Goal: Task Accomplishment & Management: Manage account settings

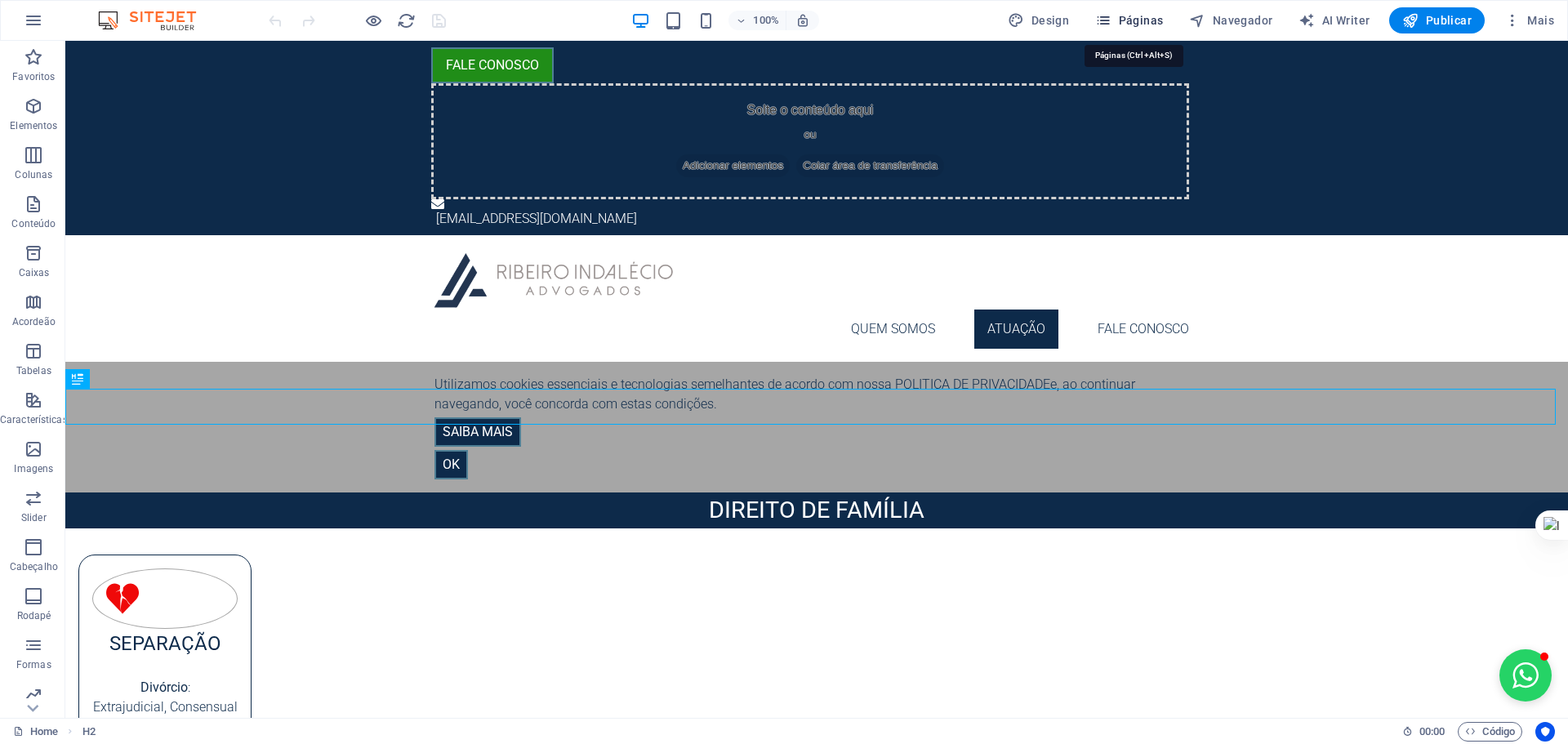
click at [1156, 21] on span "Páginas" at bounding box center [1129, 20] width 68 height 17
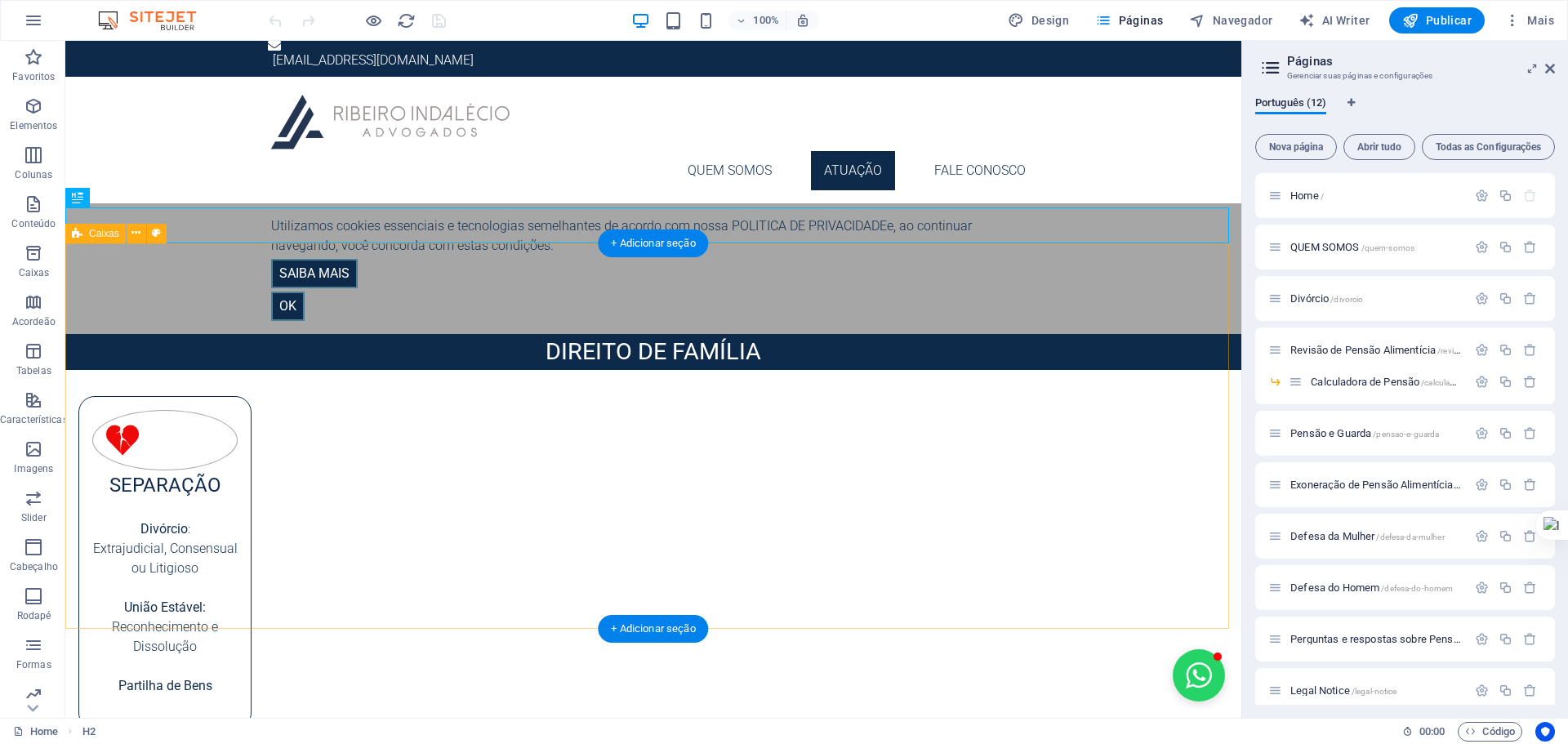
scroll to position [190, 0]
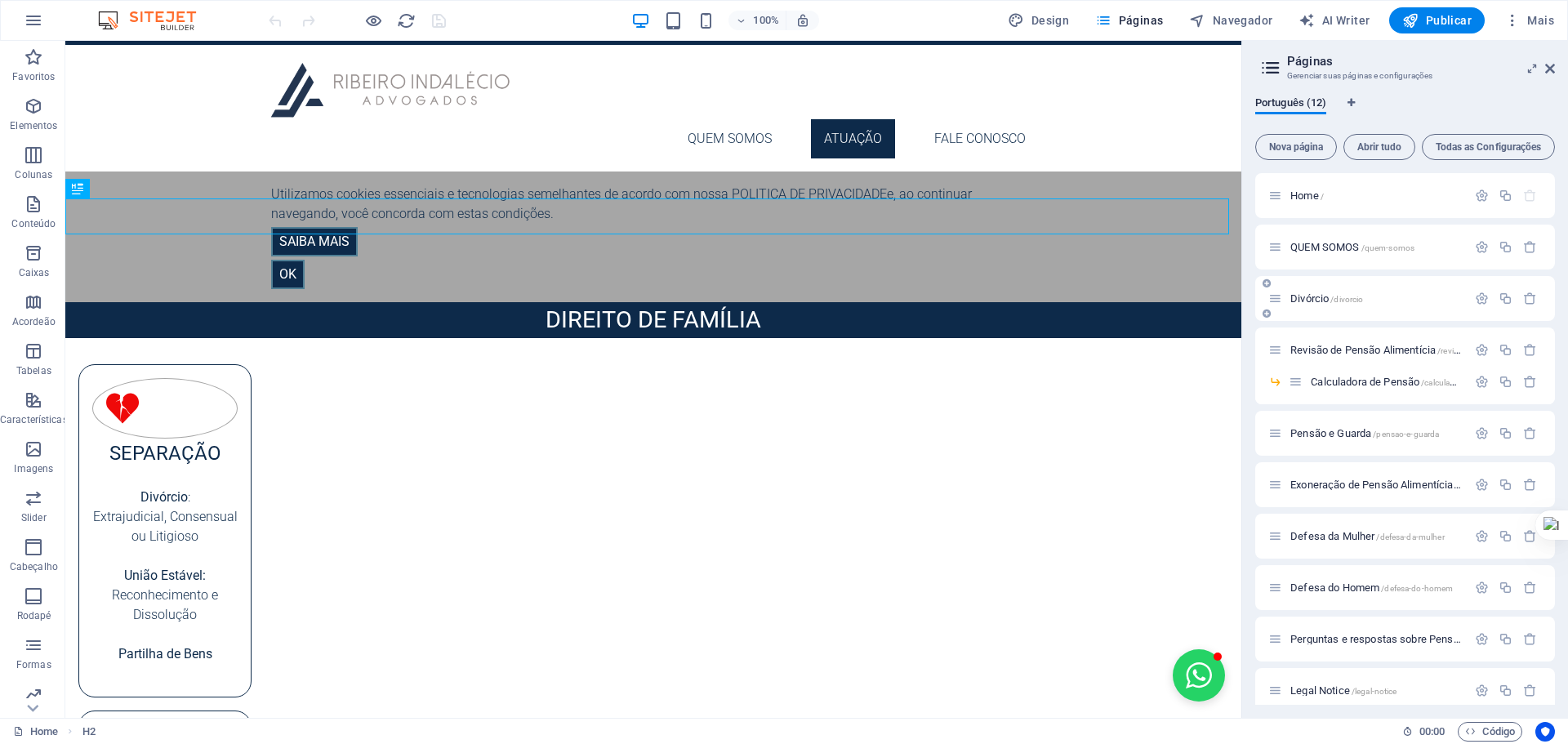
click at [1308, 299] on span "Divórcio /divorcio" at bounding box center [1327, 298] width 73 height 12
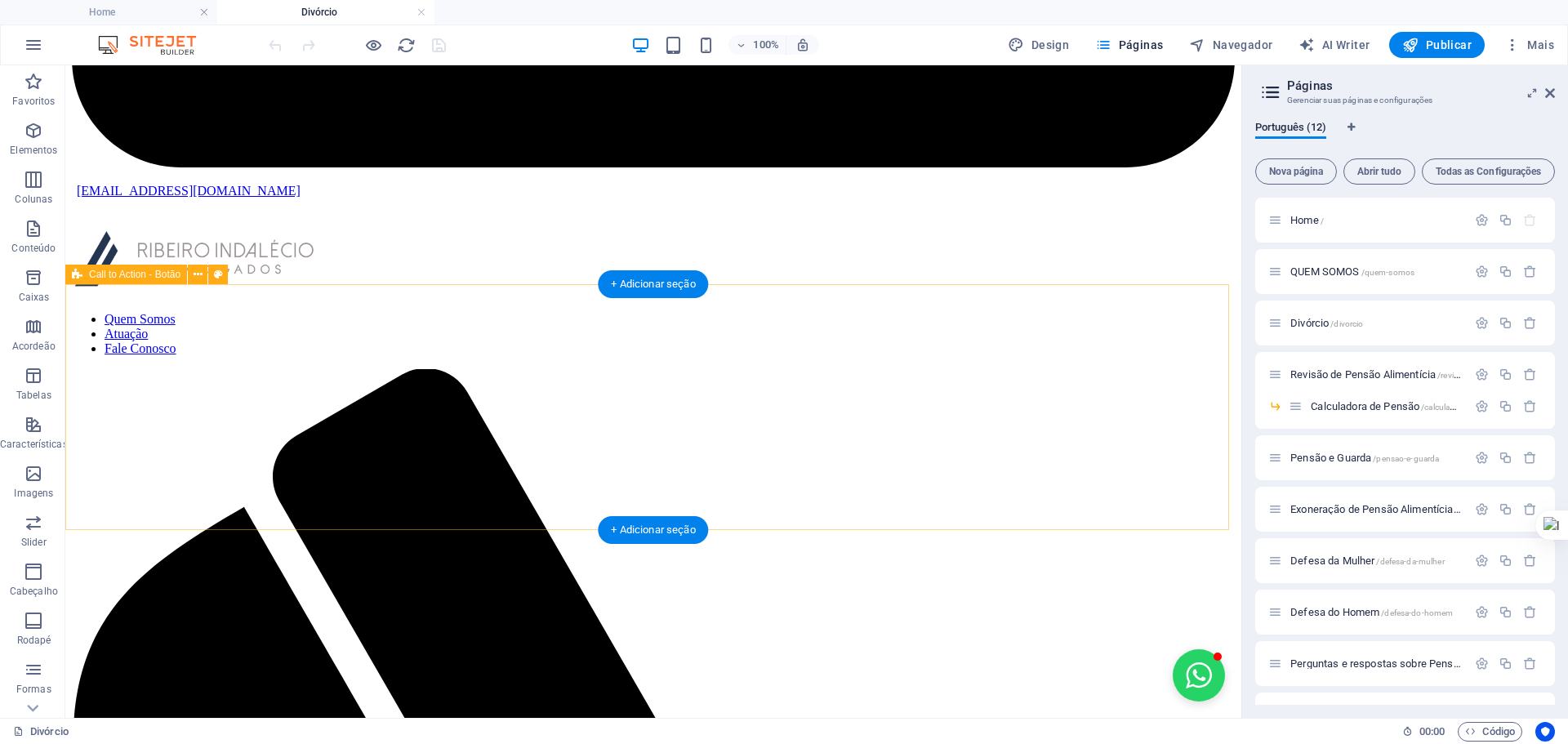
scroll to position [868, 0]
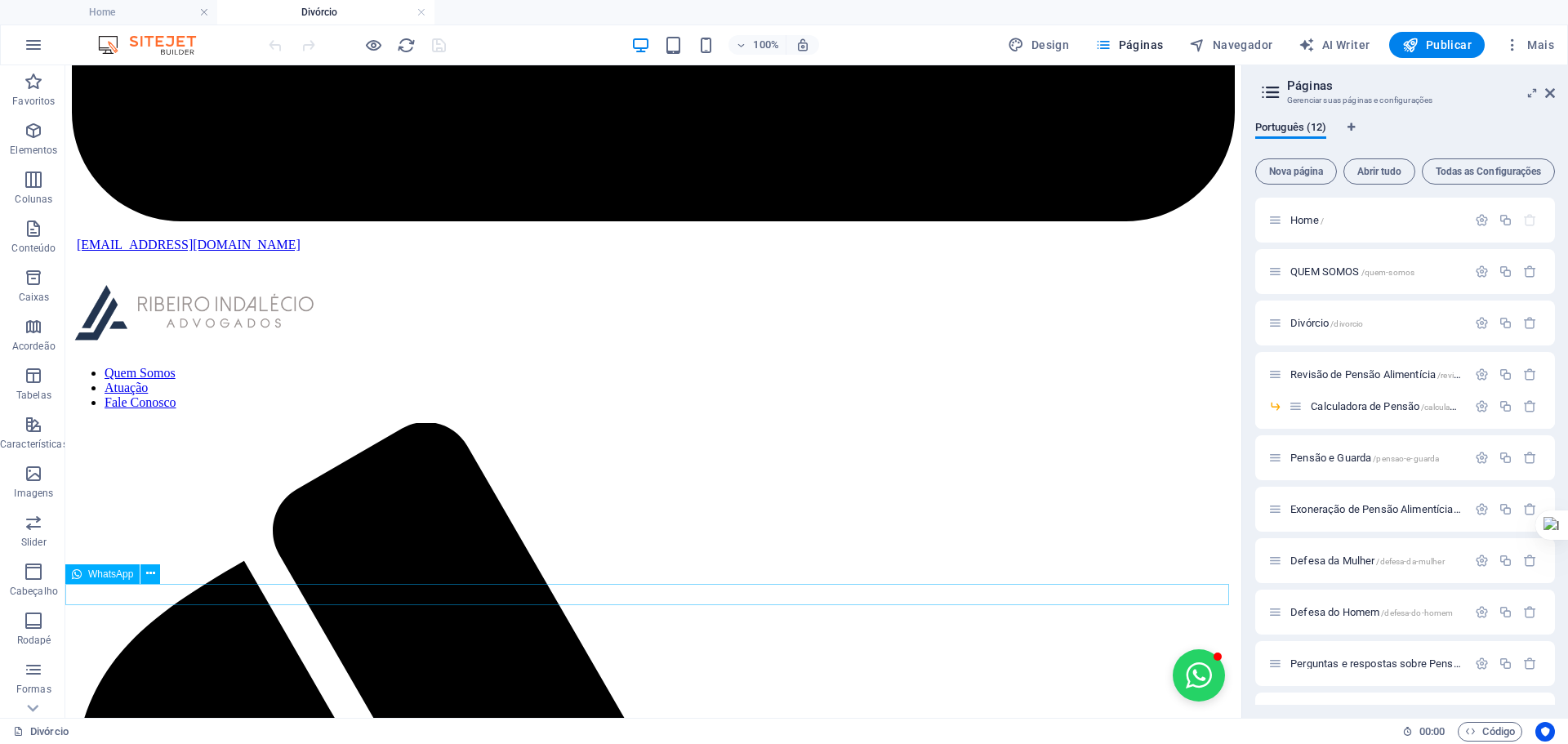
click at [155, 574] on button at bounding box center [150, 574] width 20 height 20
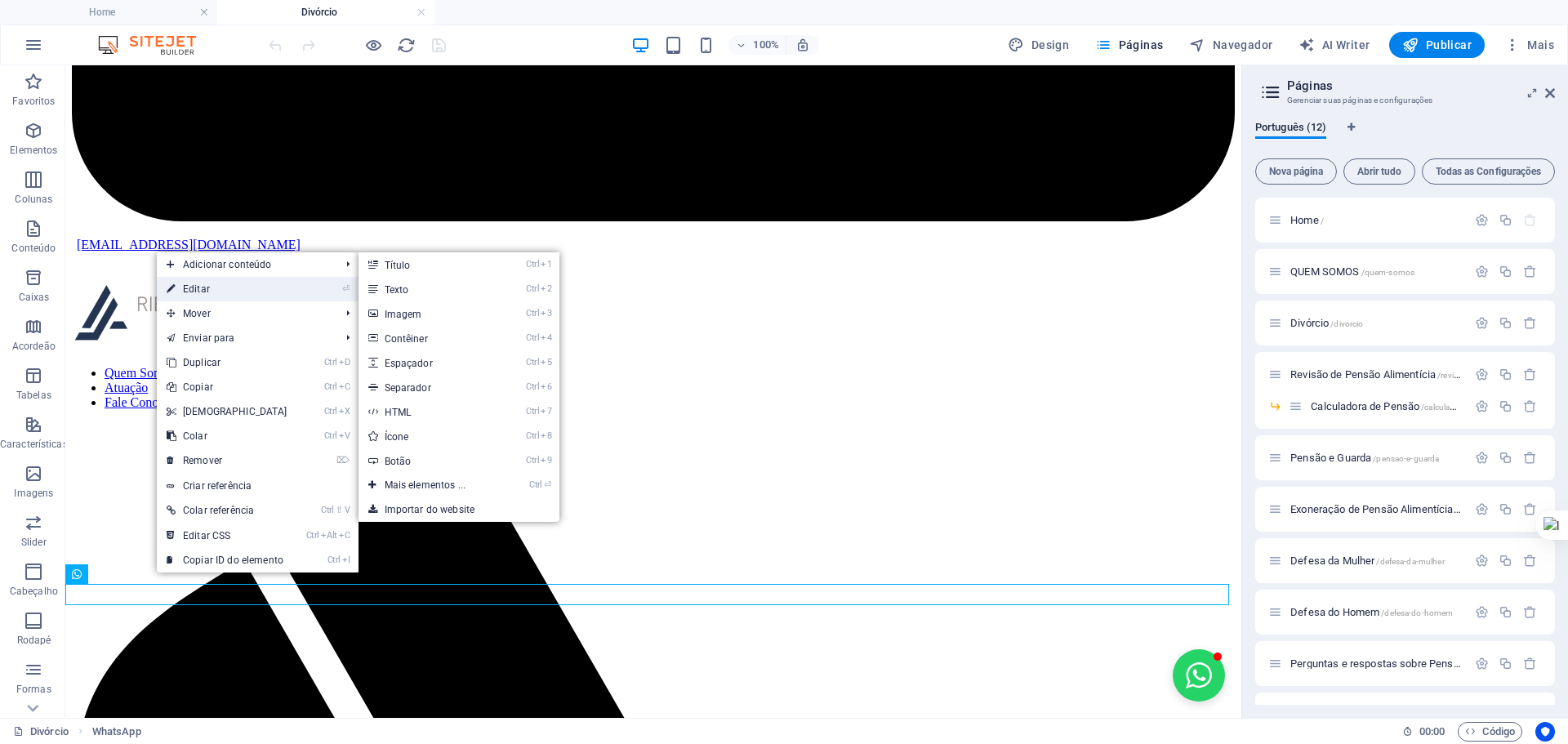
click at [250, 292] on link "⏎ Editar" at bounding box center [227, 289] width 140 height 25
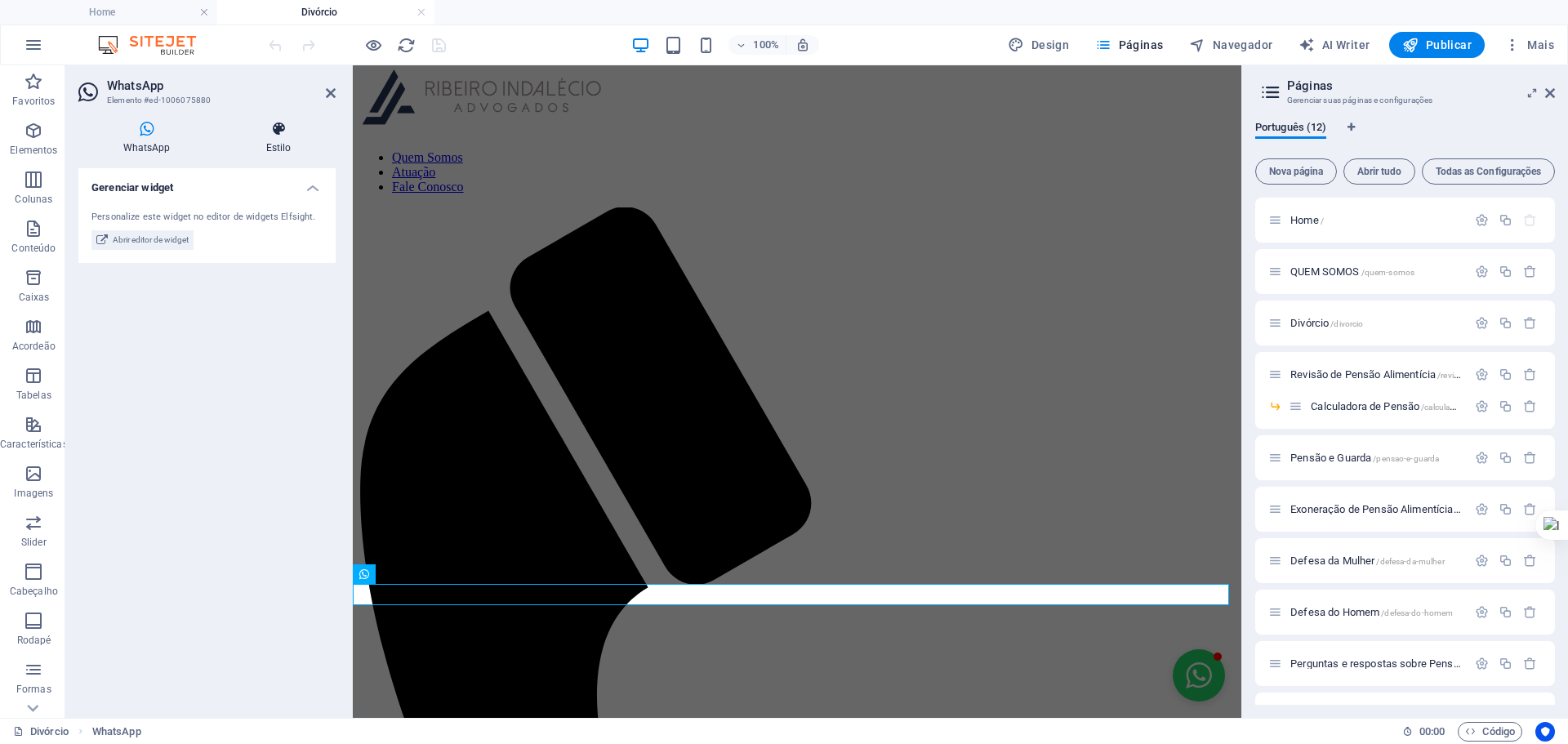
click at [273, 129] on icon at bounding box center [278, 129] width 114 height 17
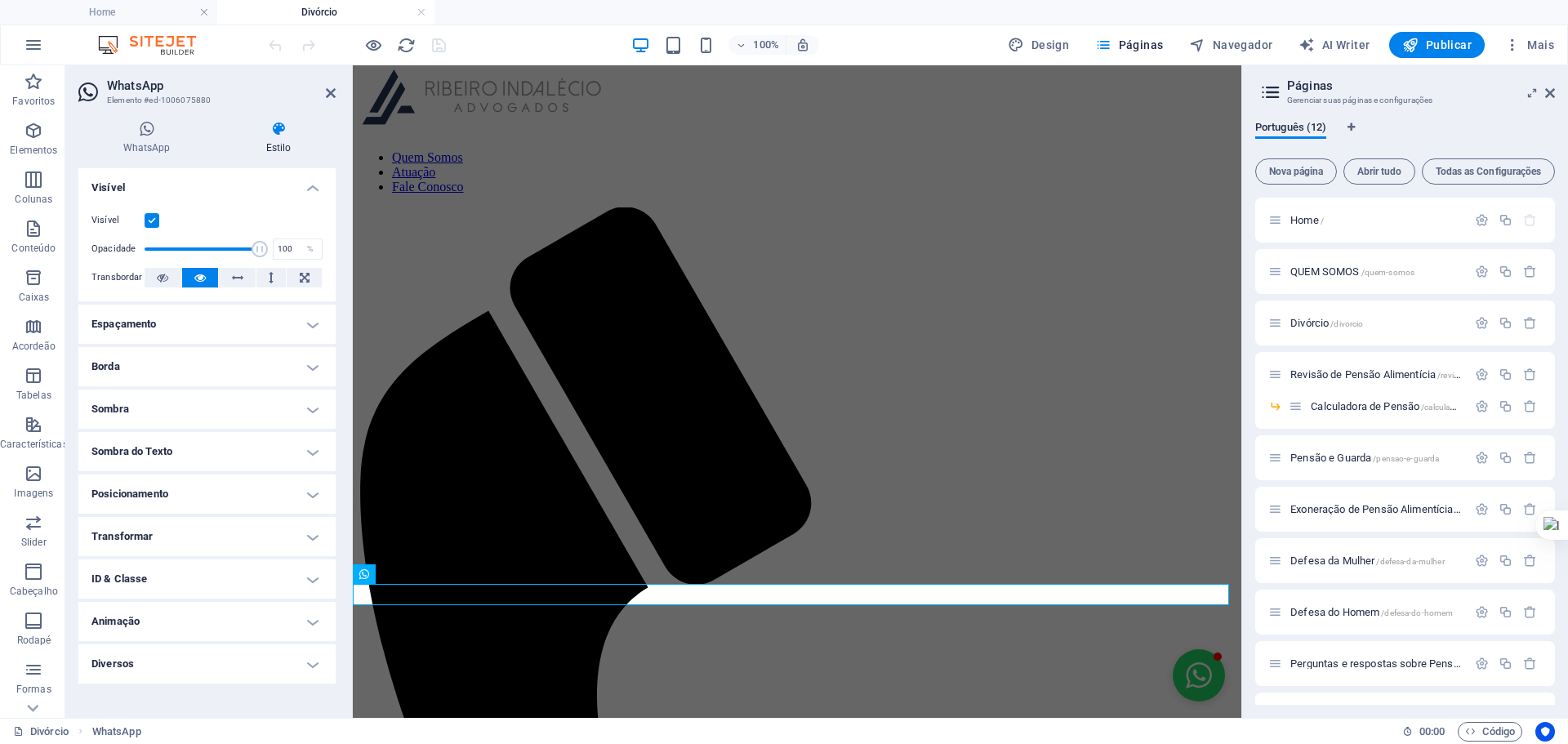
click at [151, 223] on label at bounding box center [152, 220] width 15 height 15
click at [0, 0] on input "Visível" at bounding box center [0, 0] width 0 height 0
click at [339, 92] on aside "WhatsApp Elemento #ed-1006075880 WhatsApp Estilo Gerenciar widget Personalize e…" at bounding box center [208, 391] width 287 height 652
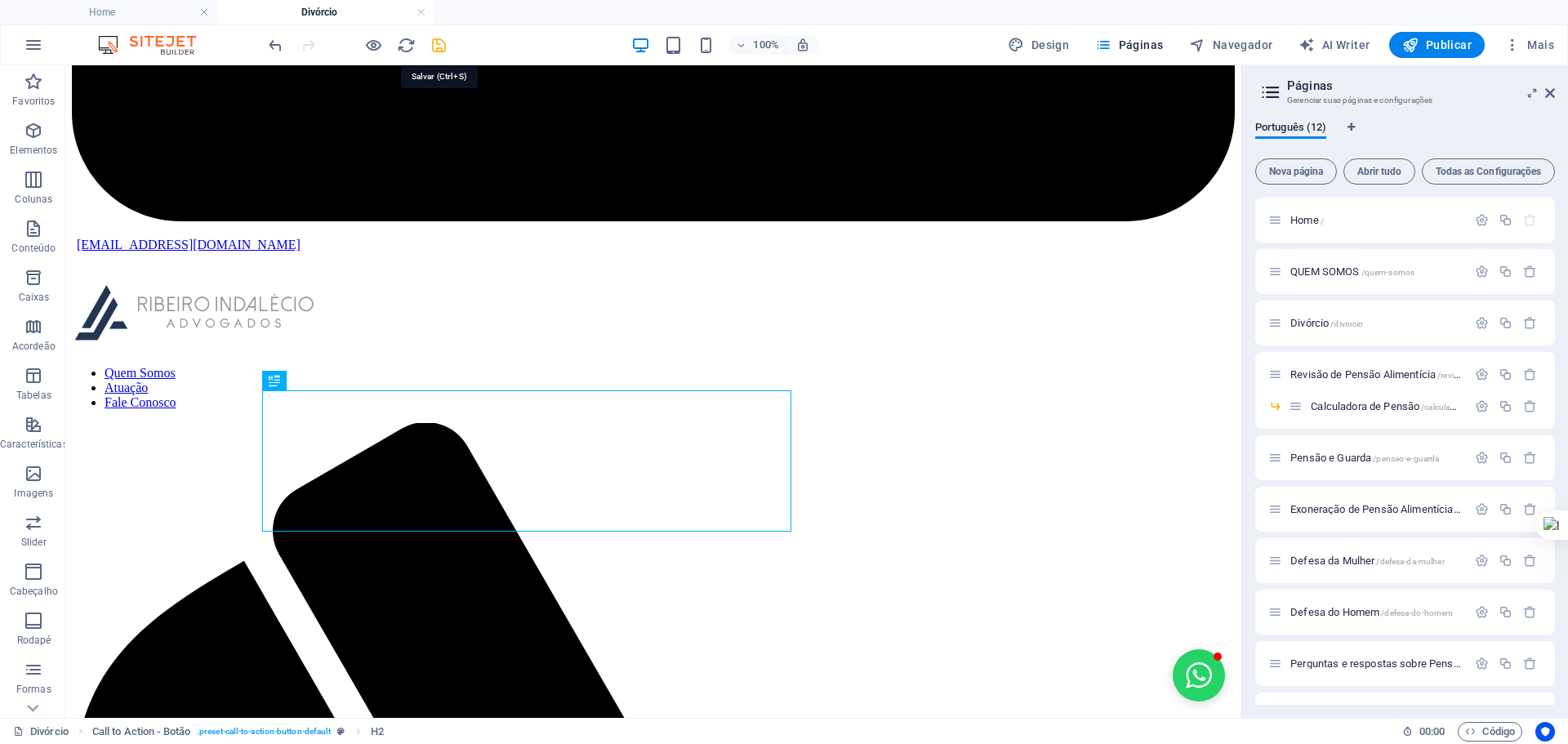
click at [436, 49] on icon "save" at bounding box center [438, 44] width 19 height 19
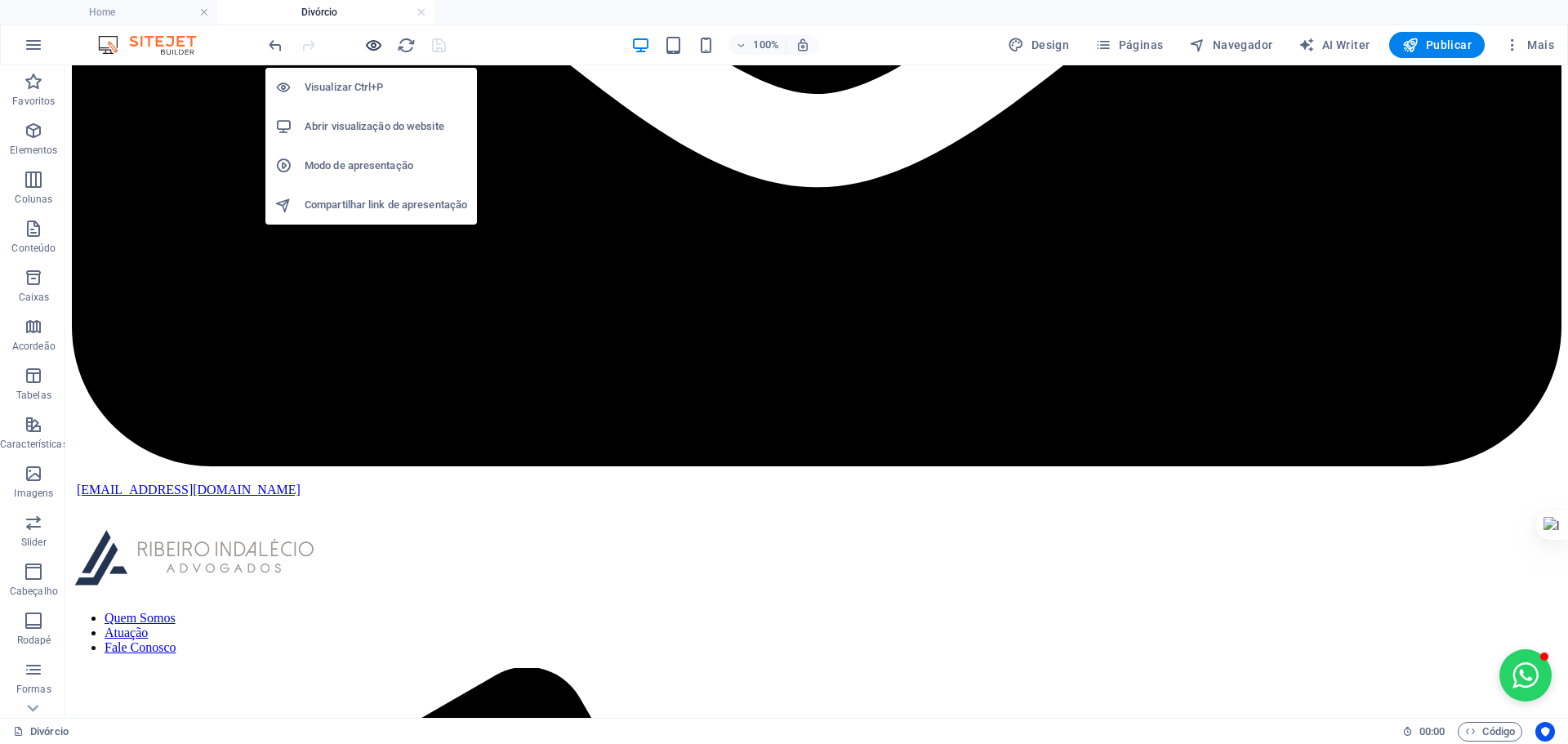
click at [376, 42] on icon "button" at bounding box center [373, 44] width 19 height 19
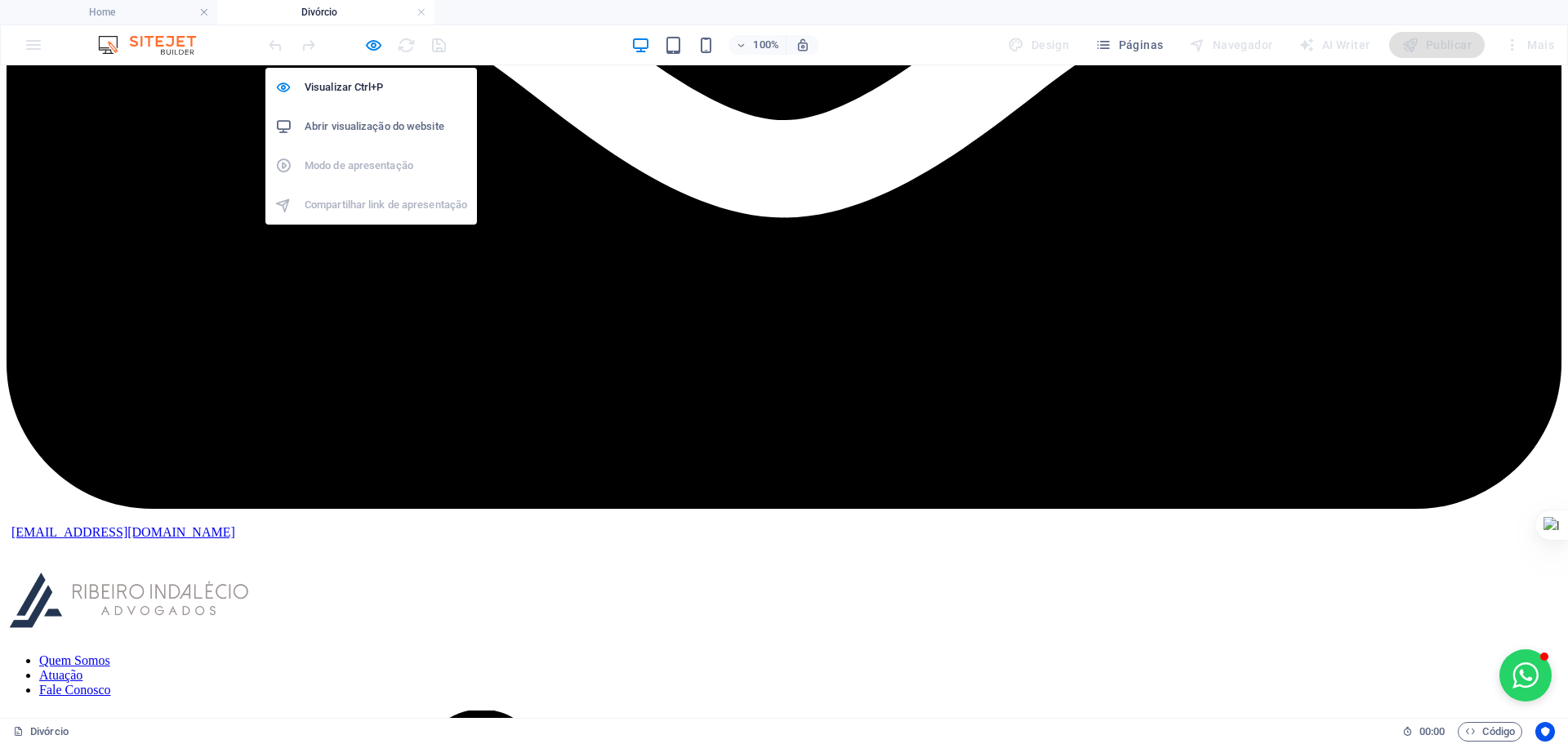
click at [362, 119] on h6 "Abrir visualização do website" at bounding box center [386, 126] width 163 height 20
click at [372, 45] on icon "button" at bounding box center [373, 44] width 19 height 19
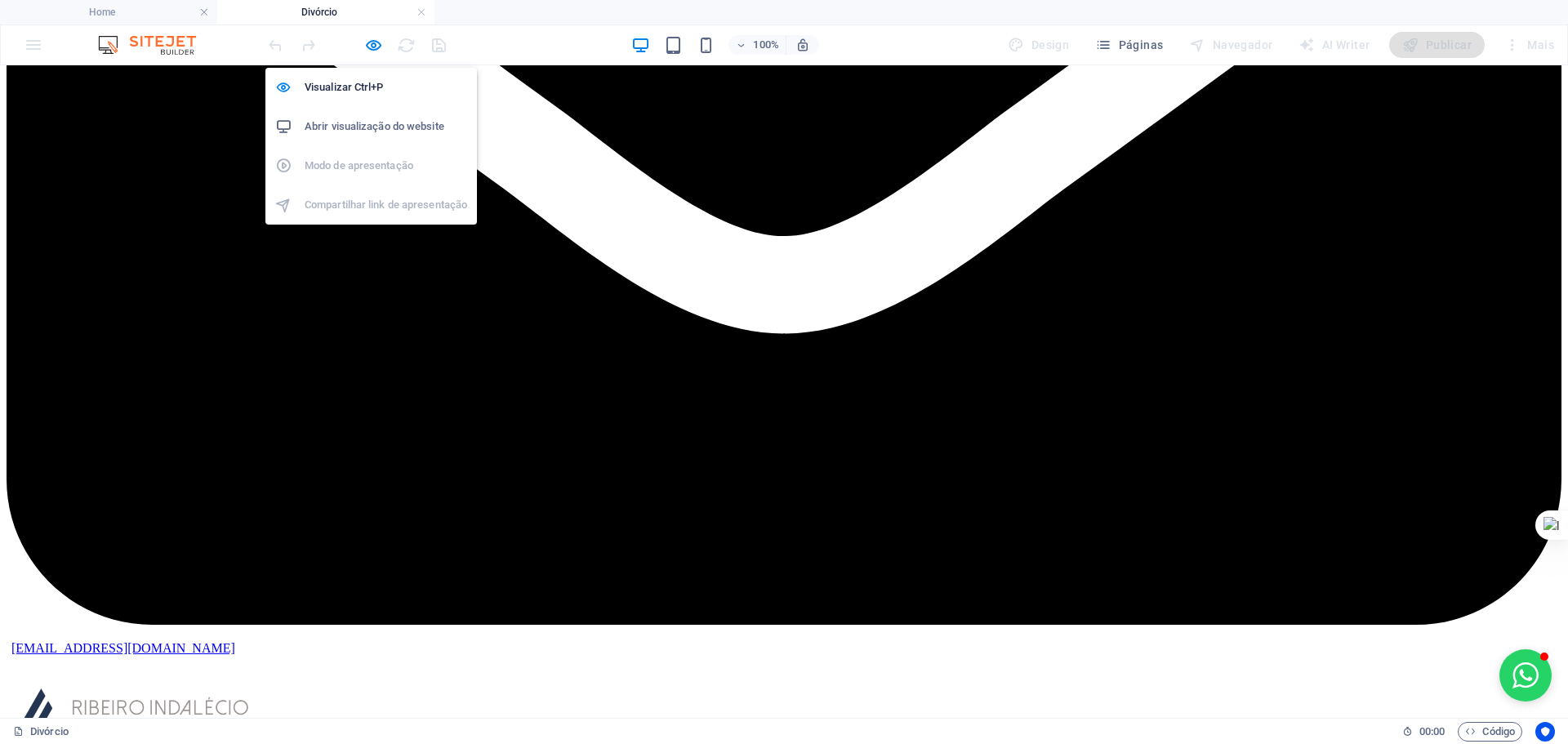
scroll to position [868, 0]
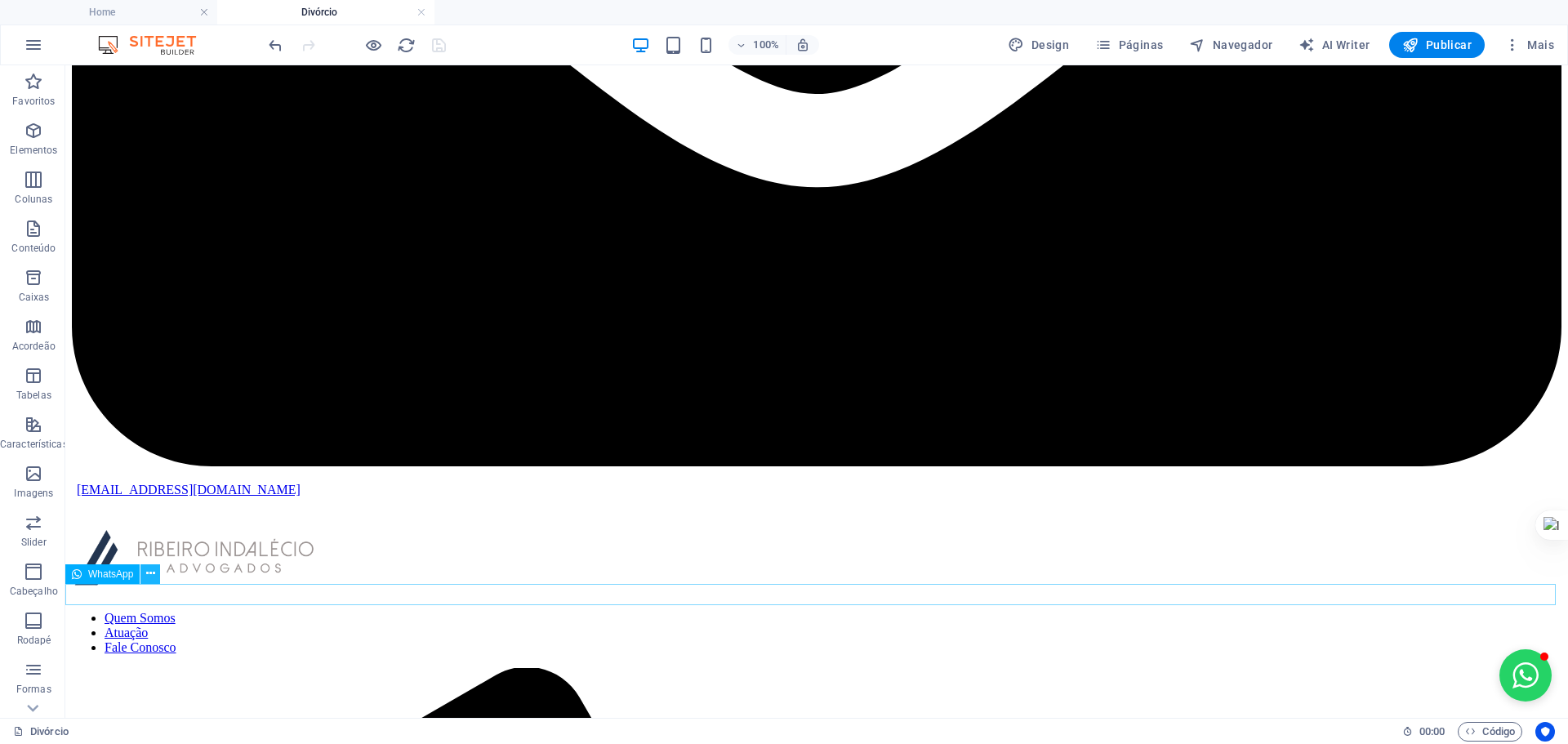
click at [148, 573] on icon at bounding box center [150, 573] width 9 height 17
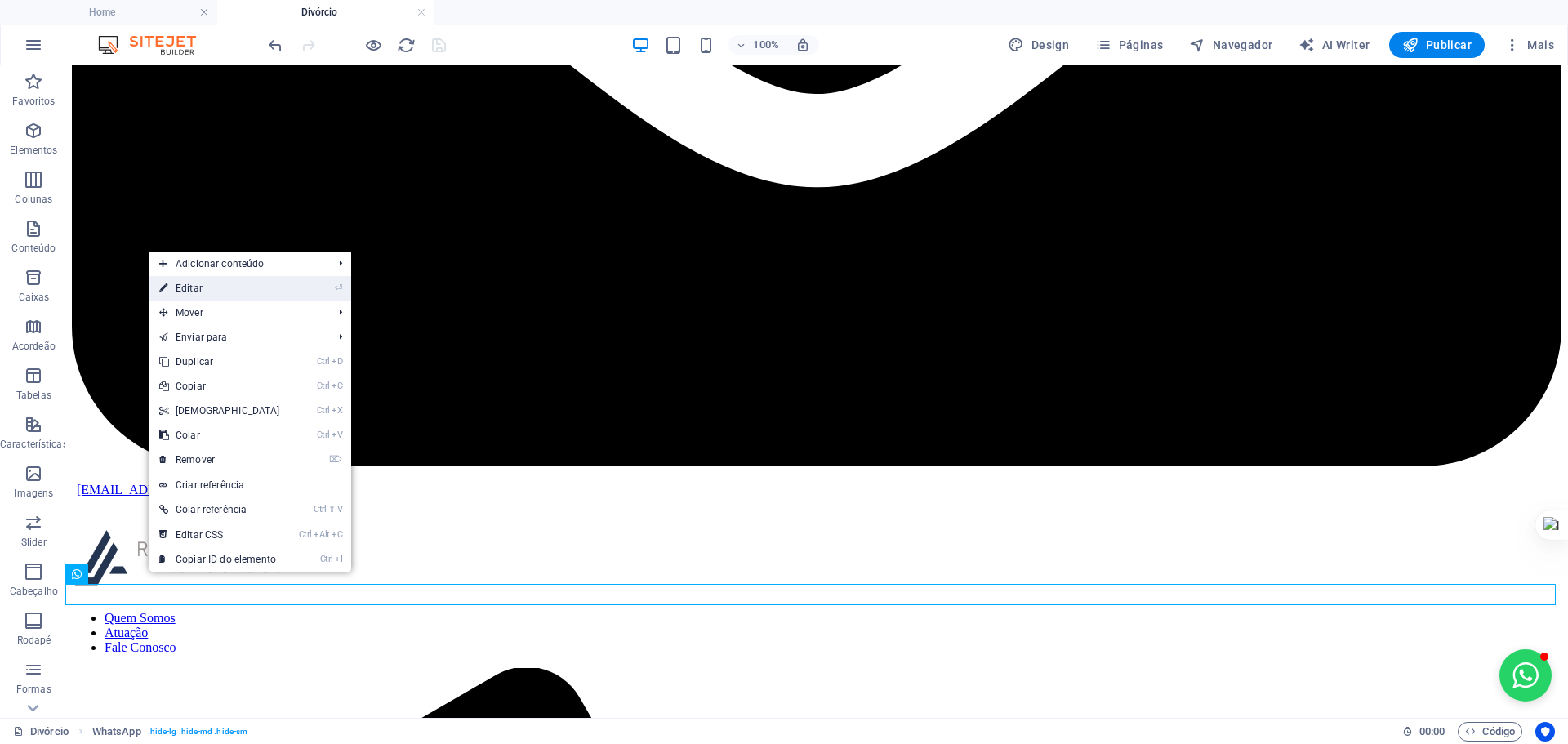
click at [211, 288] on link "⏎ Editar" at bounding box center [219, 288] width 140 height 25
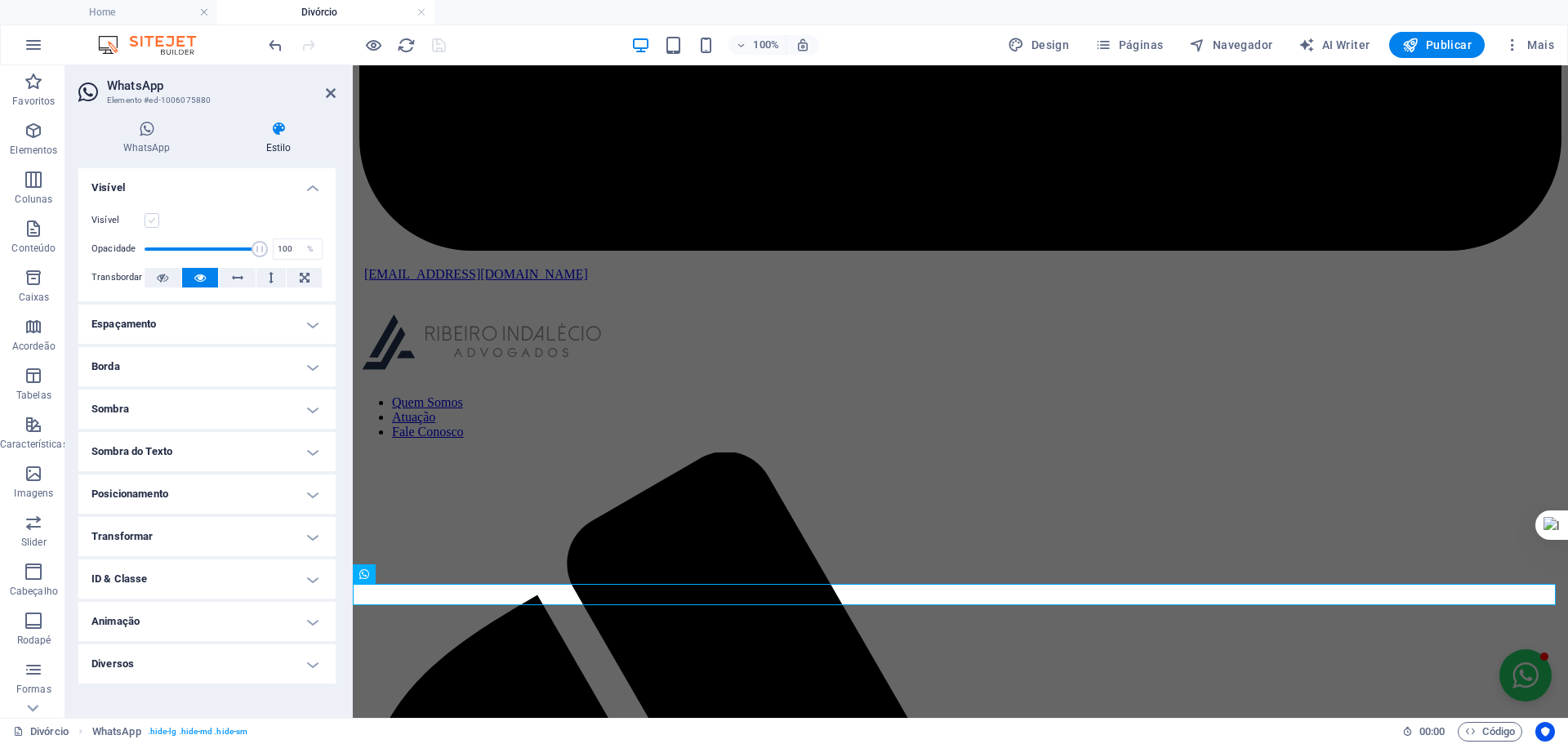
click at [148, 221] on label at bounding box center [152, 220] width 15 height 15
click at [0, 0] on input "Visível" at bounding box center [0, 0] width 0 height 0
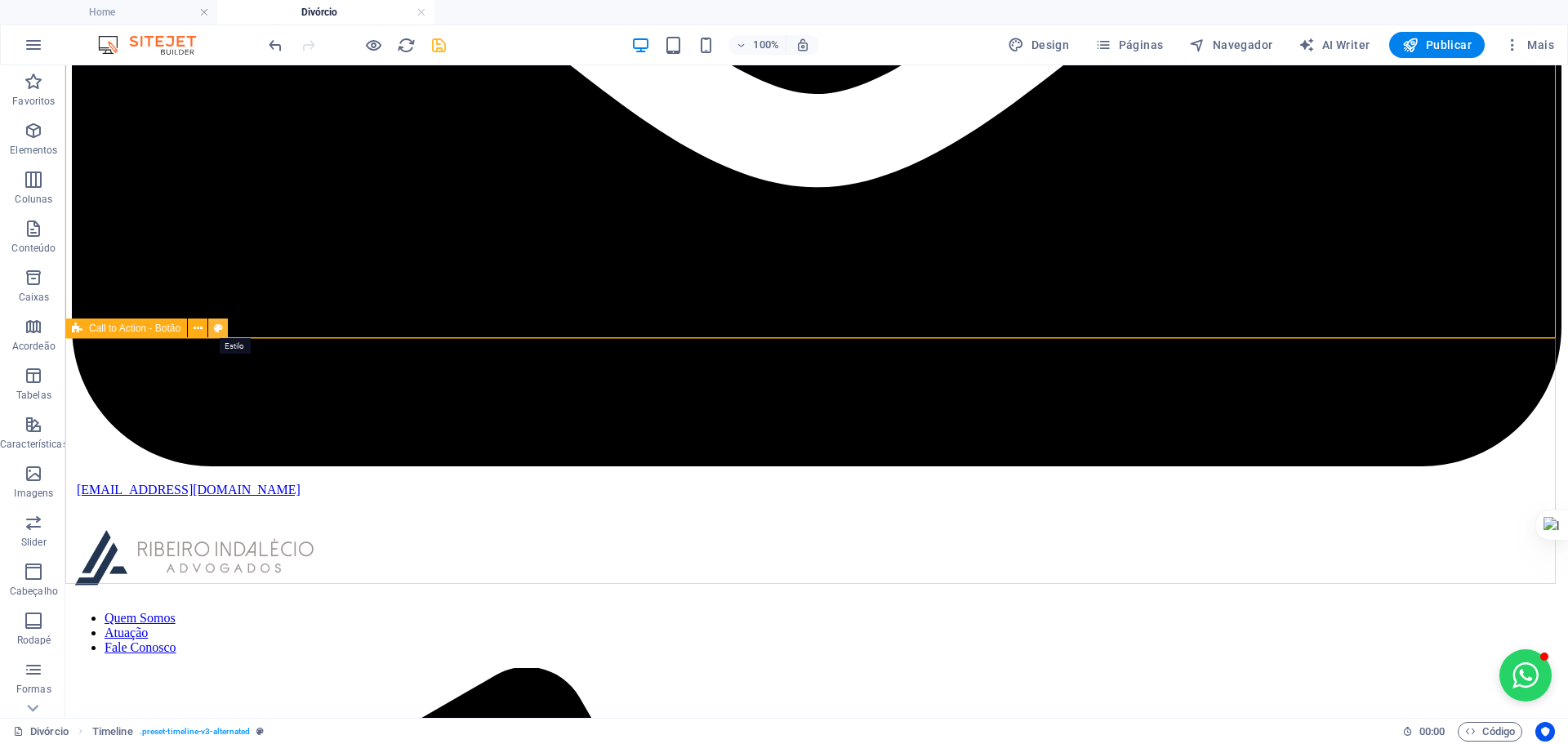
click at [220, 329] on icon at bounding box center [218, 329] width 9 height 17
select select "rem"
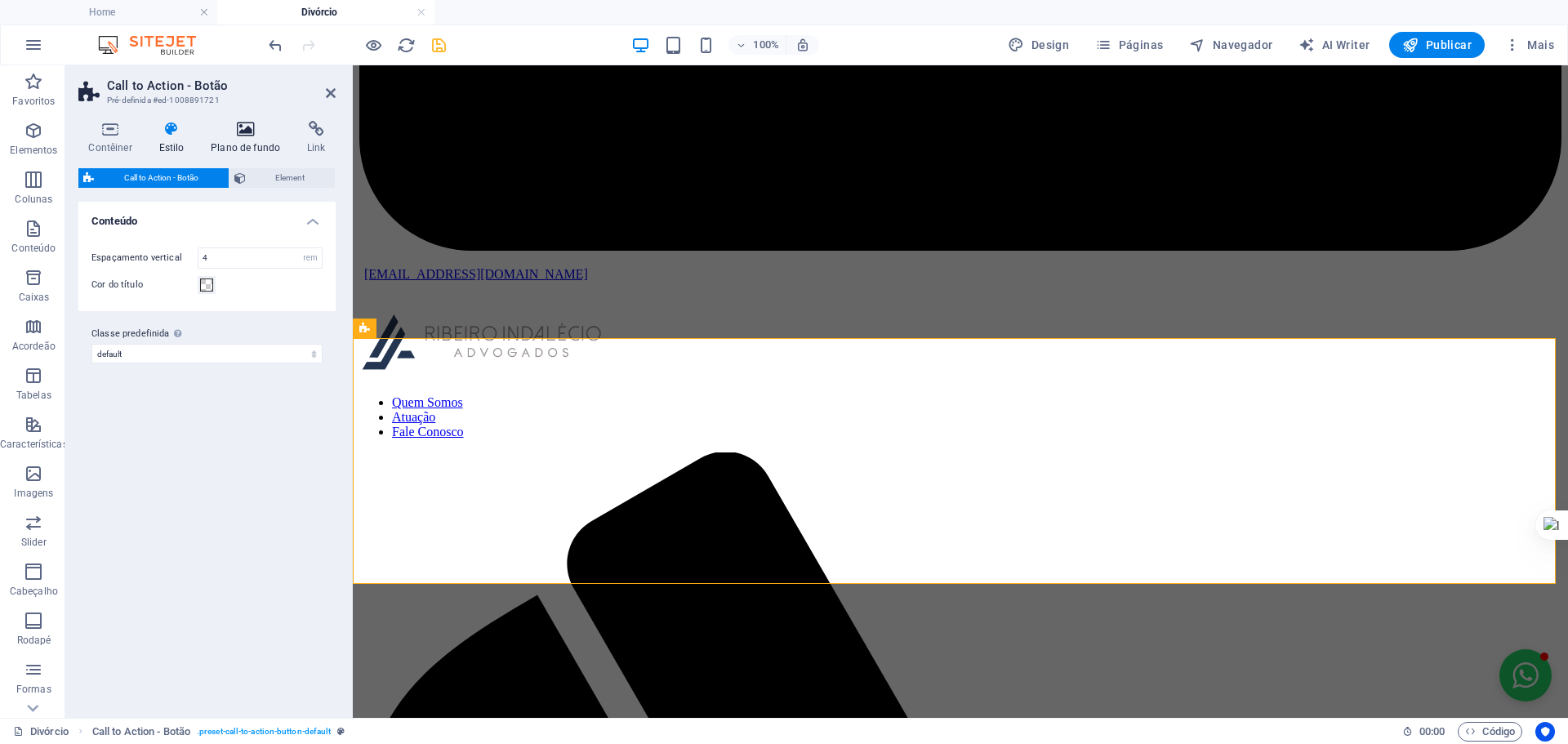
click at [249, 131] on icon at bounding box center [246, 129] width 90 height 17
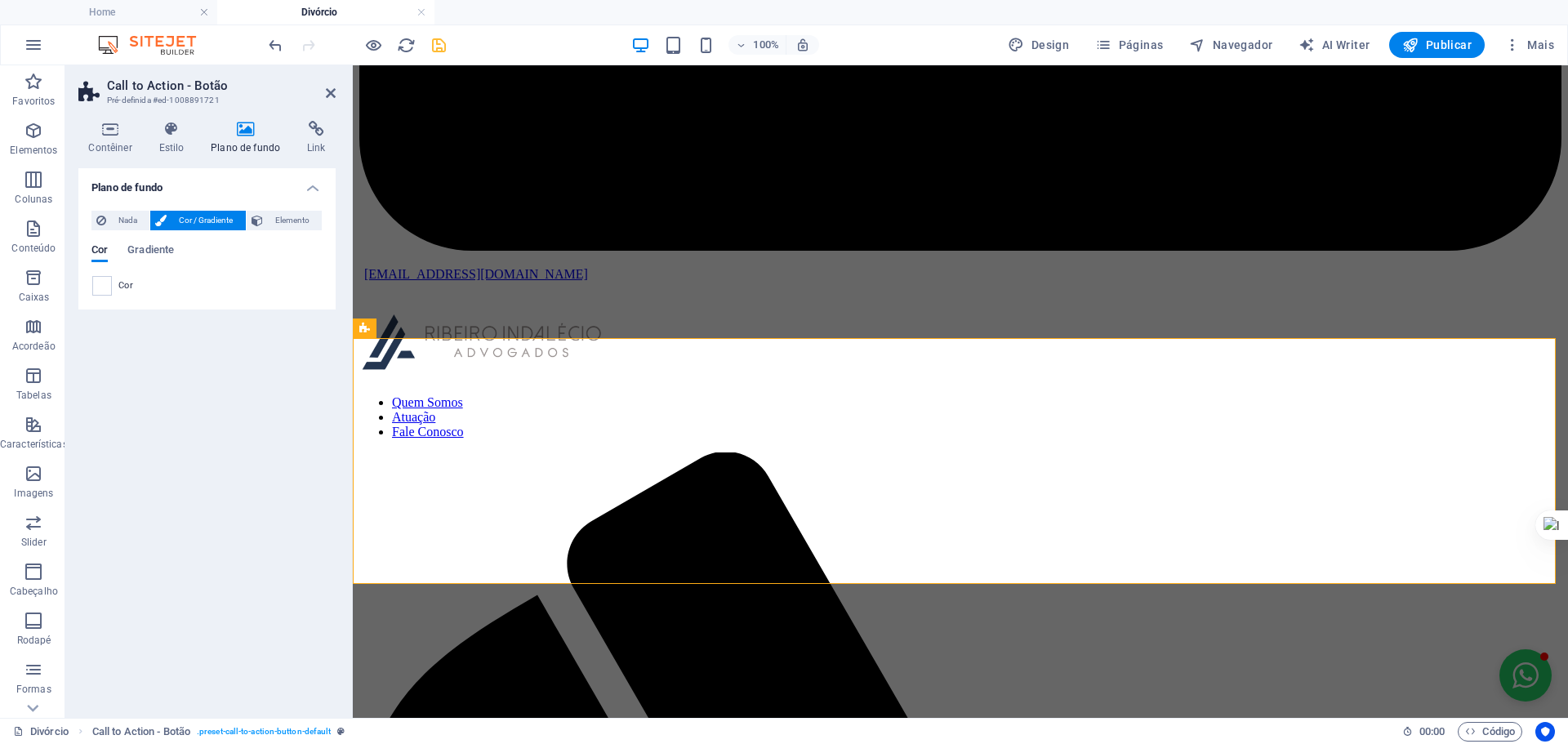
click at [113, 286] on div "Cor" at bounding box center [207, 286] width 230 height 20
click at [154, 249] on span "Gradiente" at bounding box center [150, 251] width 46 height 23
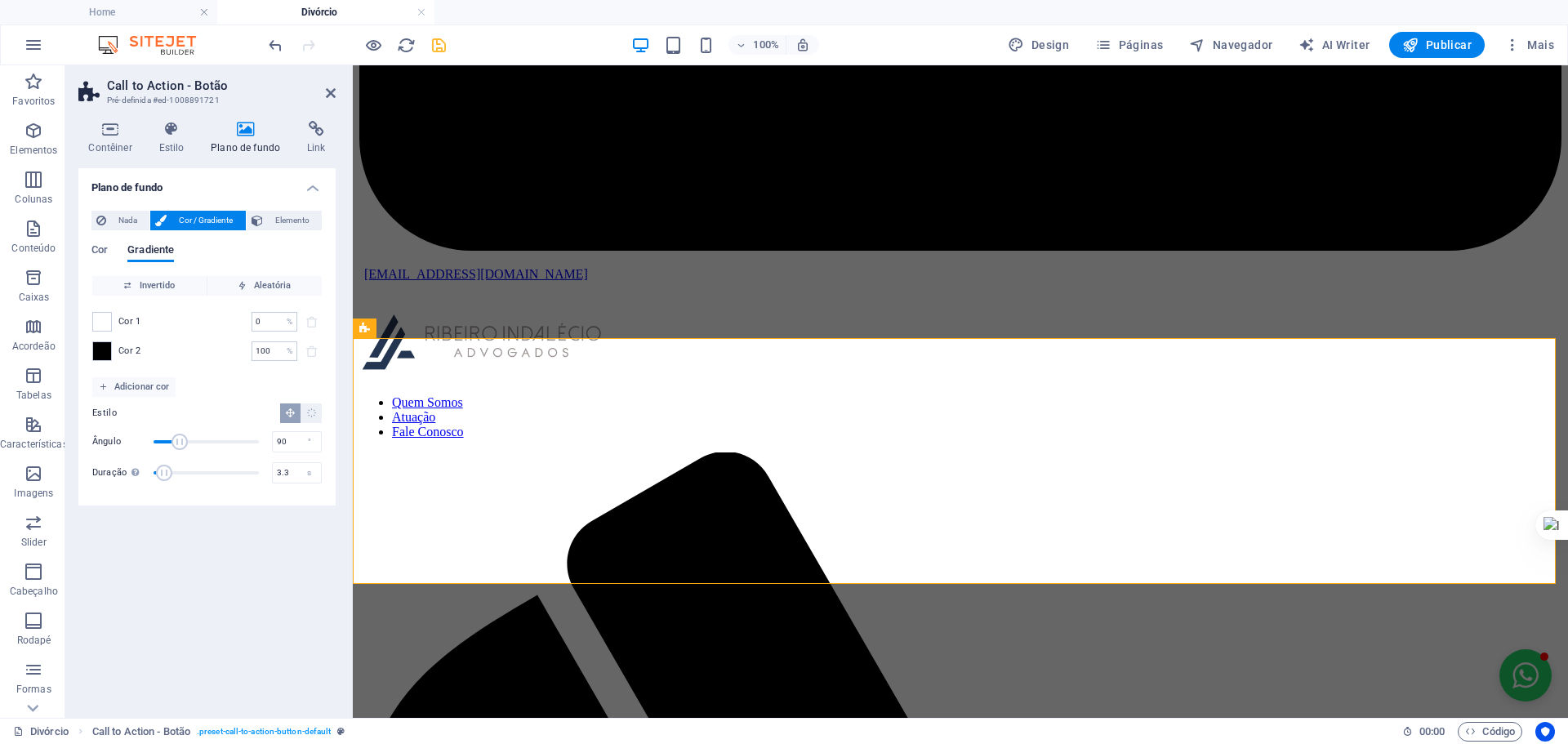
click at [165, 474] on span "Duração" at bounding box center [164, 473] width 17 height 17
type input "2.6"
click at [163, 473] on span "Duração" at bounding box center [161, 473] width 17 height 17
type input "61"
click at [172, 441] on span "Ângulo" at bounding box center [172, 442] width 17 height 17
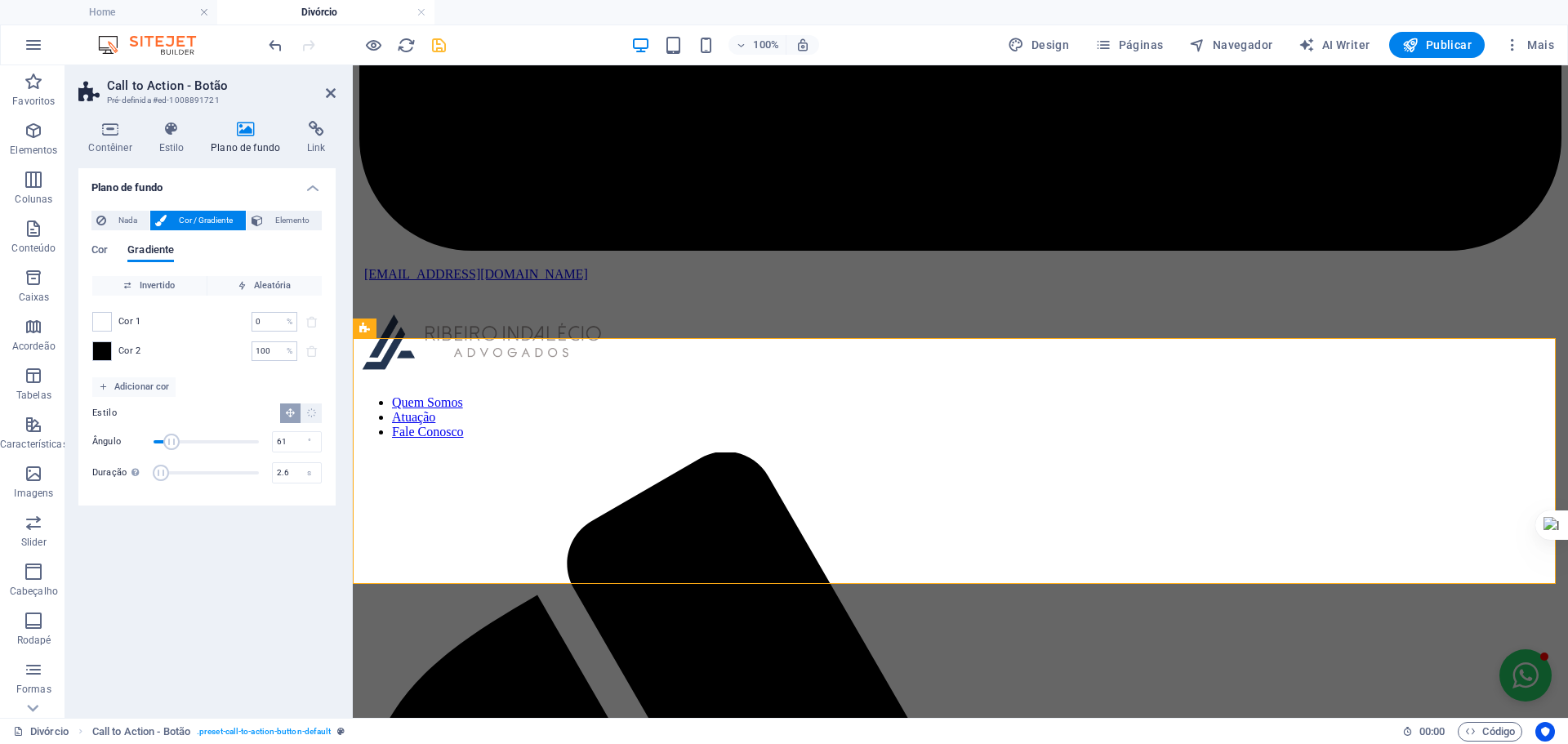
click at [172, 441] on span "Ângulo" at bounding box center [172, 442] width 17 height 17
click at [306, 411] on icon "Gradiente radial" at bounding box center [311, 412] width 11 height 11
click at [286, 412] on icon "Gradiente linear" at bounding box center [290, 412] width 11 height 11
type input "59"
click at [171, 443] on span "Ângulo" at bounding box center [206, 441] width 106 height 25
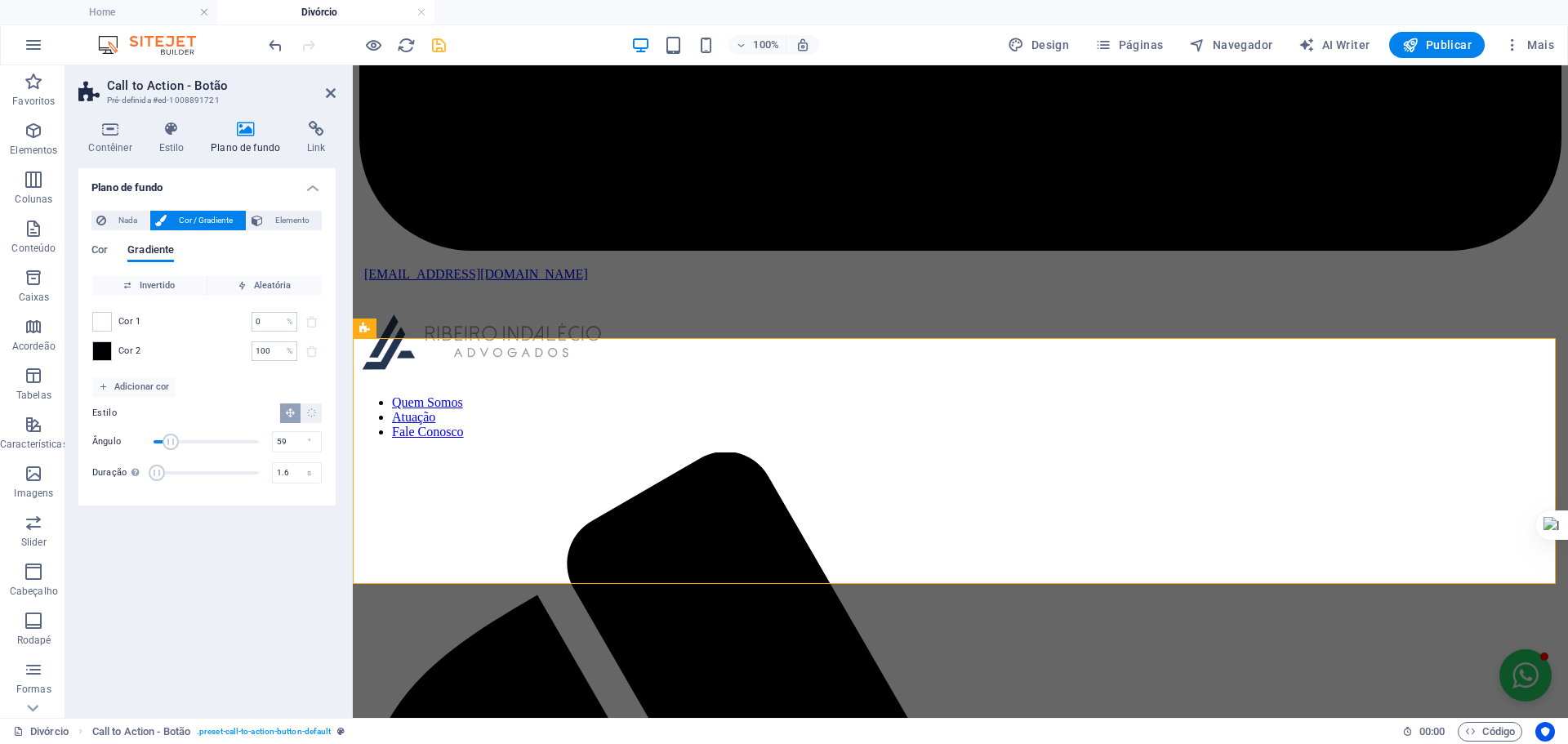
click at [159, 476] on span "Duração" at bounding box center [157, 473] width 17 height 17
type input "6.5"
drag, startPoint x: 168, startPoint y: 477, endPoint x: 177, endPoint y: 477, distance: 9.0
click at [177, 477] on span "Duração" at bounding box center [175, 473] width 17 height 17
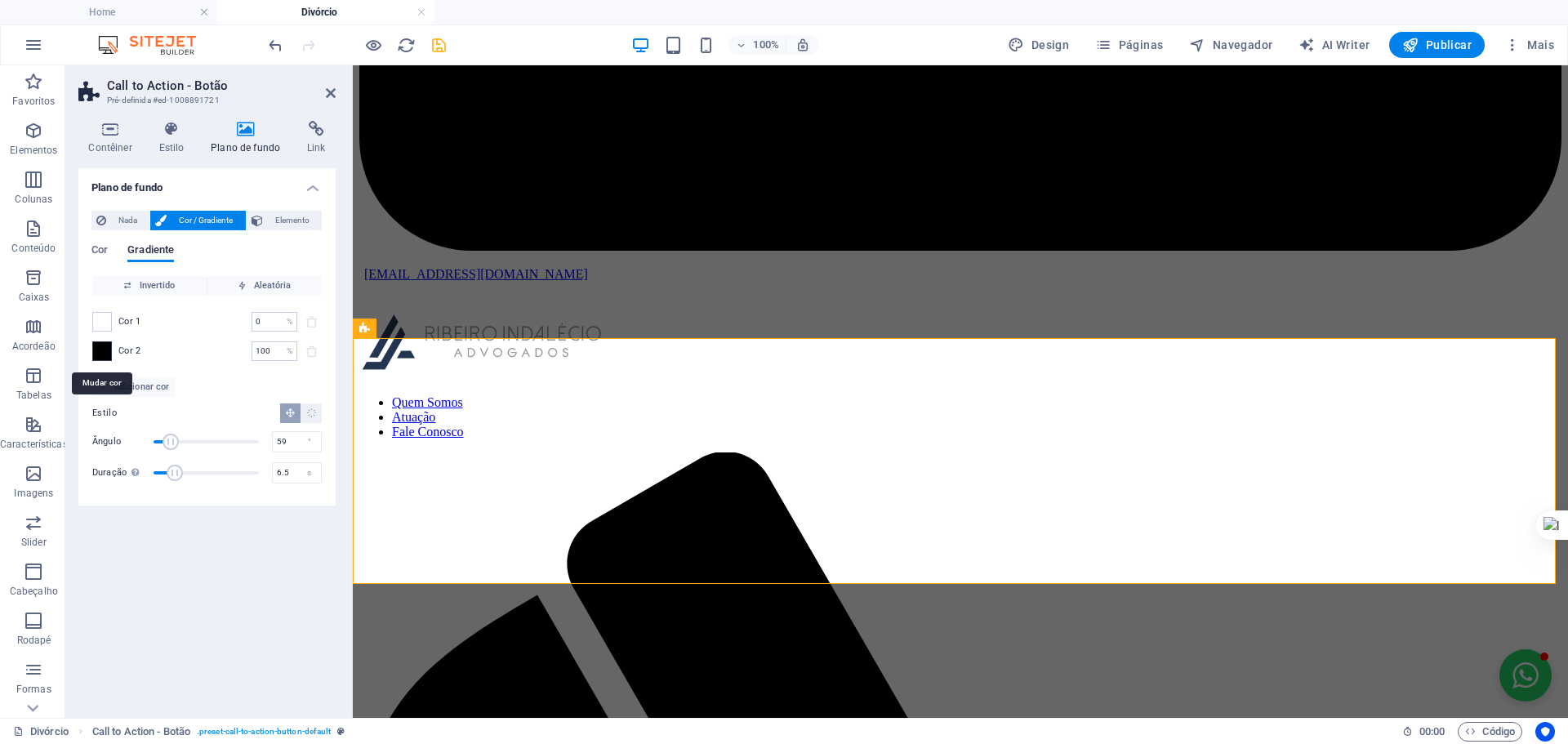
click at [99, 348] on span at bounding box center [102, 351] width 18 height 18
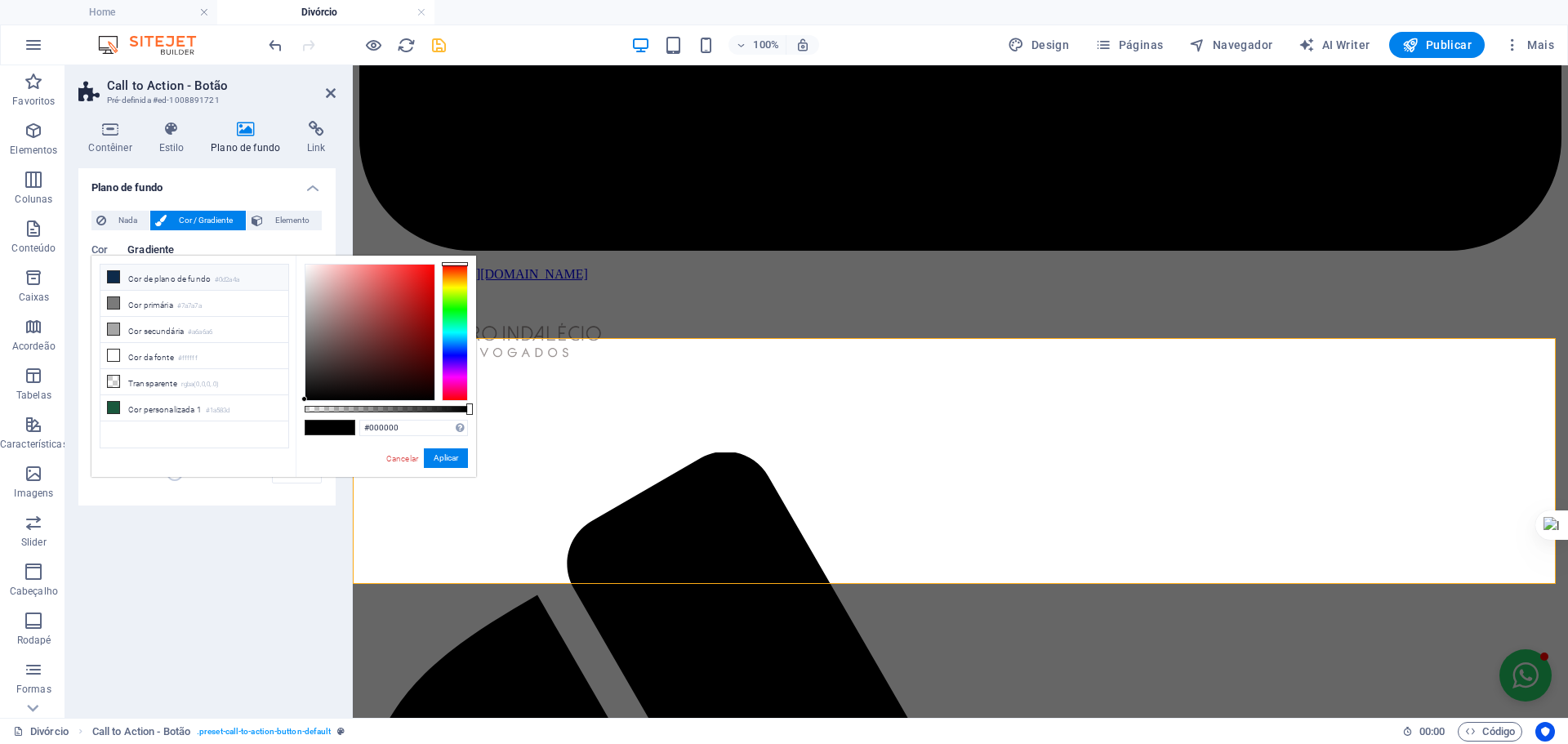
click at [152, 287] on li "Cor de plano de fundo #0d2a4a" at bounding box center [194, 277] width 187 height 26
type input "#0d2a4a"
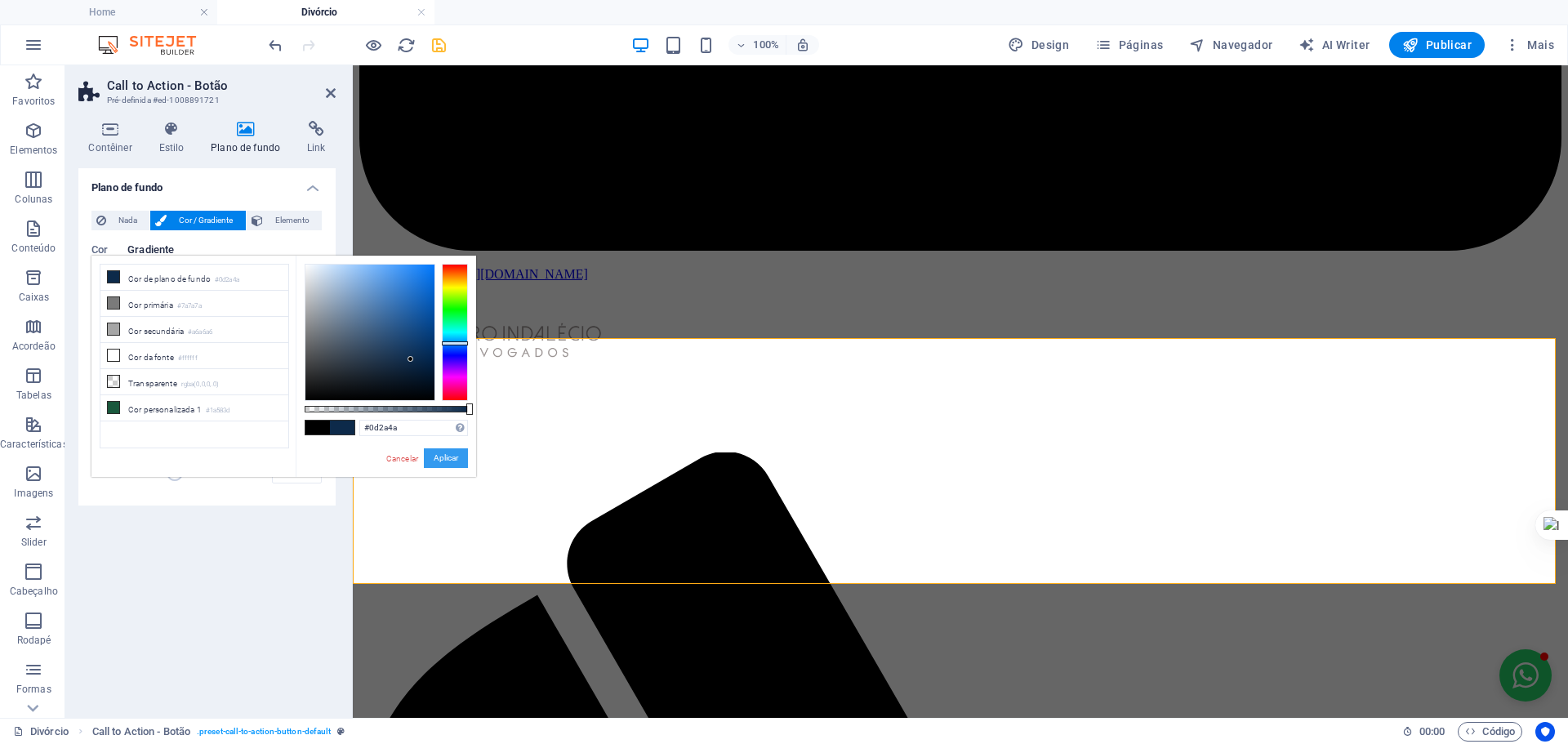
click at [449, 457] on button "Aplicar" at bounding box center [446, 458] width 44 height 20
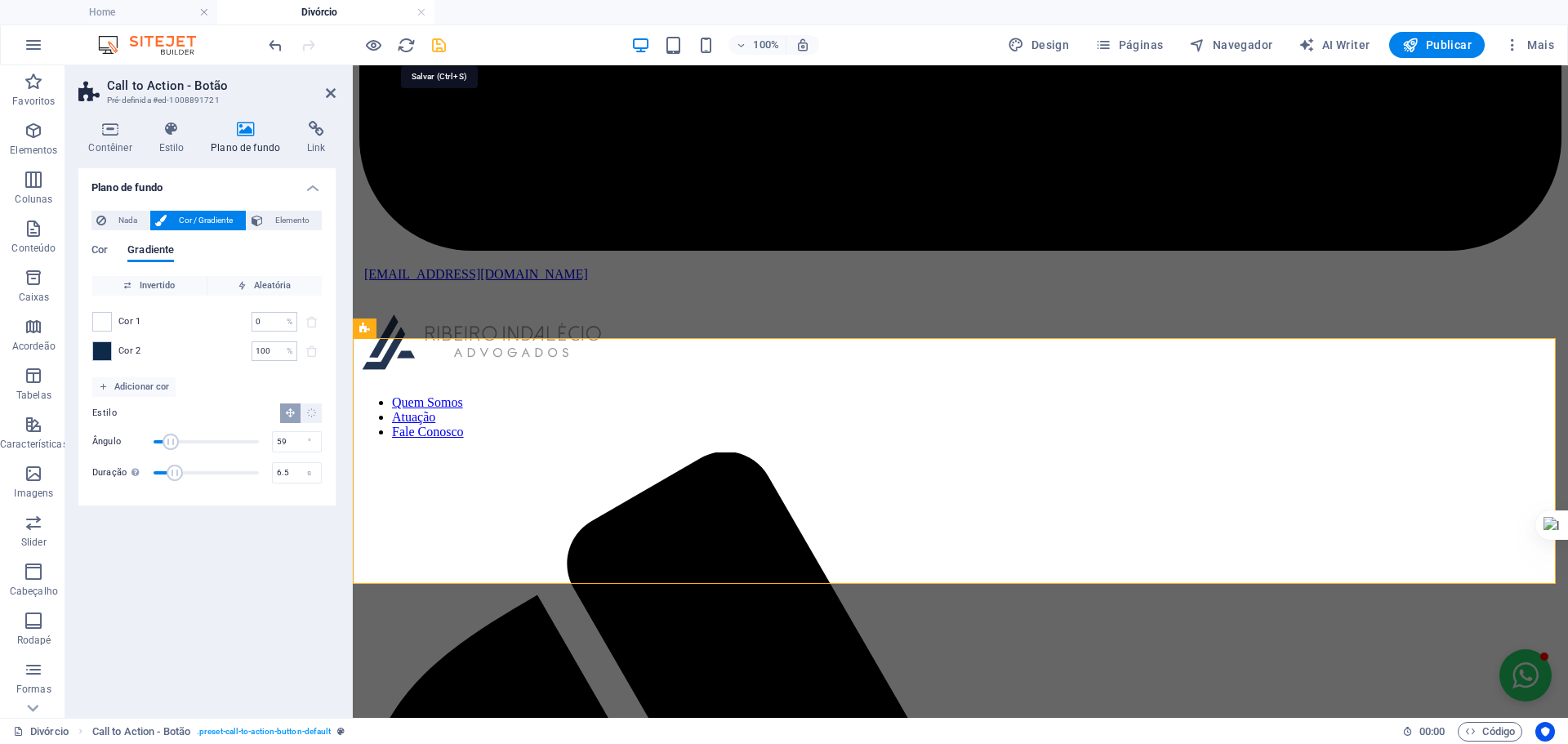
click at [440, 47] on icon "save" at bounding box center [438, 44] width 19 height 19
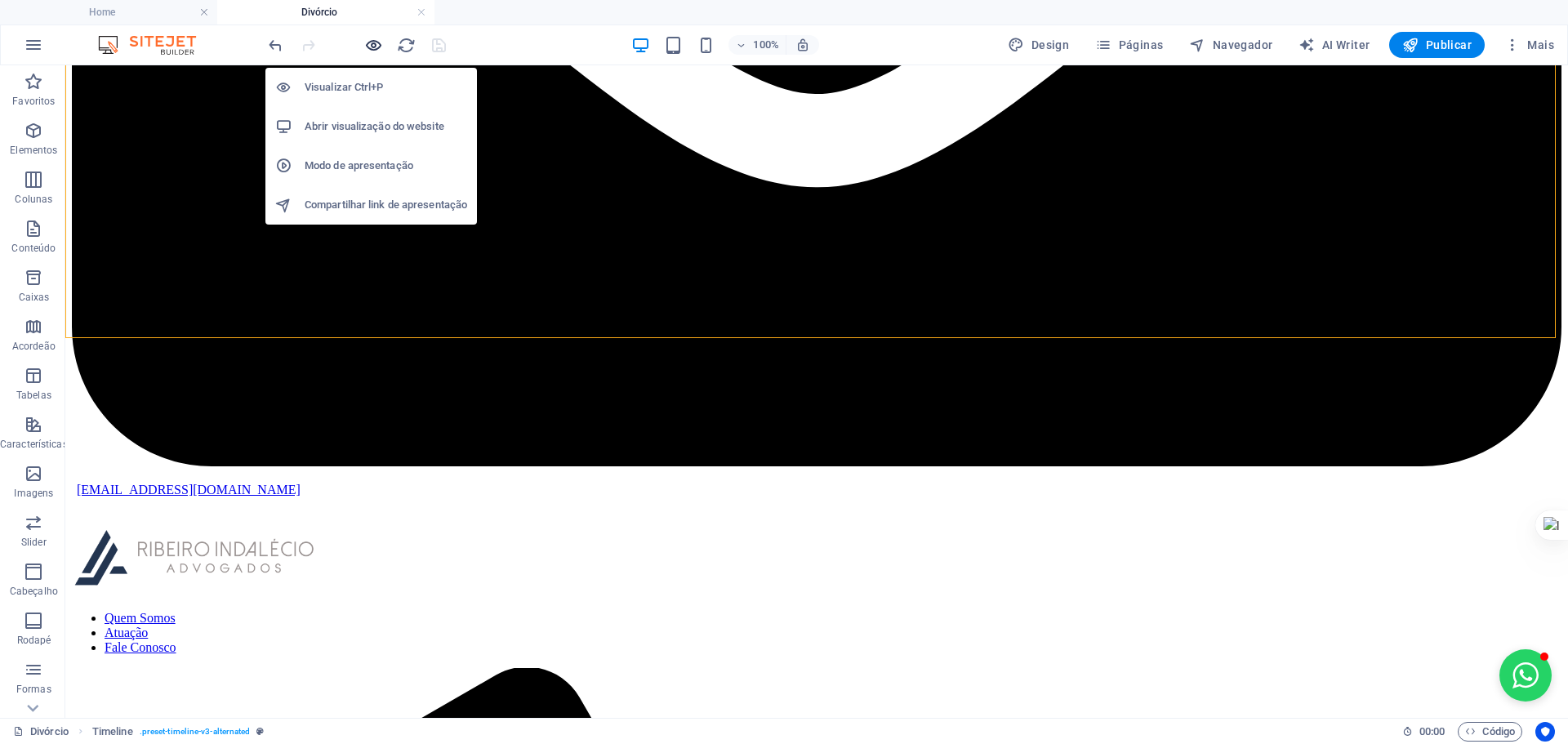
click at [370, 48] on icon "button" at bounding box center [373, 44] width 19 height 19
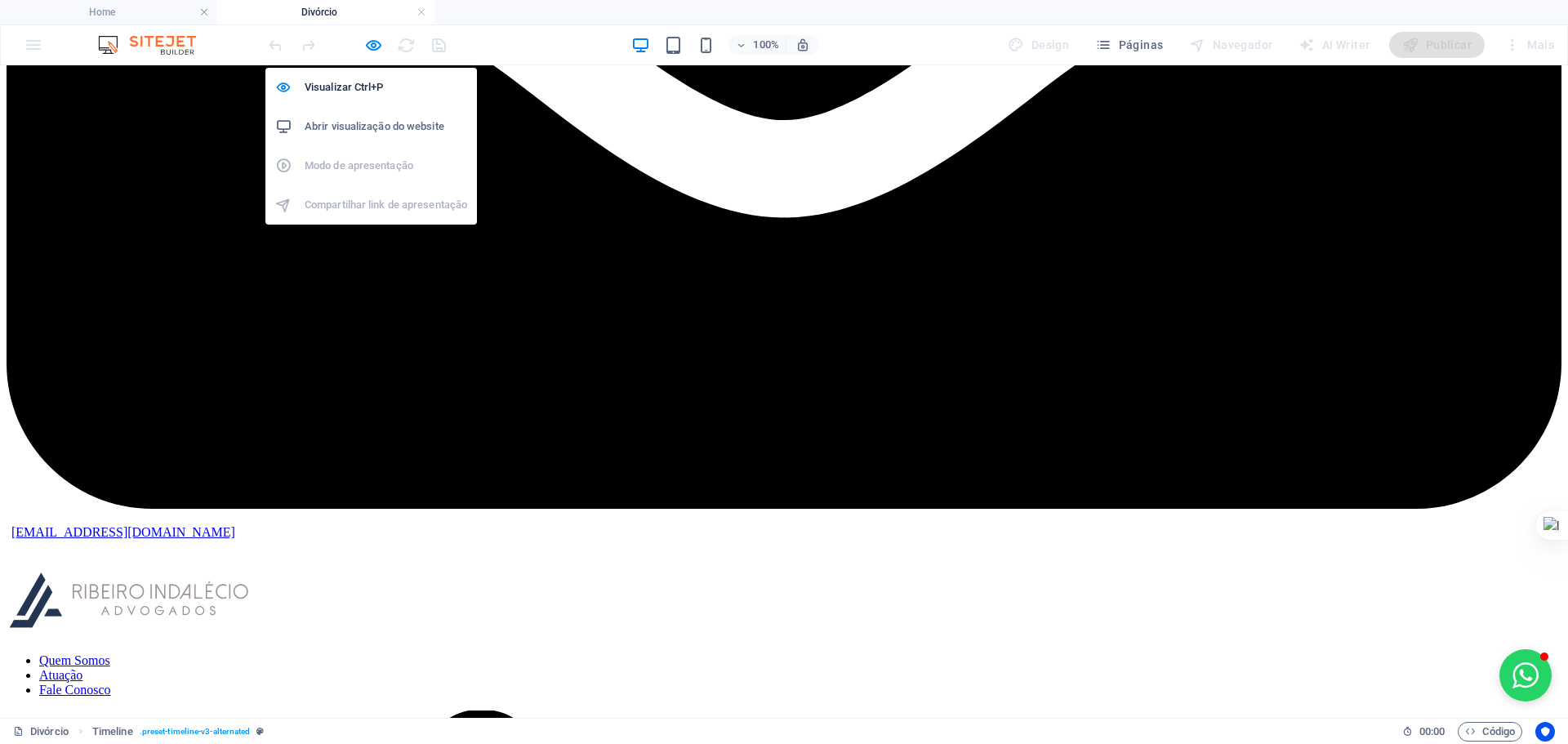
click at [355, 124] on h6 "Abrir visualização do website" at bounding box center [386, 126] width 163 height 20
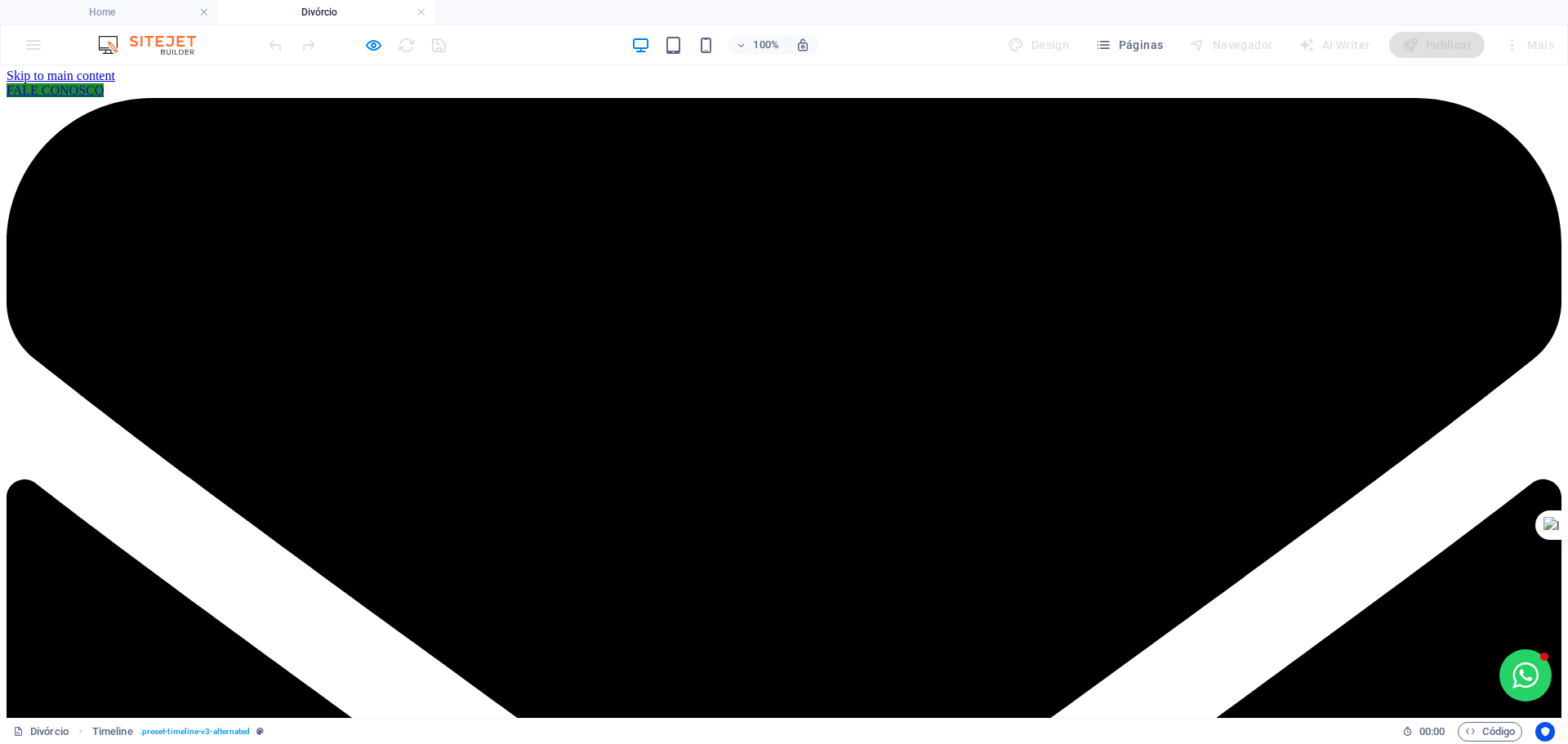
scroll to position [0, 0]
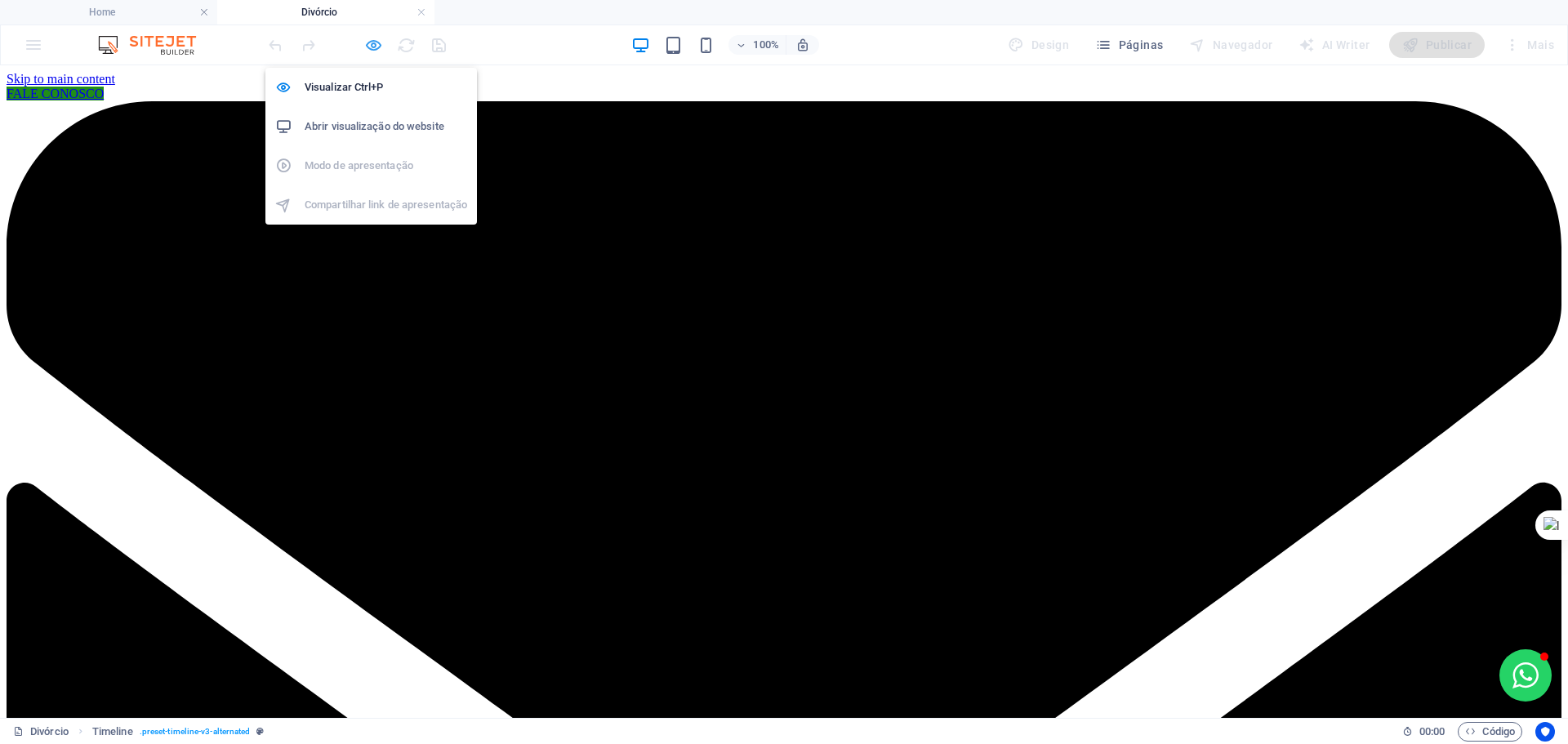
click at [374, 47] on icon "button" at bounding box center [373, 44] width 19 height 19
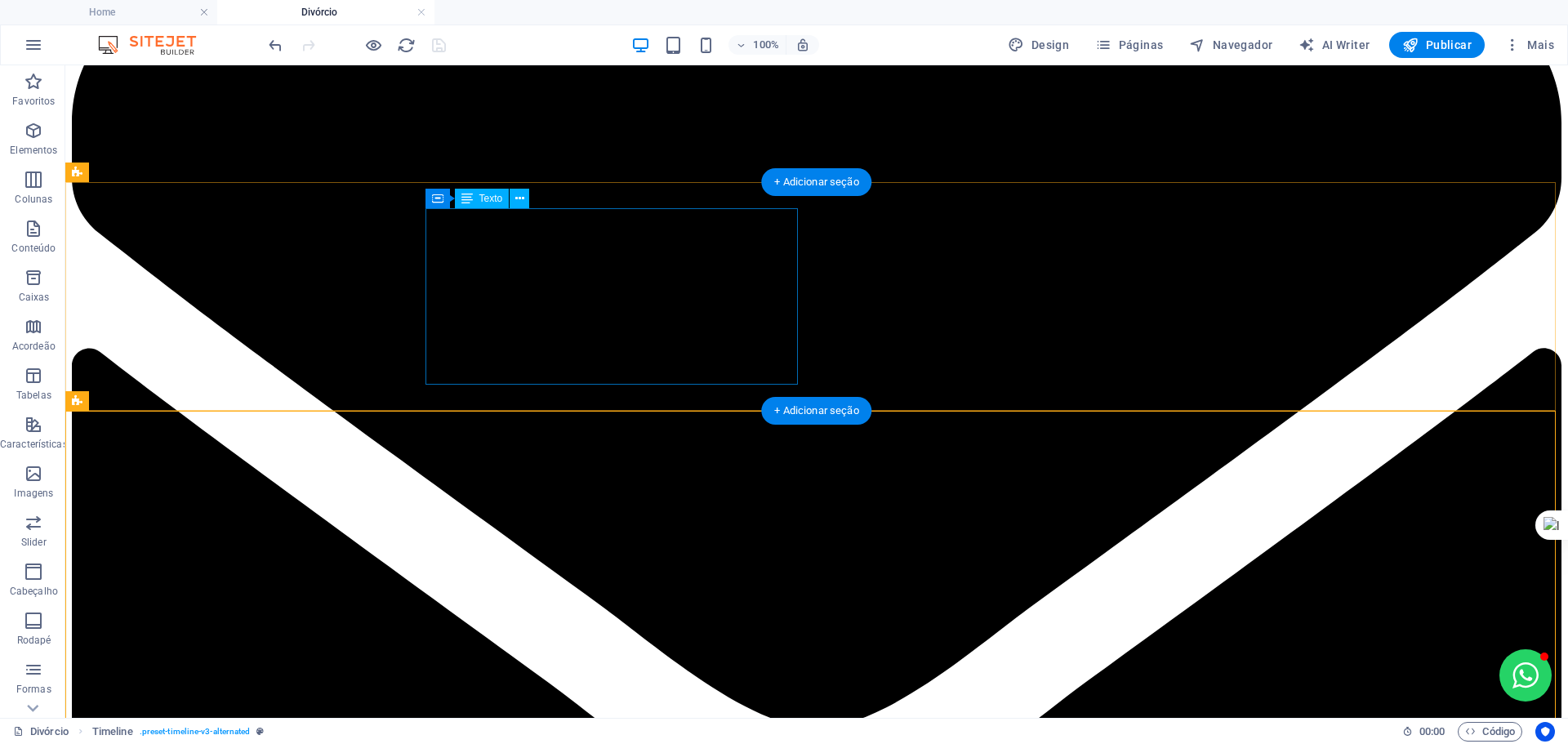
scroll to position [223, 0]
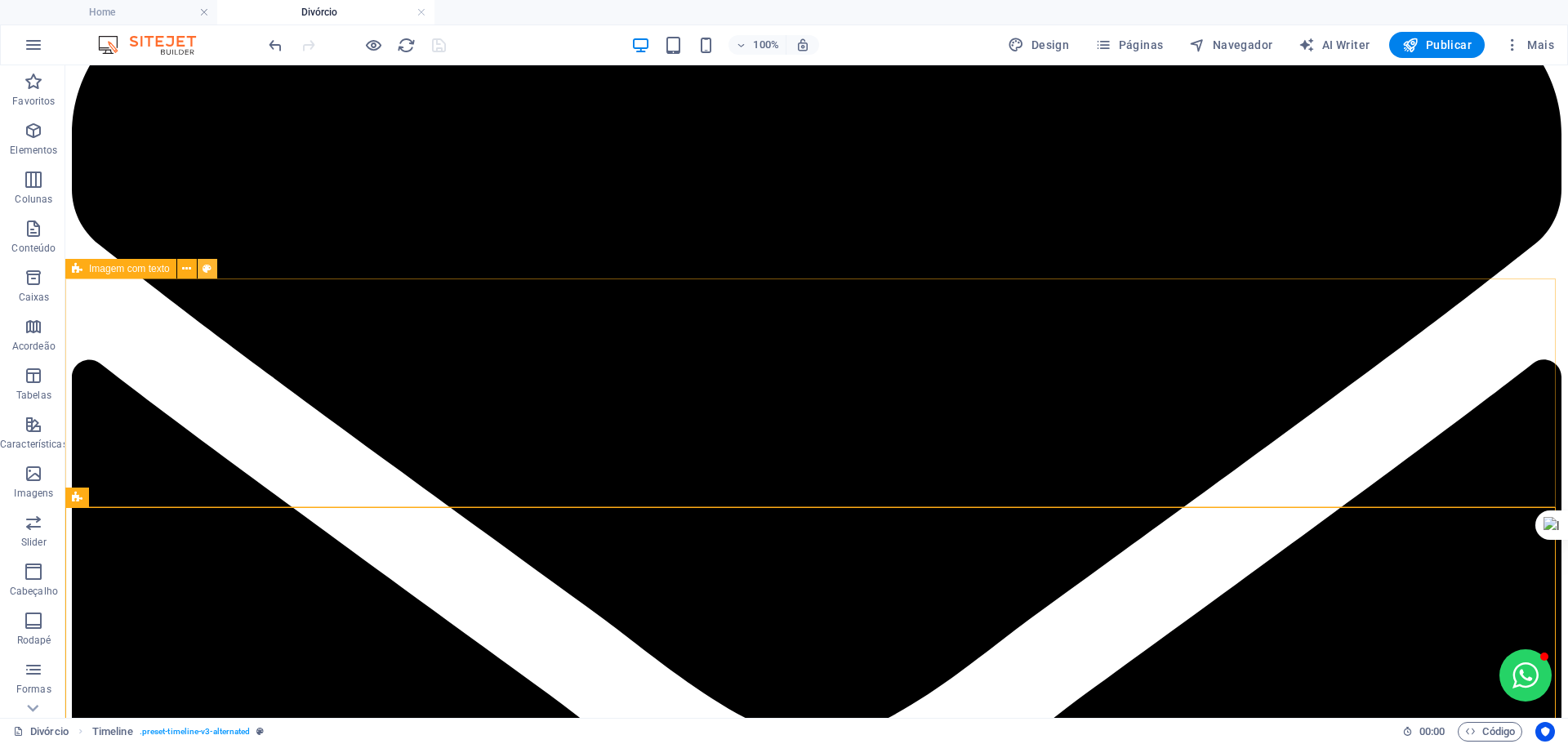
click at [206, 267] on icon at bounding box center [206, 268] width 9 height 17
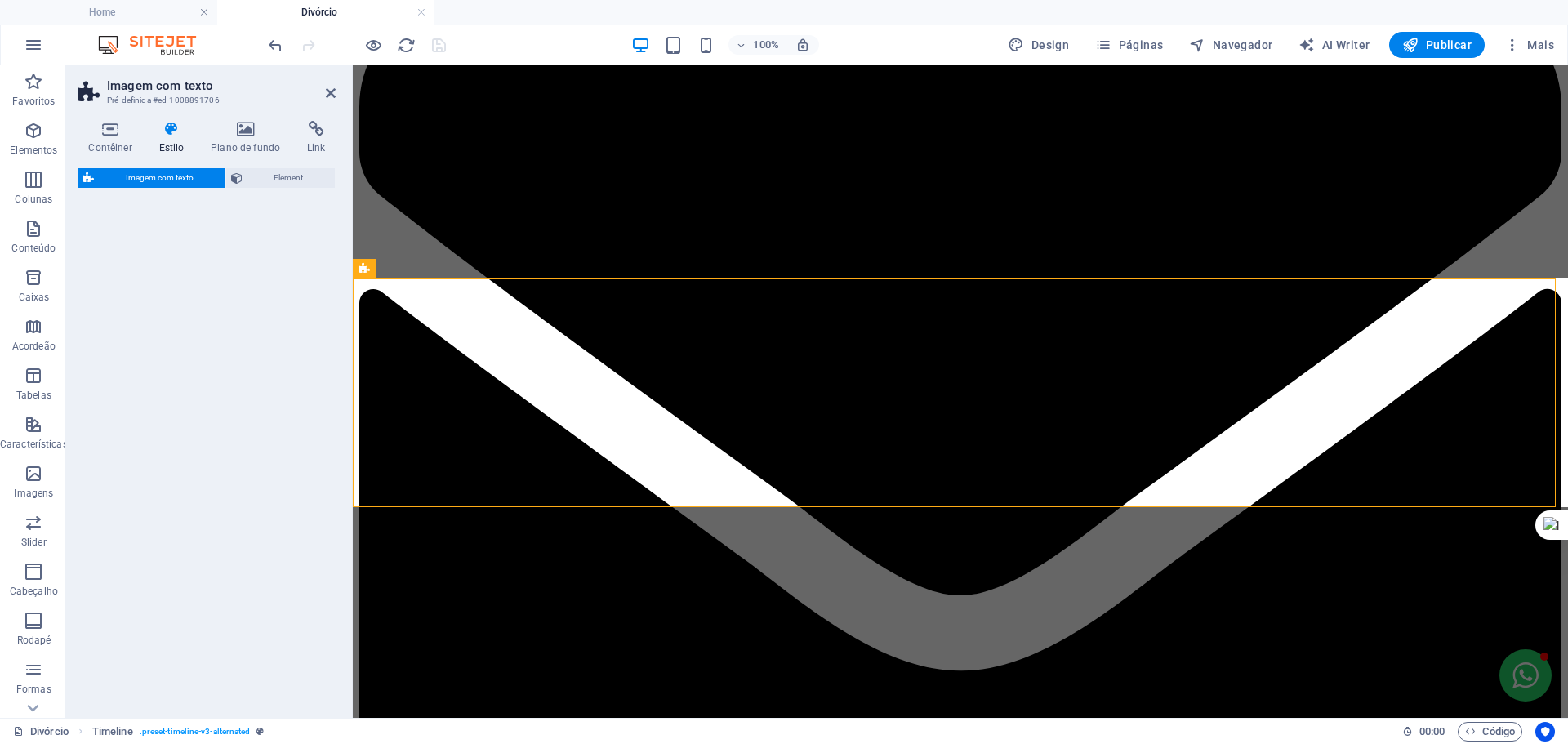
select select "rem"
select select "px"
select select "preset-text-with-image-v4-default"
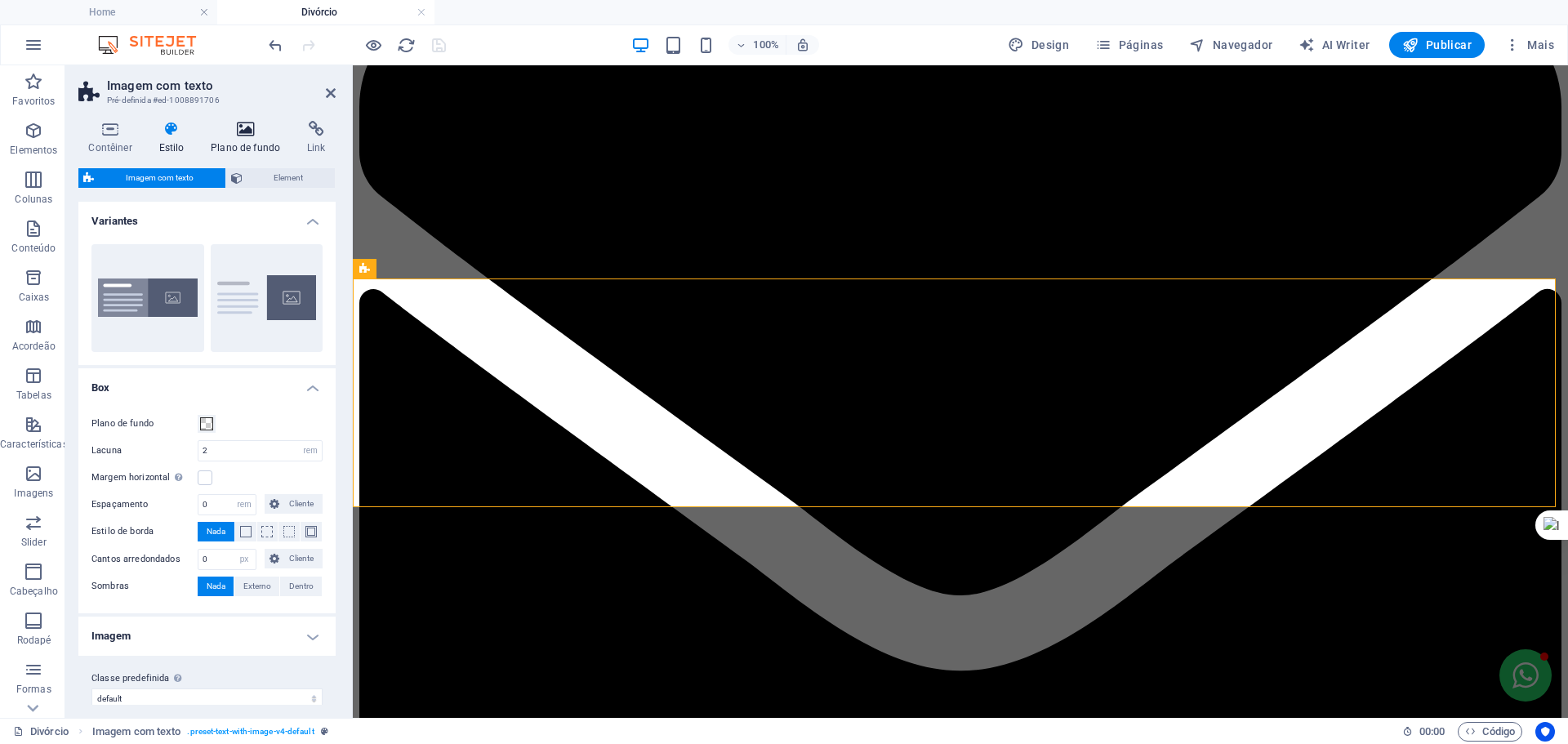
click at [252, 139] on h4 "Plano de fundo" at bounding box center [250, 138] width 97 height 35
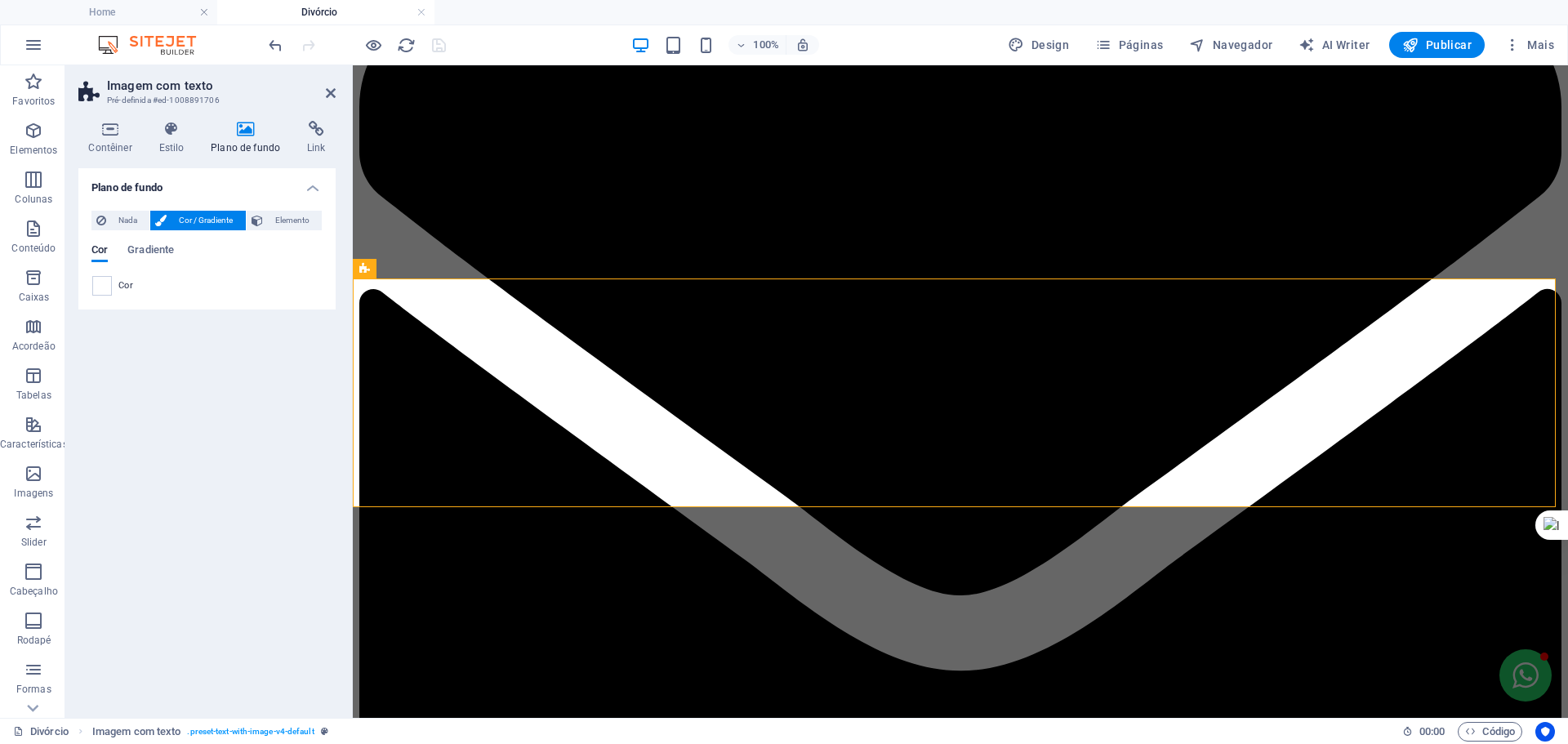
click at [164, 243] on div "Cor Gradiente Cor" at bounding box center [207, 263] width 231 height 65
click at [161, 248] on span "Gradiente" at bounding box center [150, 251] width 46 height 23
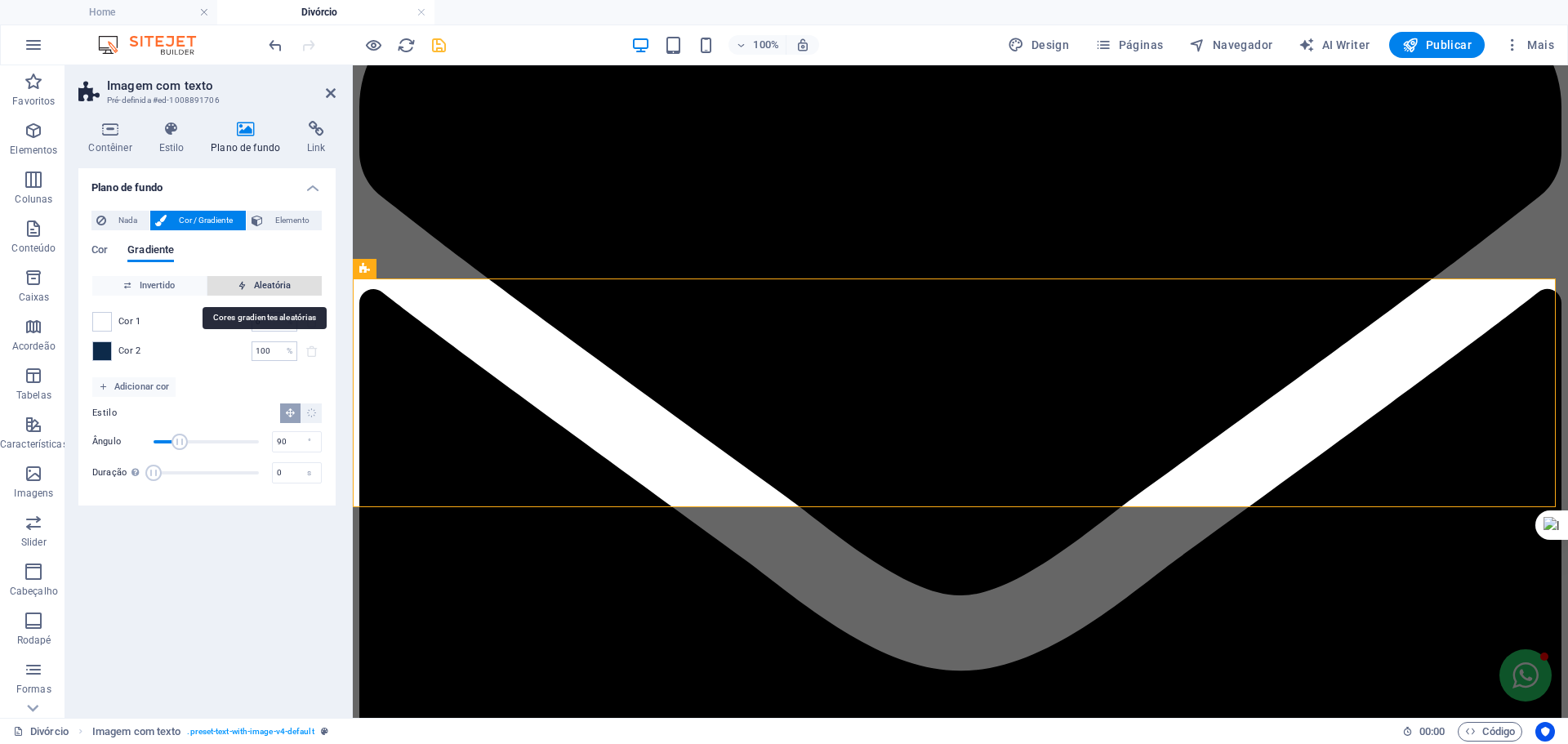
click at [277, 280] on span "Aleatória" at bounding box center [264, 286] width 102 height 20
type input "57"
type input "342"
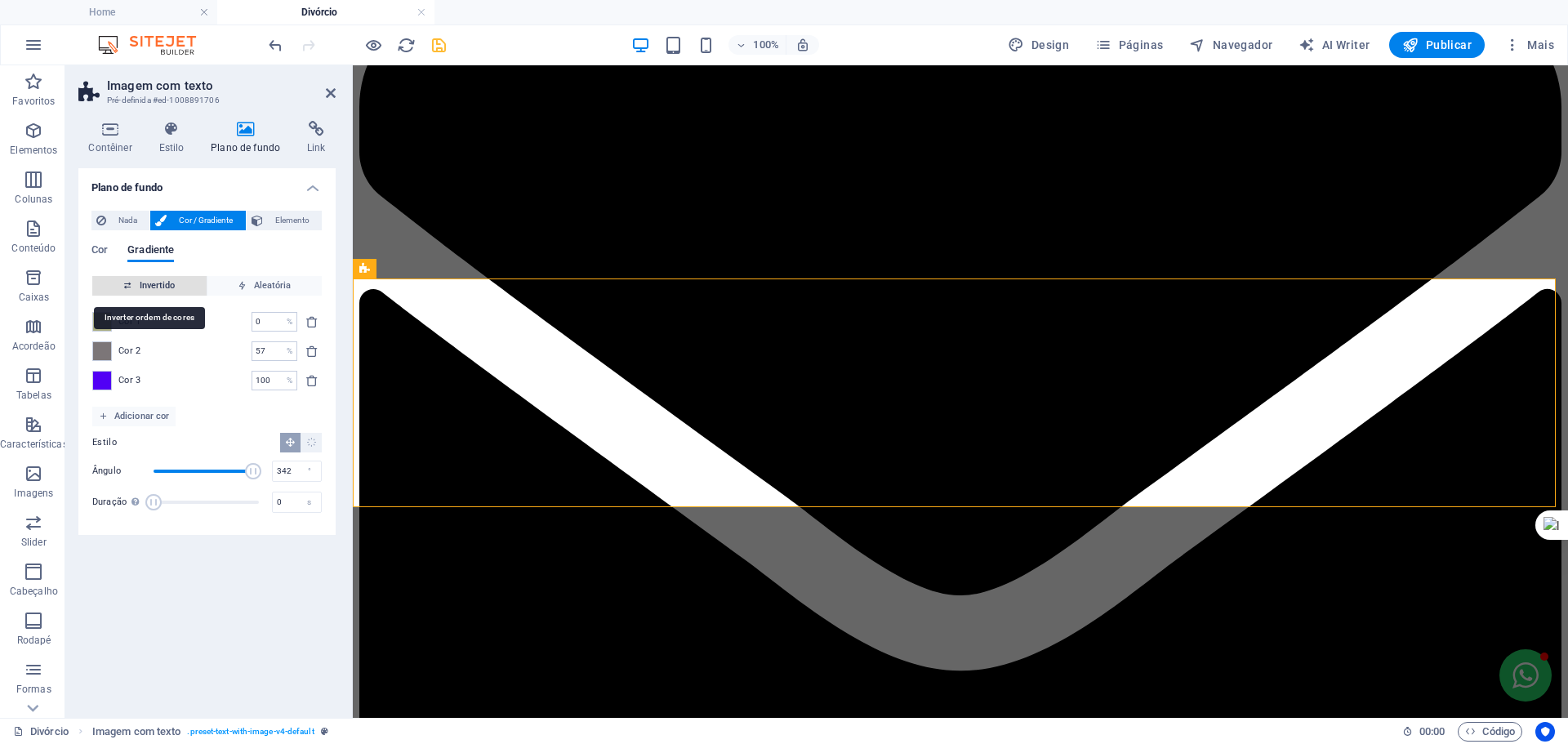
click at [178, 279] on span "Invertido" at bounding box center [149, 286] width 102 height 20
click at [261, 282] on span "Aleatória" at bounding box center [264, 286] width 102 height 20
type input "2"
type input "120"
type input "52"
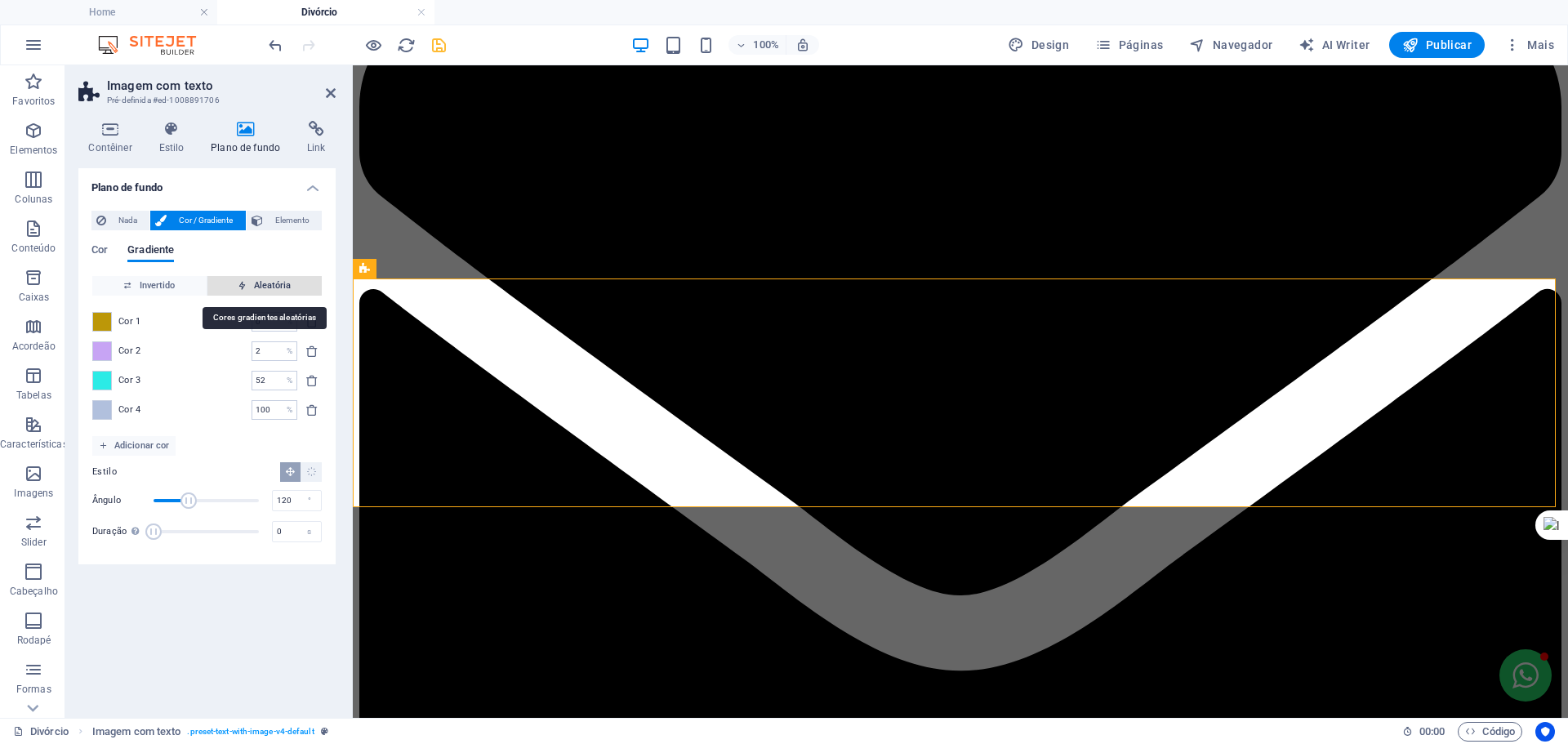
click at [264, 281] on span "Aleatória" at bounding box center [264, 286] width 102 height 20
type input "68"
type input "306"
type input "76"
click at [264, 281] on span "Aleatória" at bounding box center [264, 286] width 102 height 20
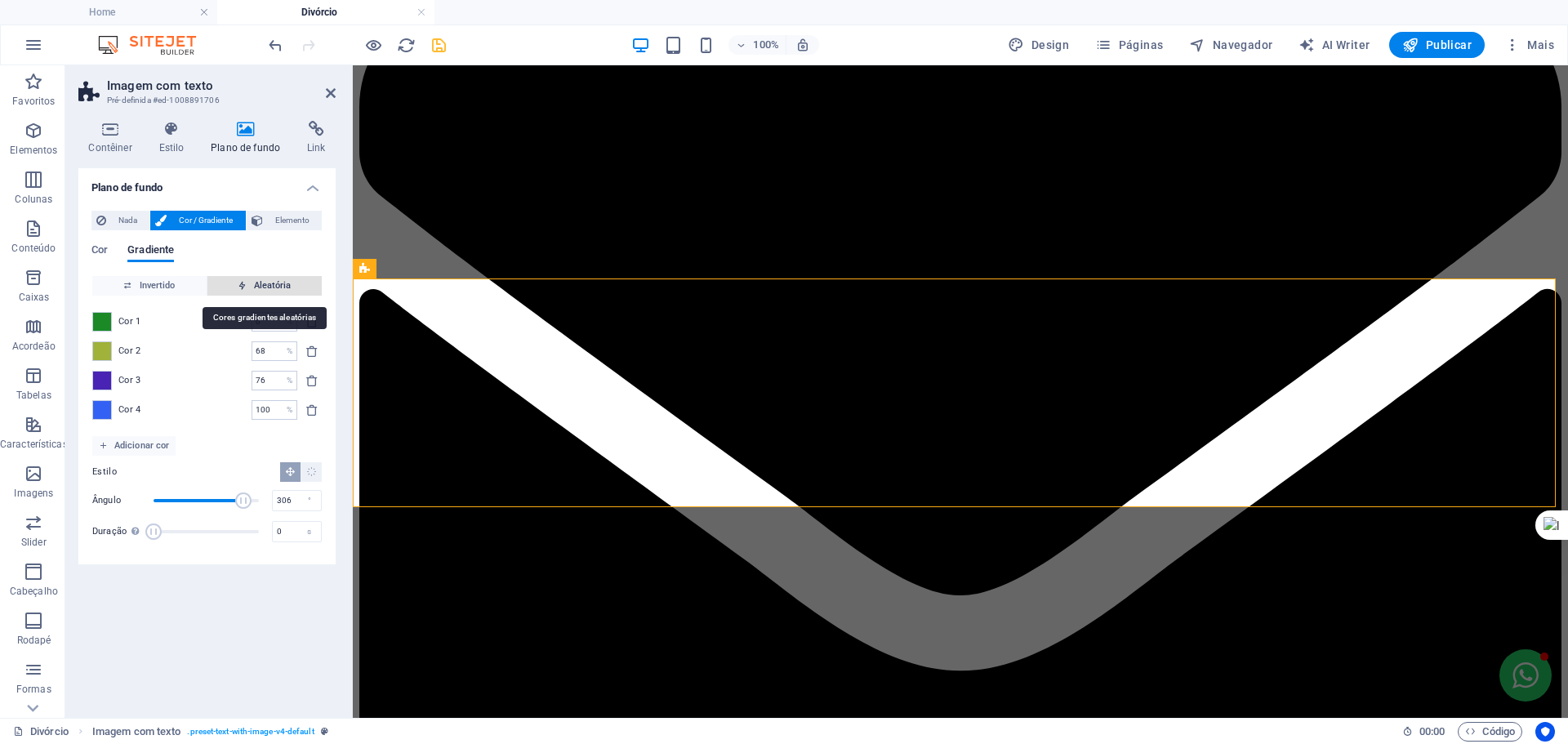
type input "100"
type input "115"
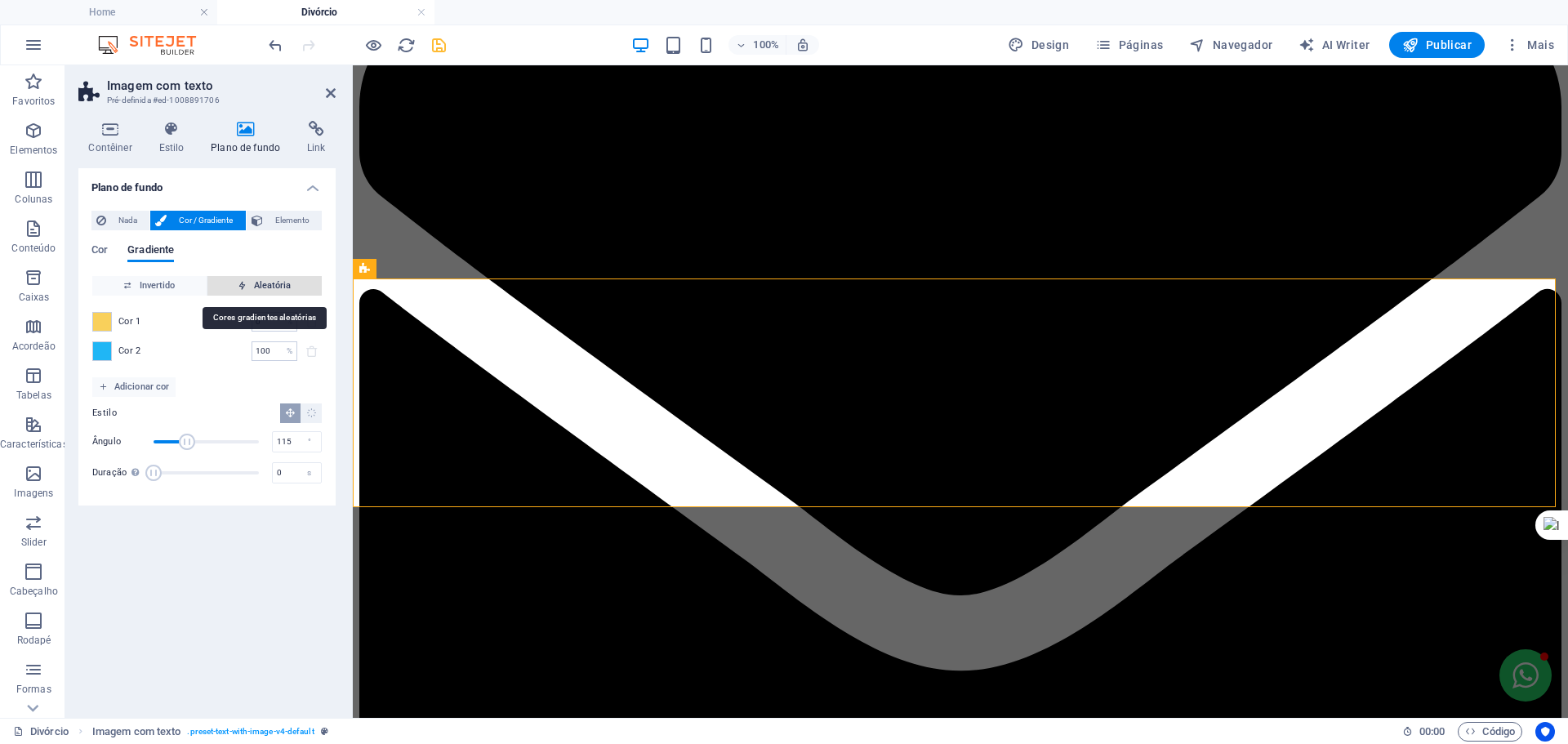
click at [264, 281] on span "Aleatória" at bounding box center [264, 286] width 102 height 20
type input "15"
type input "264"
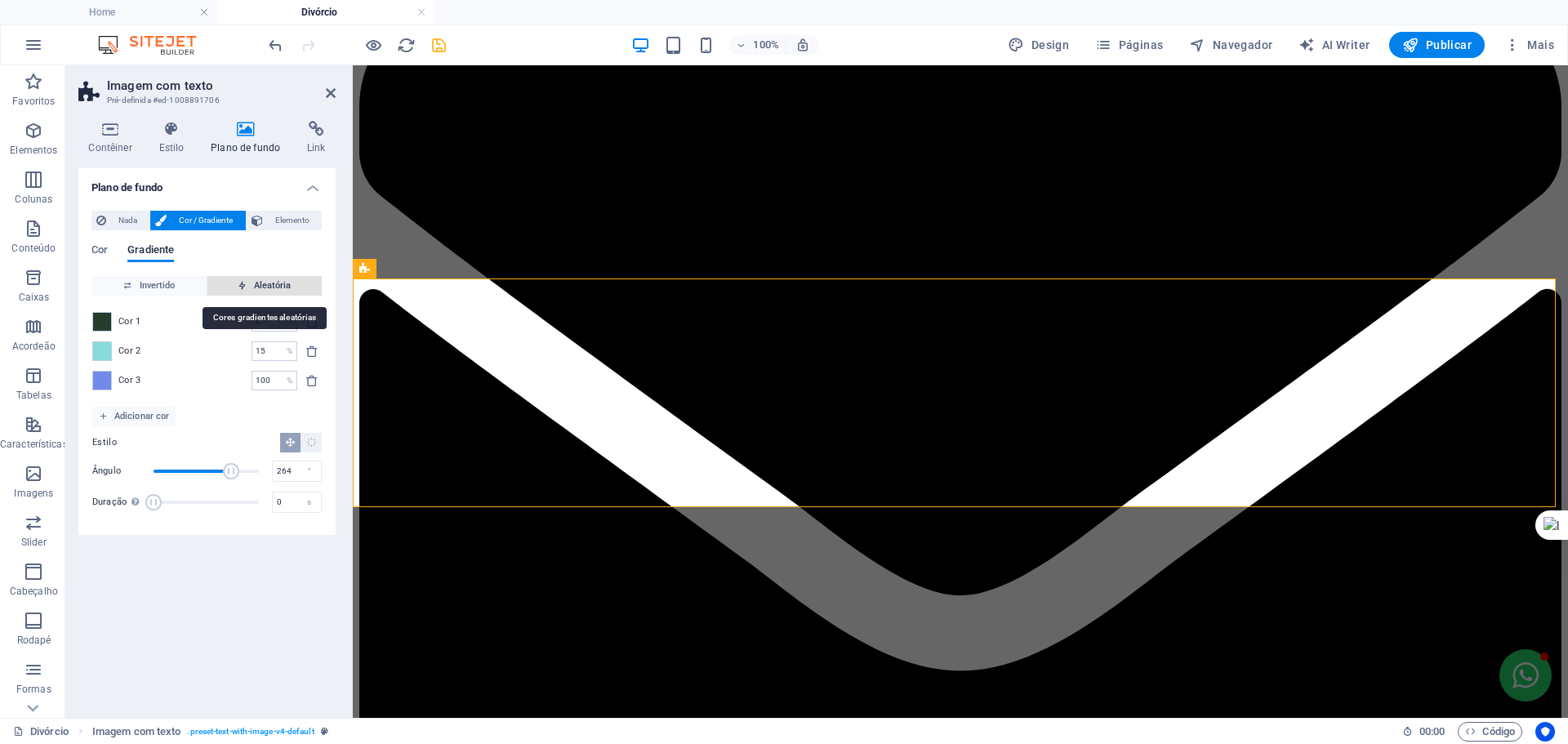
click at [264, 281] on span "Aleatória" at bounding box center [264, 286] width 102 height 20
type input "100"
type input "80"
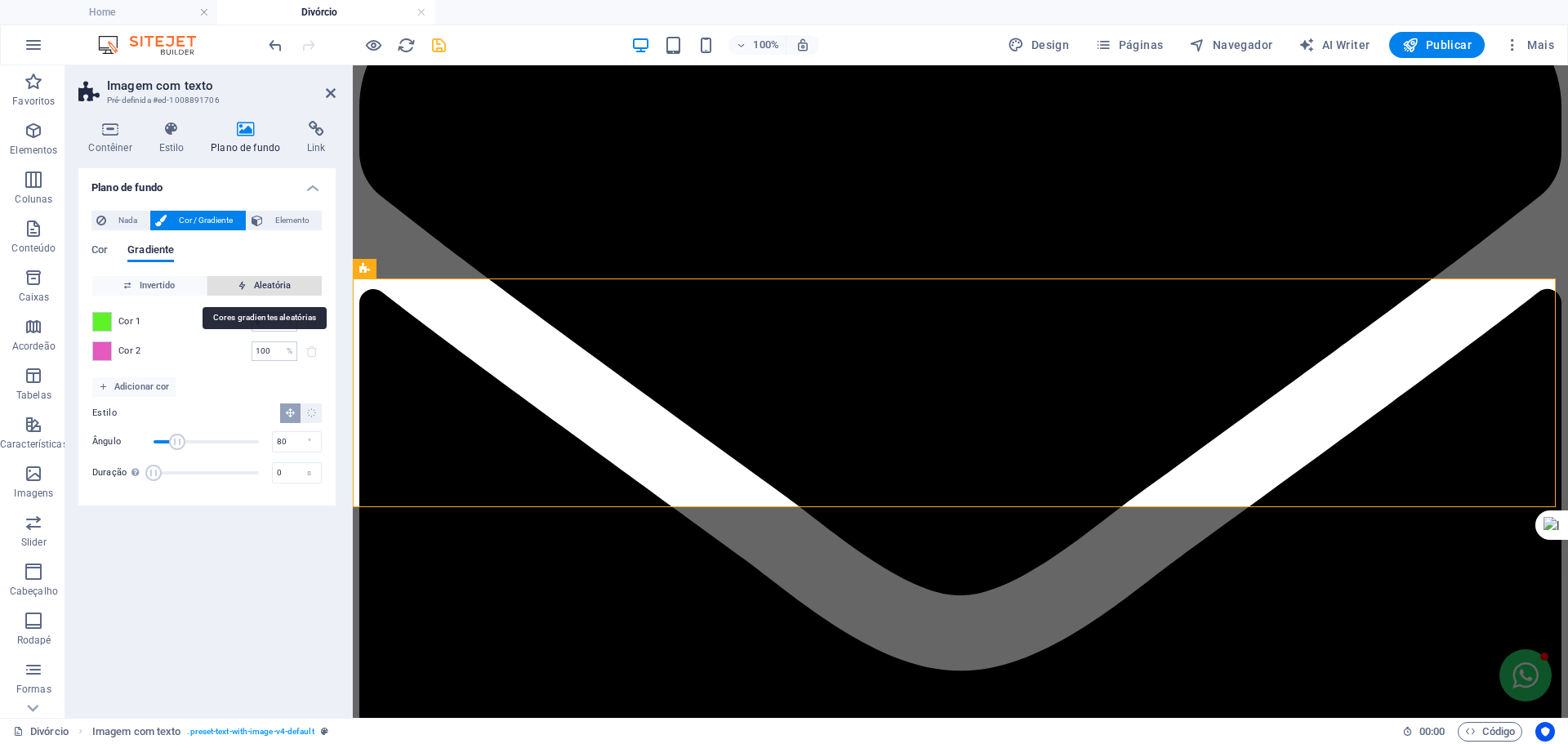
click at [264, 281] on span "Aleatória" at bounding box center [264, 286] width 102 height 20
type input "54"
type input "65"
click at [264, 281] on span "Aleatória" at bounding box center [264, 286] width 102 height 20
type input "8"
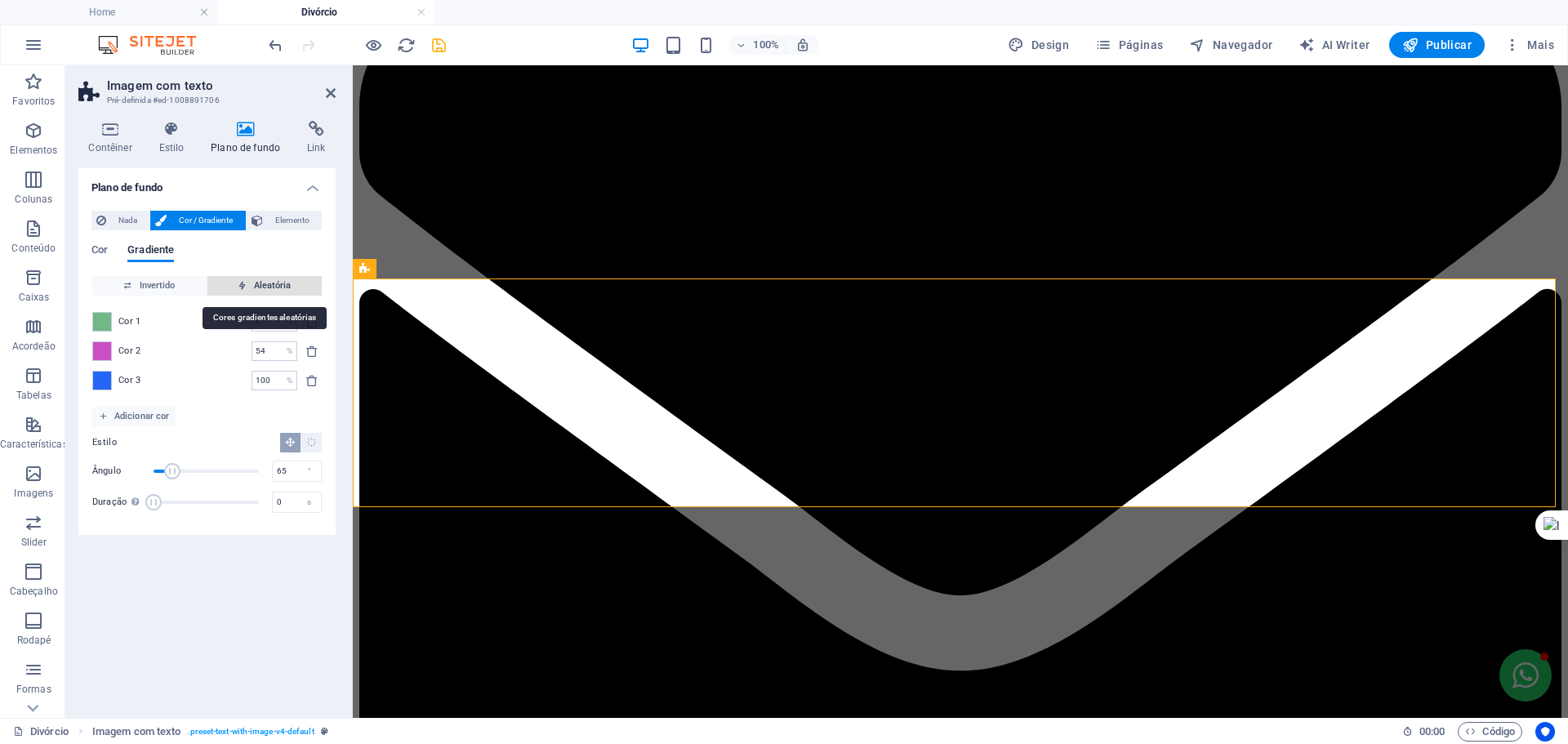
type input "203"
type input "79"
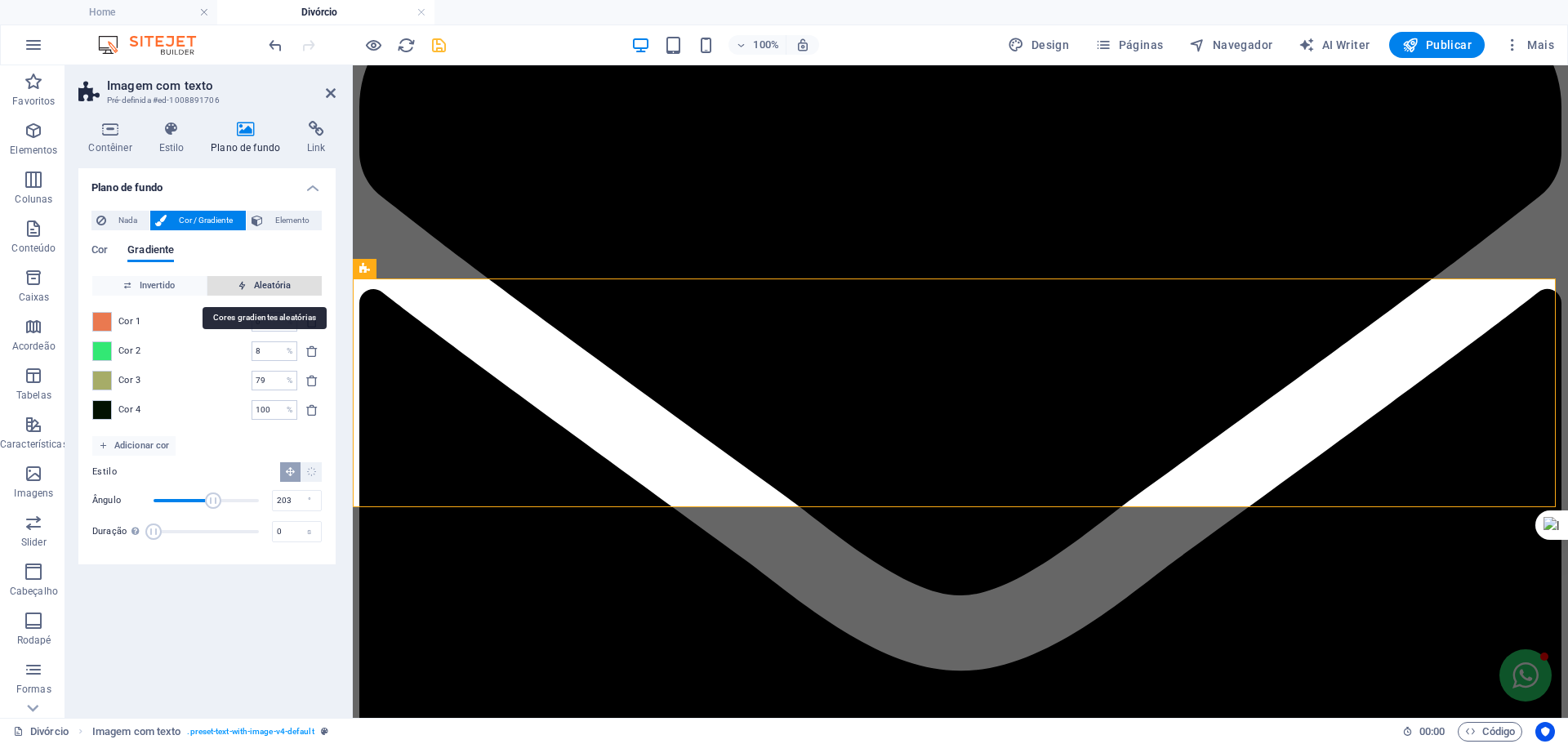
click at [264, 281] on span "Aleatória" at bounding box center [264, 286] width 102 height 20
type input "39"
type input "67"
type input "100"
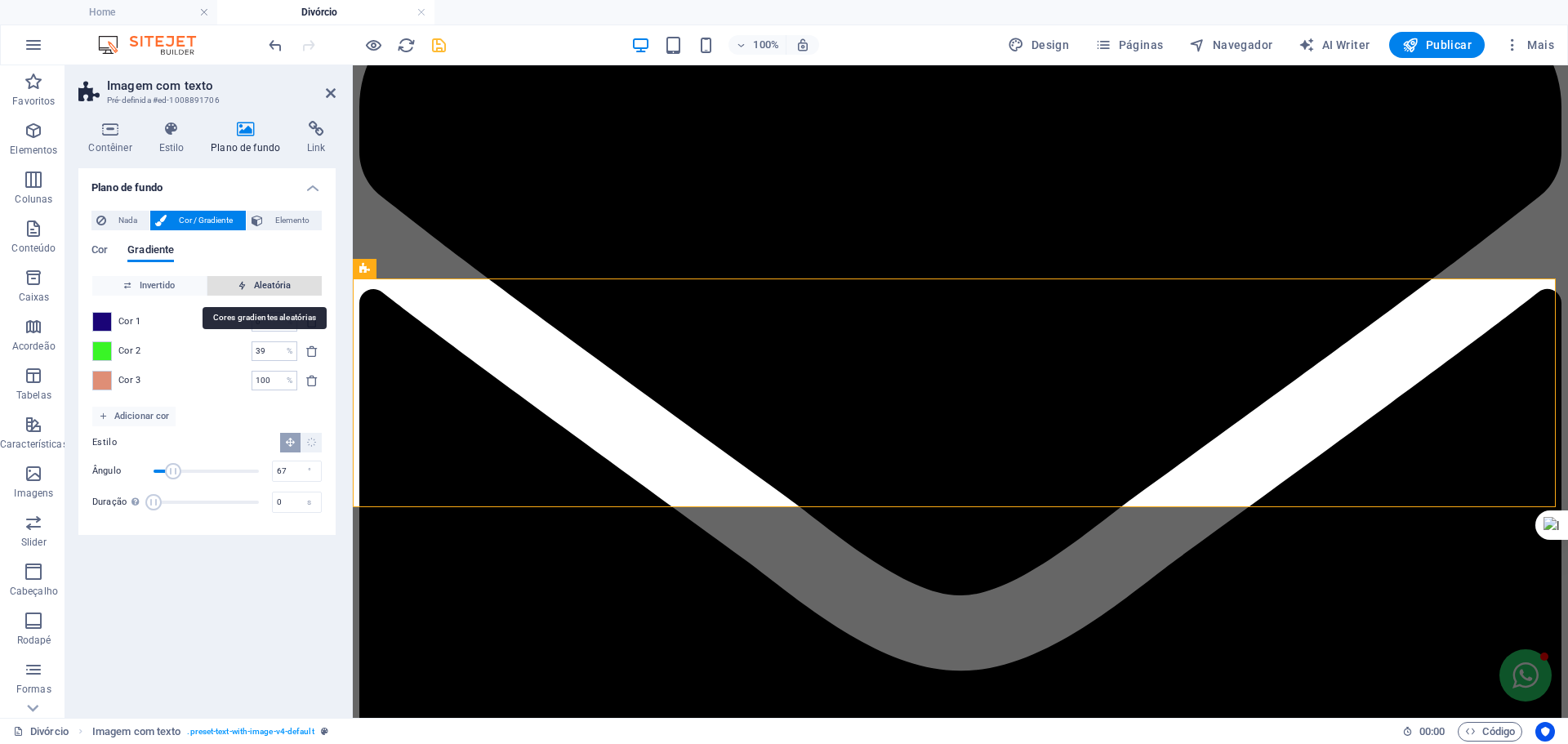
click at [264, 281] on span "Aleatória" at bounding box center [264, 286] width 102 height 20
type input "4"
type input "81"
type input "67"
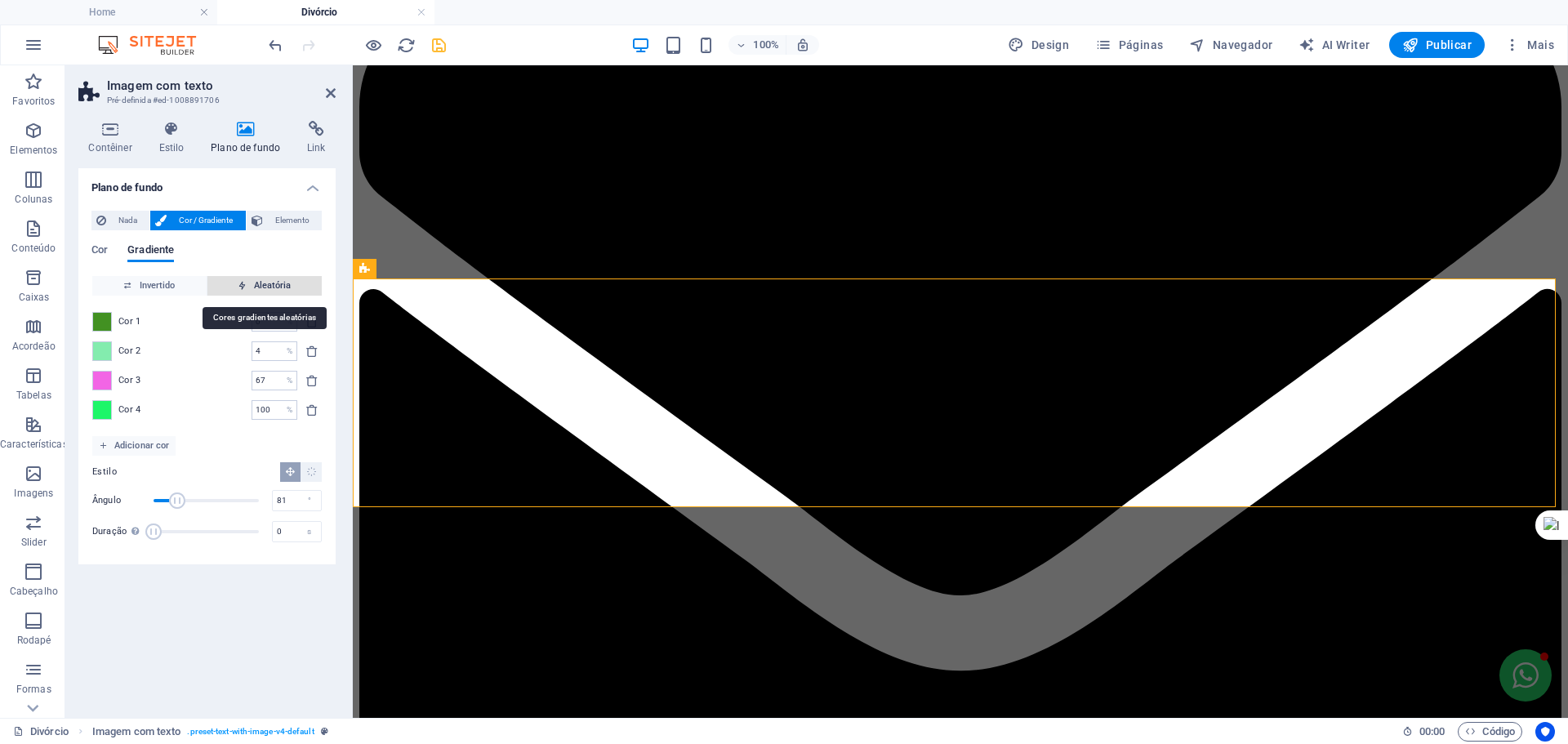
click at [264, 281] on span "Aleatória" at bounding box center [264, 286] width 102 height 20
type input "70"
type input "294"
type input "81"
click at [264, 281] on span "Aleatória" at bounding box center [264, 286] width 102 height 20
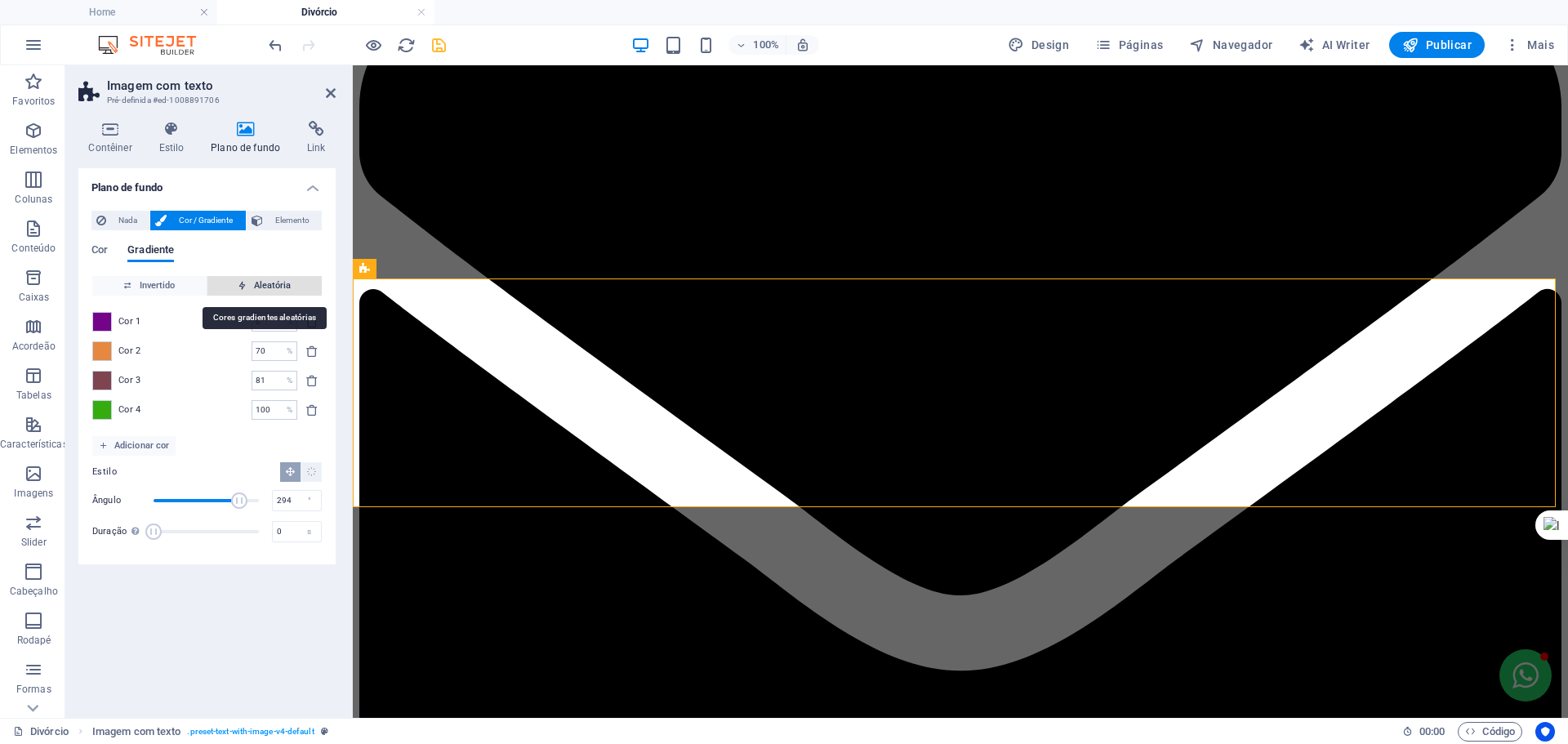
type input "5"
type input "337"
type input "7"
click at [264, 281] on span "Aleatória" at bounding box center [264, 286] width 102 height 20
type input "100"
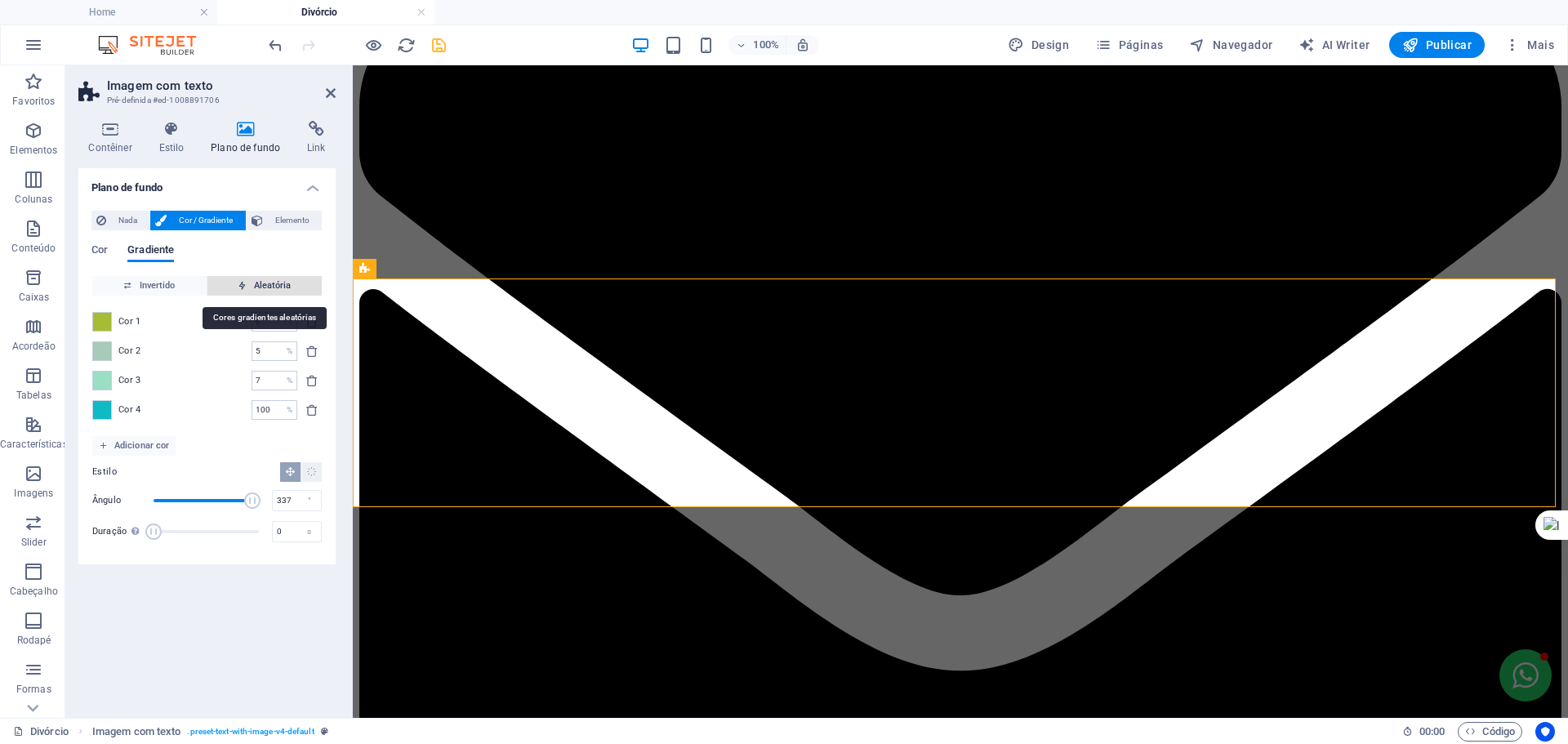
type input "11"
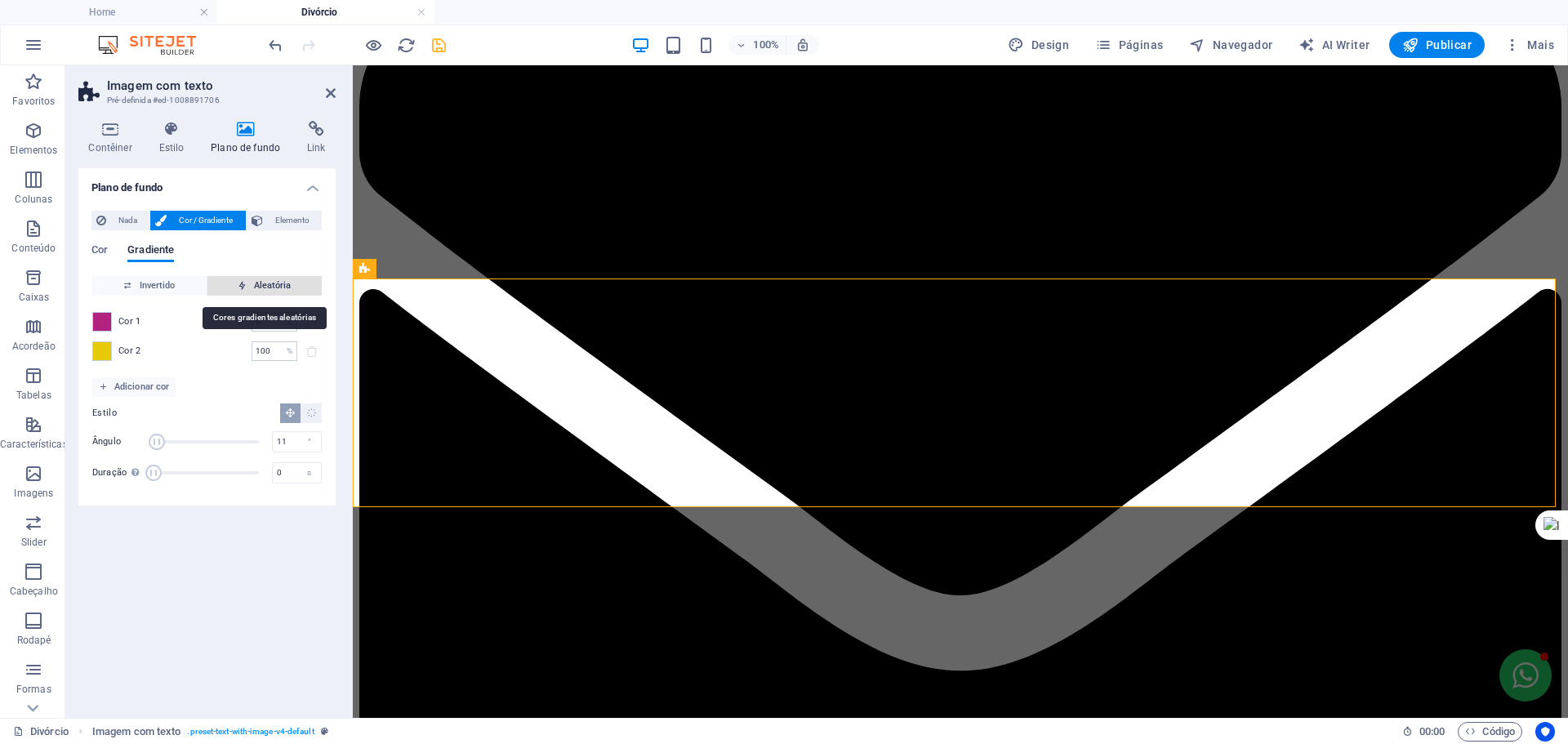
click at [264, 281] on span "Aleatória" at bounding box center [264, 286] width 102 height 20
type input "0"
type input "16"
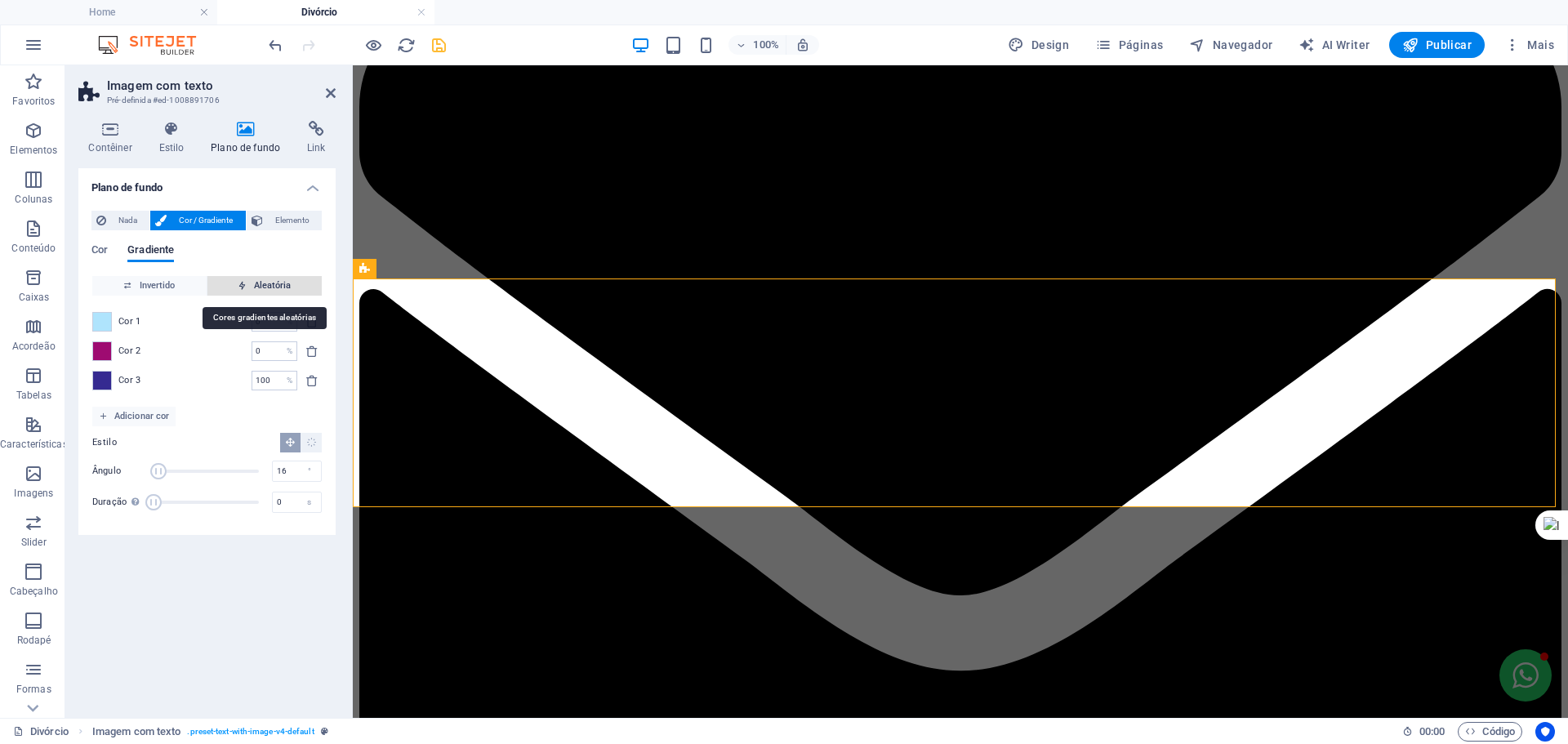
click at [250, 285] on span "Aleatória" at bounding box center [264, 286] width 102 height 20
type input "100"
type input "315"
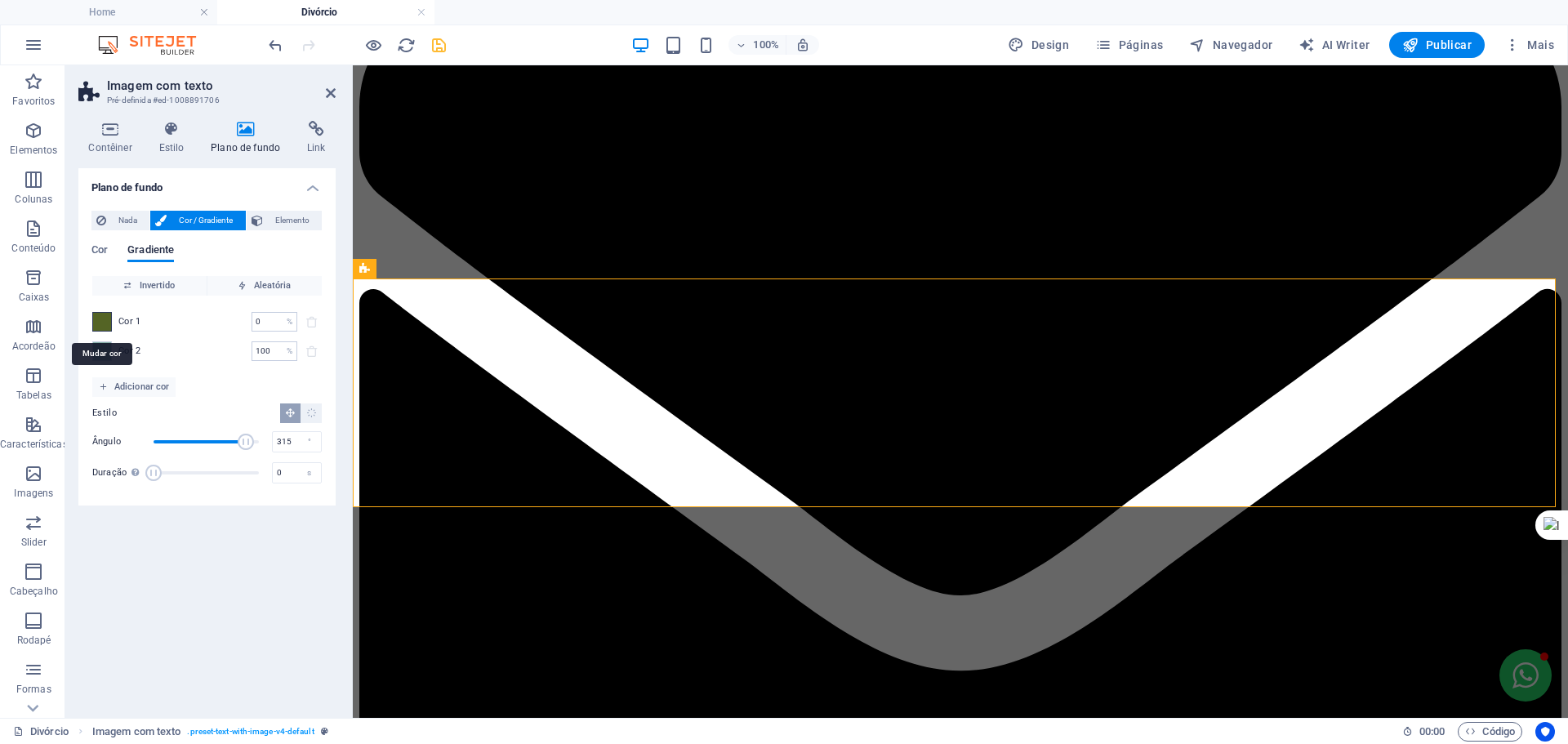
click at [102, 321] on span at bounding box center [102, 322] width 18 height 18
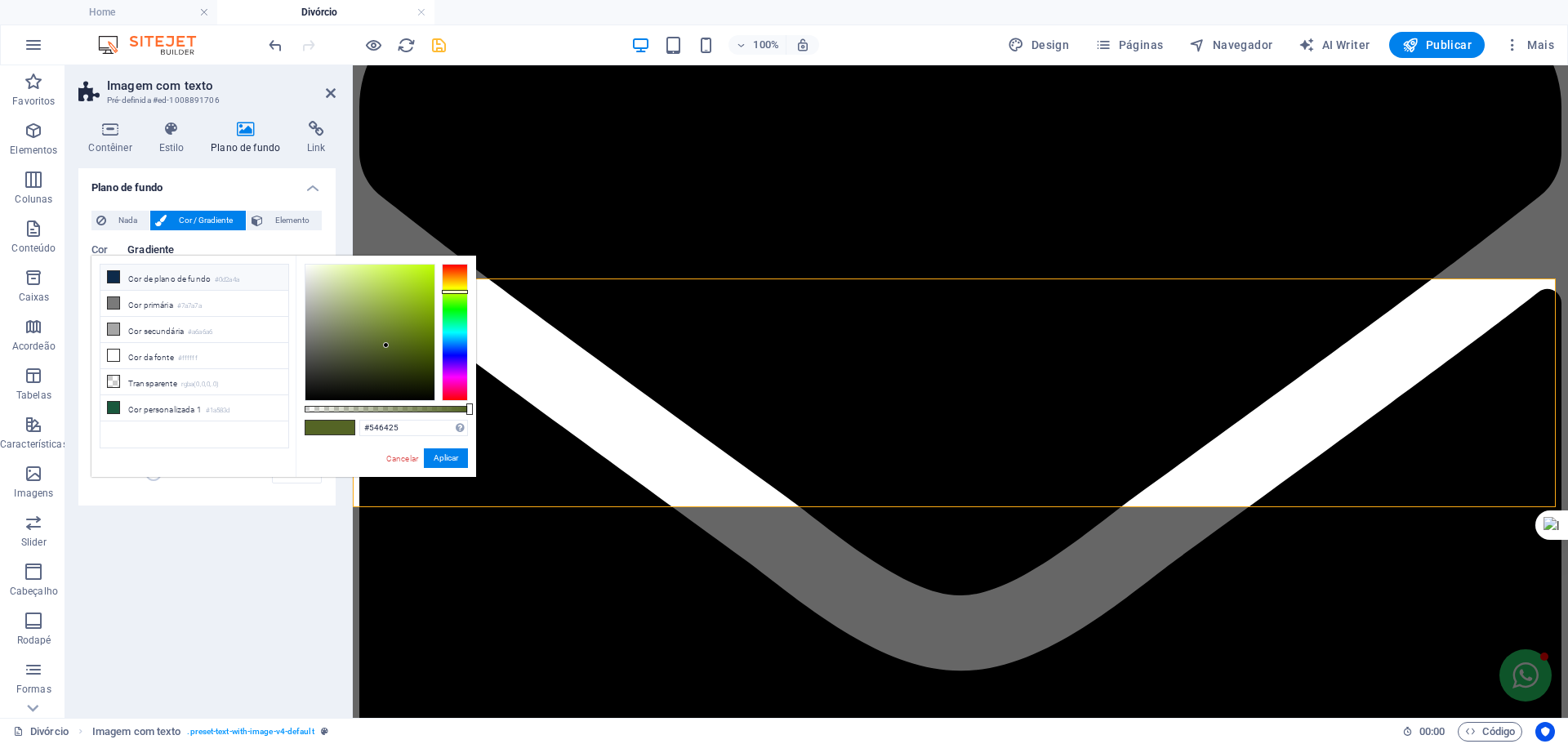
click at [134, 279] on li "Cor de plano de fundo #0d2a4a" at bounding box center [194, 277] width 187 height 26
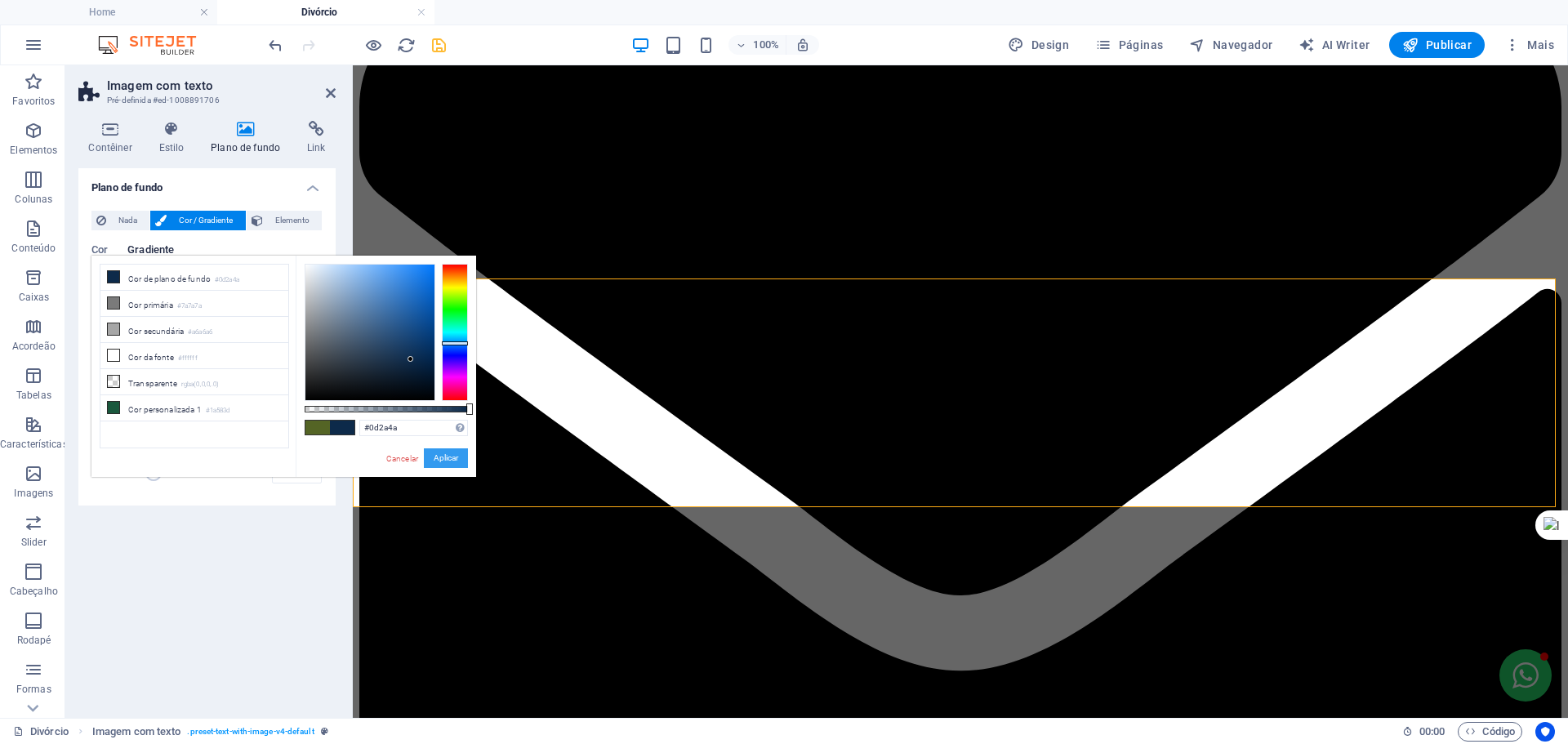
click at [439, 454] on button "Aplicar" at bounding box center [446, 458] width 44 height 20
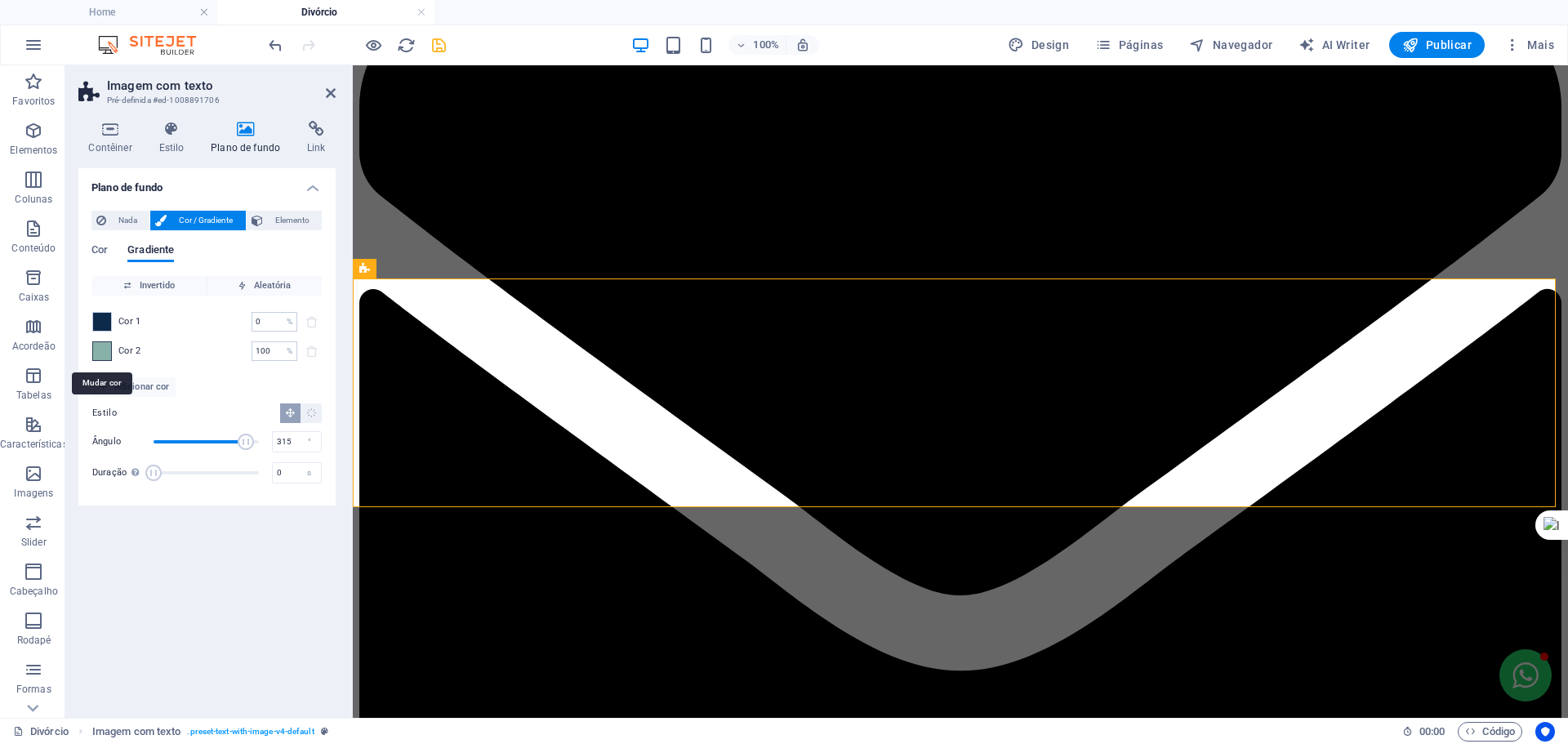
click at [112, 348] on div at bounding box center [103, 351] width 20 height 20
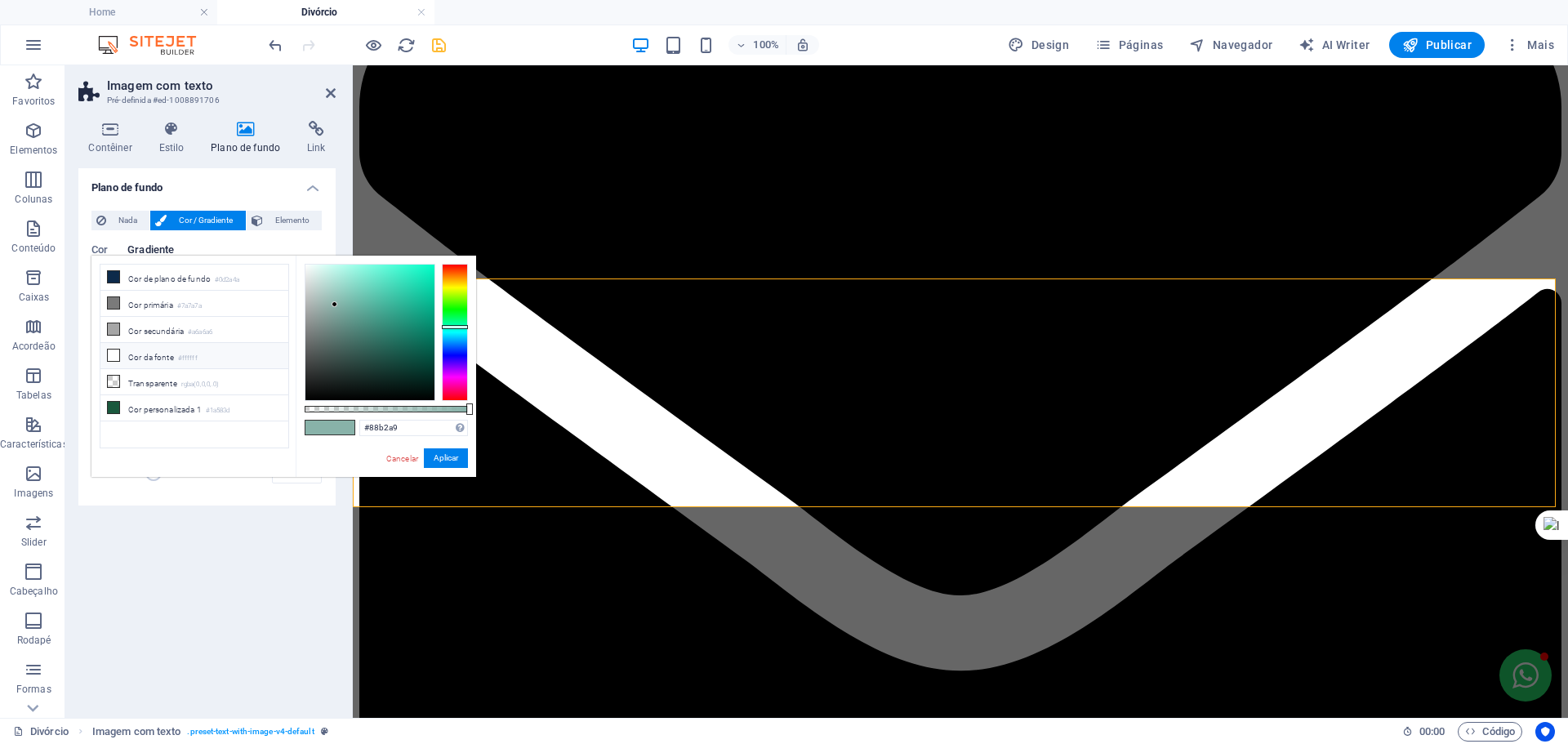
click at [141, 348] on li "Cor da fonte #ffffff" at bounding box center [194, 356] width 187 height 26
type input "#ffffff"
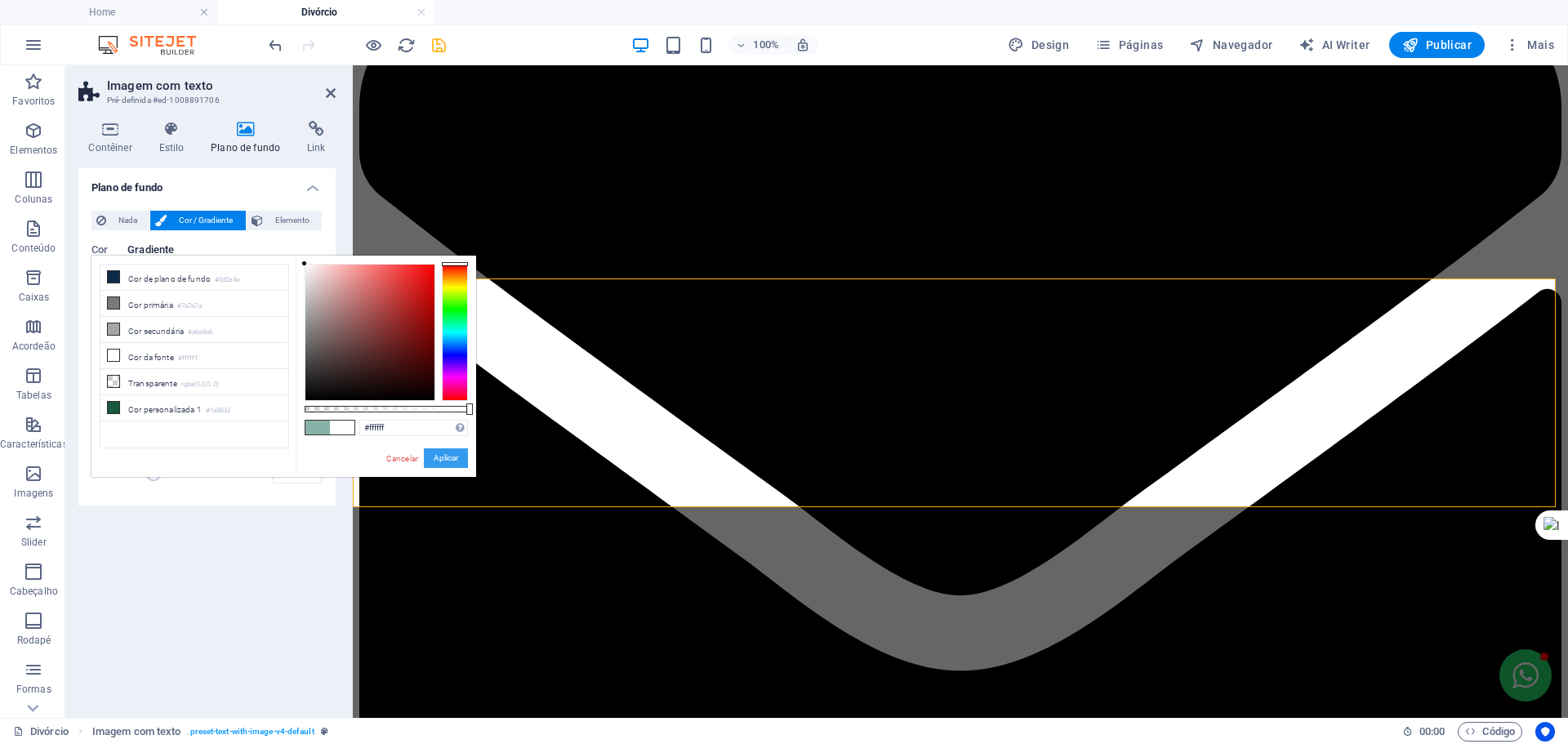
click at [453, 453] on button "Aplicar" at bounding box center [446, 458] width 44 height 20
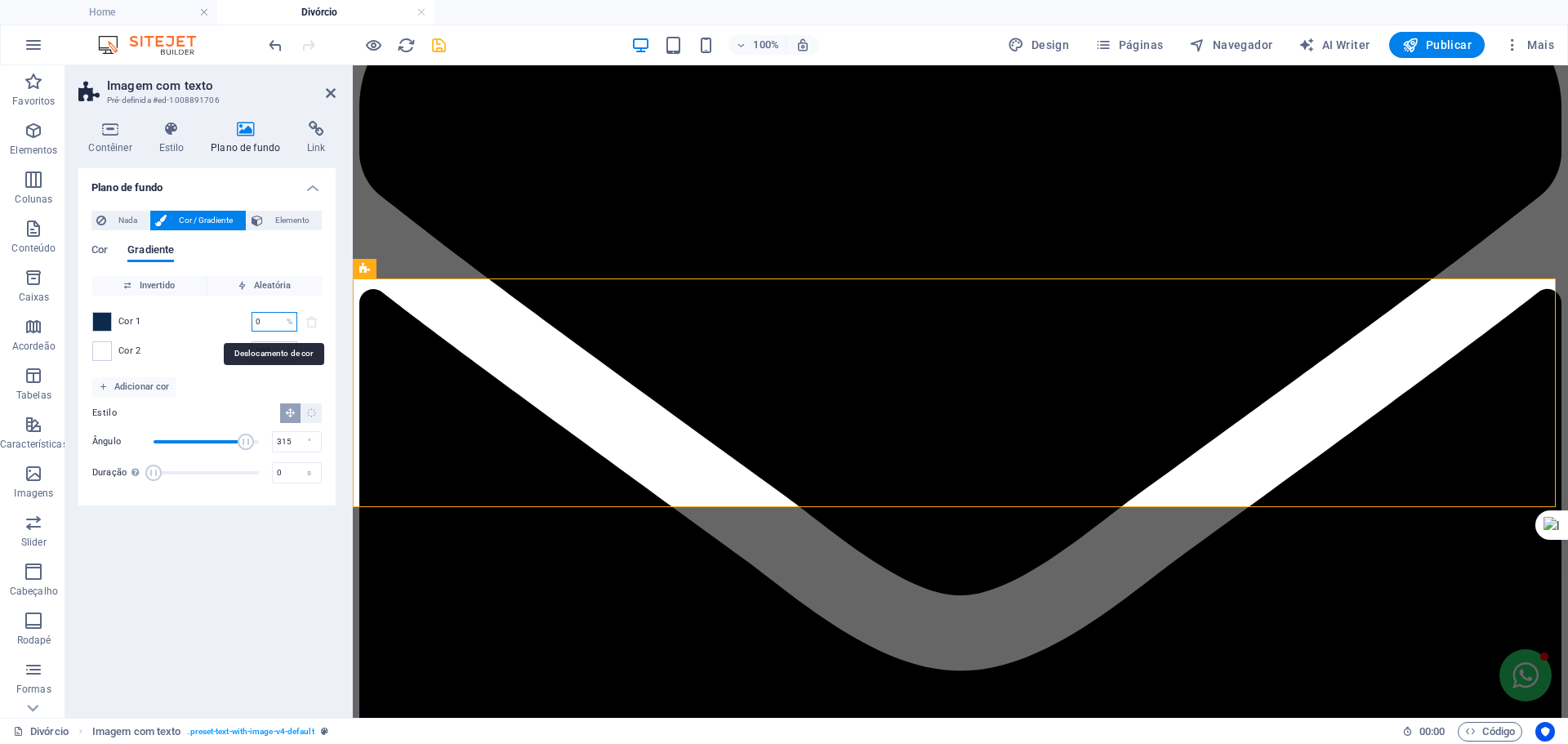
click at [268, 316] on input "0" at bounding box center [265, 322] width 29 height 20
drag, startPoint x: 268, startPoint y: 322, endPoint x: 239, endPoint y: 323, distance: 29.0
click at [239, 323] on div "Cor 1 0 % ​" at bounding box center [207, 322] width 230 height 20
click at [240, 382] on div "Invertido Aleatória Cor 1 100 % ​ Cor 2 100 % ​ Adicionar cor Estilo Ângulo 315…" at bounding box center [207, 384] width 231 height 217
click at [277, 321] on input "100" at bounding box center [265, 322] width 29 height 20
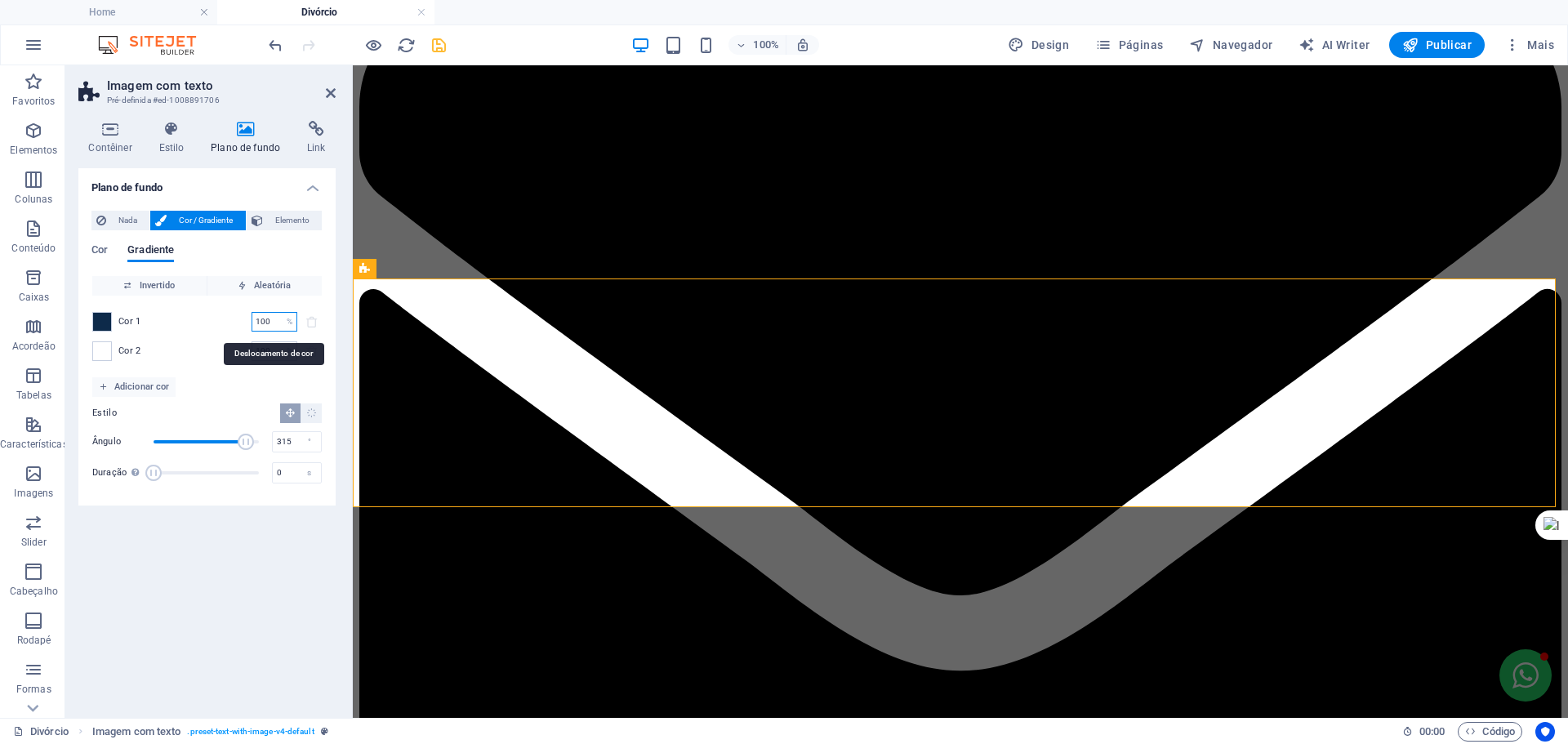
click at [219, 327] on div "Cor 1 100 % ​" at bounding box center [207, 322] width 230 height 20
click at [271, 316] on input "100" at bounding box center [265, 322] width 29 height 20
click at [243, 316] on div "Cor 1 100 % ​" at bounding box center [207, 322] width 230 height 20
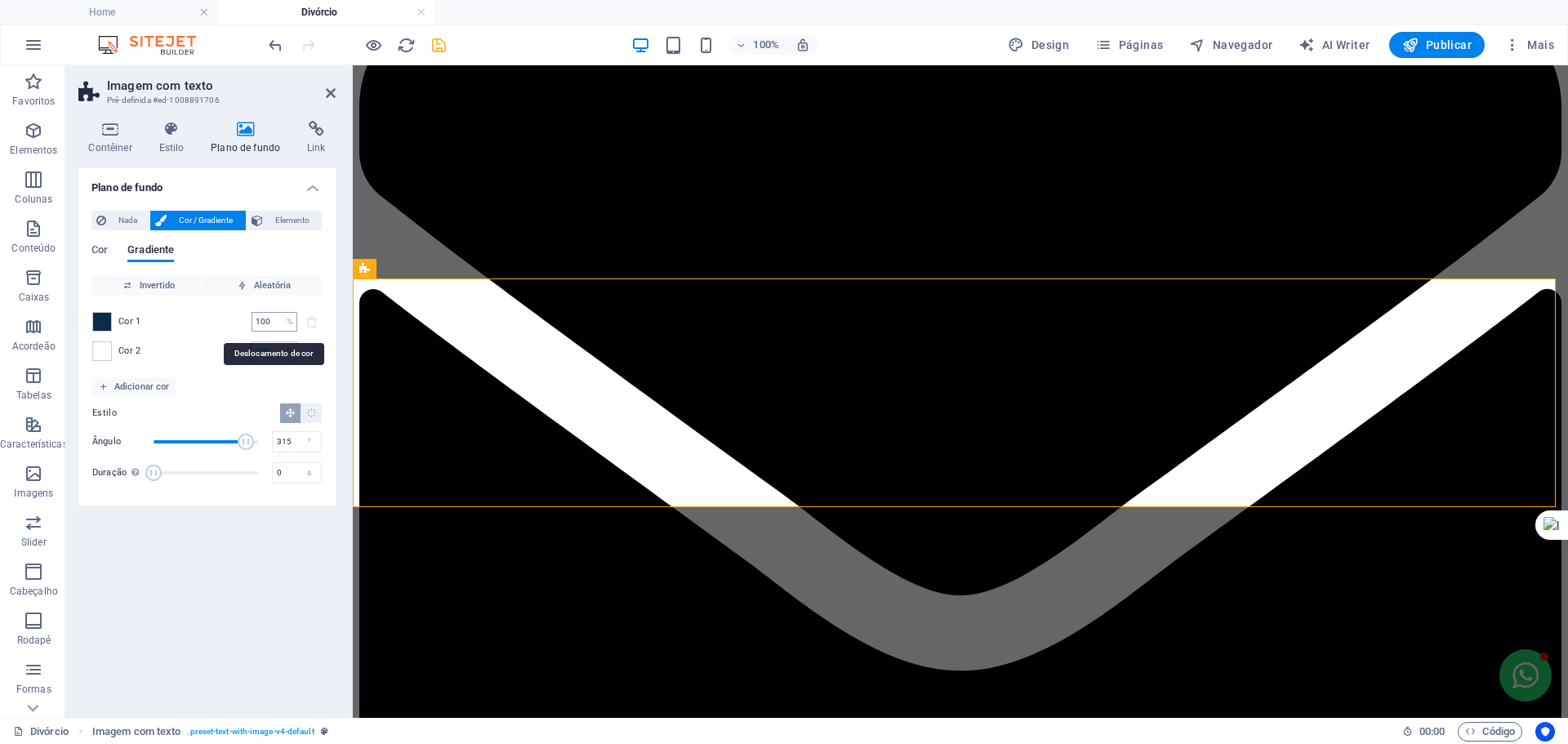
click at [263, 313] on input "100" at bounding box center [265, 322] width 29 height 20
drag, startPoint x: 269, startPoint y: 317, endPoint x: 250, endPoint y: 317, distance: 19.0
click at [250, 317] on div "Cor 1 100 % ​" at bounding box center [207, 322] width 230 height 20
type input "50"
click at [268, 345] on input "100" at bounding box center [265, 351] width 29 height 20
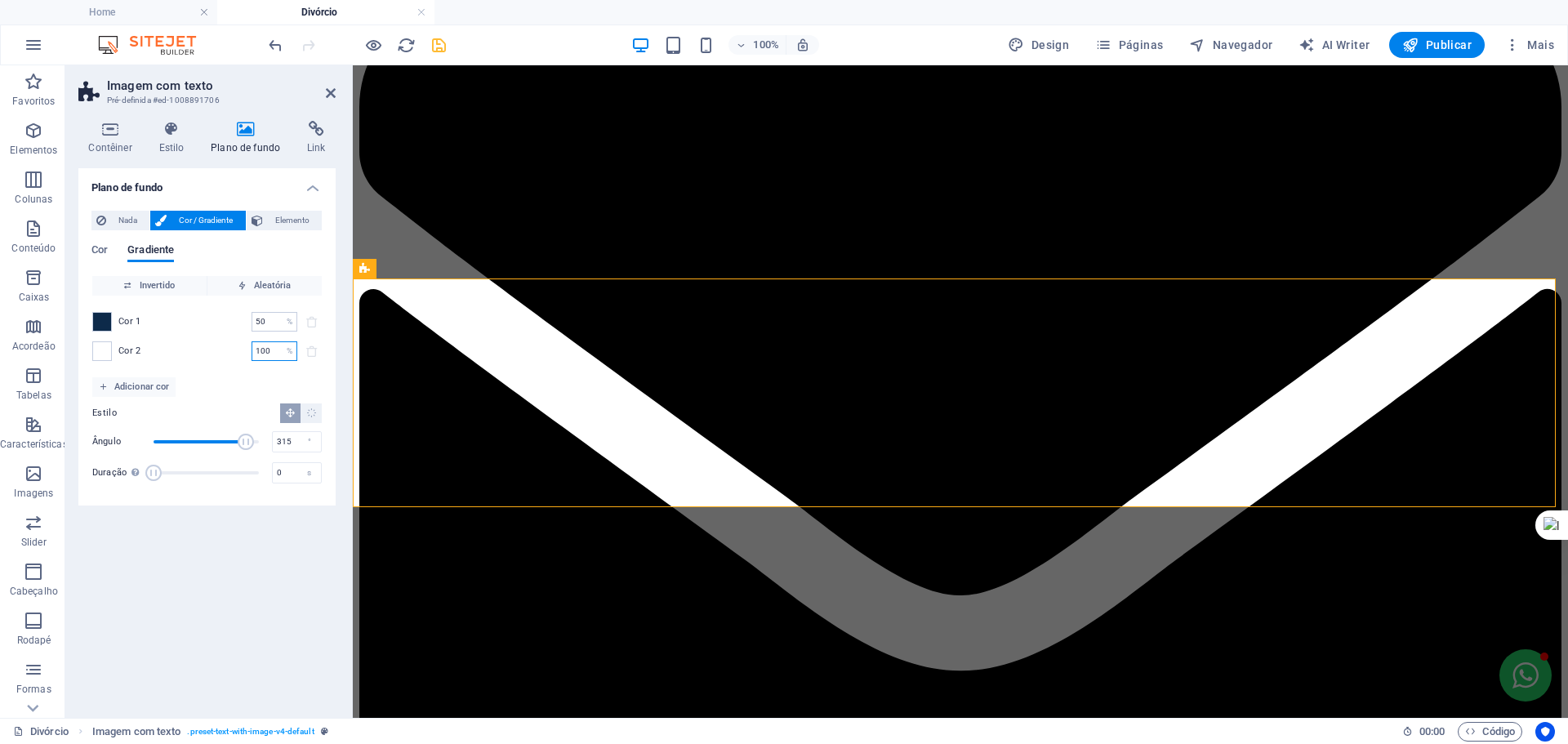
drag, startPoint x: 269, startPoint y: 349, endPoint x: 242, endPoint y: 348, distance: 27.0
click at [242, 348] on div "Cor 2 100 % ​" at bounding box center [207, 351] width 230 height 20
type input "50"
click at [230, 371] on div "Cor 1 50 % ​ Cor 2 50 % ​" at bounding box center [207, 336] width 230 height 82
drag, startPoint x: 249, startPoint y: 440, endPoint x: 201, endPoint y: 440, distance: 48.0
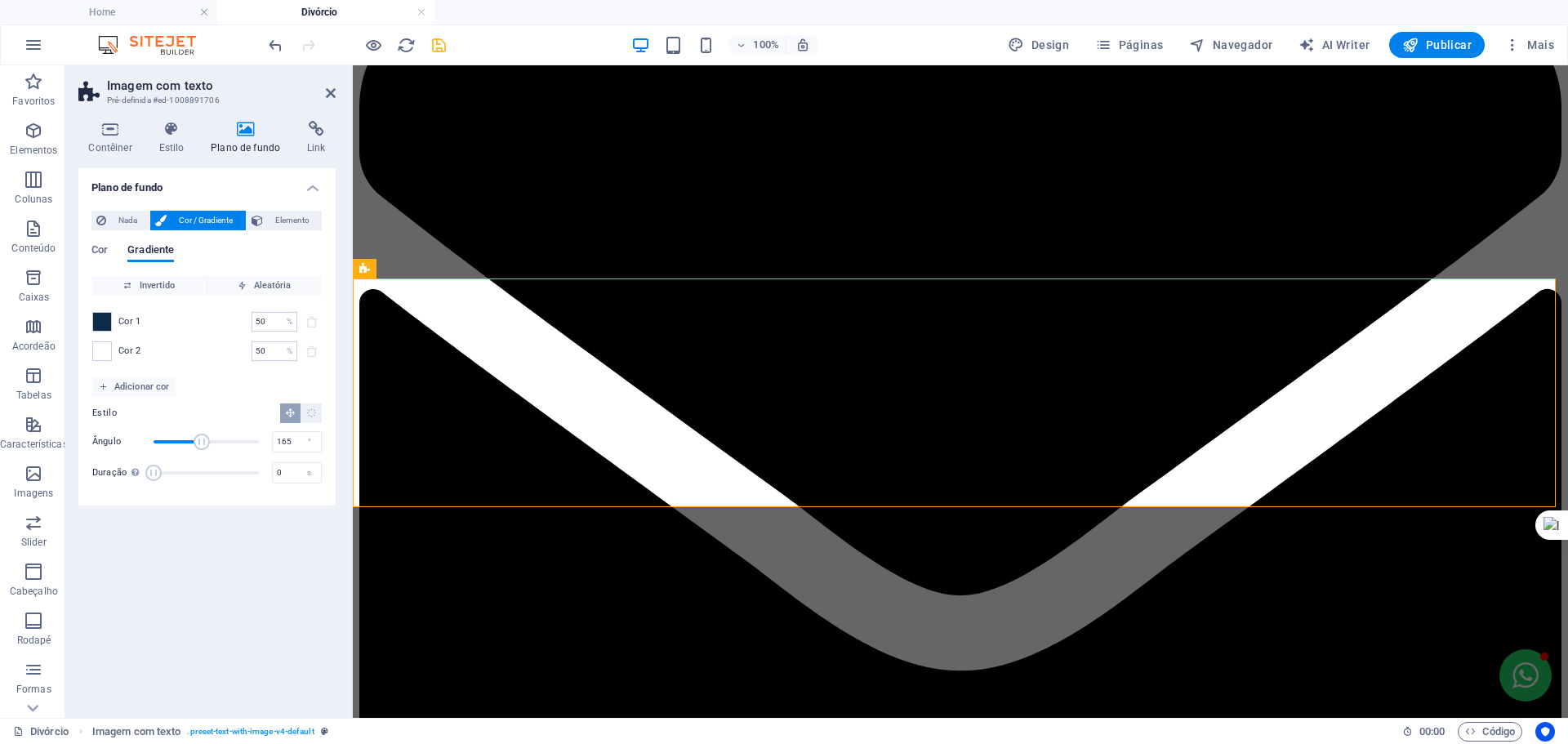
click at [201, 440] on span "Ângulo" at bounding box center [201, 442] width 17 height 17
type input "156"
click at [199, 440] on span "Ângulo" at bounding box center [199, 442] width 17 height 17
drag, startPoint x: 156, startPoint y: 473, endPoint x: 166, endPoint y: 473, distance: 10.0
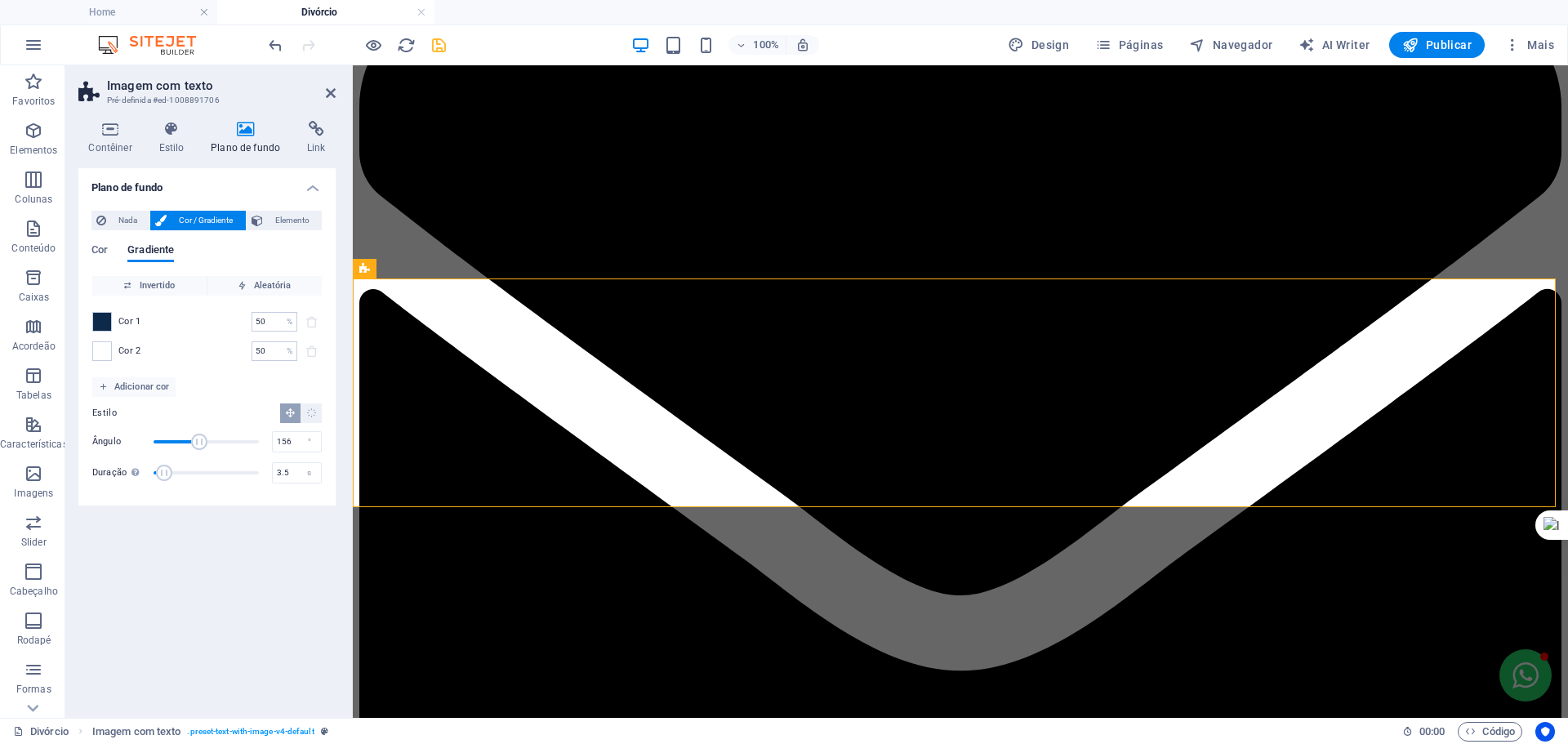
click at [166, 473] on span "Duração" at bounding box center [164, 473] width 17 height 17
drag, startPoint x: 161, startPoint y: 470, endPoint x: 170, endPoint y: 470, distance: 9.0
click at [170, 470] on span "Duração" at bounding box center [167, 473] width 17 height 17
type input "7.4"
drag, startPoint x: 166, startPoint y: 474, endPoint x: 180, endPoint y: 474, distance: 14.0
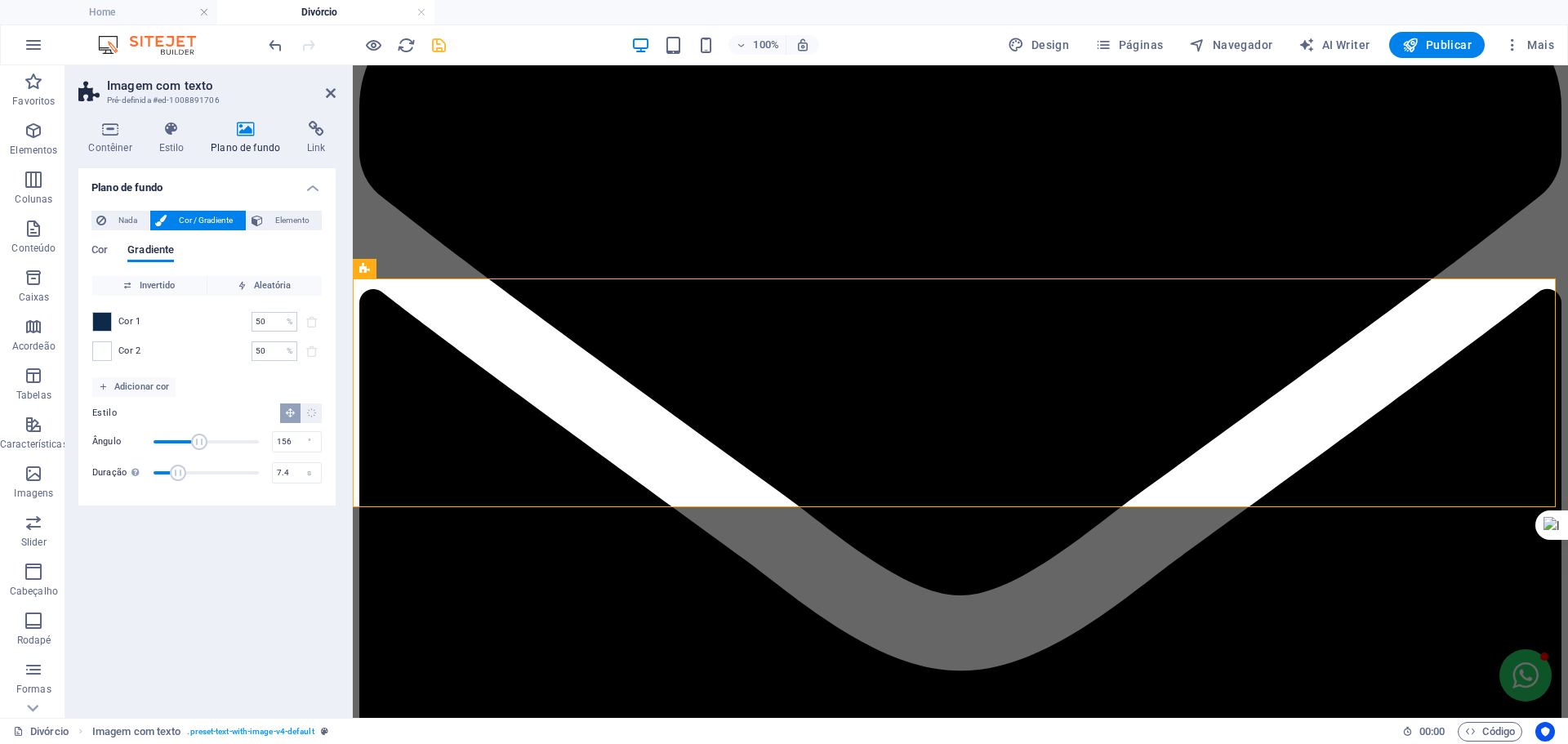
click at [180, 474] on span "Duração" at bounding box center [178, 473] width 17 height 17
click at [286, 405] on button "Gradiente linear" at bounding box center [290, 413] width 21 height 20
click at [310, 409] on icon "Gradiente radial" at bounding box center [311, 412] width 11 height 11
click at [291, 410] on icon "Gradiente linear" at bounding box center [290, 412] width 11 height 11
type input "7.2"
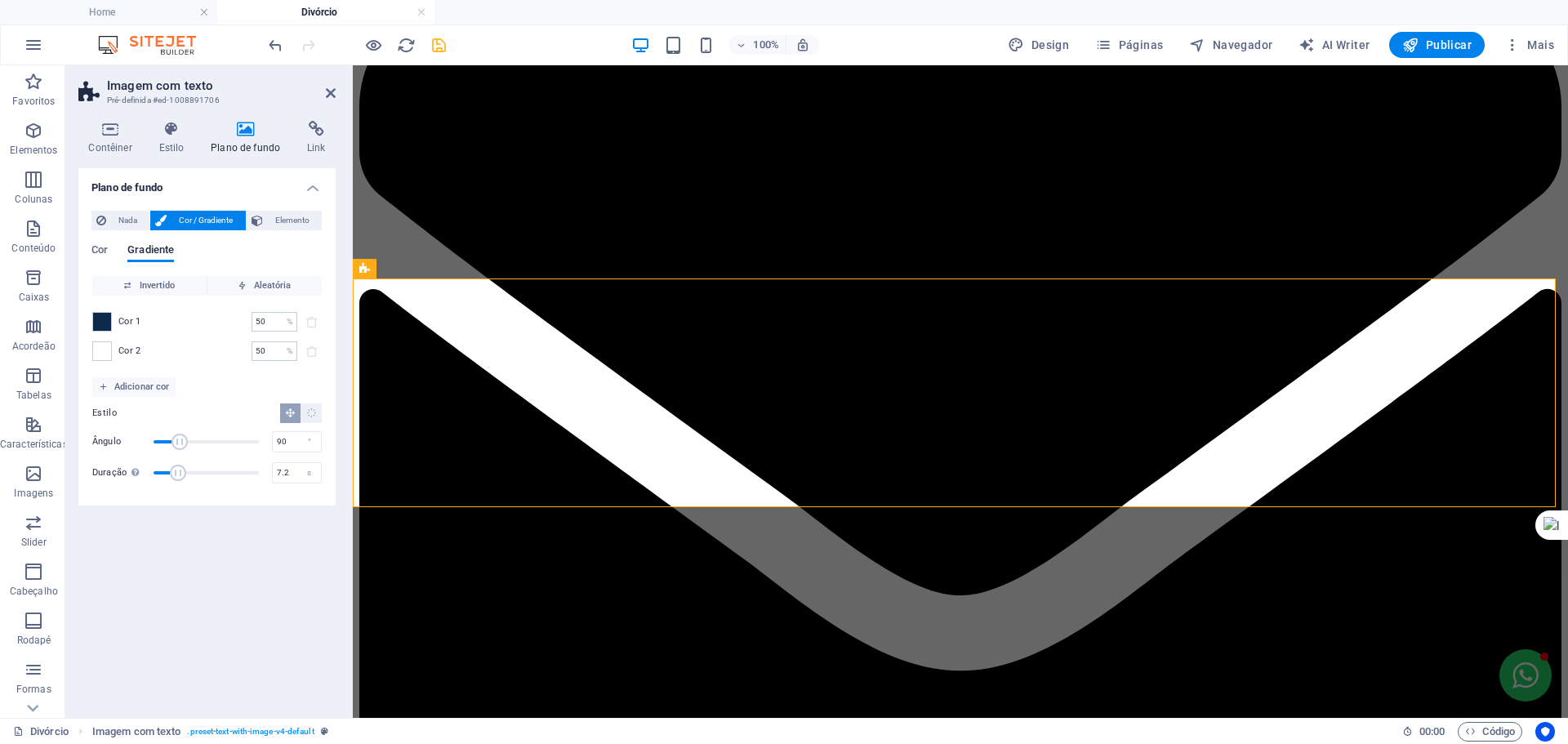
drag, startPoint x: 154, startPoint y: 470, endPoint x: 179, endPoint y: 473, distance: 25.2
click at [179, 473] on span "Duração" at bounding box center [178, 473] width 17 height 17
click at [429, 49] on icon "save" at bounding box center [438, 44] width 19 height 19
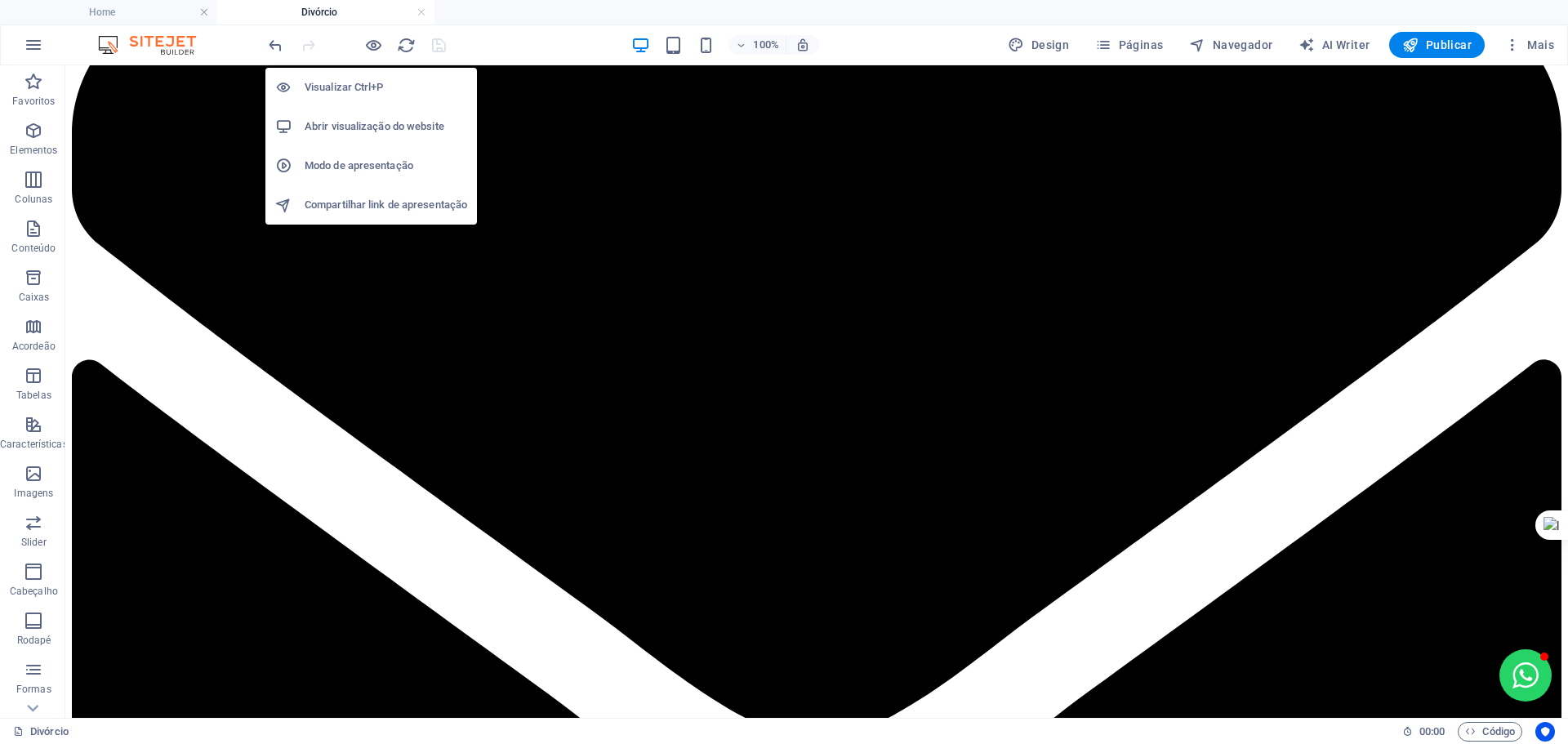
click at [369, 81] on h6 "Visualizar Ctrl+P" at bounding box center [386, 88] width 163 height 20
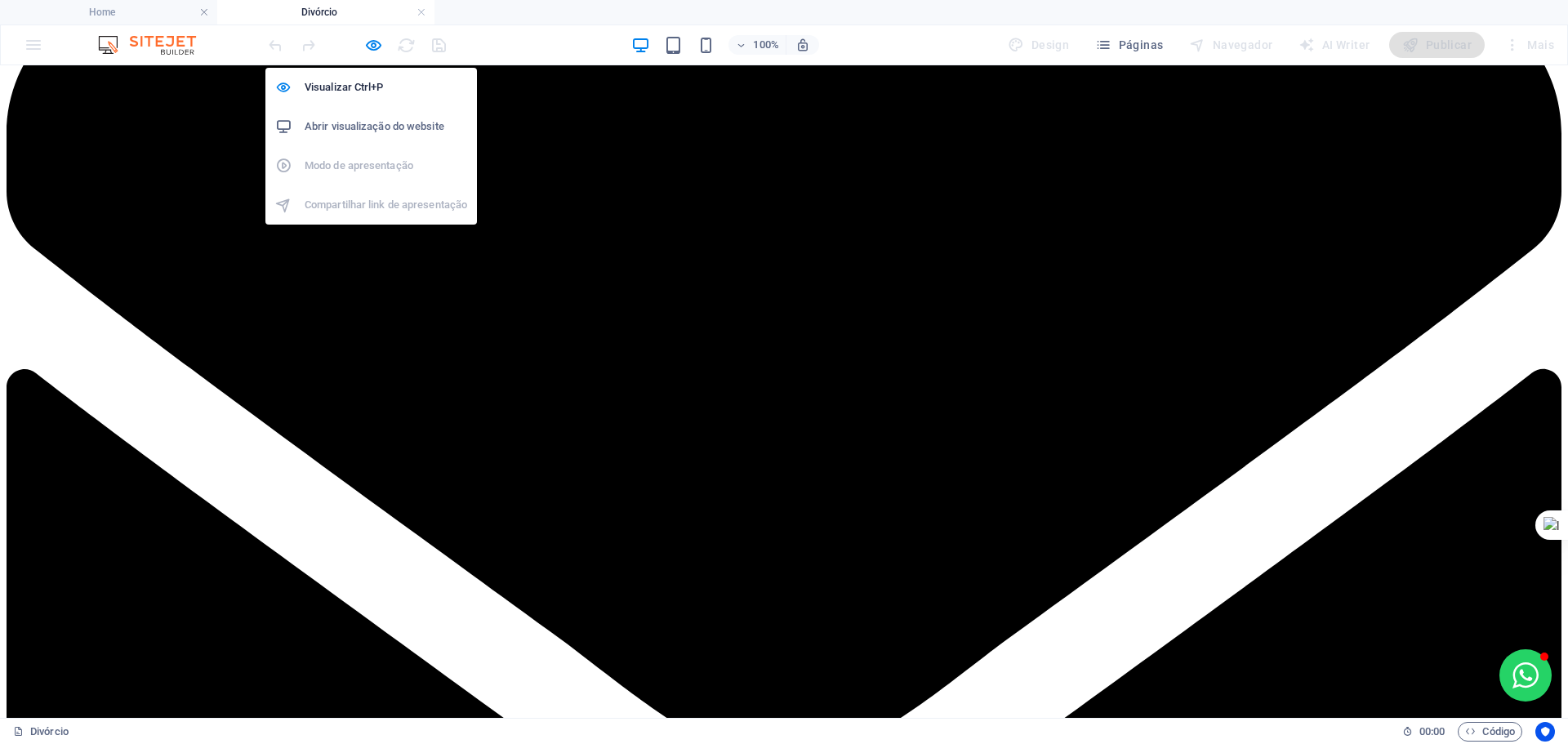
click at [383, 118] on h6 "Abrir visualização do website" at bounding box center [386, 126] width 163 height 20
click at [382, 40] on icon "button" at bounding box center [373, 44] width 19 height 19
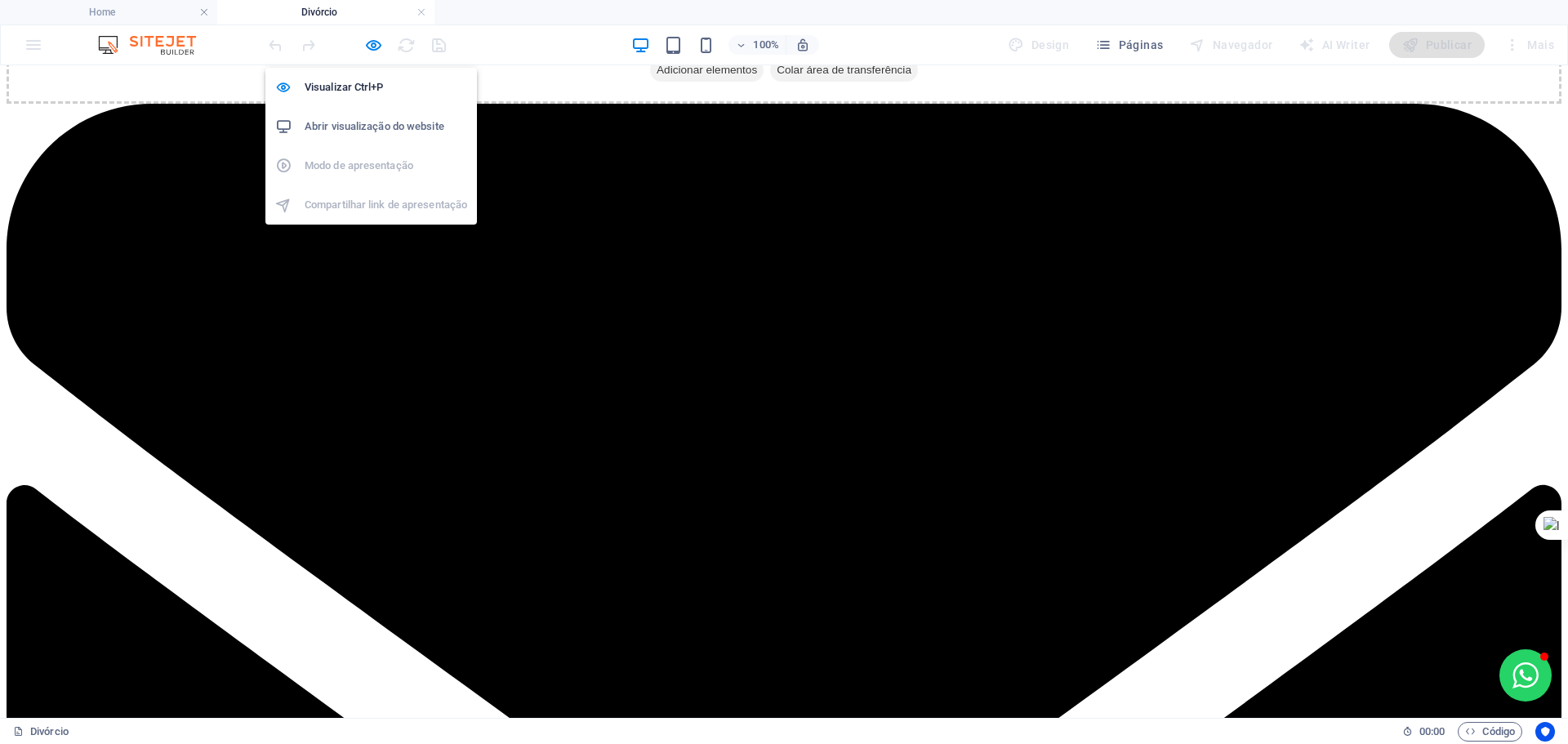
scroll to position [223, 0]
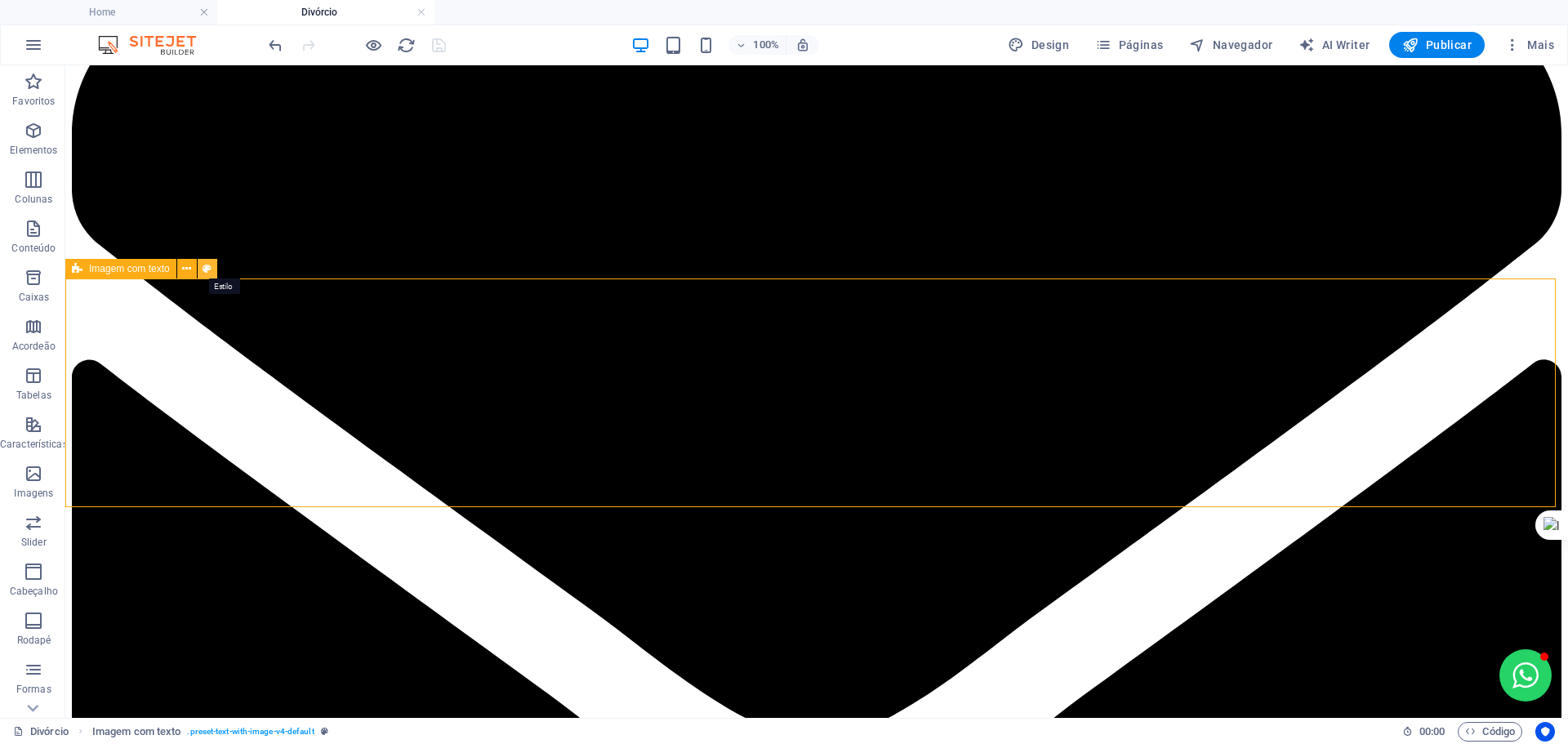
click at [206, 265] on icon at bounding box center [206, 268] width 9 height 17
select select "rem"
select select "px"
select select "preset-text-with-image-v4-default"
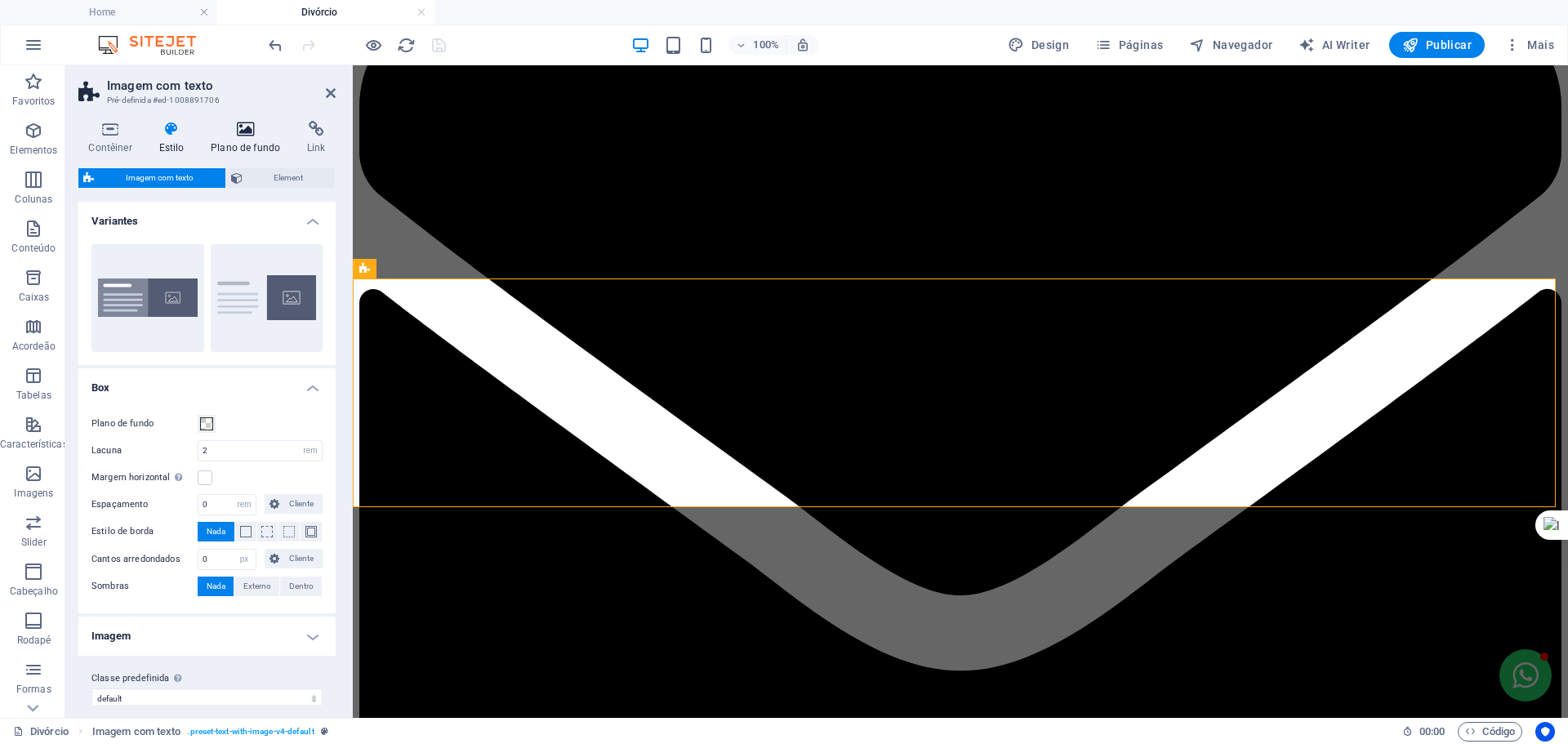
click at [254, 140] on h4 "Plano de fundo" at bounding box center [250, 138] width 97 height 35
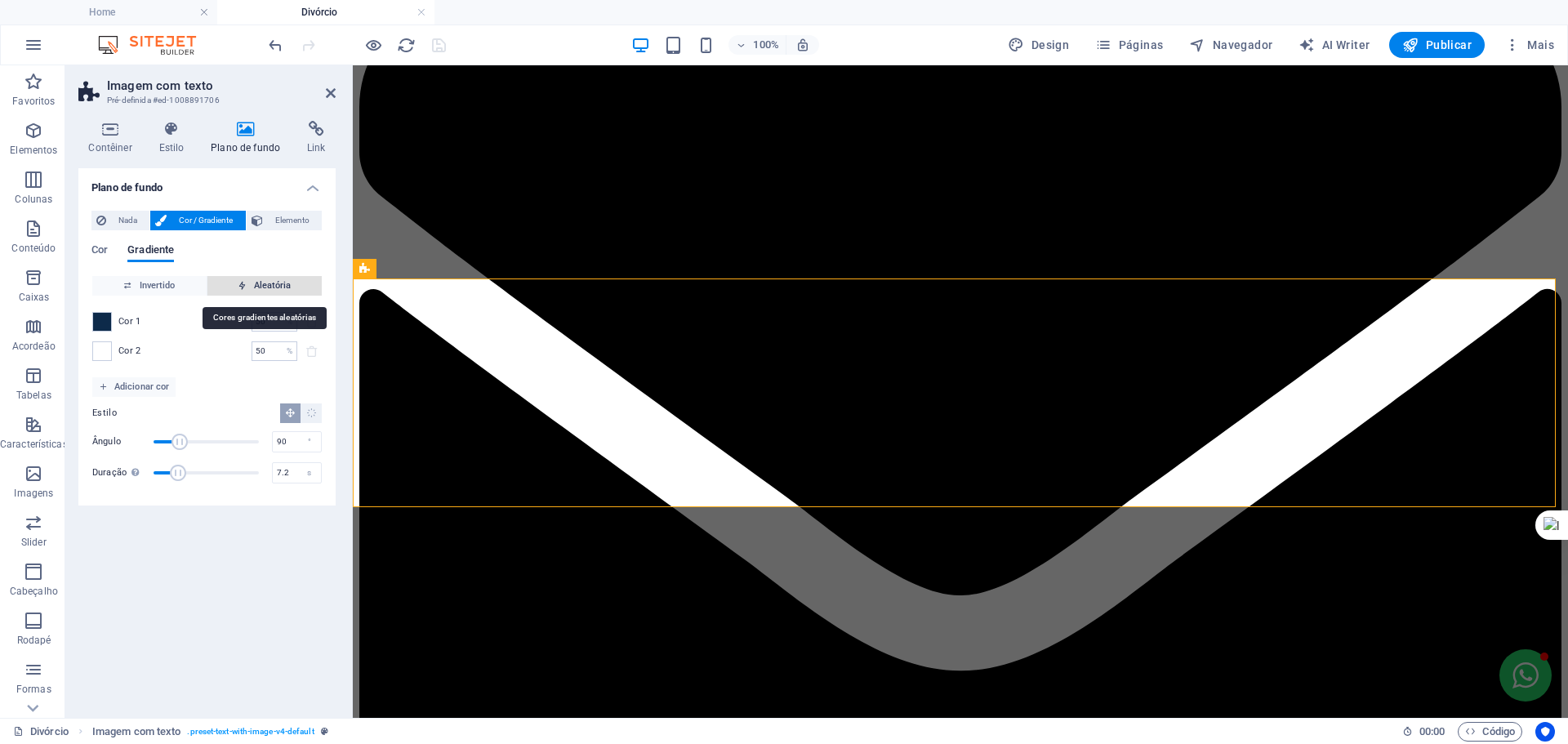
click at [268, 281] on span "Aleatória" at bounding box center [264, 286] width 102 height 20
type input "0"
type input "25"
type input "169"
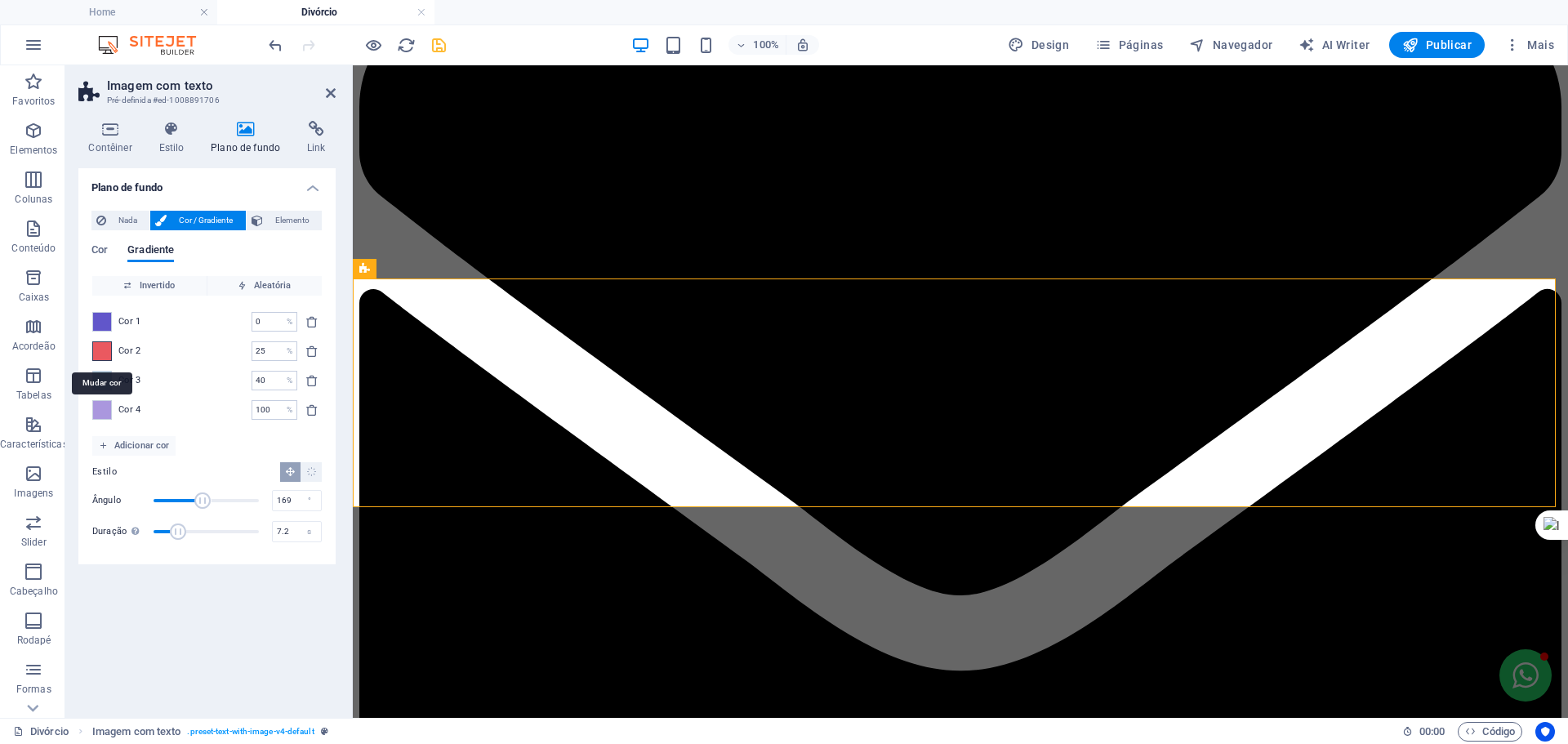
click at [99, 351] on span at bounding box center [102, 351] width 18 height 18
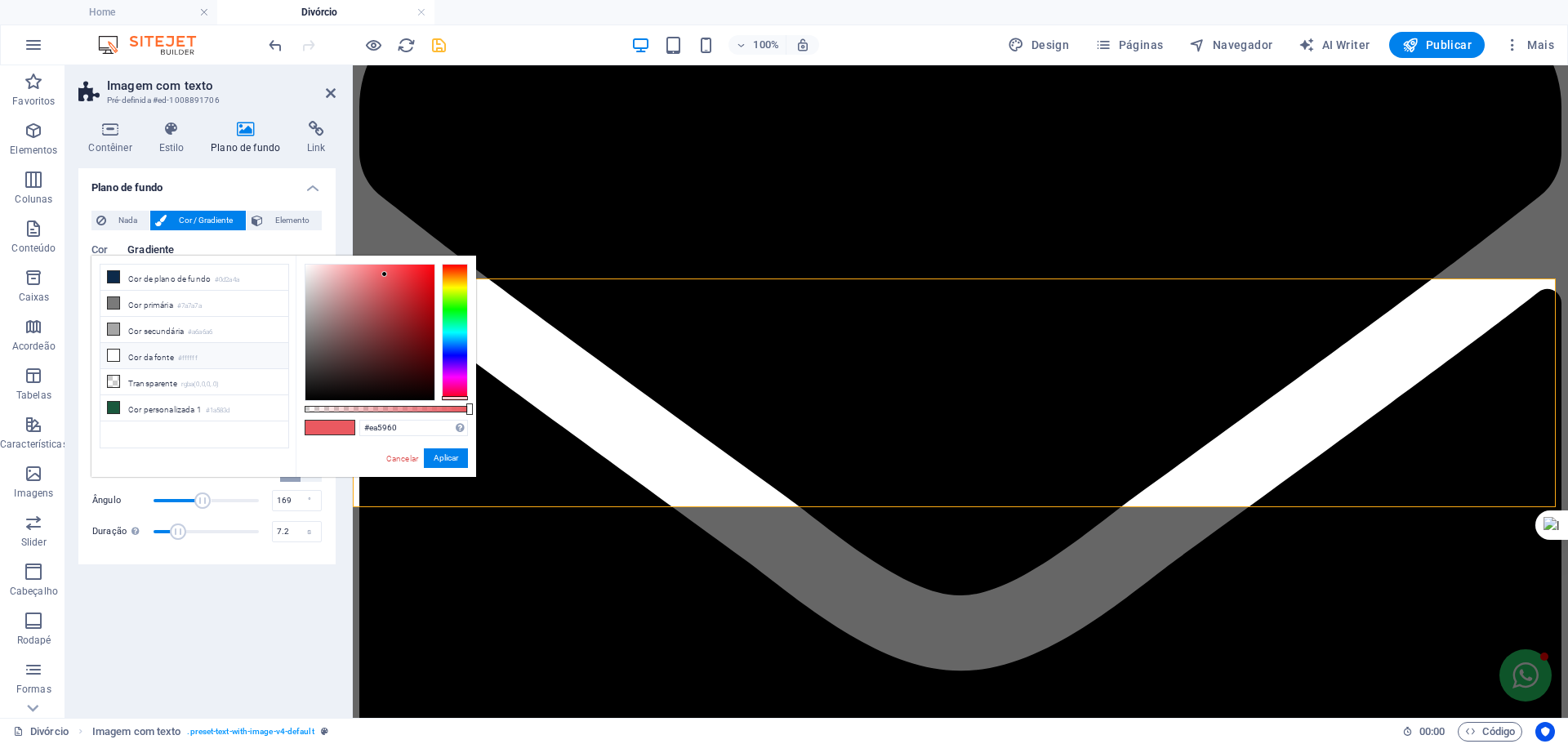
click at [136, 349] on li "Cor da fonte #ffffff" at bounding box center [194, 356] width 187 height 26
type input "#ffffff"
click at [439, 462] on button "Aplicar" at bounding box center [446, 458] width 44 height 20
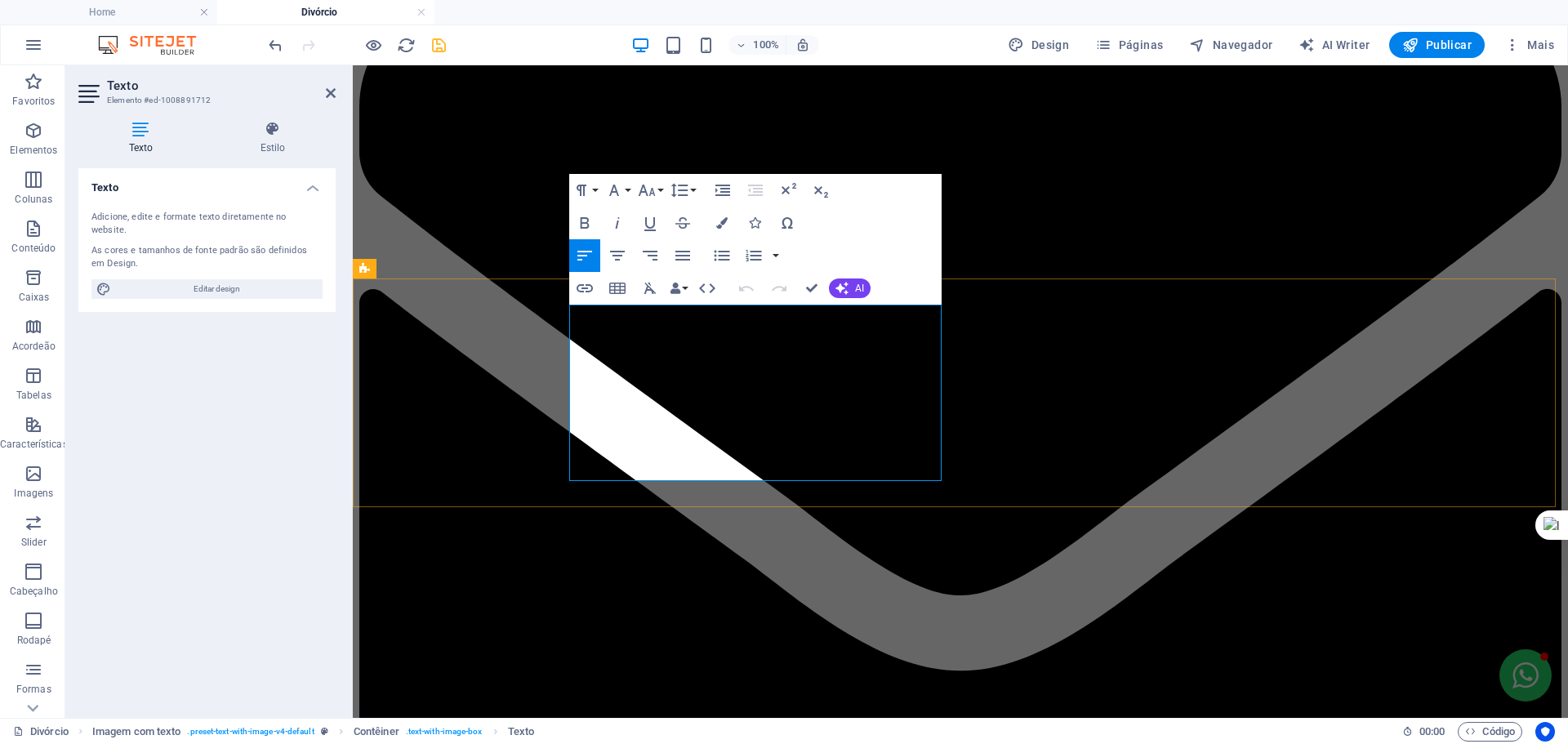
drag, startPoint x: 801, startPoint y: 398, endPoint x: 754, endPoint y: 398, distance: 47.0
drag, startPoint x: 754, startPoint y: 398, endPoint x: 703, endPoint y: 397, distance: 51.0
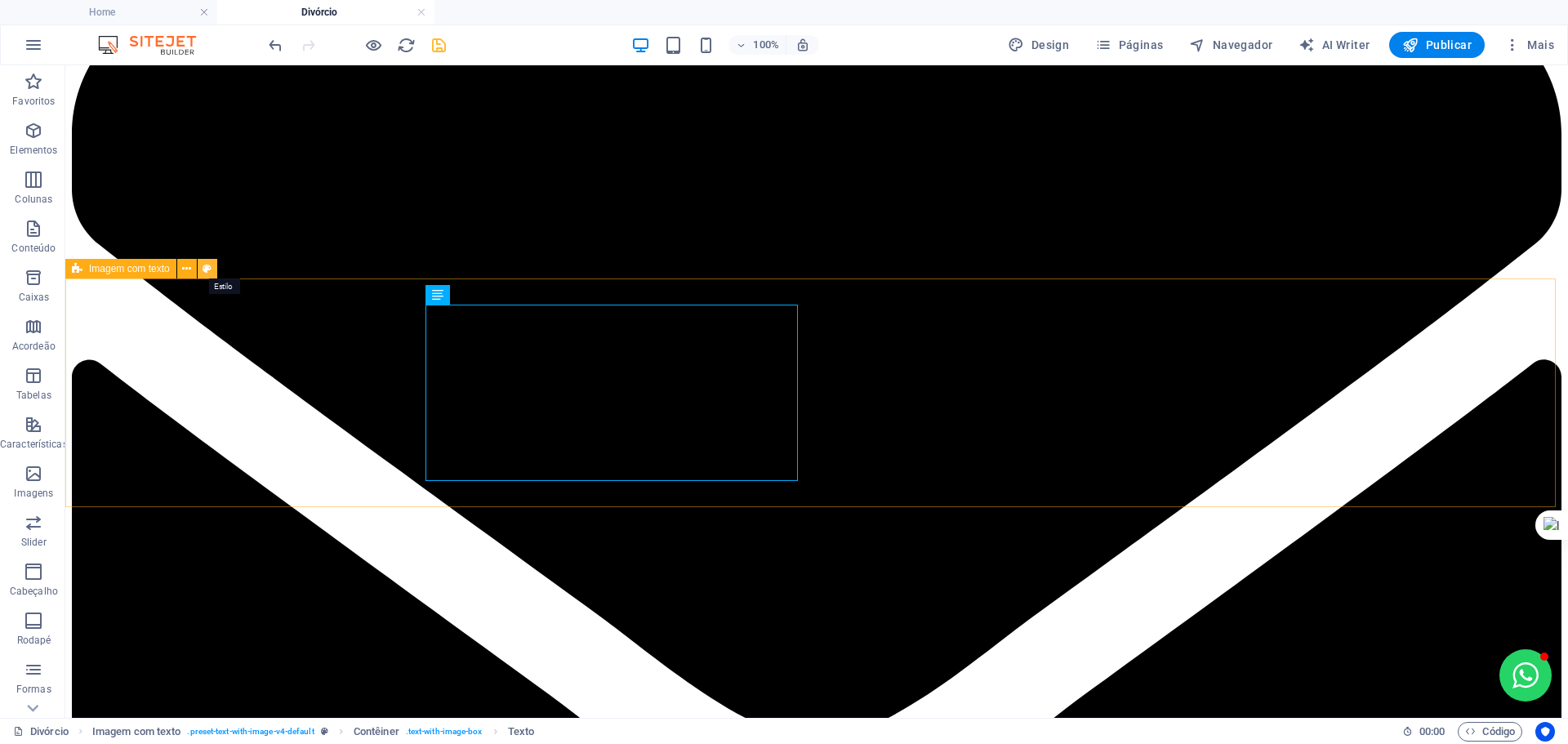
click at [206, 268] on icon at bounding box center [206, 268] width 9 height 17
select select "rem"
select select "px"
select select "preset-text-with-image-v4-default"
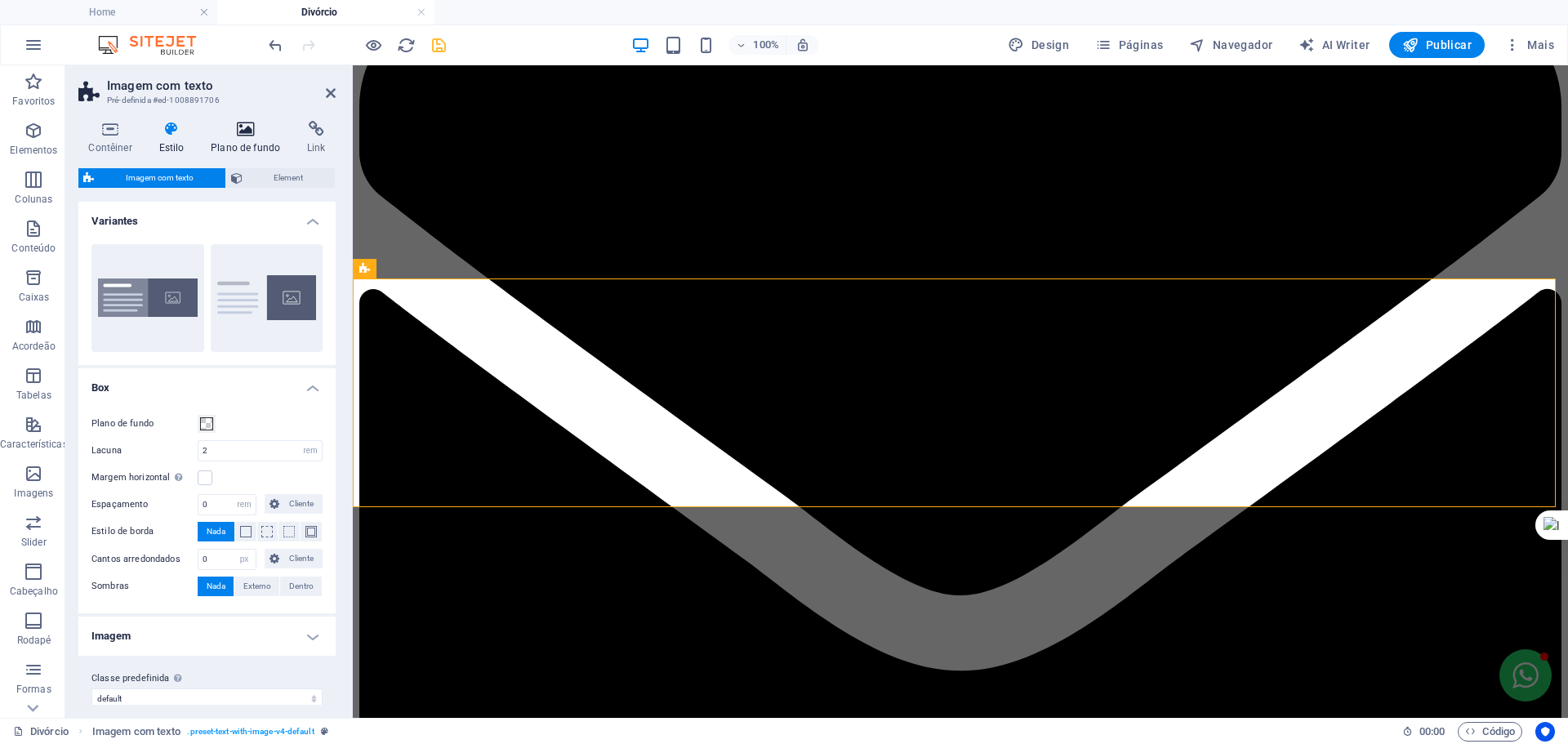
click at [240, 132] on icon at bounding box center [246, 129] width 90 height 17
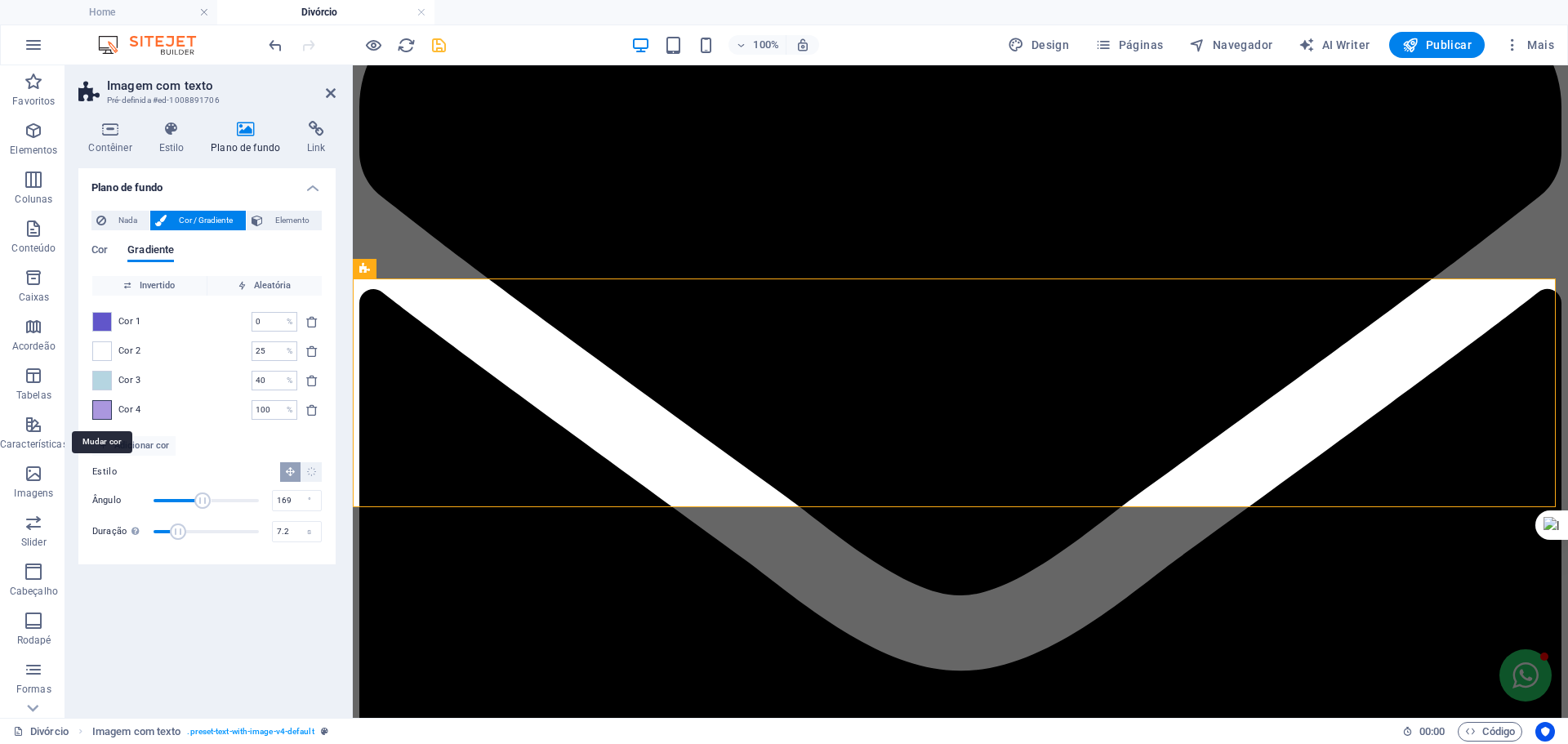
click at [105, 413] on span at bounding box center [102, 409] width 18 height 18
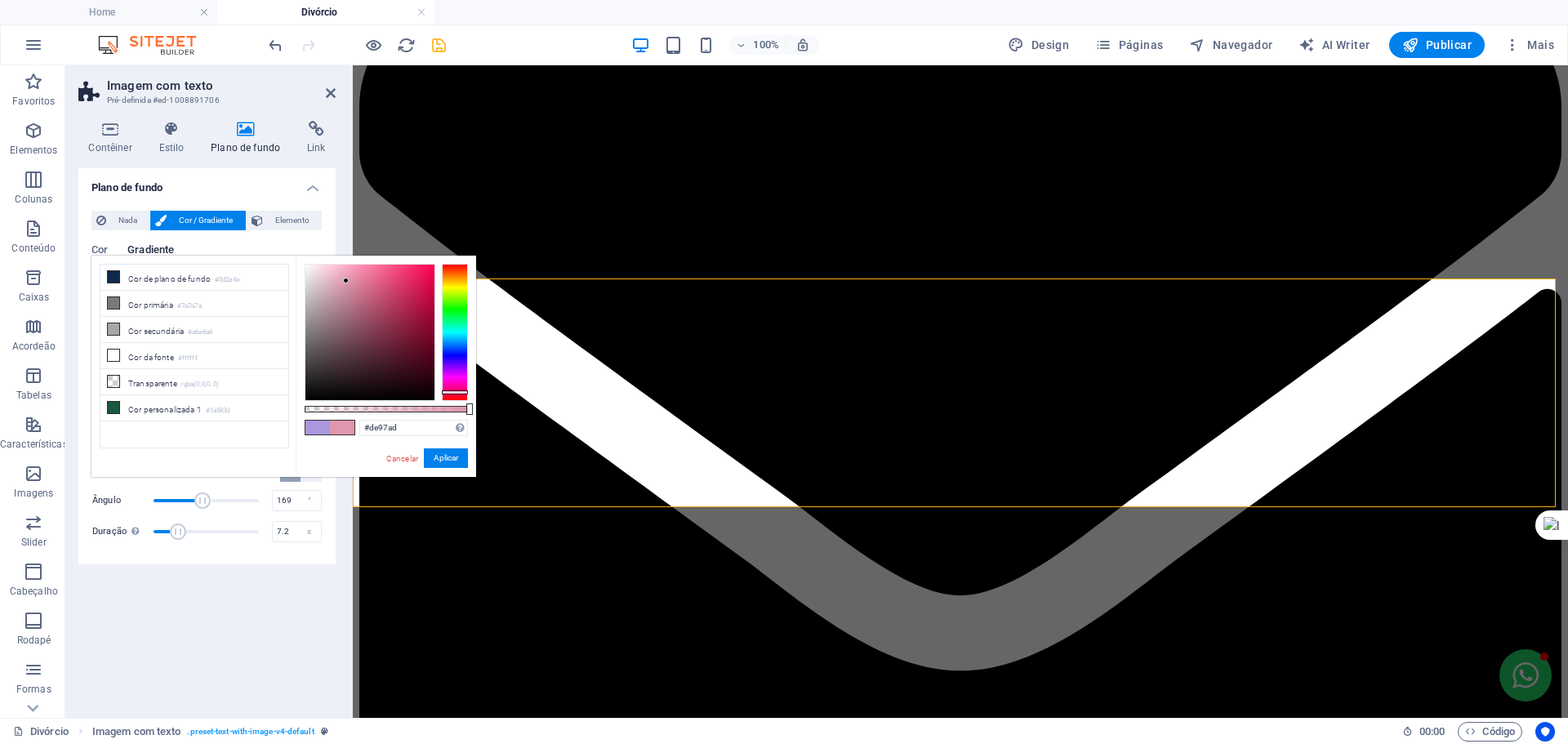
drag, startPoint x: 447, startPoint y: 358, endPoint x: 450, endPoint y: 392, distance: 34.1
click at [450, 392] on div at bounding box center [455, 393] width 26 height 4
click at [348, 279] on div at bounding box center [346, 280] width 6 height 6
drag, startPoint x: 353, startPoint y: 279, endPoint x: 380, endPoint y: 287, distance: 28.2
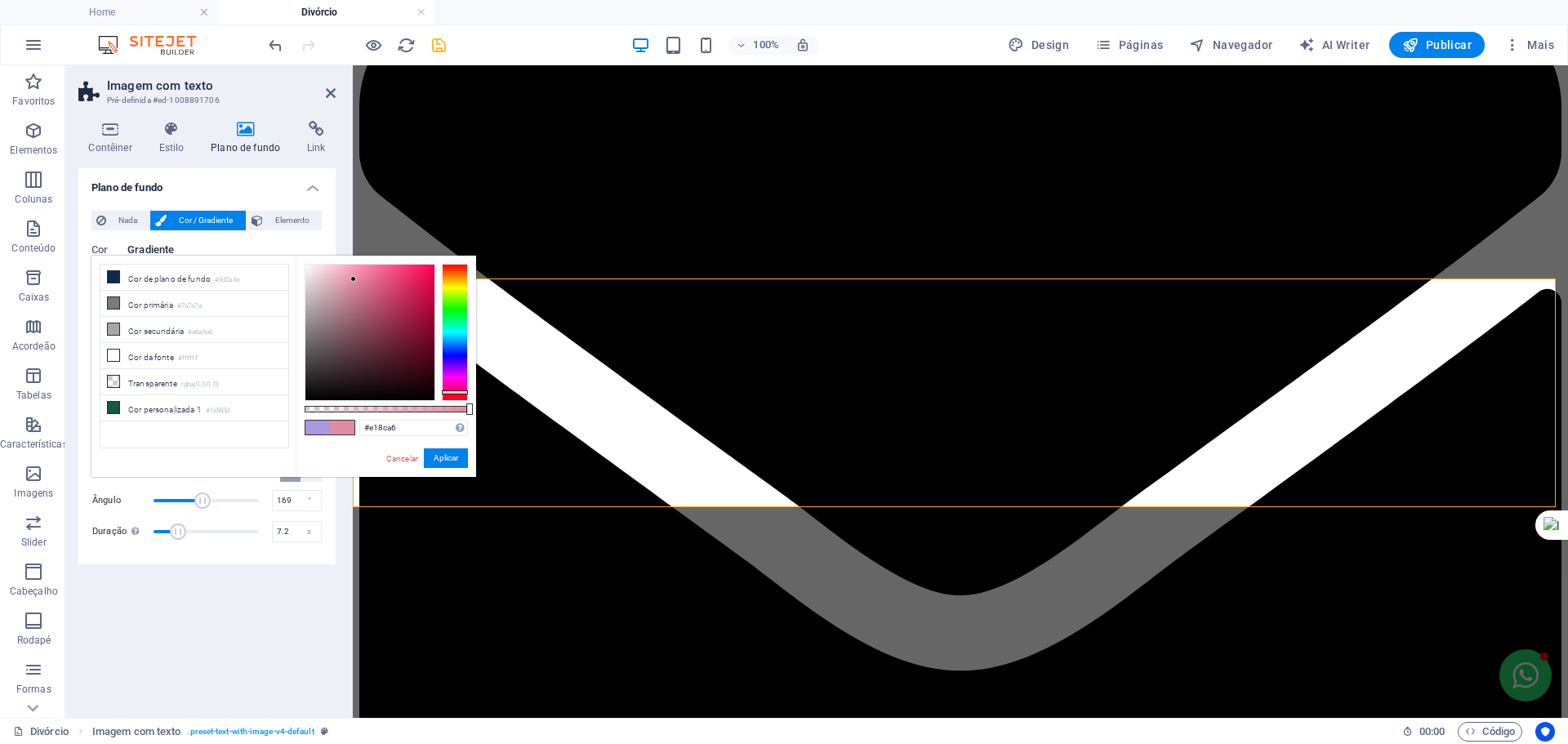
click at [356, 280] on div at bounding box center [353, 279] width 6 height 6
click at [371, 283] on div at bounding box center [370, 332] width 129 height 135
click at [380, 287] on div at bounding box center [370, 332] width 129 height 135
click at [380, 287] on div at bounding box center [380, 287] width 6 height 6
click at [431, 450] on button "Aplicar" at bounding box center [446, 458] width 44 height 20
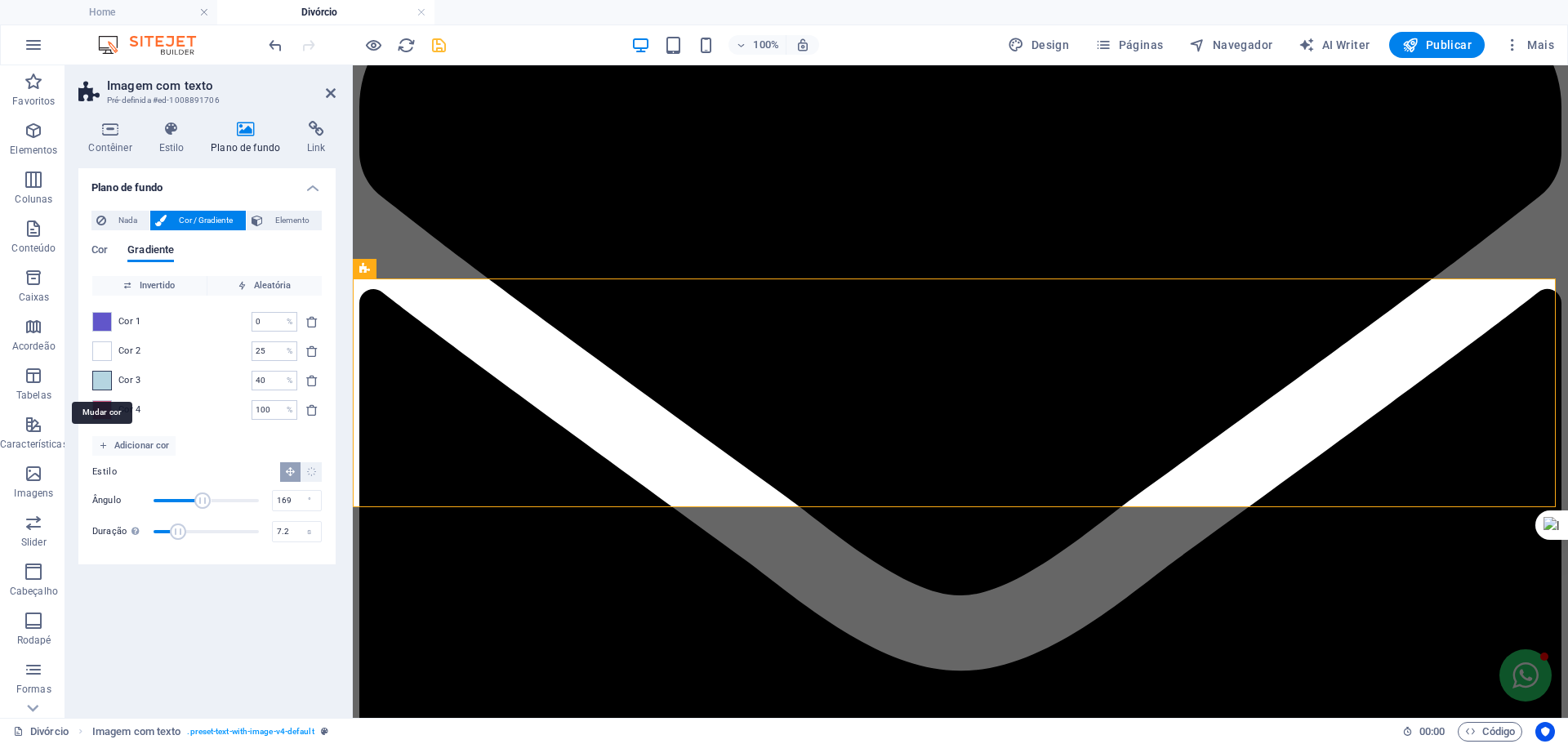
click at [102, 379] on span at bounding box center [102, 381] width 18 height 18
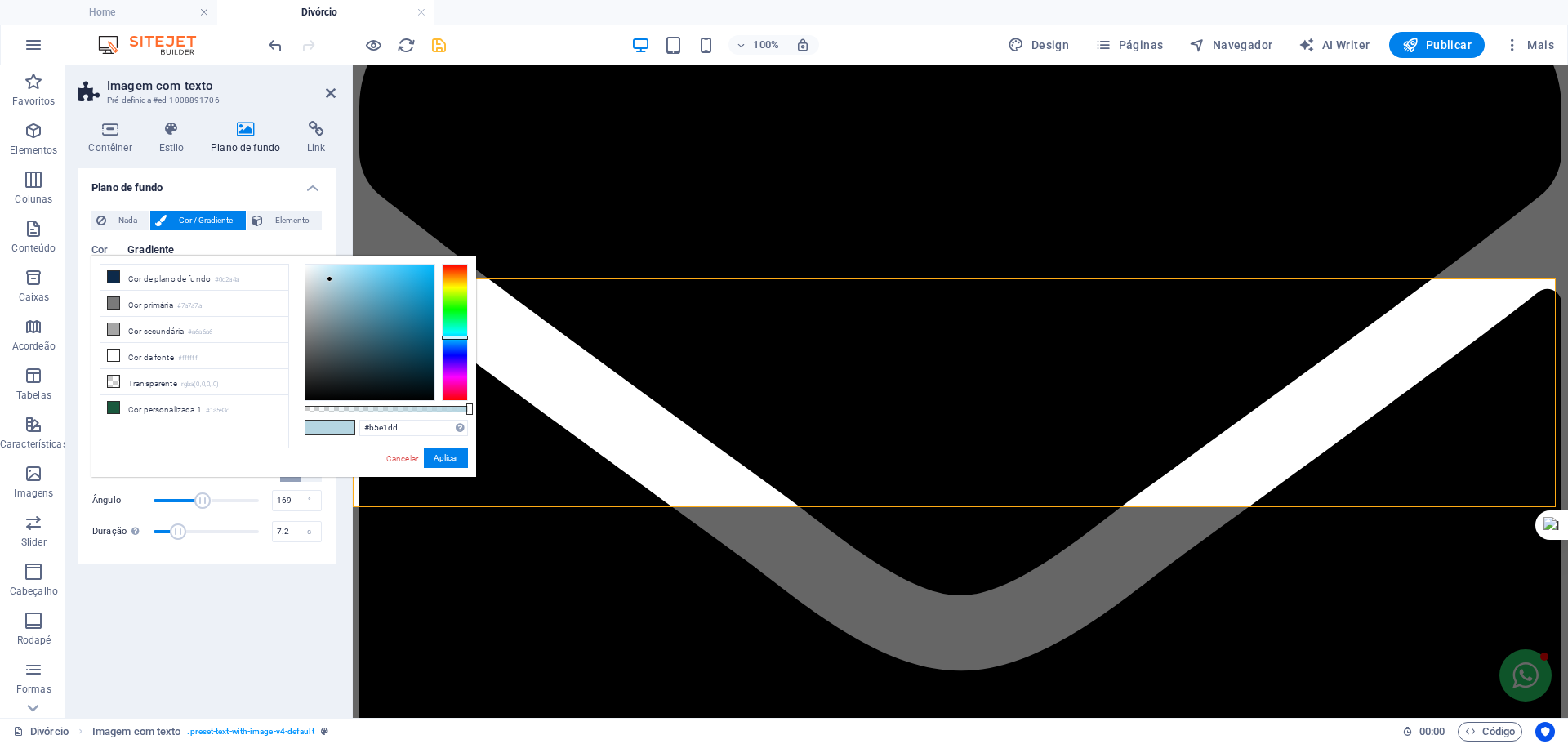
click at [452, 330] on div at bounding box center [455, 332] width 26 height 137
click at [452, 330] on div at bounding box center [455, 330] width 26 height 4
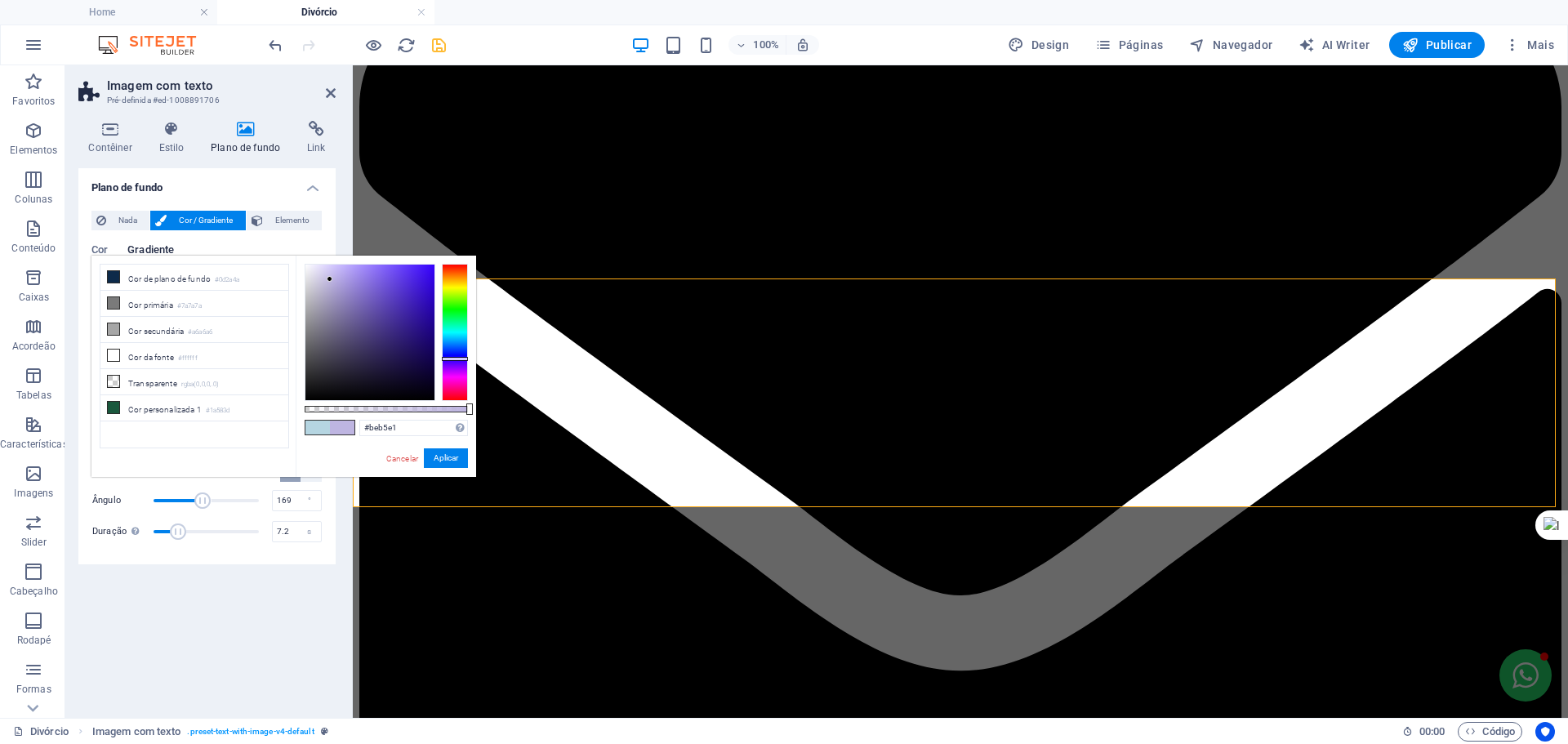
drag, startPoint x: 452, startPoint y: 330, endPoint x: 453, endPoint y: 358, distance: 28.0
click at [453, 358] on div at bounding box center [455, 359] width 26 height 4
drag, startPoint x: 343, startPoint y: 286, endPoint x: 386, endPoint y: 287, distance: 43.0
click at [386, 287] on div at bounding box center [370, 332] width 129 height 135
click at [386, 287] on div at bounding box center [385, 286] width 6 height 6
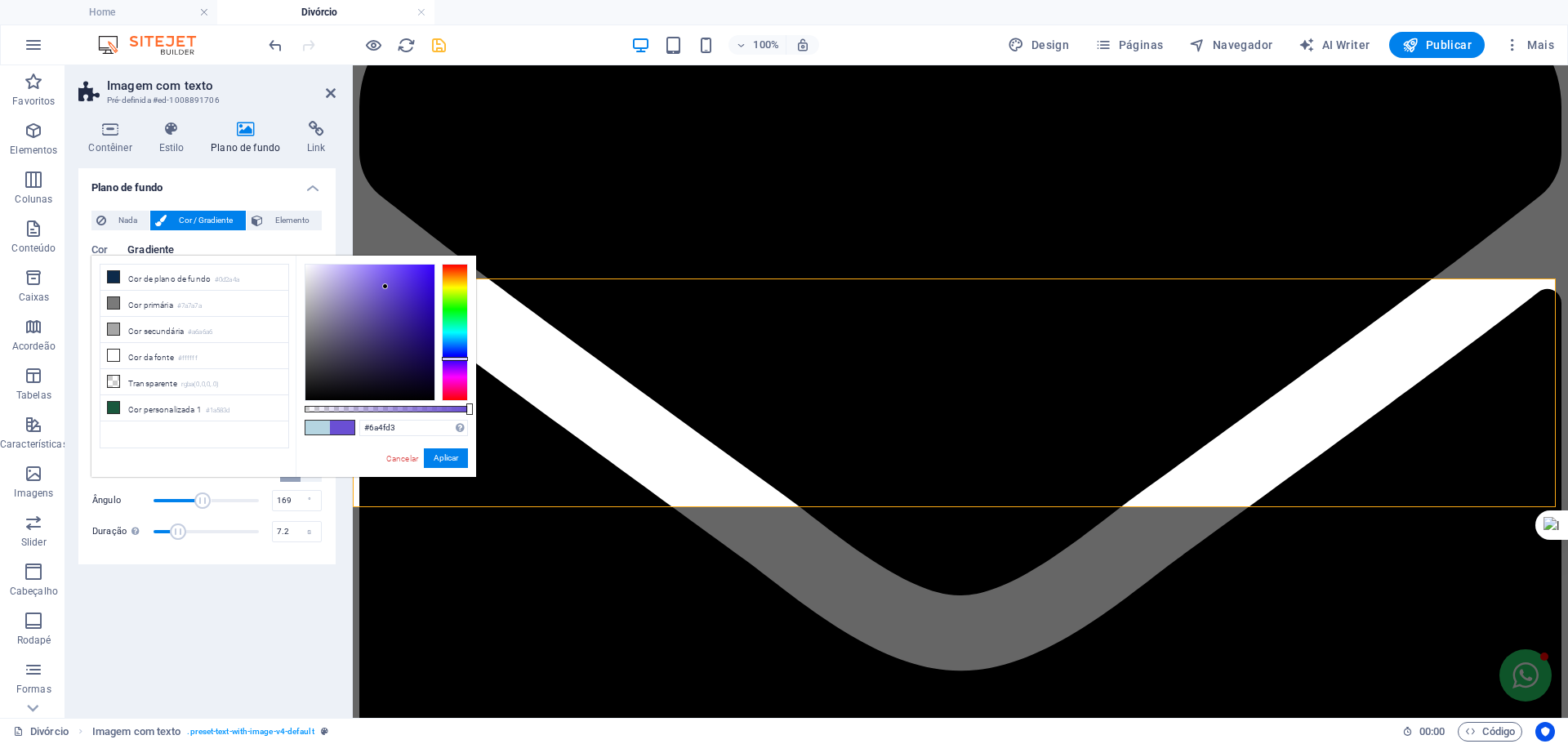
click at [386, 287] on div at bounding box center [385, 286] width 6 height 6
click at [150, 330] on li "Cor secundária #a6a6a6" at bounding box center [194, 330] width 187 height 26
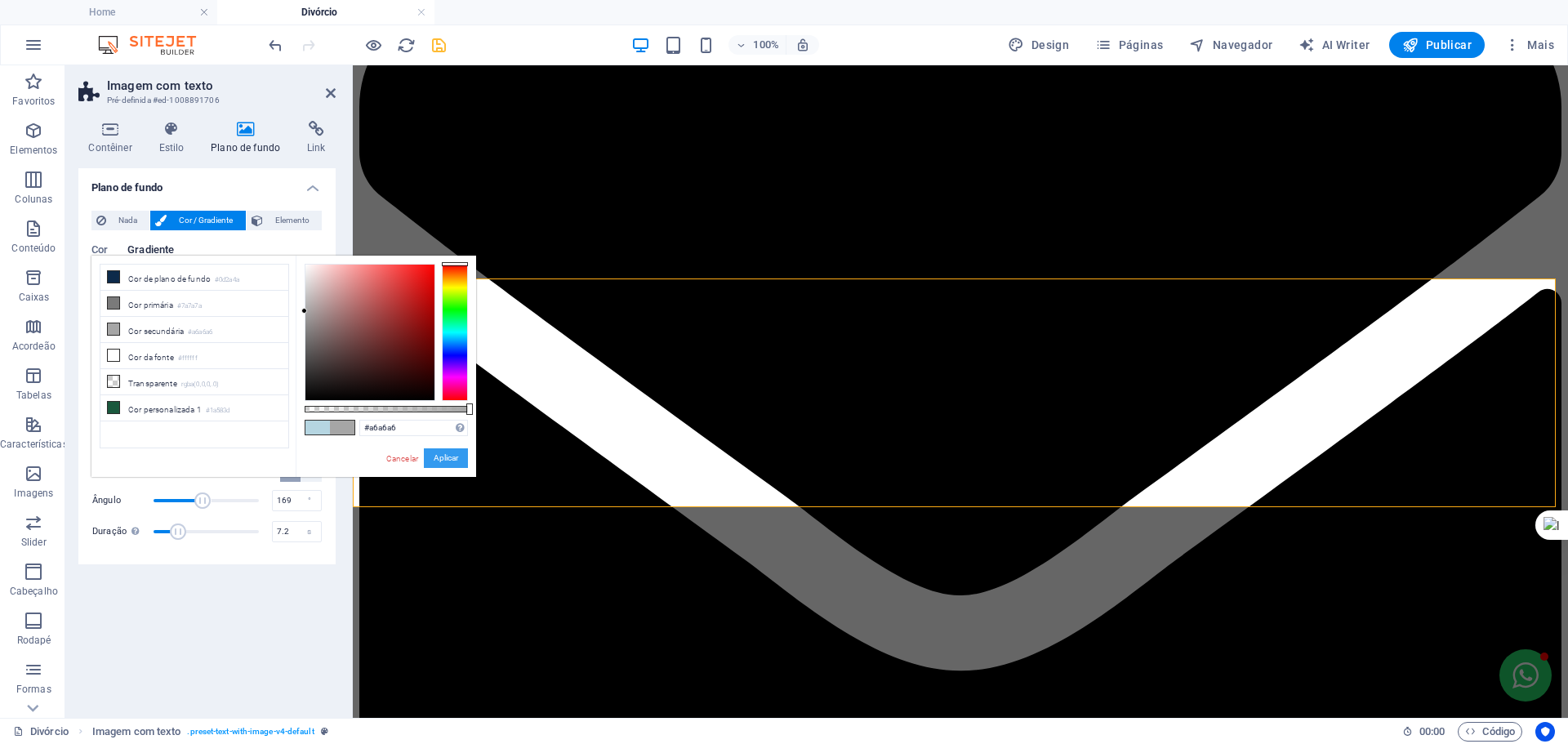
click at [434, 455] on button "Aplicar" at bounding box center [446, 458] width 44 height 20
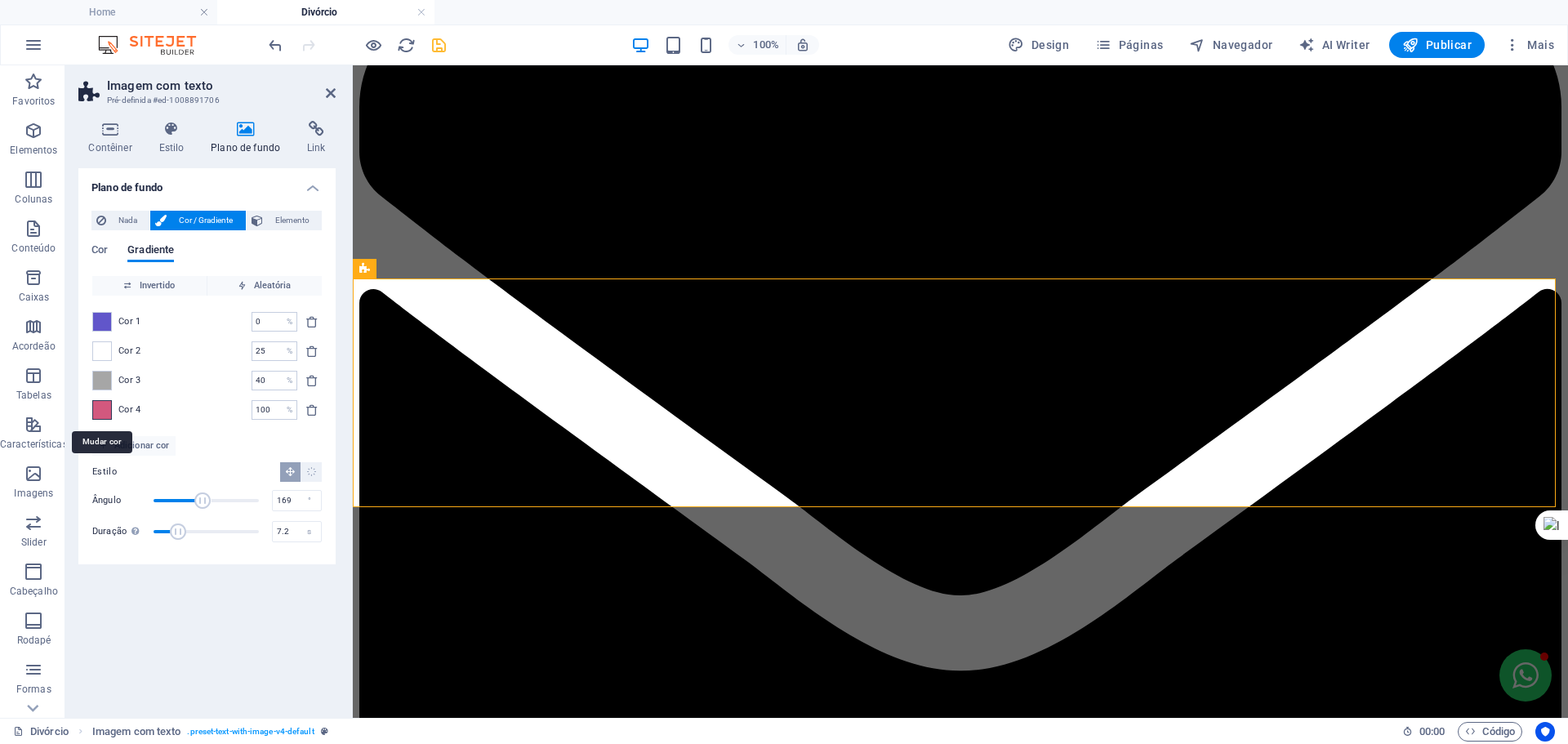
click at [104, 407] on span at bounding box center [102, 409] width 18 height 18
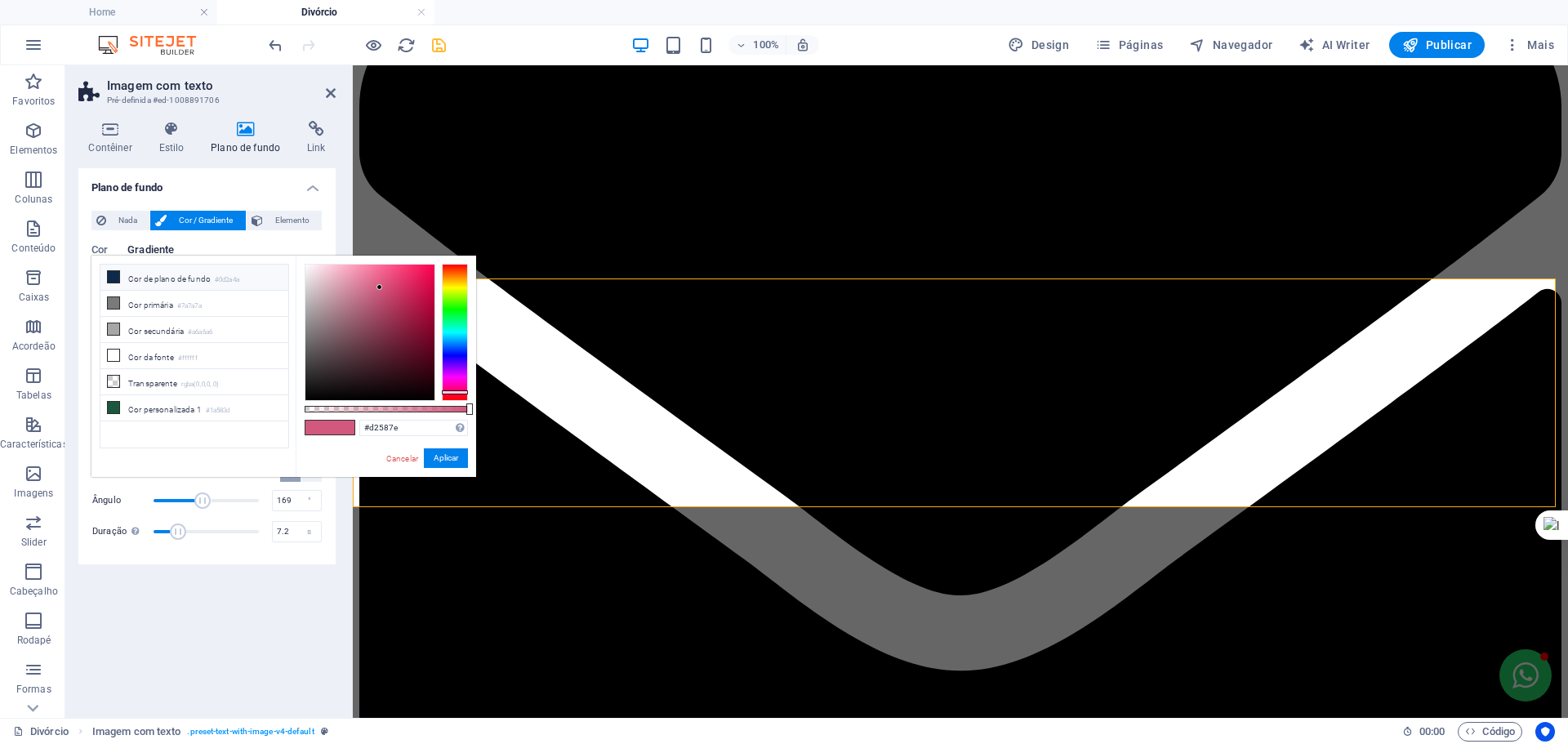
click at [130, 279] on li "Cor de plano de fundo #0d2a4a" at bounding box center [194, 277] width 187 height 26
type input "#0d2a4a"
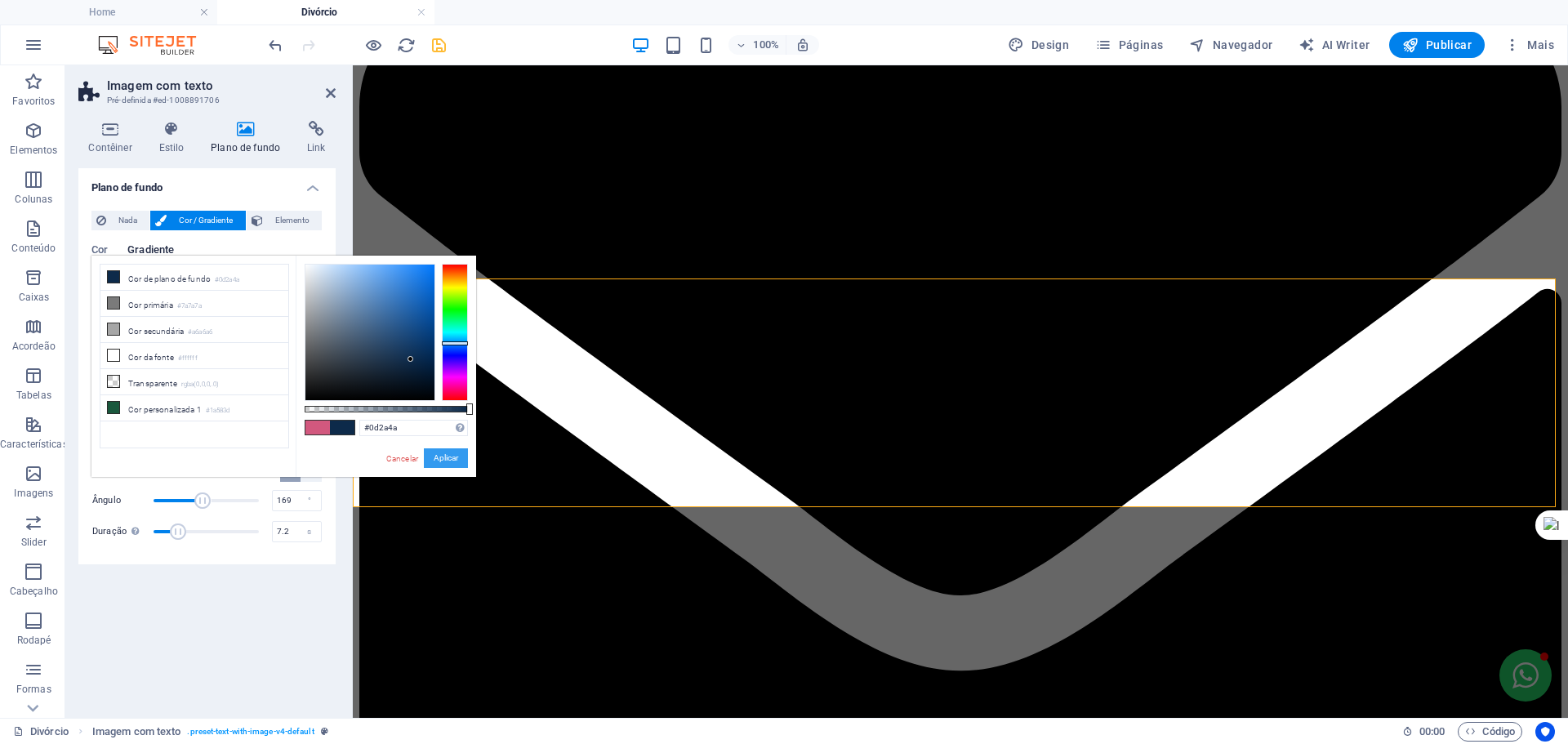
drag, startPoint x: 438, startPoint y: 455, endPoint x: 1, endPoint y: 427, distance: 437.9
click at [438, 455] on button "Aplicar" at bounding box center [446, 458] width 44 height 20
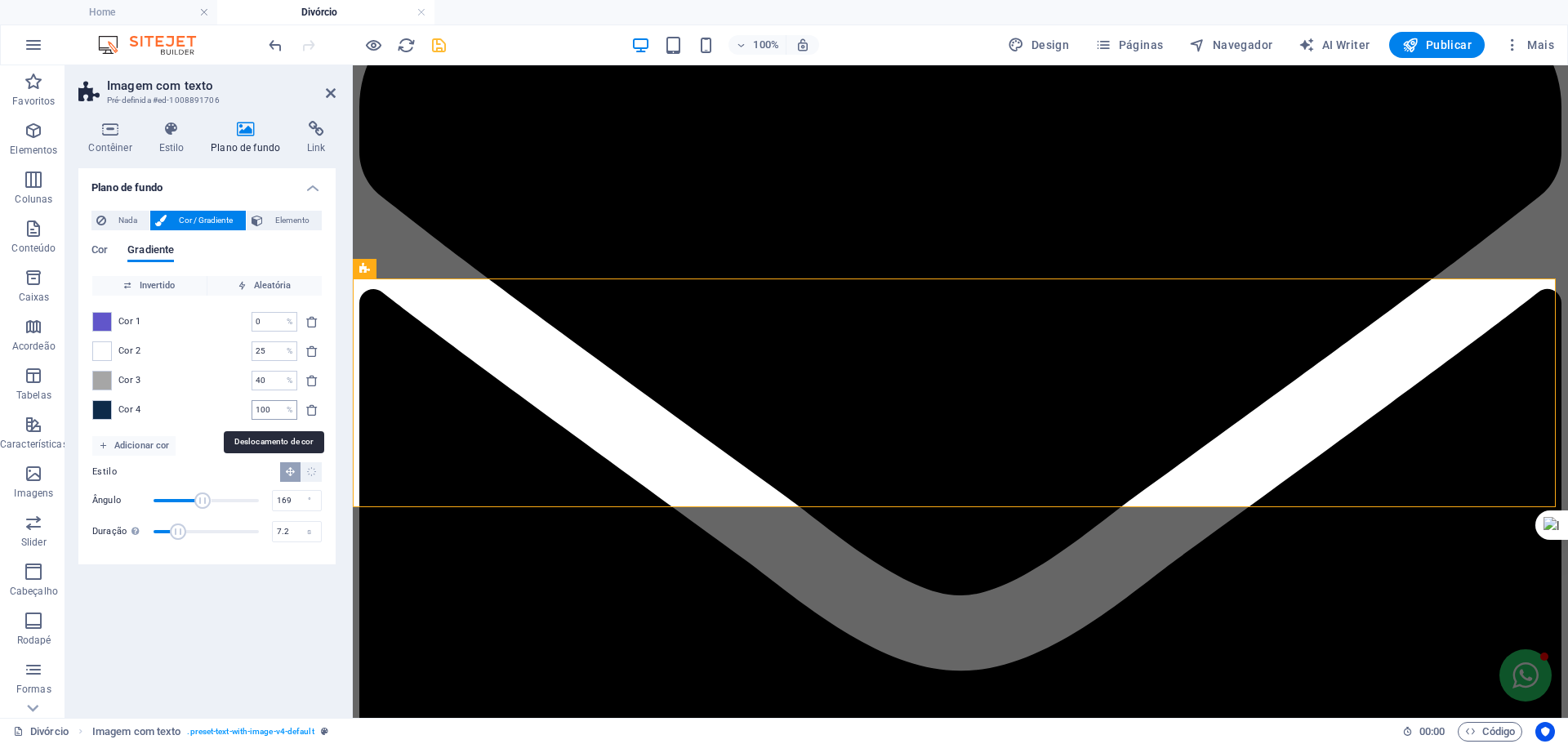
click at [263, 406] on input "100" at bounding box center [265, 410] width 29 height 20
drag, startPoint x: 269, startPoint y: 406, endPoint x: 249, endPoint y: 408, distance: 20.1
click at [250, 408] on div "Cor 4 100 % ​" at bounding box center [207, 410] width 230 height 20
drag, startPoint x: 249, startPoint y: 408, endPoint x: 216, endPoint y: 415, distance: 33.7
click at [216, 413] on div "Cor 4 100 % ​" at bounding box center [207, 410] width 230 height 20
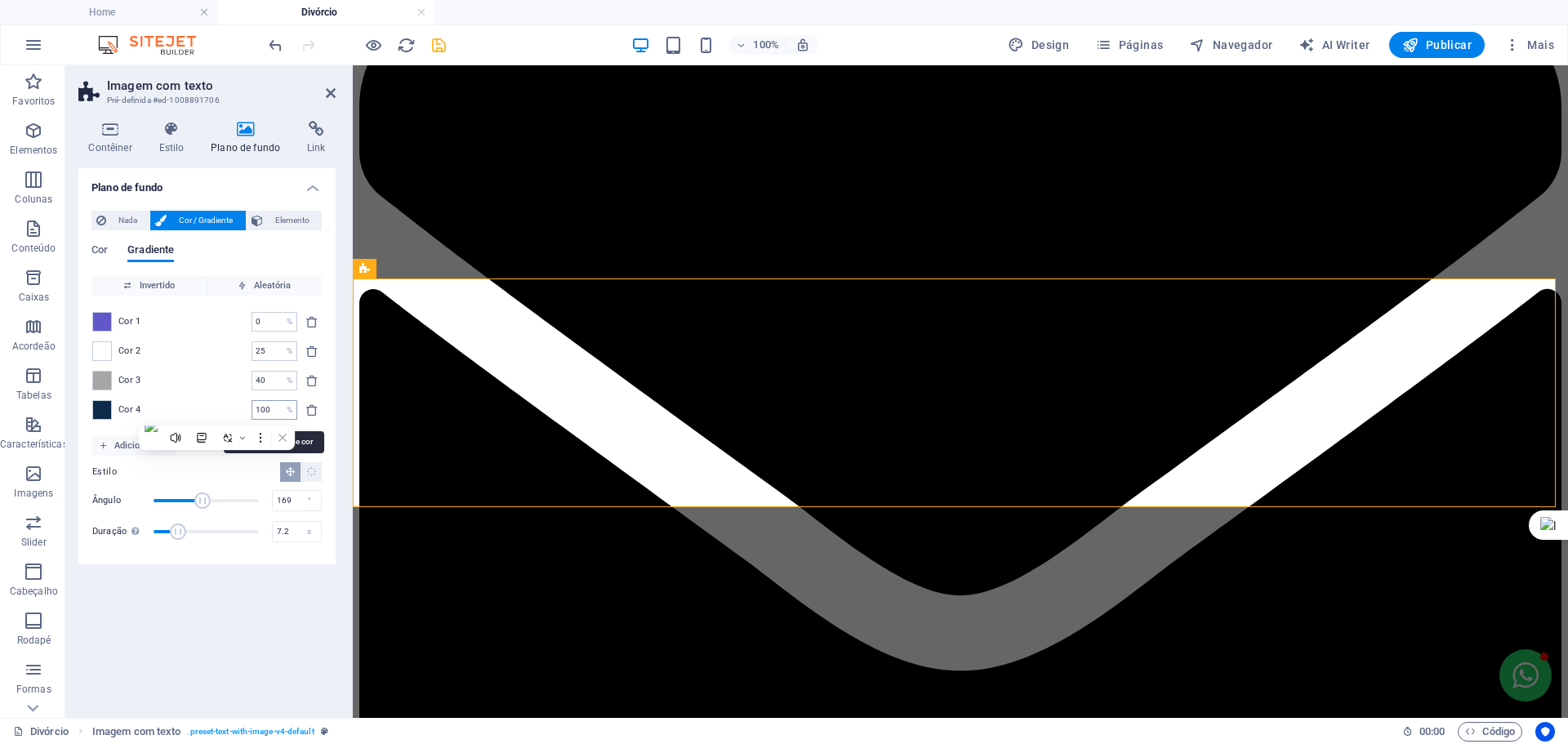
click at [273, 412] on input "100" at bounding box center [265, 410] width 29 height 20
drag, startPoint x: 273, startPoint y: 410, endPoint x: 211, endPoint y: 417, distance: 62.4
click at [211, 417] on div "Cor 4 100 % ​" at bounding box center [207, 410] width 230 height 20
click at [268, 415] on input "100" at bounding box center [265, 410] width 29 height 20
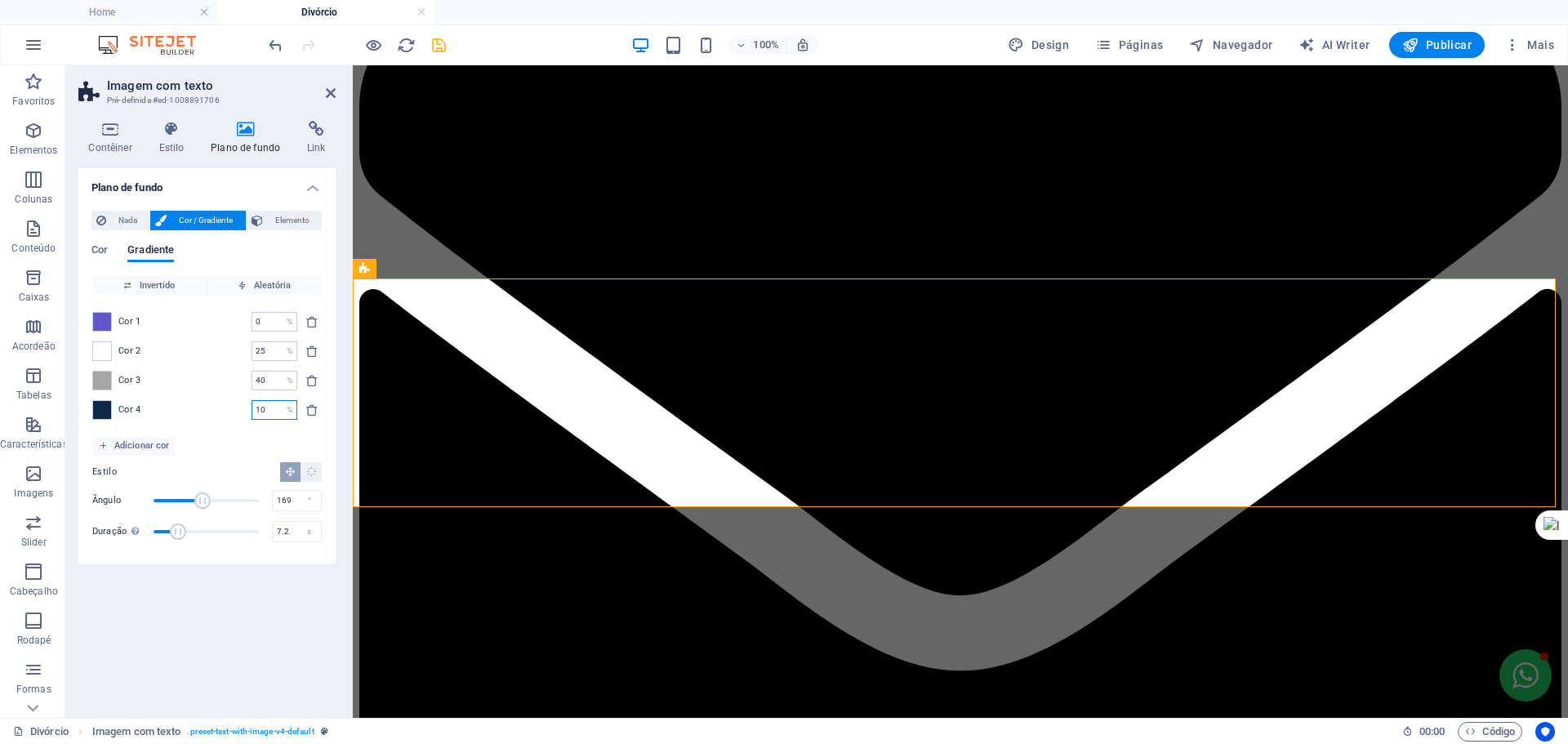
type input "1"
type input "50"
drag, startPoint x: 263, startPoint y: 406, endPoint x: 244, endPoint y: 406, distance: 19.0
click at [244, 406] on div "Cor 4 50 % ​" at bounding box center [207, 410] width 230 height 20
type input "20"
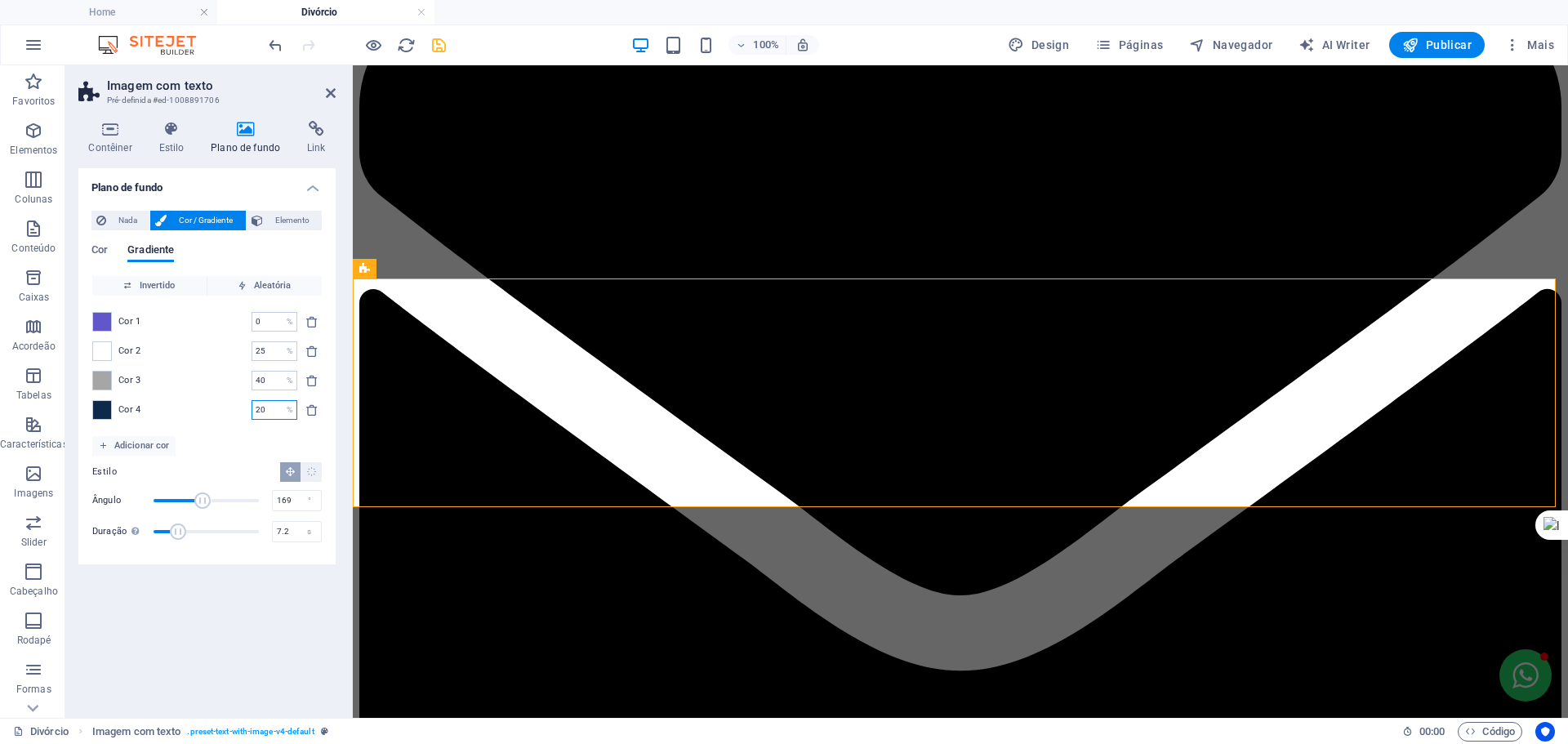
type input "20"
type input "25"
type input "40"
drag, startPoint x: 268, startPoint y: 324, endPoint x: 230, endPoint y: 318, distance: 38.5
click at [230, 318] on div "Cor 1 0 % ​" at bounding box center [207, 322] width 230 height 20
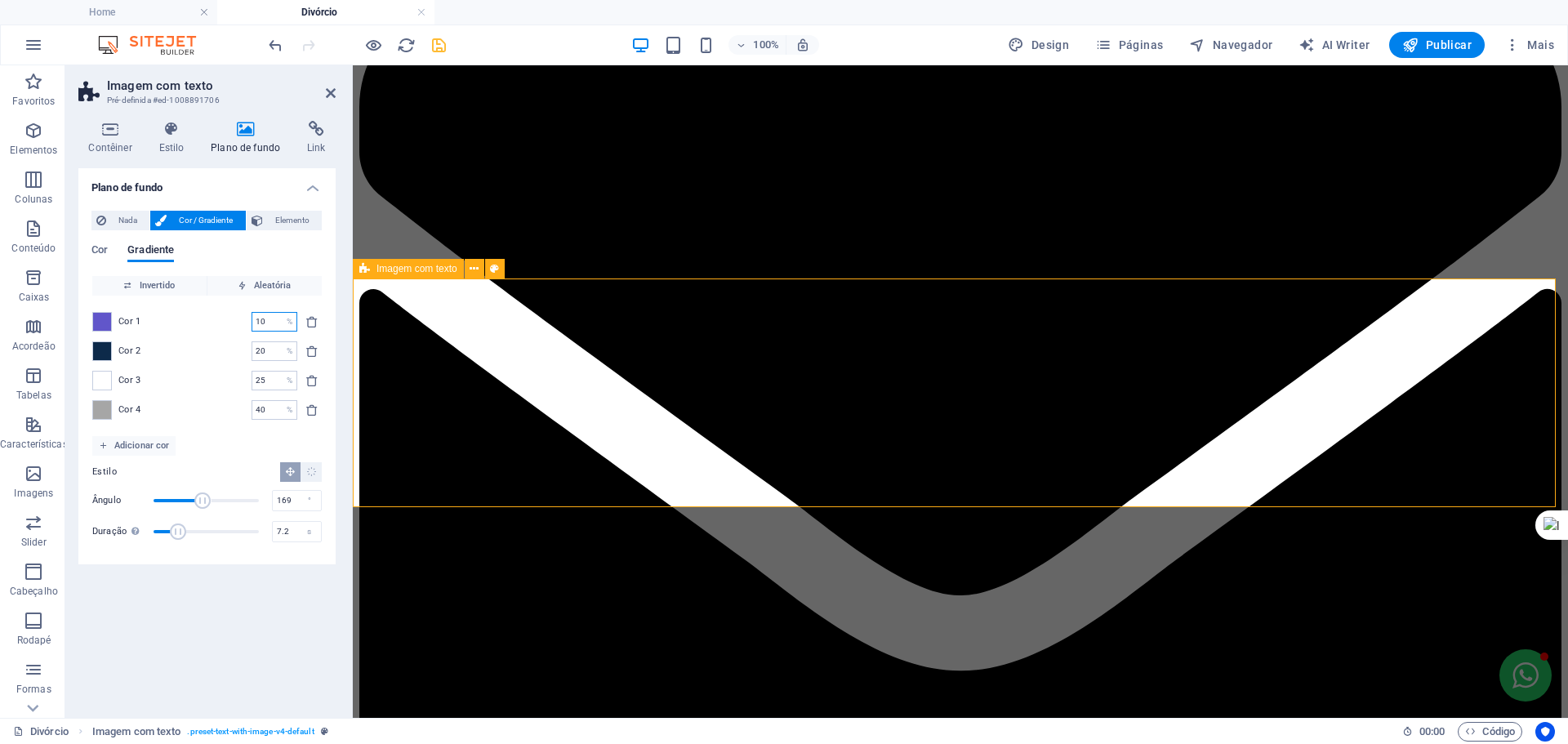
type input "10"
click at [270, 353] on input "20" at bounding box center [265, 351] width 29 height 20
drag, startPoint x: 242, startPoint y: 353, endPoint x: 232, endPoint y: 353, distance: 10.0
click at [232, 353] on div "Cor 2 20 % ​" at bounding box center [207, 351] width 230 height 20
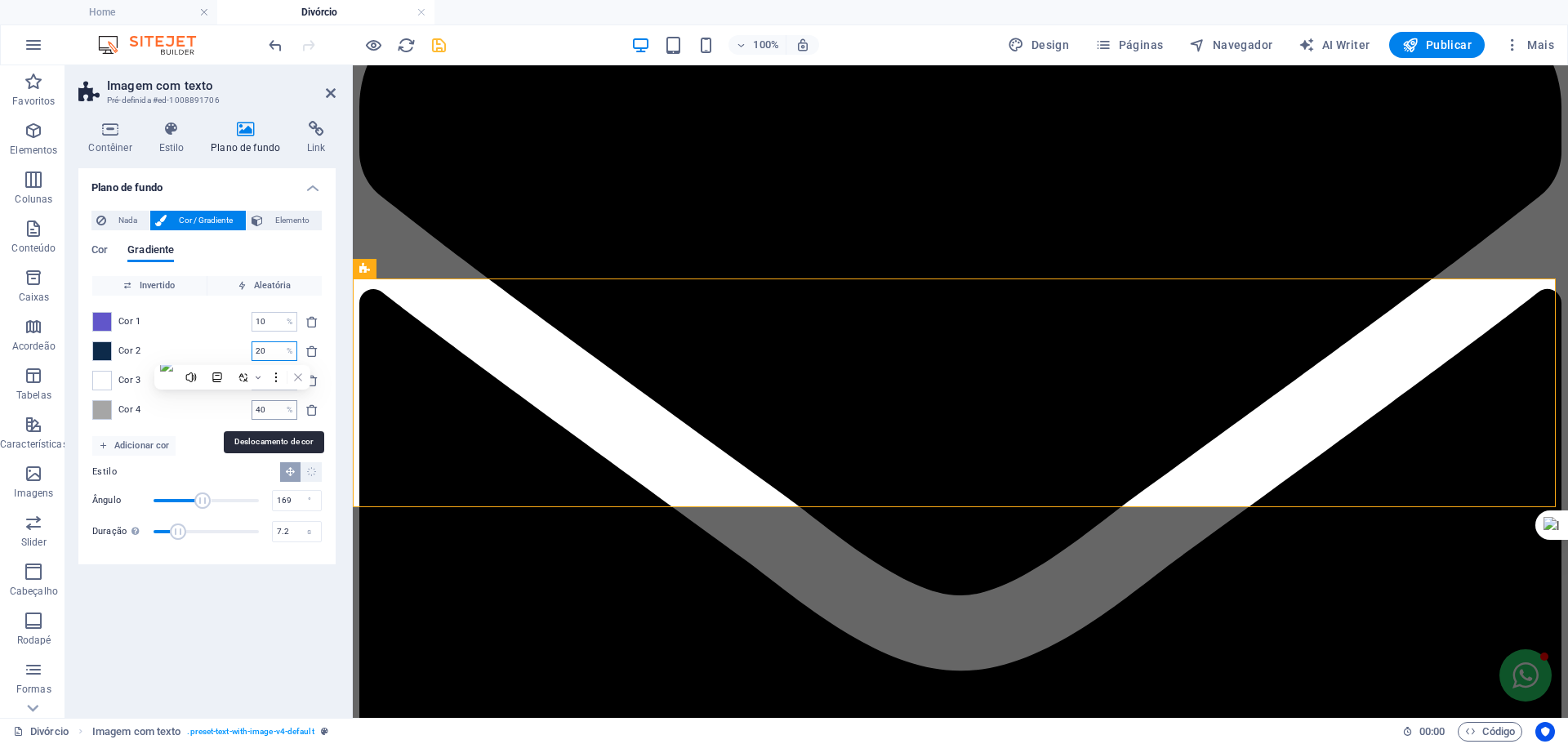
click at [261, 406] on input "40" at bounding box center [265, 410] width 29 height 20
click at [263, 406] on input "40" at bounding box center [265, 410] width 29 height 20
click at [216, 406] on div "Cor 4 40 % ​" at bounding box center [207, 410] width 230 height 20
drag, startPoint x: 264, startPoint y: 344, endPoint x: 223, endPoint y: 344, distance: 41.0
click at [225, 344] on div "Cor 2 20 % ​" at bounding box center [207, 351] width 230 height 20
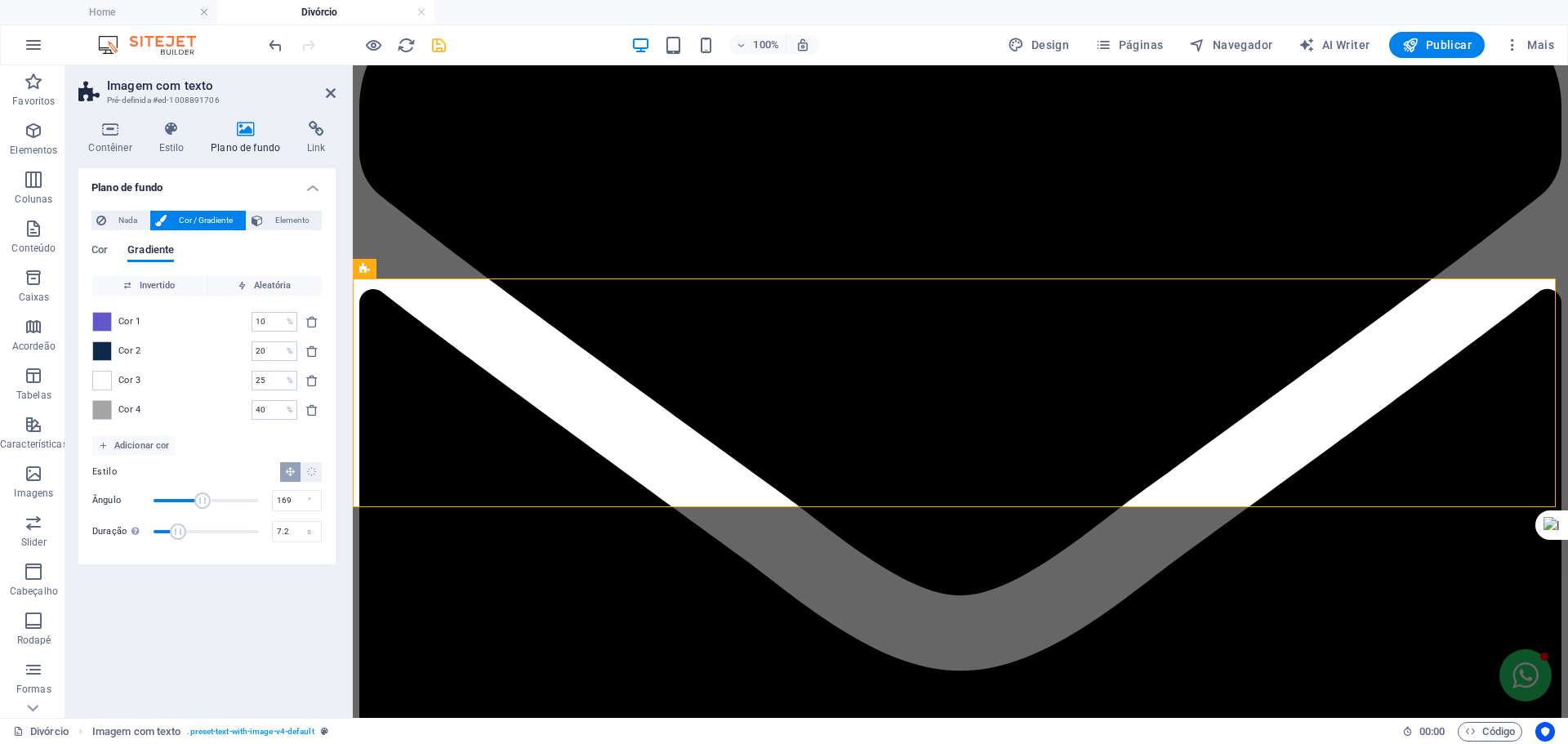
click at [223, 344] on div "Cor 2 20 % ​" at bounding box center [207, 351] width 230 height 20
click at [261, 357] on div at bounding box center [223, 369] width 156 height 25
click at [266, 353] on input "20" at bounding box center [265, 351] width 29 height 20
drag, startPoint x: 266, startPoint y: 348, endPoint x: 255, endPoint y: 348, distance: 11.0
click at [255, 348] on input "20" at bounding box center [265, 351] width 29 height 20
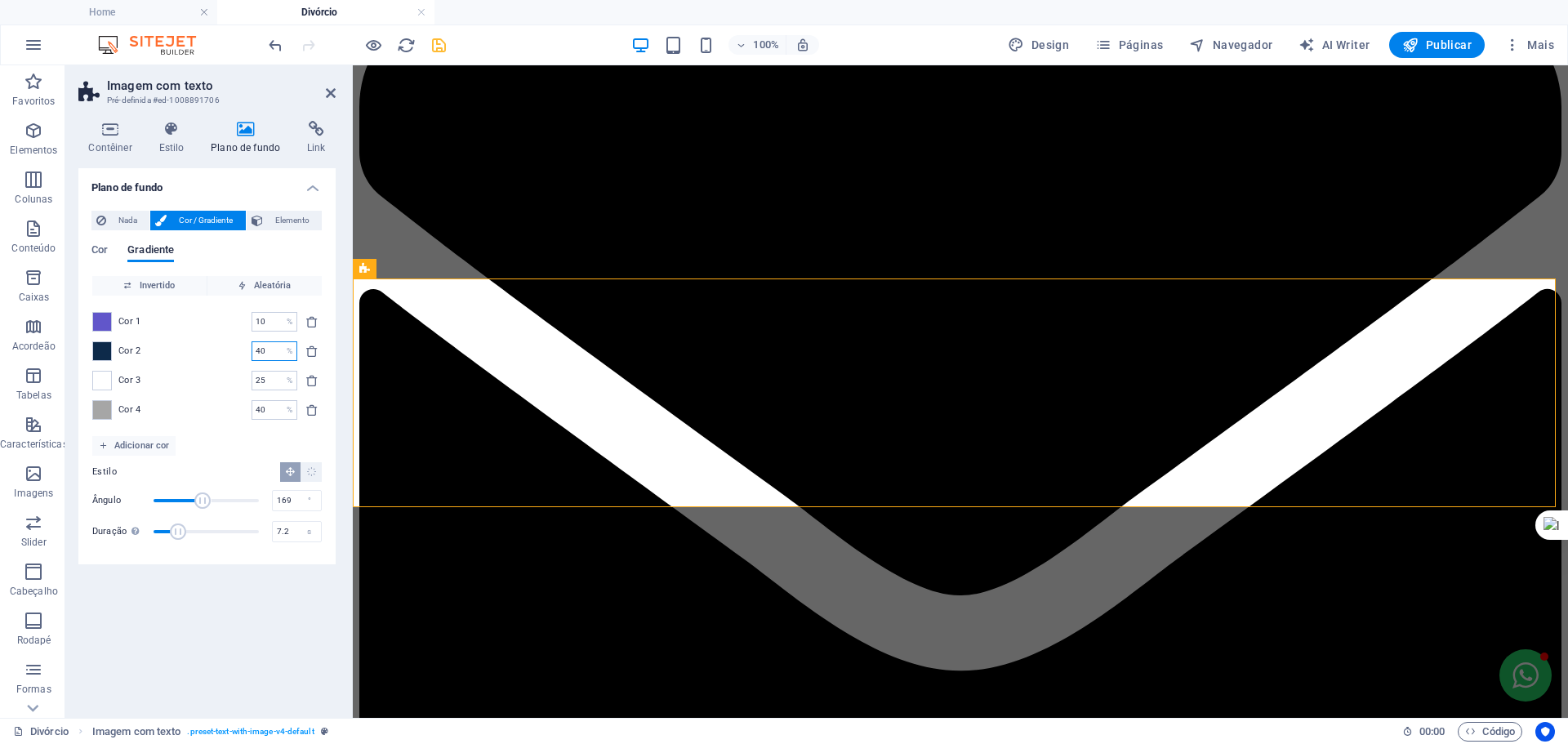
type input "25"
type input "40"
click at [266, 282] on span "Aleatória" at bounding box center [264, 286] width 102 height 20
type input "0"
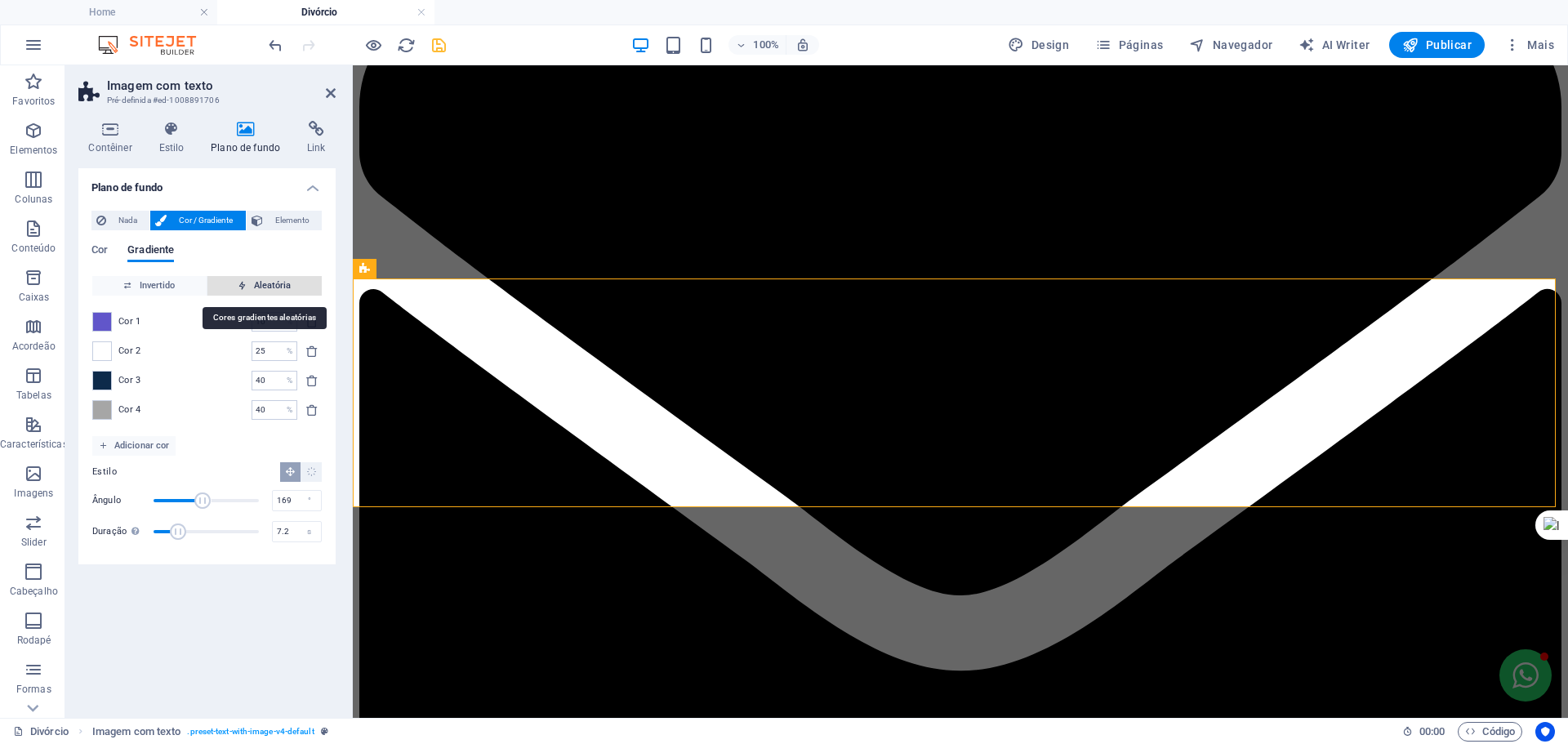
type input "46"
type input "187"
click at [268, 282] on span "Aleatória" at bounding box center [264, 286] width 102 height 20
type input "36"
type input "225"
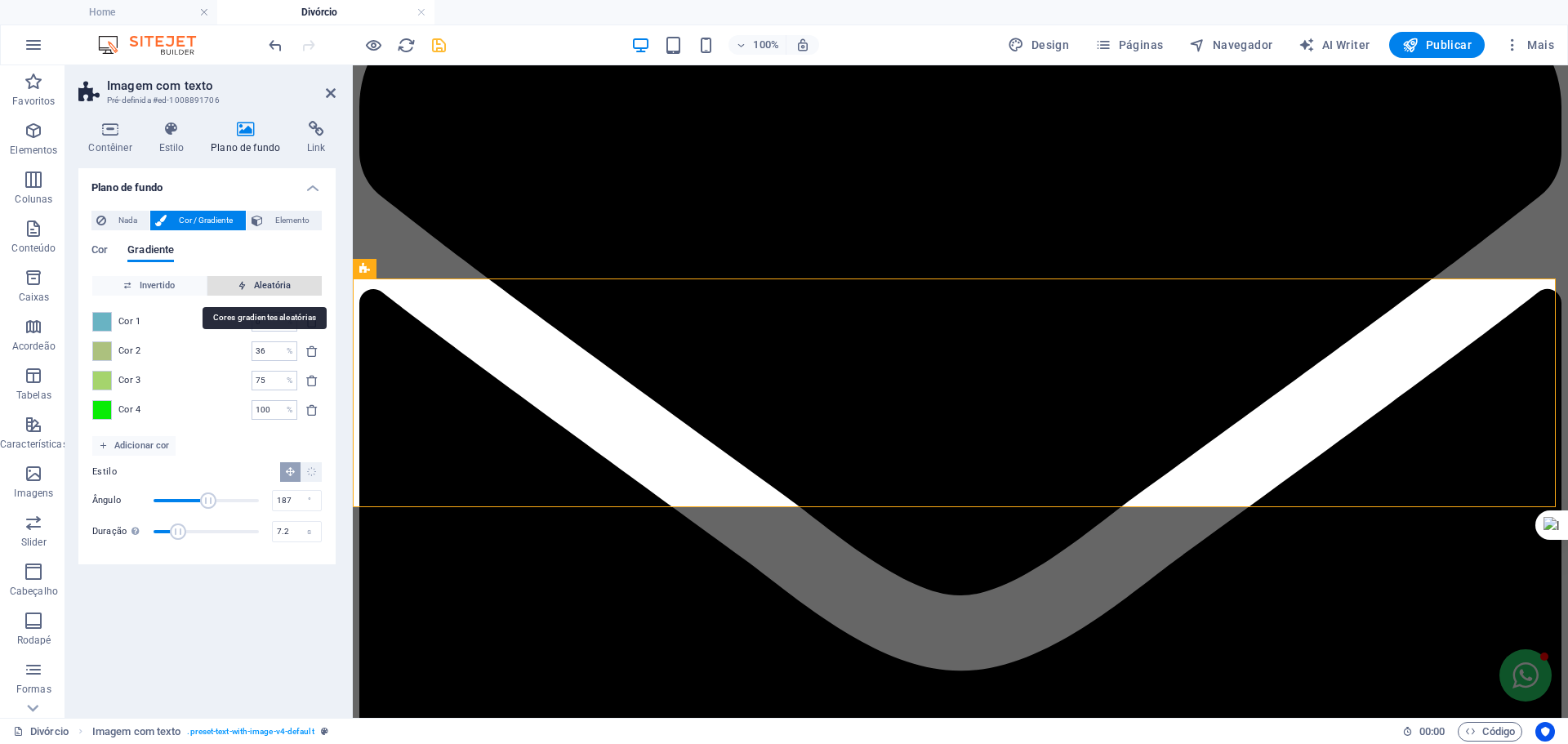
type input "62"
click at [268, 282] on span "Aleatória" at bounding box center [264, 286] width 102 height 20
type input "2"
type input "252"
type input "56"
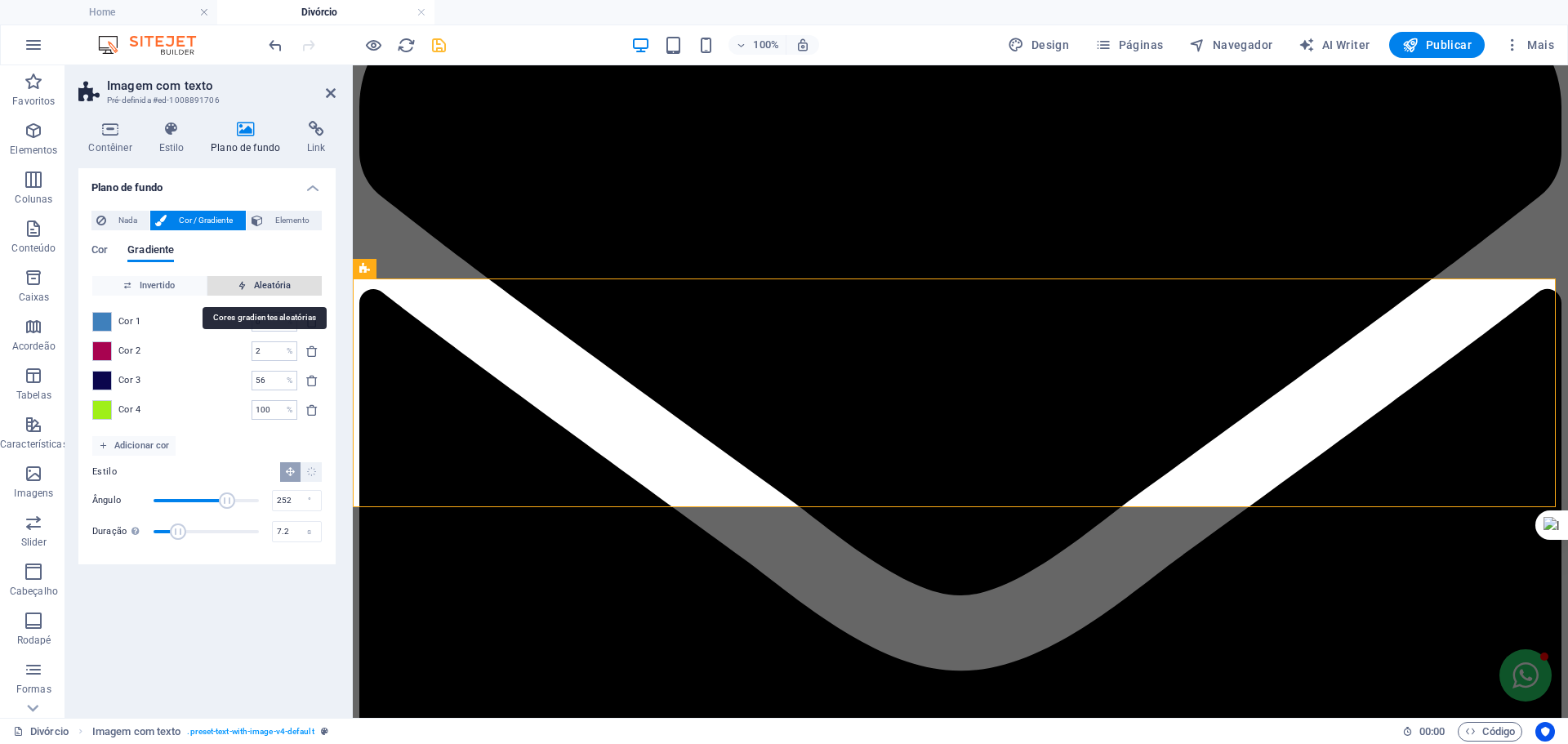
click at [268, 282] on span "Aleatória" at bounding box center [264, 286] width 102 height 20
type input "66"
type input "65"
type input "100"
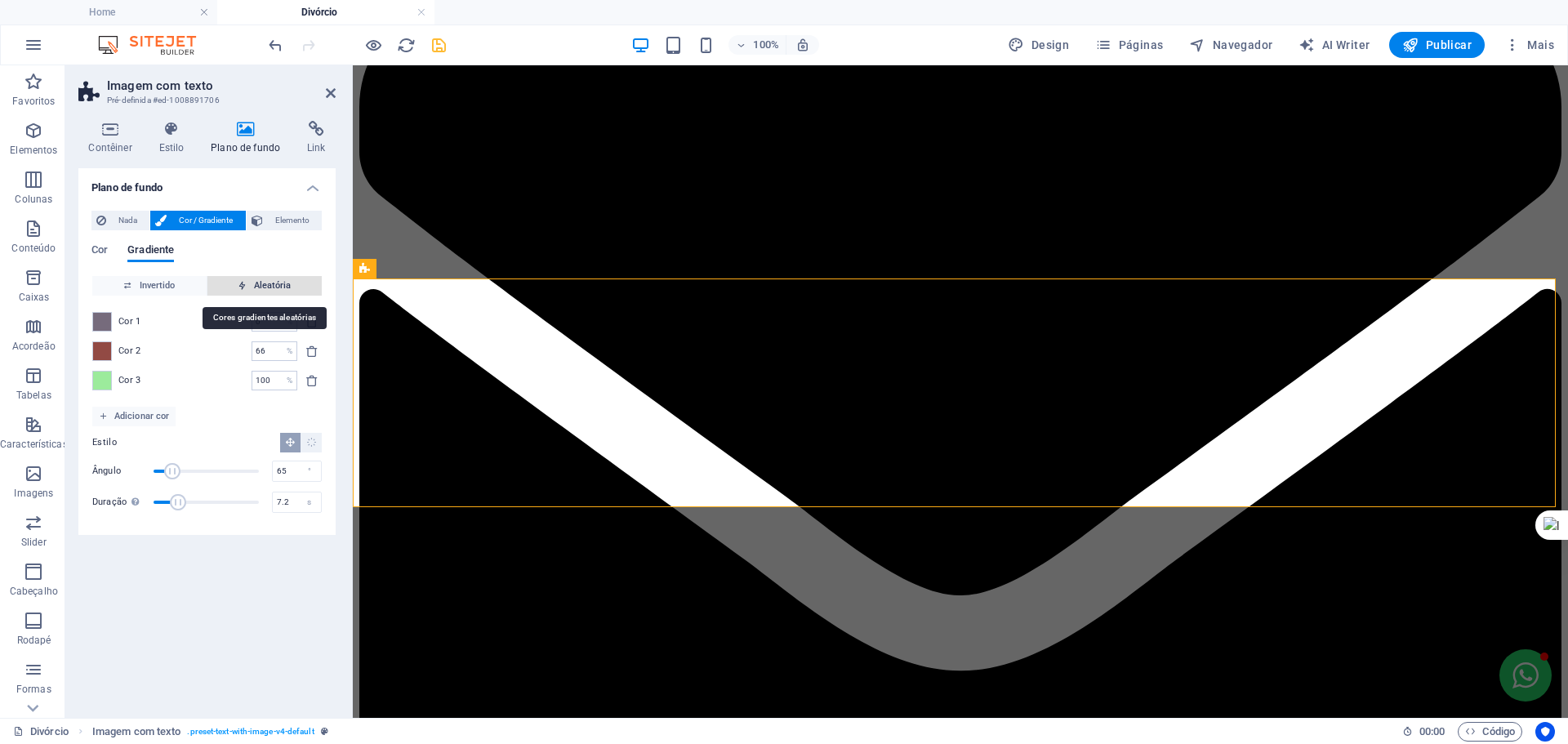
click at [268, 282] on span "Aleatória" at bounding box center [264, 286] width 102 height 20
type input "39"
type input "280"
type input "97"
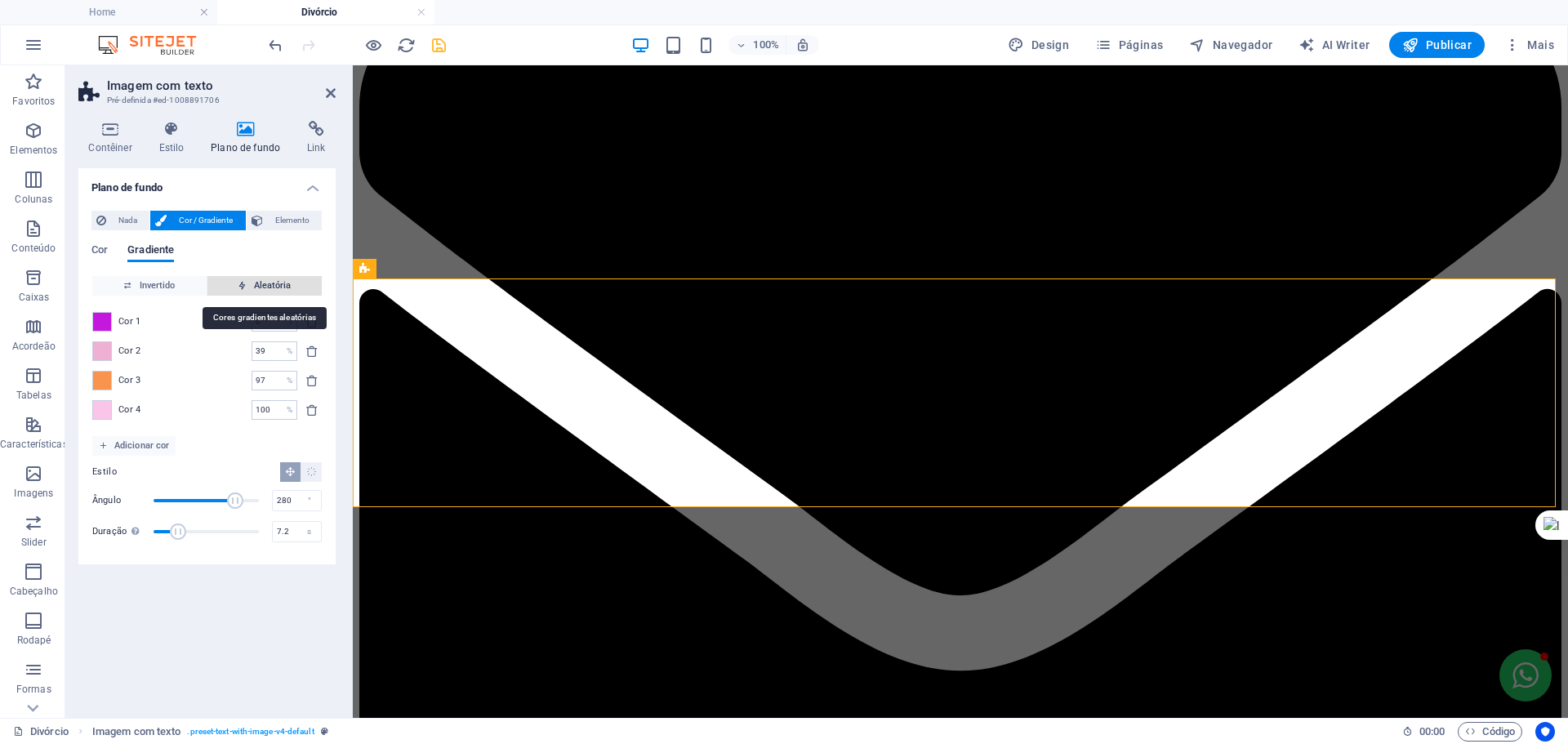
click at [268, 282] on span "Aleatória" at bounding box center [264, 286] width 102 height 20
type input "100"
type input "311"
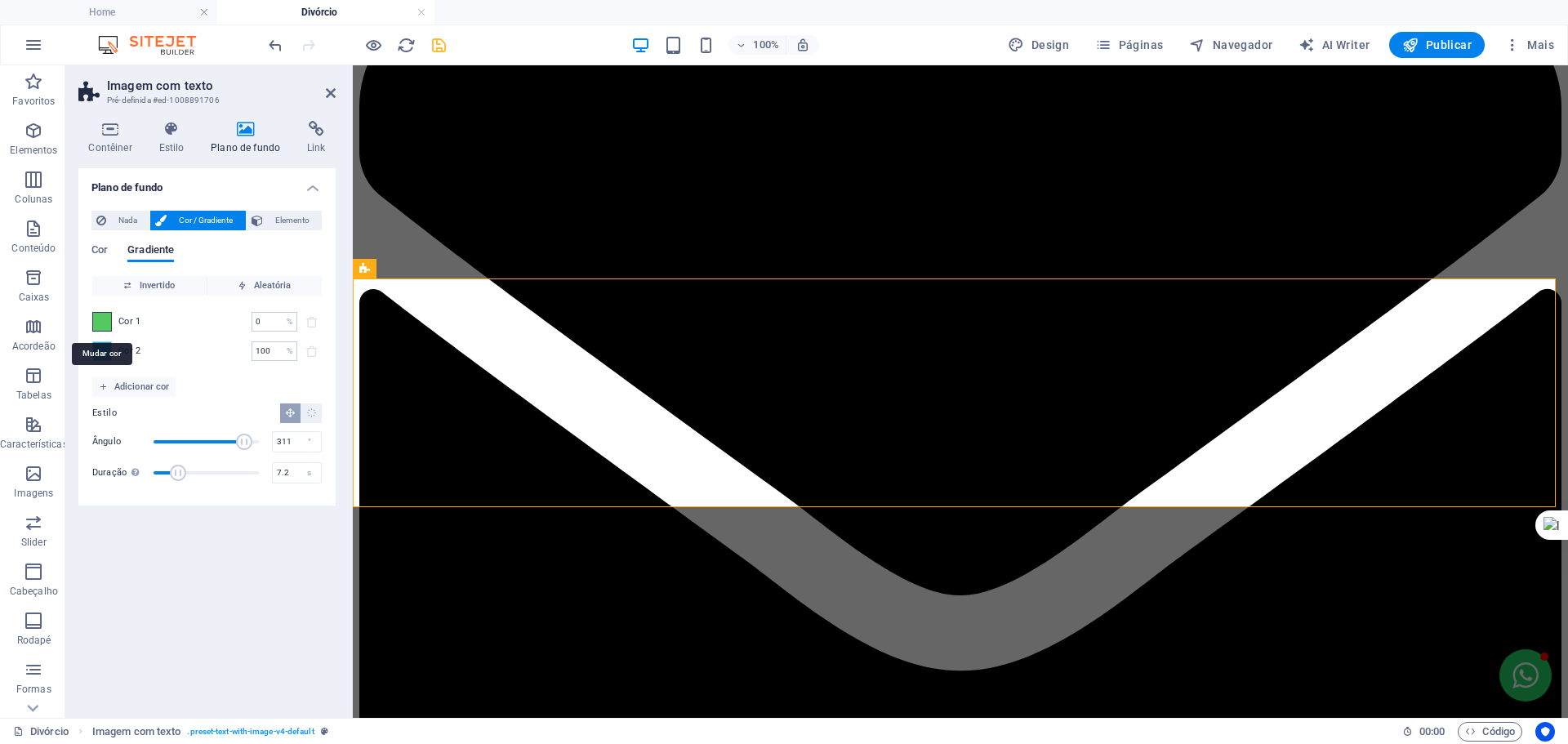
click at [100, 321] on span at bounding box center [102, 322] width 18 height 18
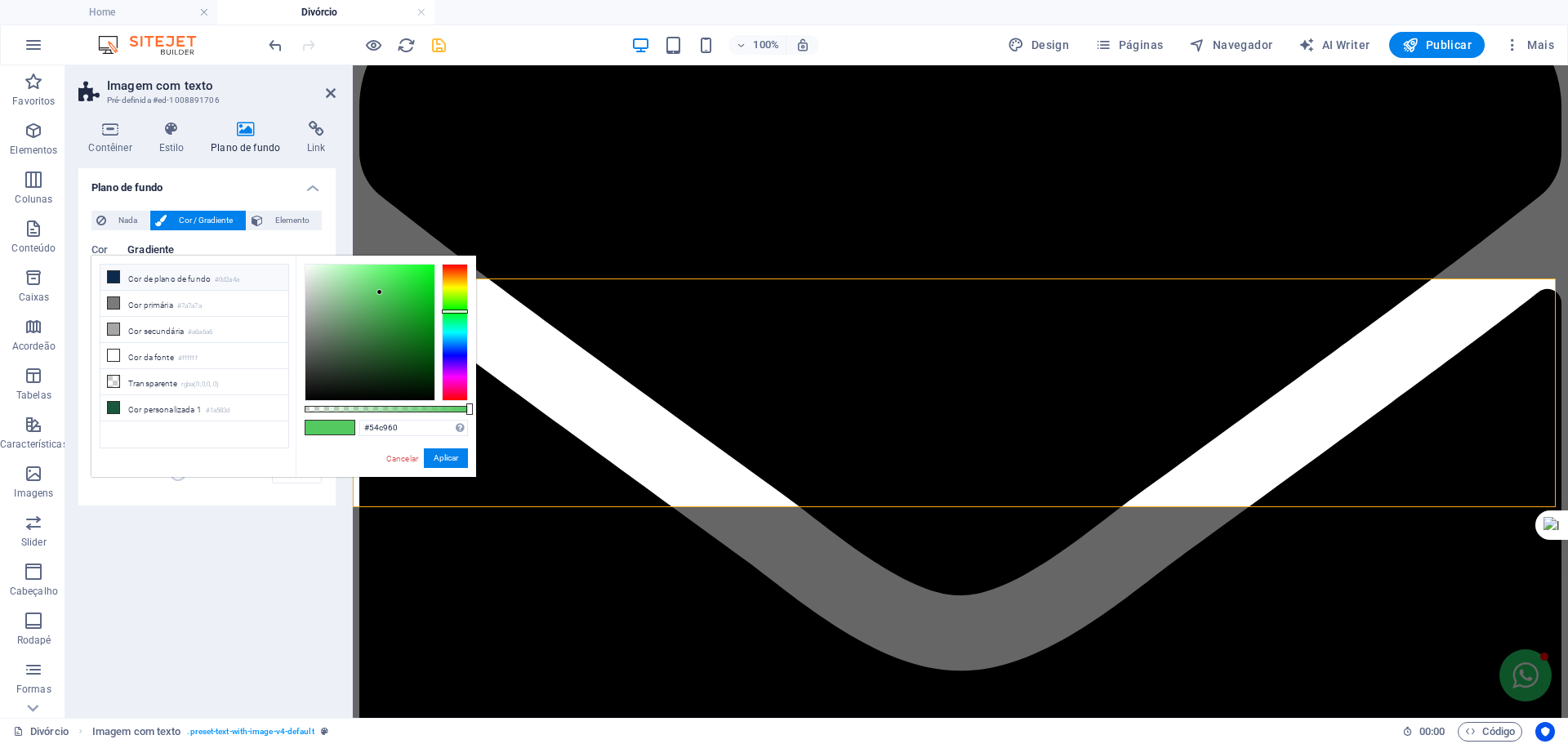
click at [144, 270] on li "Cor de plano de fundo #0d2a4a" at bounding box center [194, 277] width 187 height 26
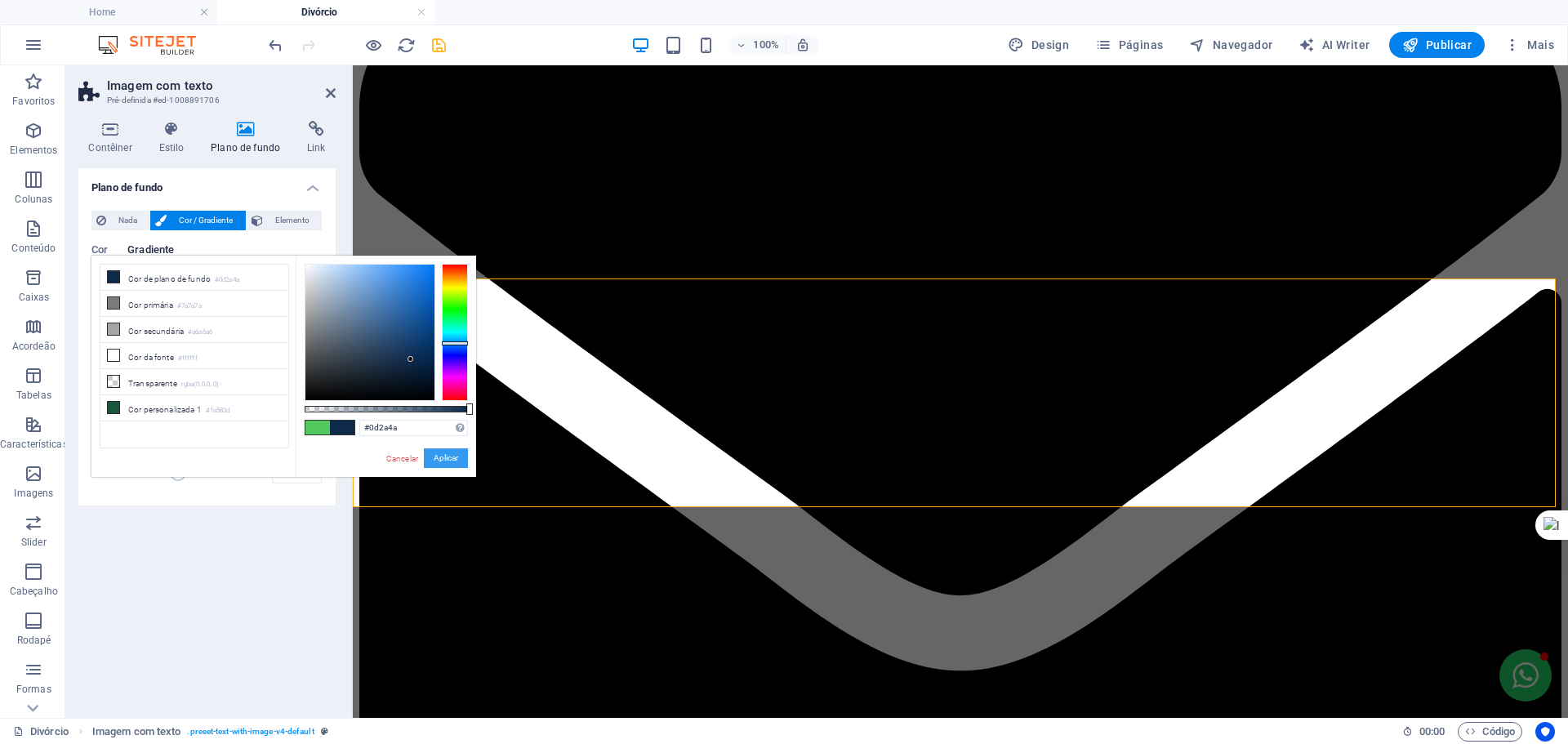
click at [436, 458] on button "Aplicar" at bounding box center [446, 458] width 44 height 20
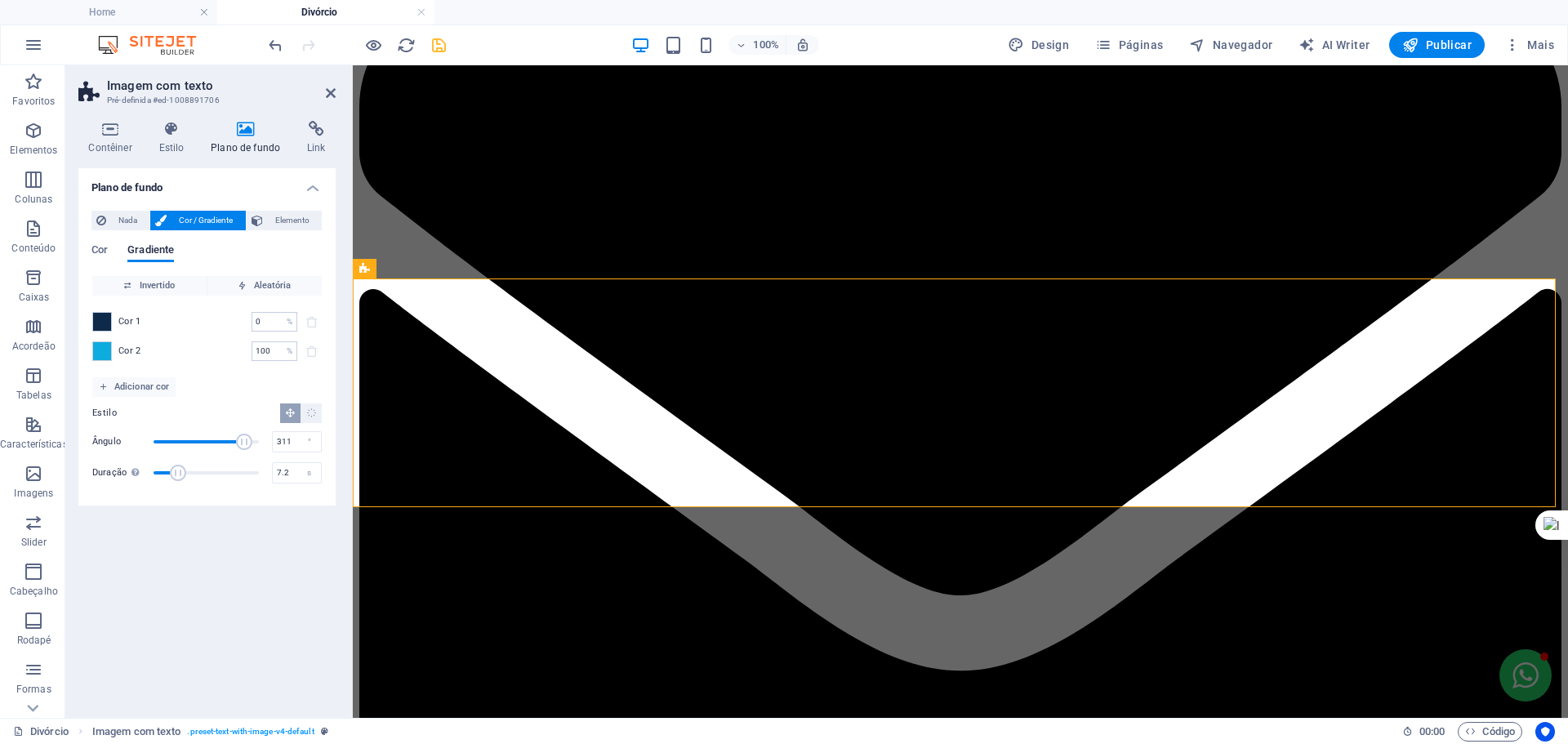
click at [116, 353] on div "Cor 2 100 % ​" at bounding box center [207, 351] width 230 height 20
click at [100, 351] on span at bounding box center [102, 351] width 18 height 18
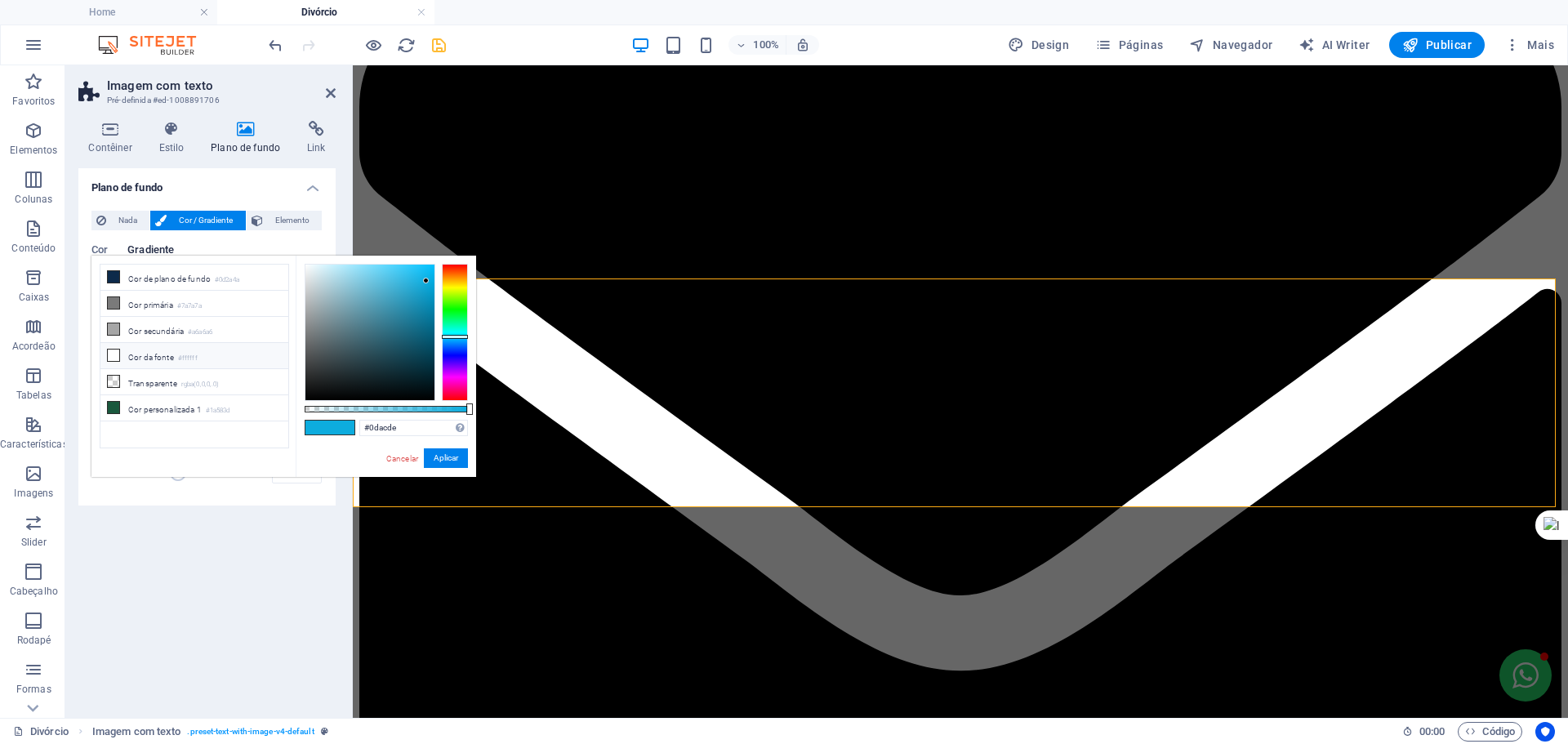
click at [162, 359] on li "Cor da fonte #ffffff" at bounding box center [194, 356] width 187 height 26
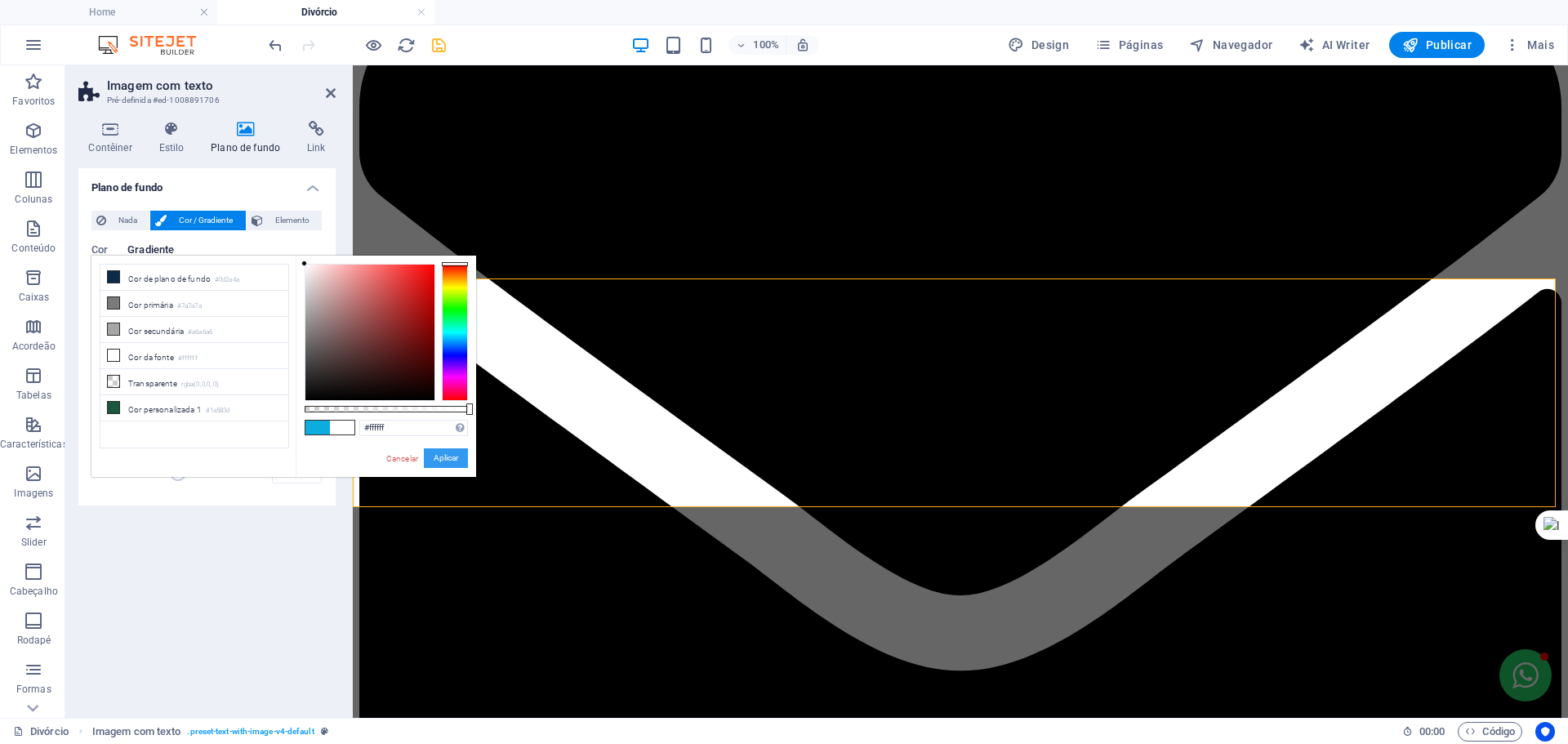
click at [453, 460] on button "Aplicar" at bounding box center [446, 458] width 44 height 20
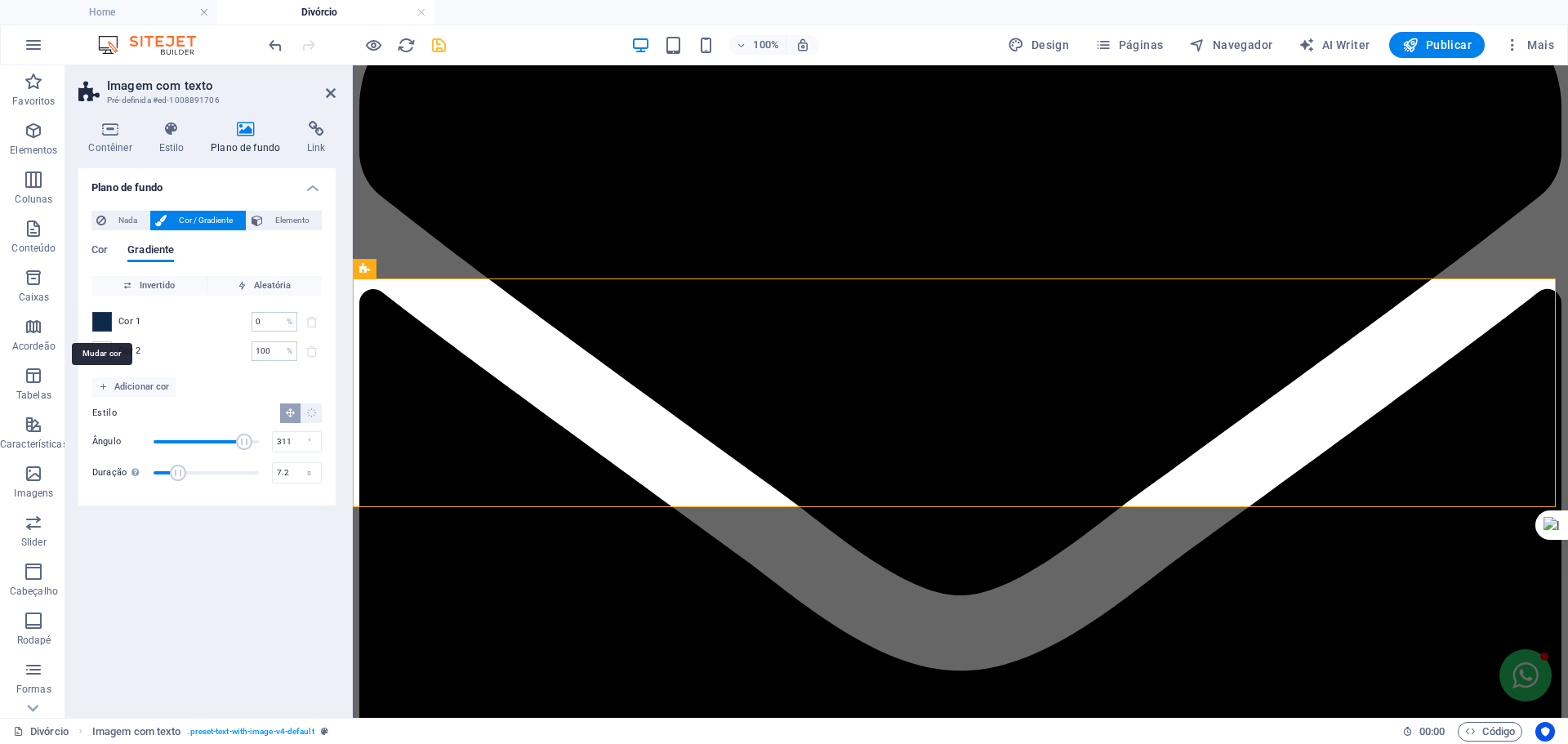
click at [103, 317] on span at bounding box center [102, 322] width 18 height 18
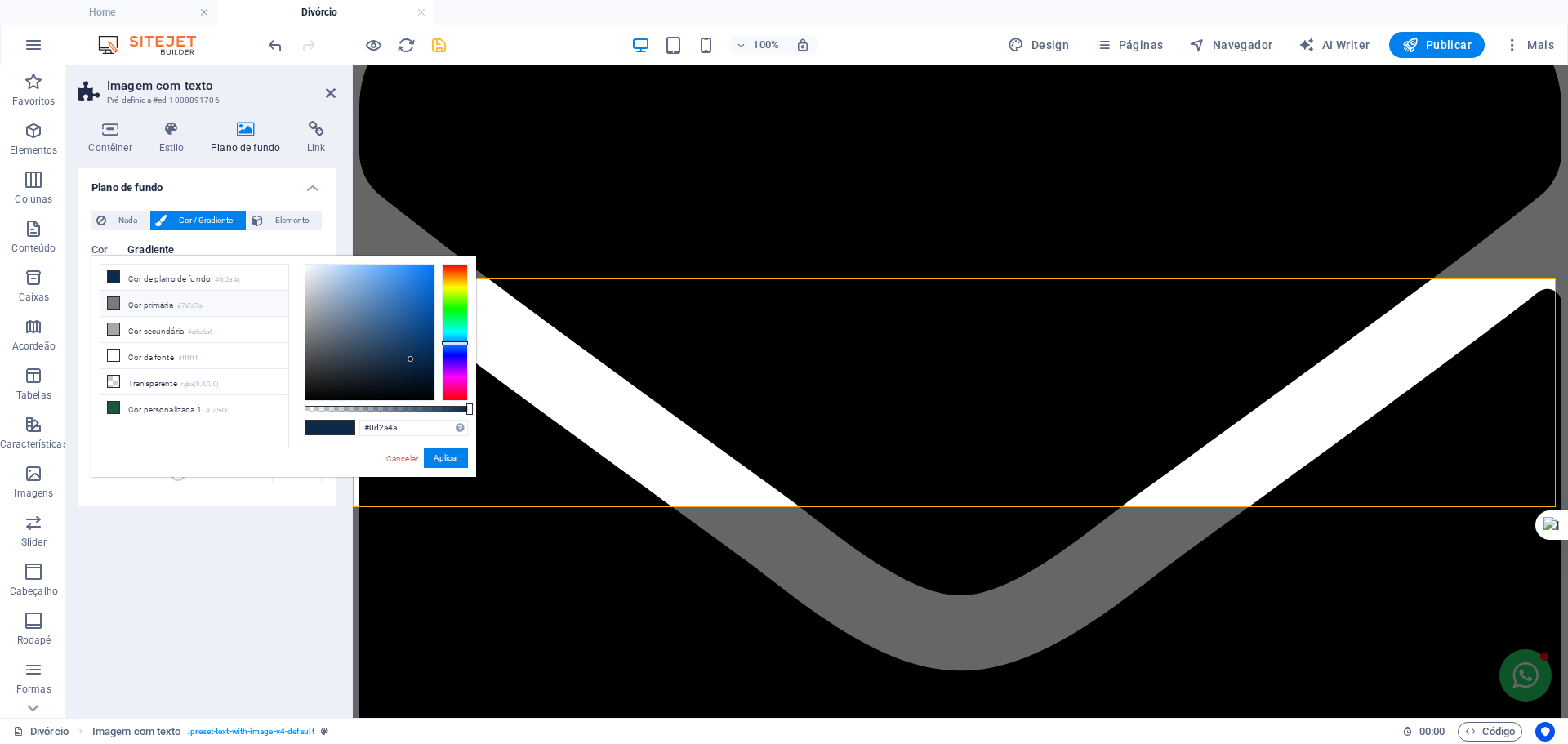
click at [145, 293] on li "Cor primária #7a7a7a" at bounding box center [194, 304] width 187 height 26
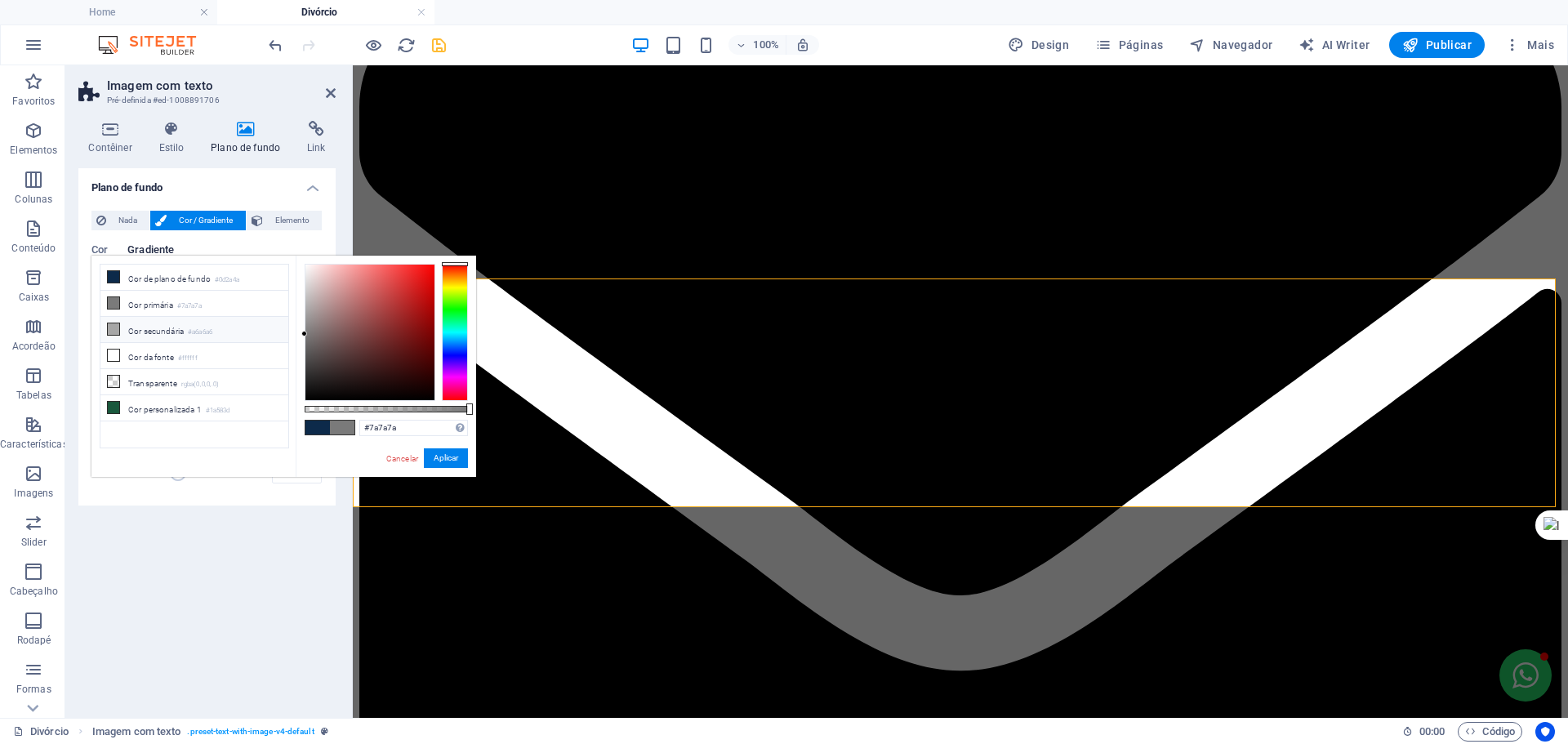
click at [169, 328] on li "Cor secundária #a6a6a6" at bounding box center [194, 330] width 187 height 26
type input "#a6a6a6"
click at [439, 464] on button "Aplicar" at bounding box center [446, 458] width 44 height 20
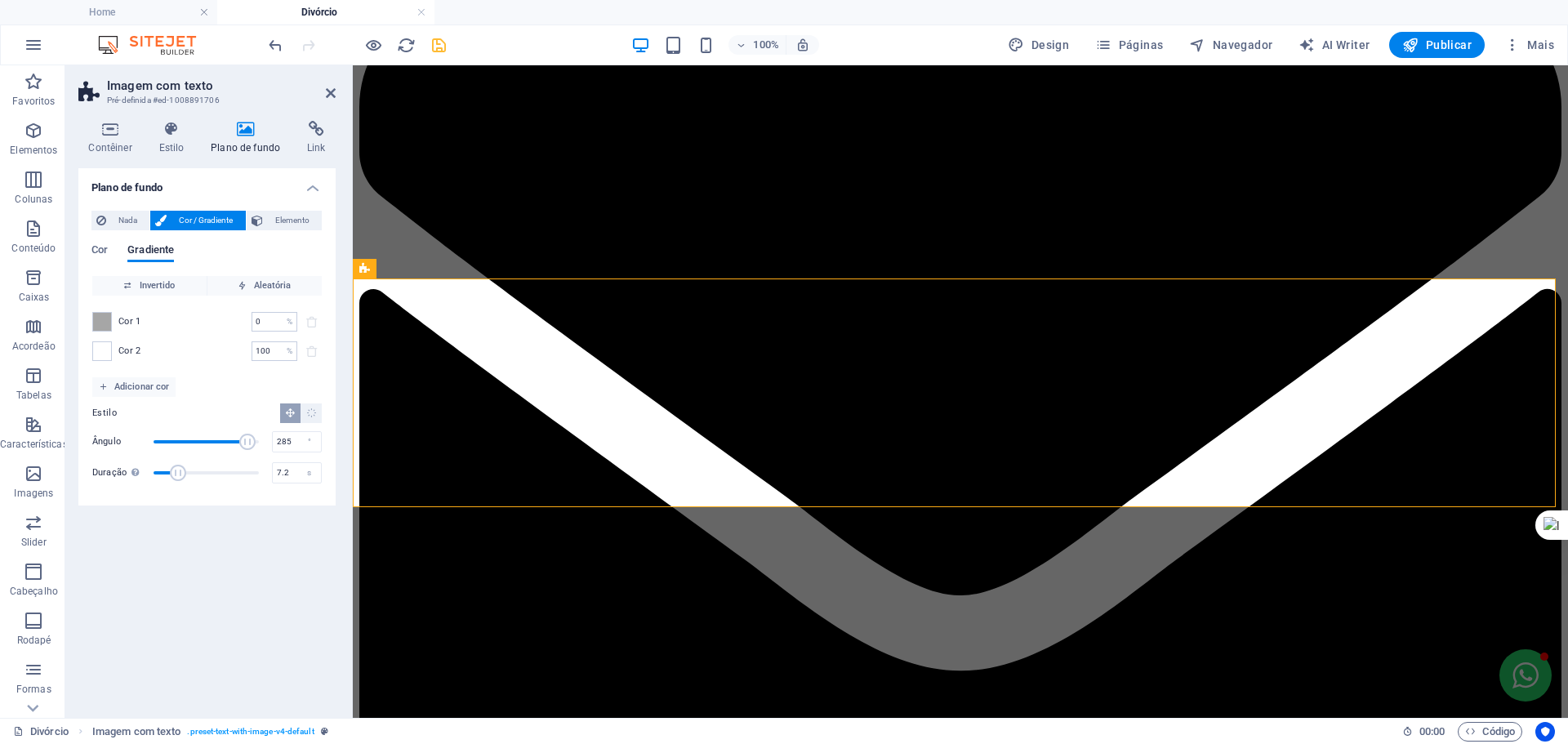
drag, startPoint x: 248, startPoint y: 439, endPoint x: 211, endPoint y: 439, distance: 37.0
click at [240, 439] on span "Ângulo" at bounding box center [248, 442] width 17 height 17
click at [197, 439] on span "Ângulo" at bounding box center [206, 441] width 106 height 25
type input "140"
click at [194, 439] on span "Ângulo" at bounding box center [194, 442] width 17 height 17
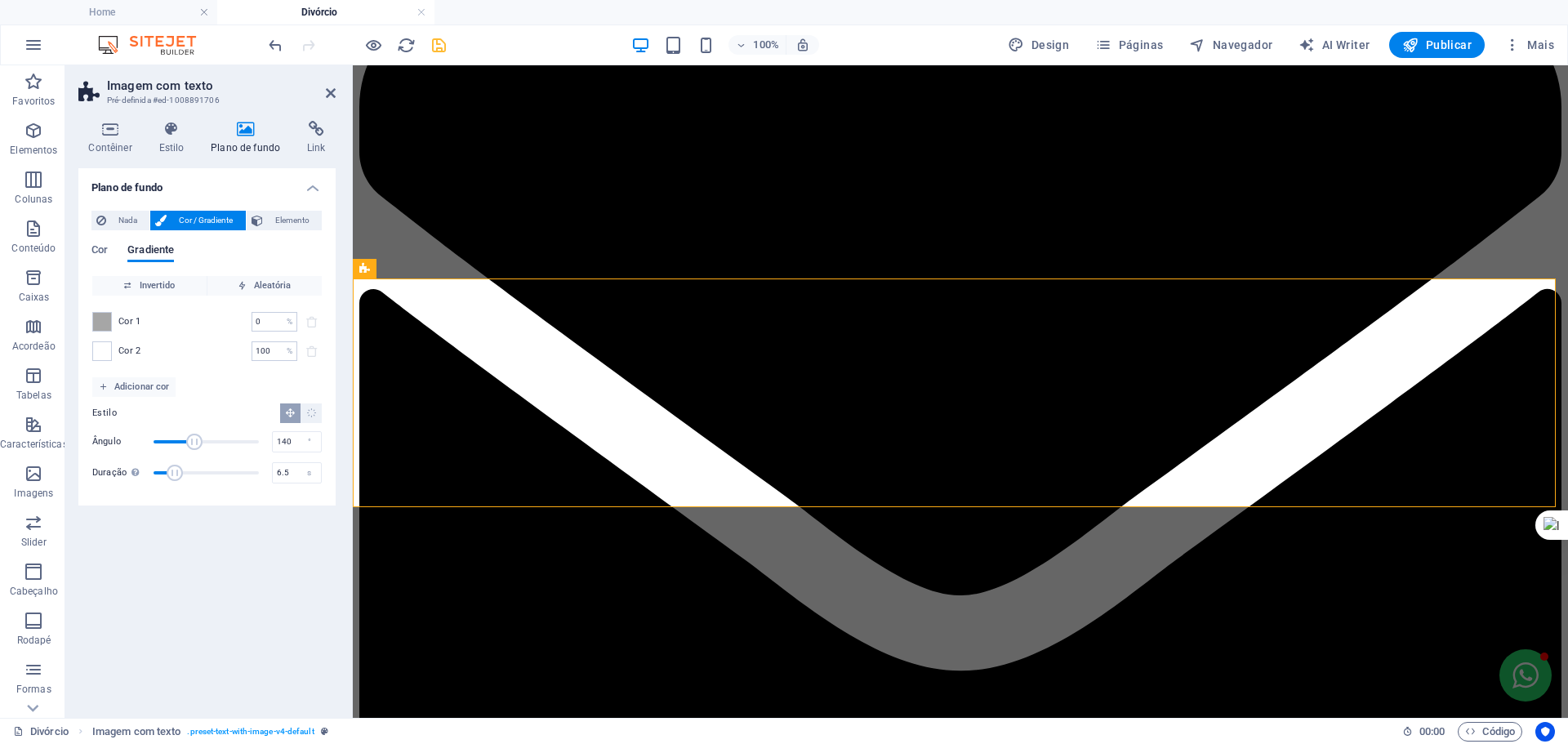
click at [177, 473] on span "Duração" at bounding box center [175, 473] width 17 height 17
type input "9.1"
click at [186, 473] on span "Duração" at bounding box center [186, 473] width 17 height 17
click at [273, 319] on input "0" at bounding box center [265, 322] width 29 height 20
click at [246, 319] on div "Cor 1 0 % ​" at bounding box center [207, 322] width 230 height 20
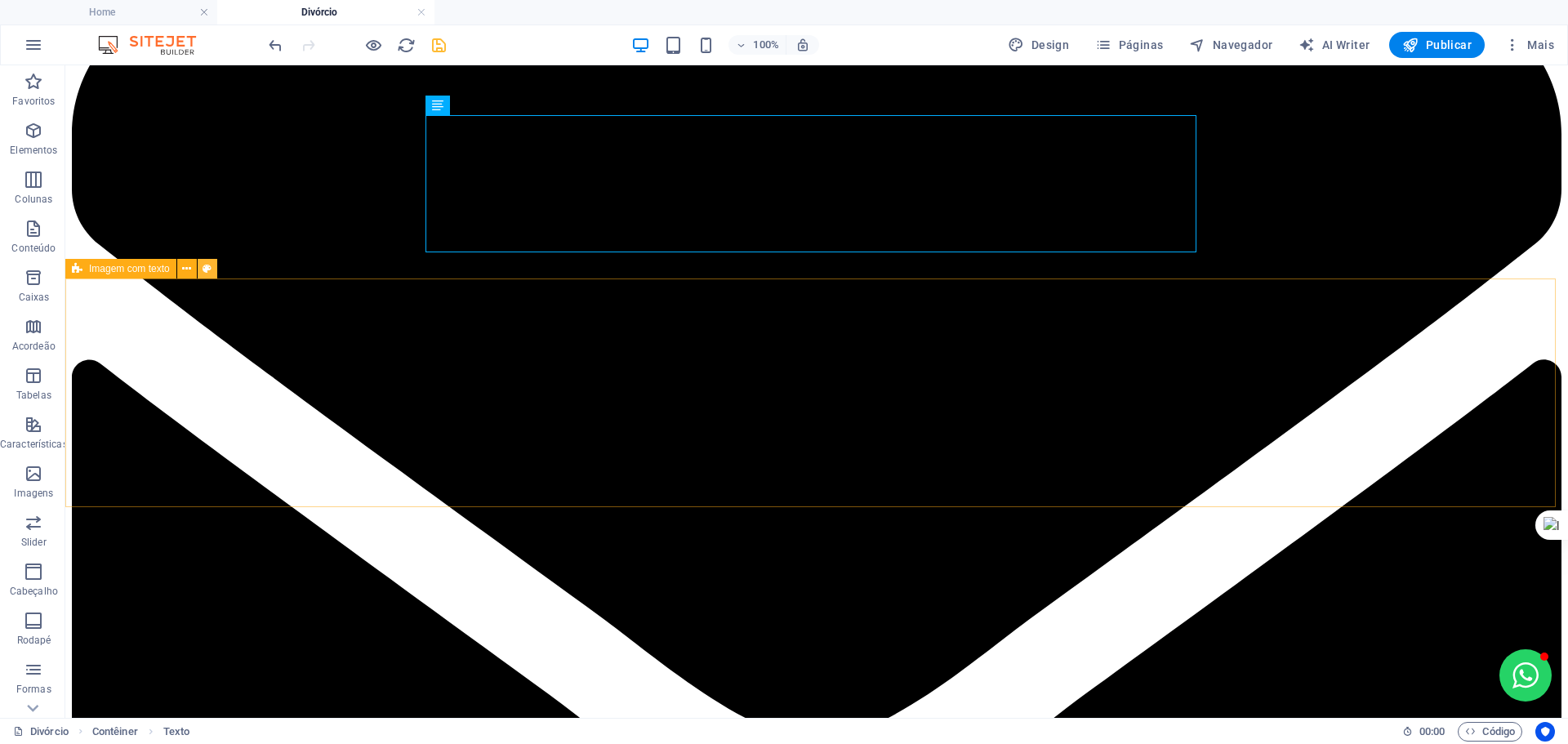
click at [204, 266] on icon at bounding box center [206, 268] width 9 height 17
select select "rem"
select select "px"
select select "preset-text-with-image-v4-default"
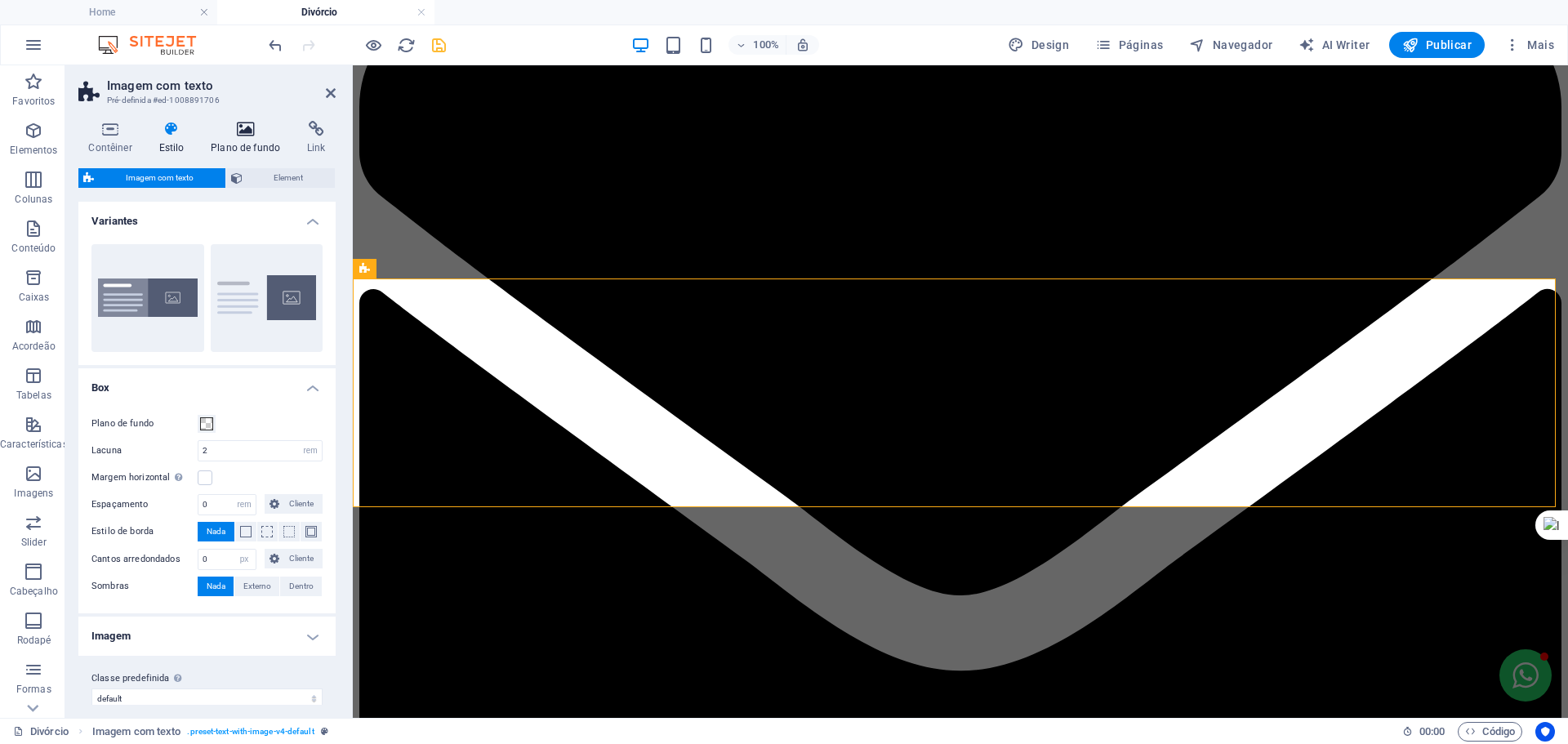
click at [249, 140] on h4 "Plano de fundo" at bounding box center [250, 138] width 97 height 35
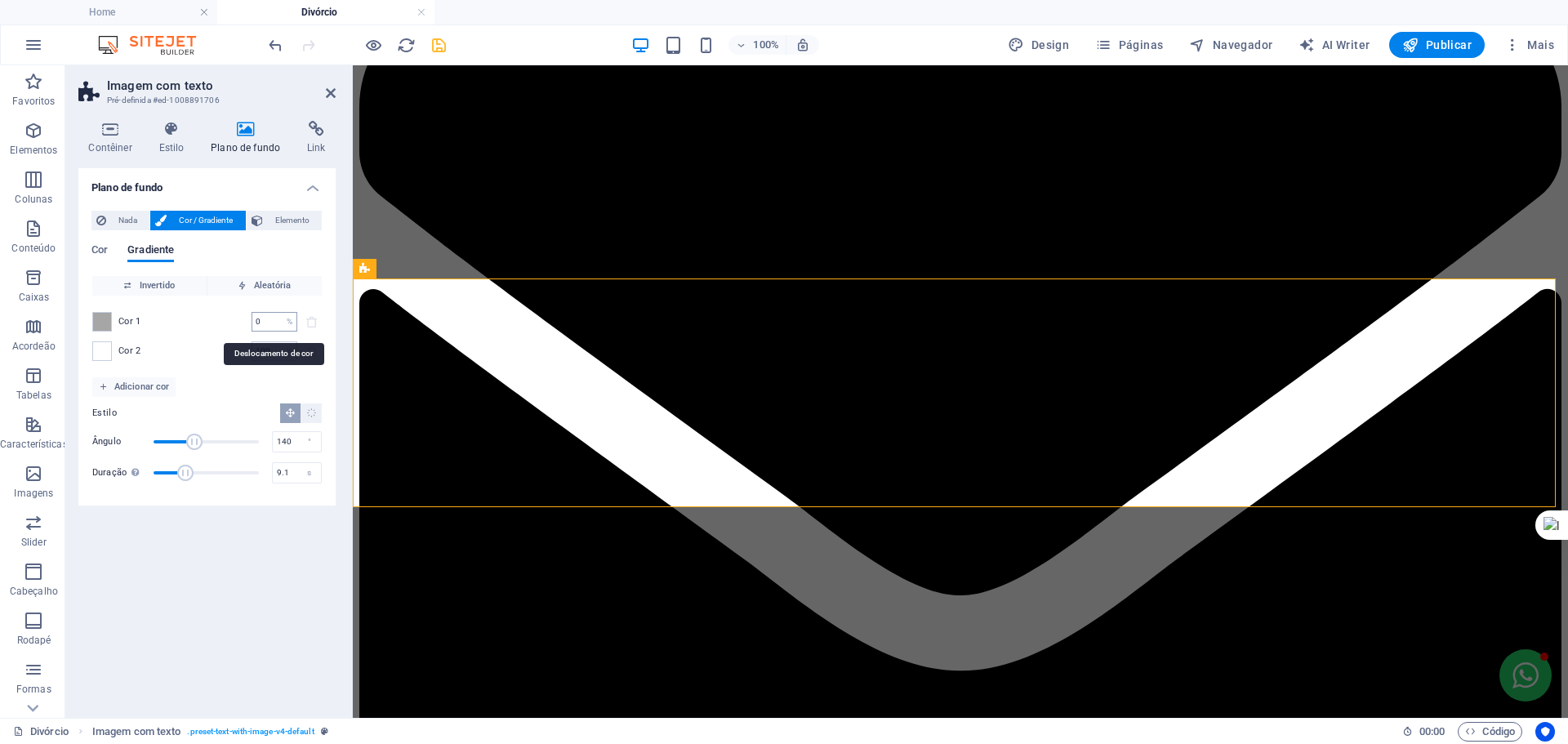
click at [271, 320] on input "0" at bounding box center [265, 322] width 29 height 20
type input "40"
click at [262, 341] on input "100" at bounding box center [265, 351] width 29 height 20
drag, startPoint x: 268, startPoint y: 343, endPoint x: 251, endPoint y: 344, distance: 17.0
click at [268, 343] on input "100" at bounding box center [265, 351] width 29 height 20
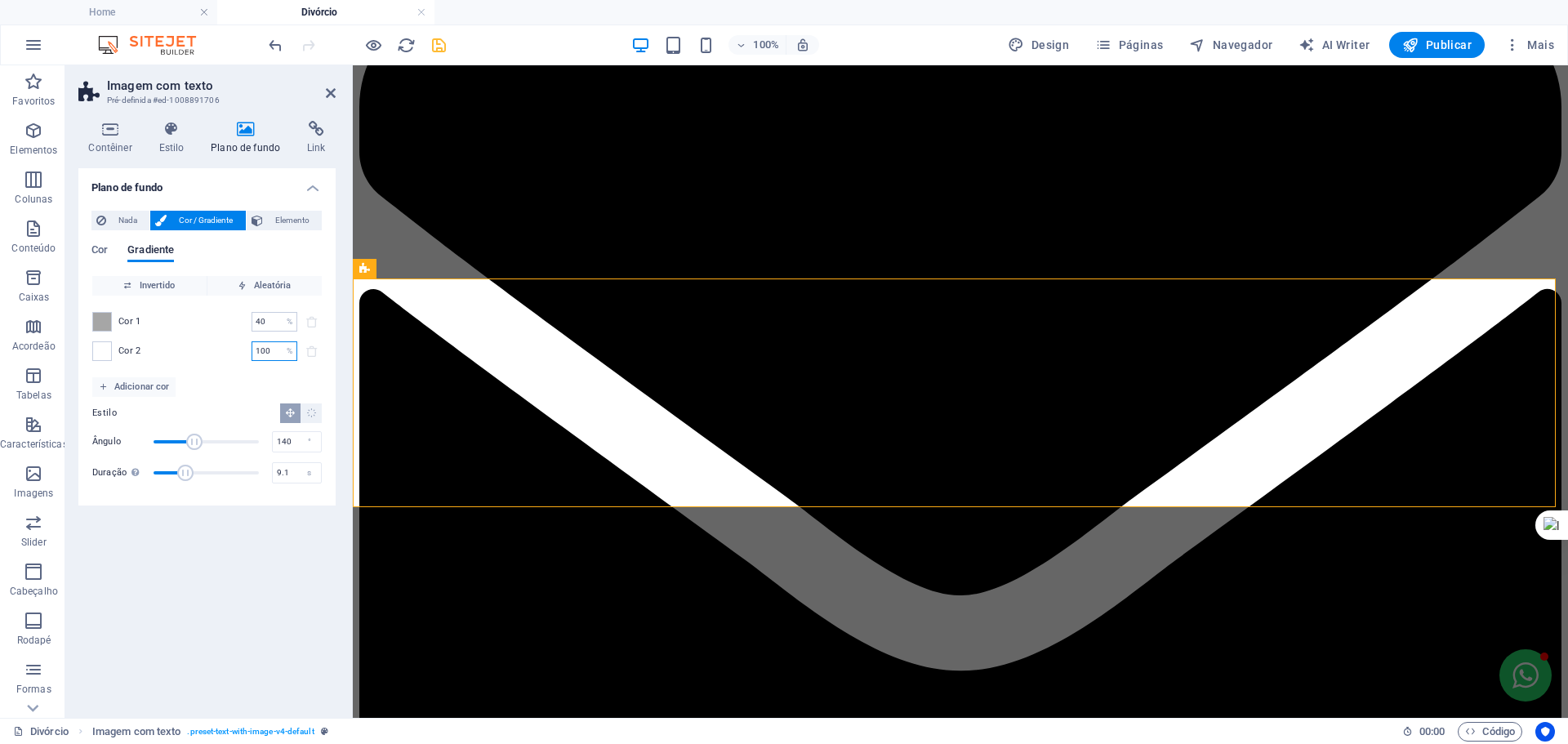
click at [248, 345] on div "Cor 2 100 % ​" at bounding box center [207, 351] width 230 height 20
type input "60"
click at [240, 370] on div "Cor 1 40 % ​ Cor 2 60 % ​" at bounding box center [207, 336] width 230 height 82
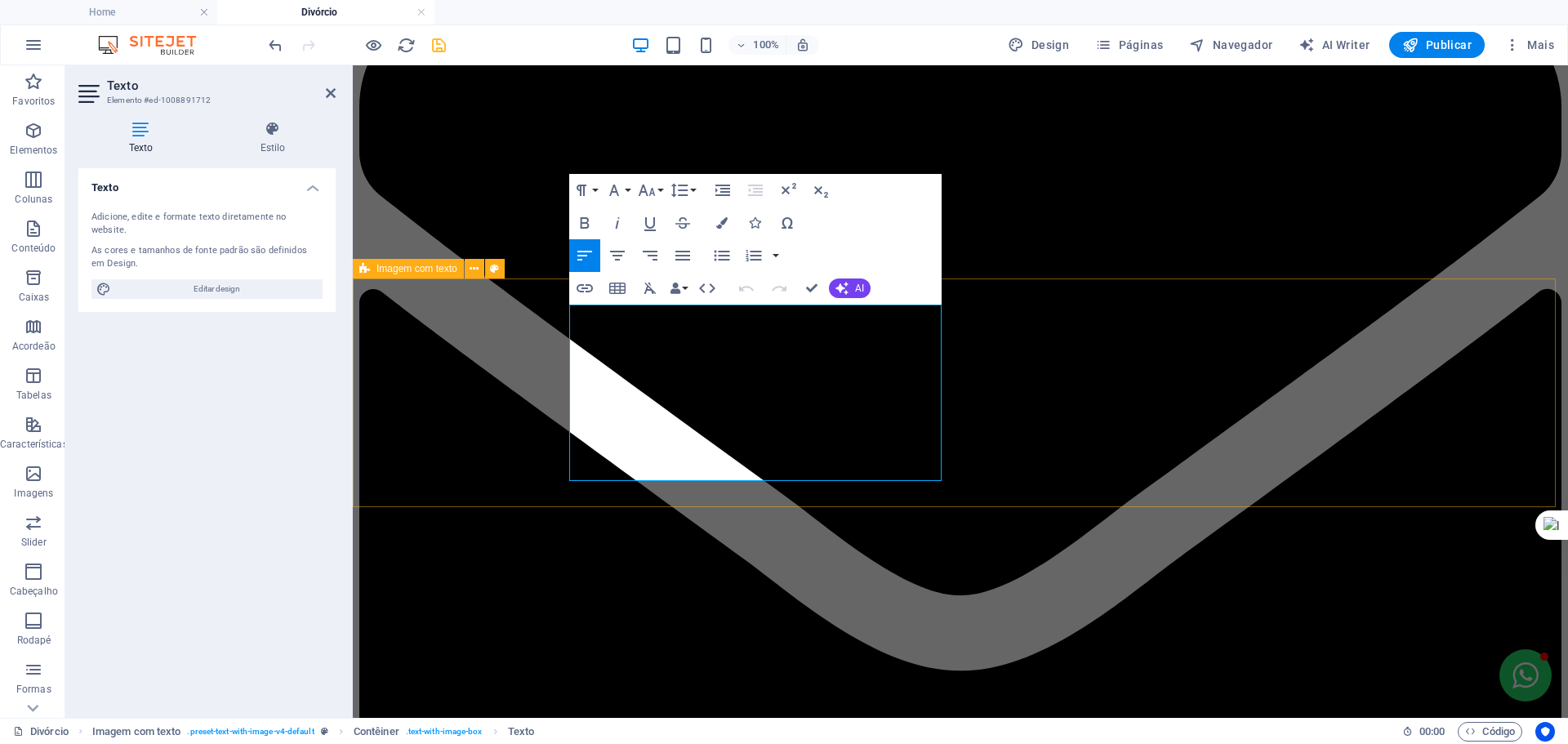
drag, startPoint x: 797, startPoint y: 462, endPoint x: 548, endPoint y: 297, distance: 298.7
click at [726, 222] on icon "button" at bounding box center [722, 223] width 12 height 12
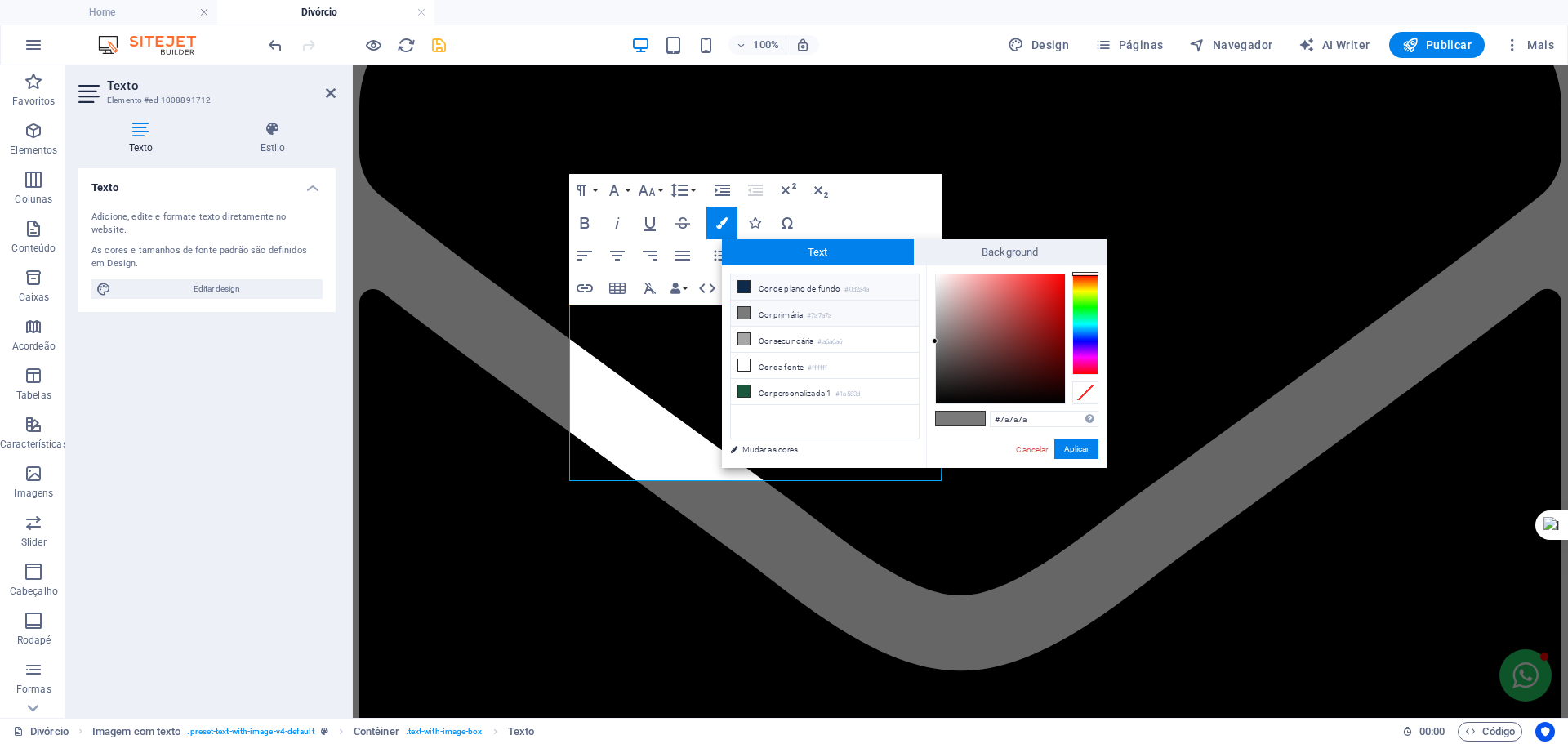
click at [777, 292] on li "Cor de plano de fundo #0d2a4a" at bounding box center [825, 287] width 187 height 26
type input "#0d2a4a"
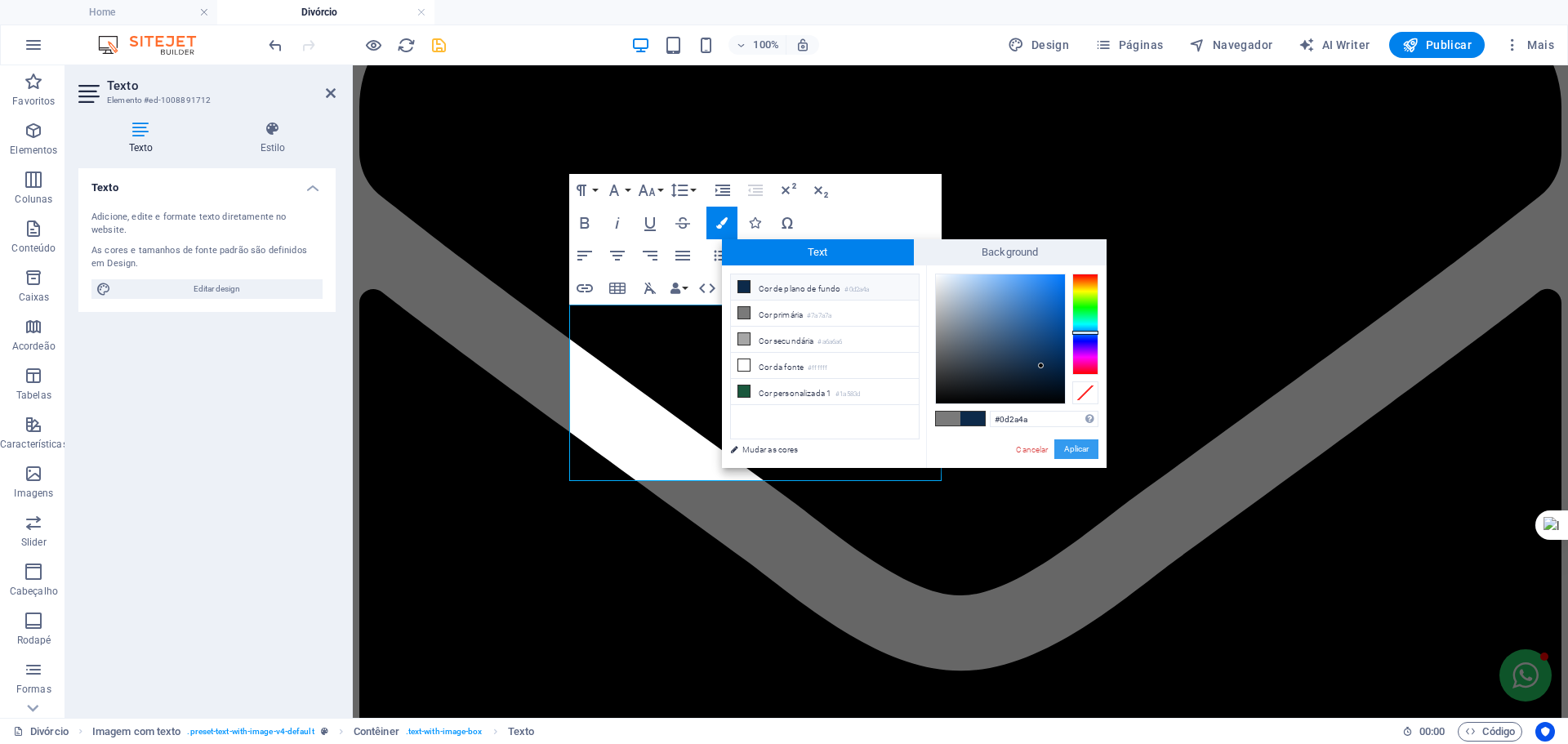
click at [1093, 458] on button "Aplicar" at bounding box center [1077, 449] width 44 height 20
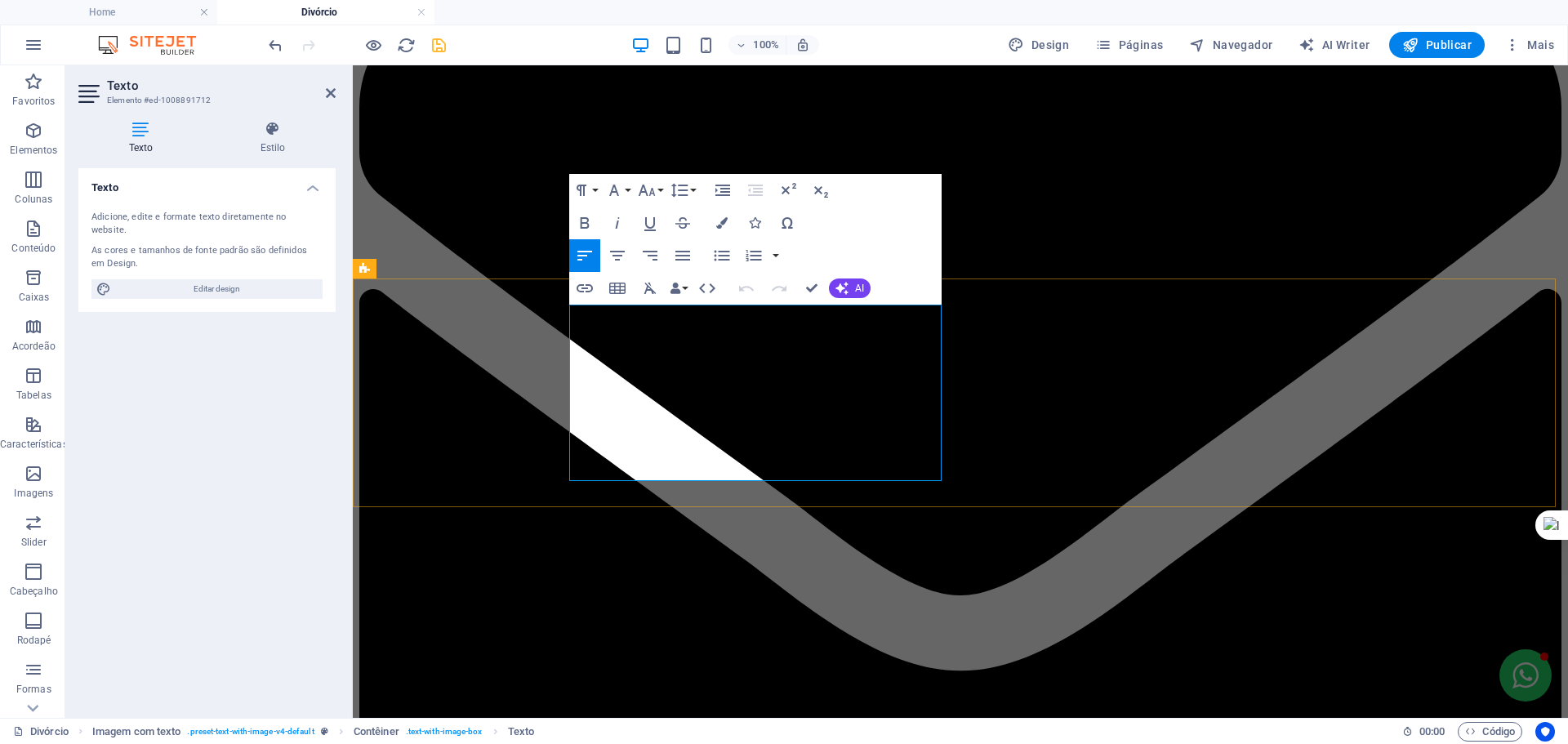
drag, startPoint x: 572, startPoint y: 428, endPoint x: 802, endPoint y: 453, distance: 231.4
drag, startPoint x: 811, startPoint y: 467, endPoint x: 656, endPoint y: 457, distance: 155.3
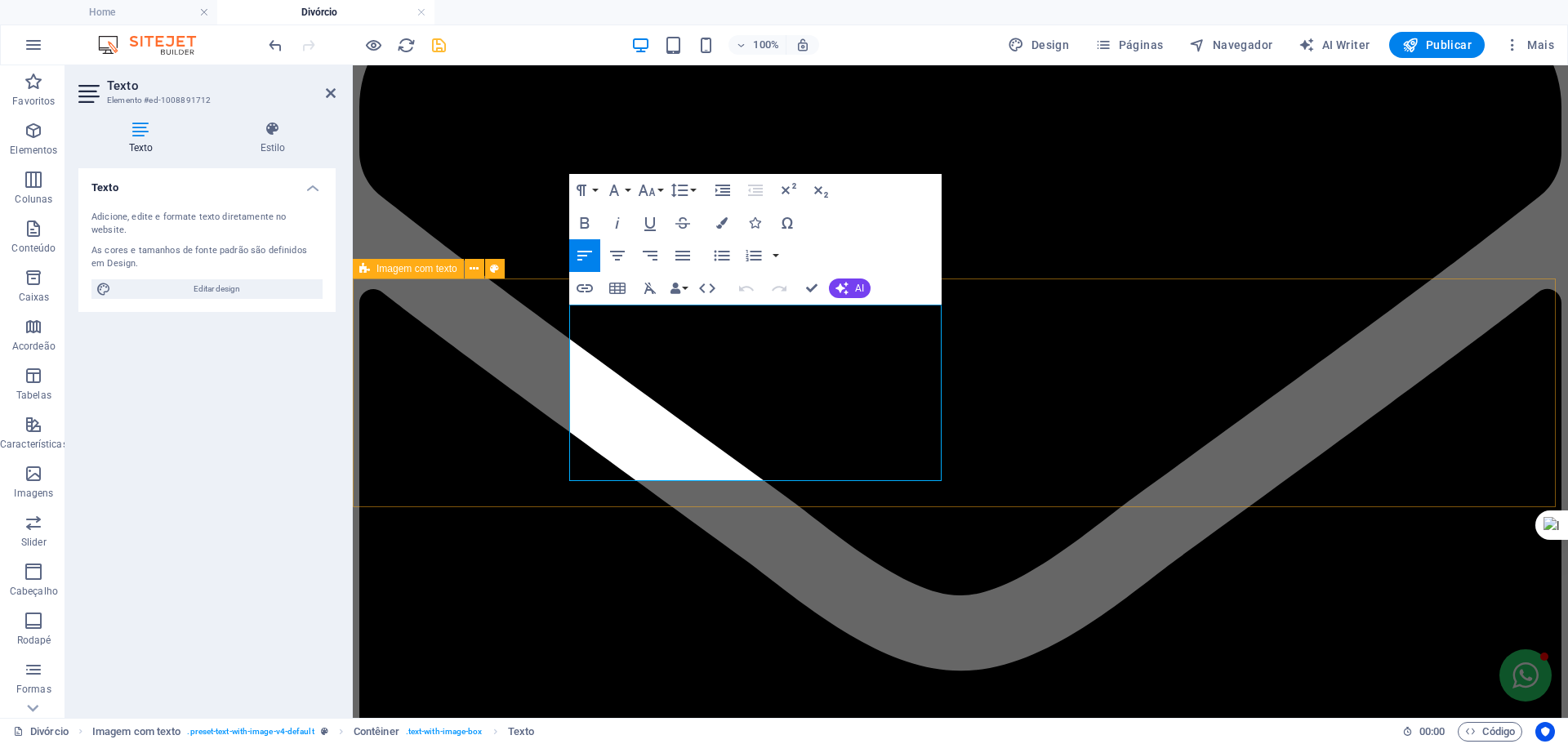
drag, startPoint x: 656, startPoint y: 457, endPoint x: 561, endPoint y: 429, distance: 99.0
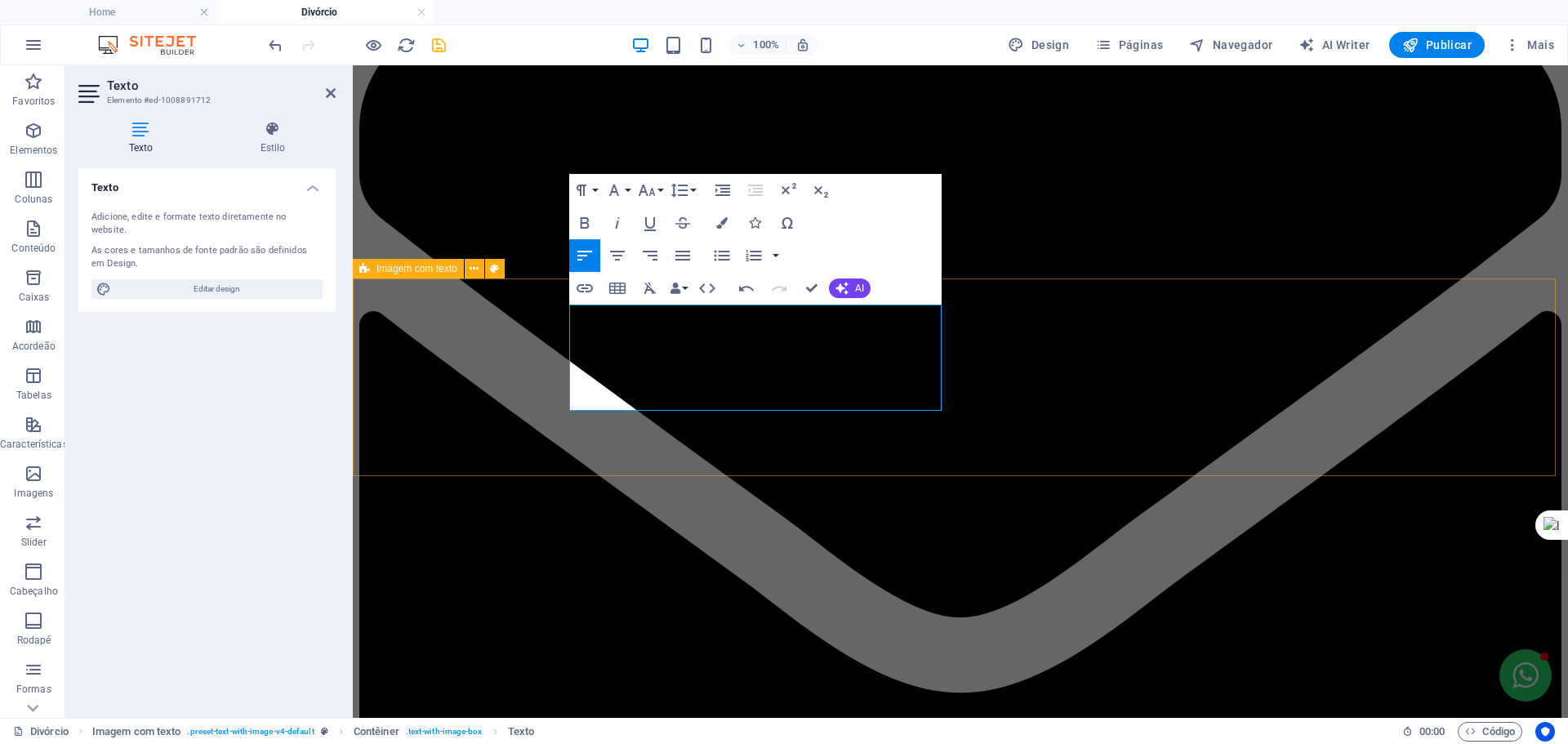
scroll to position [195, 0]
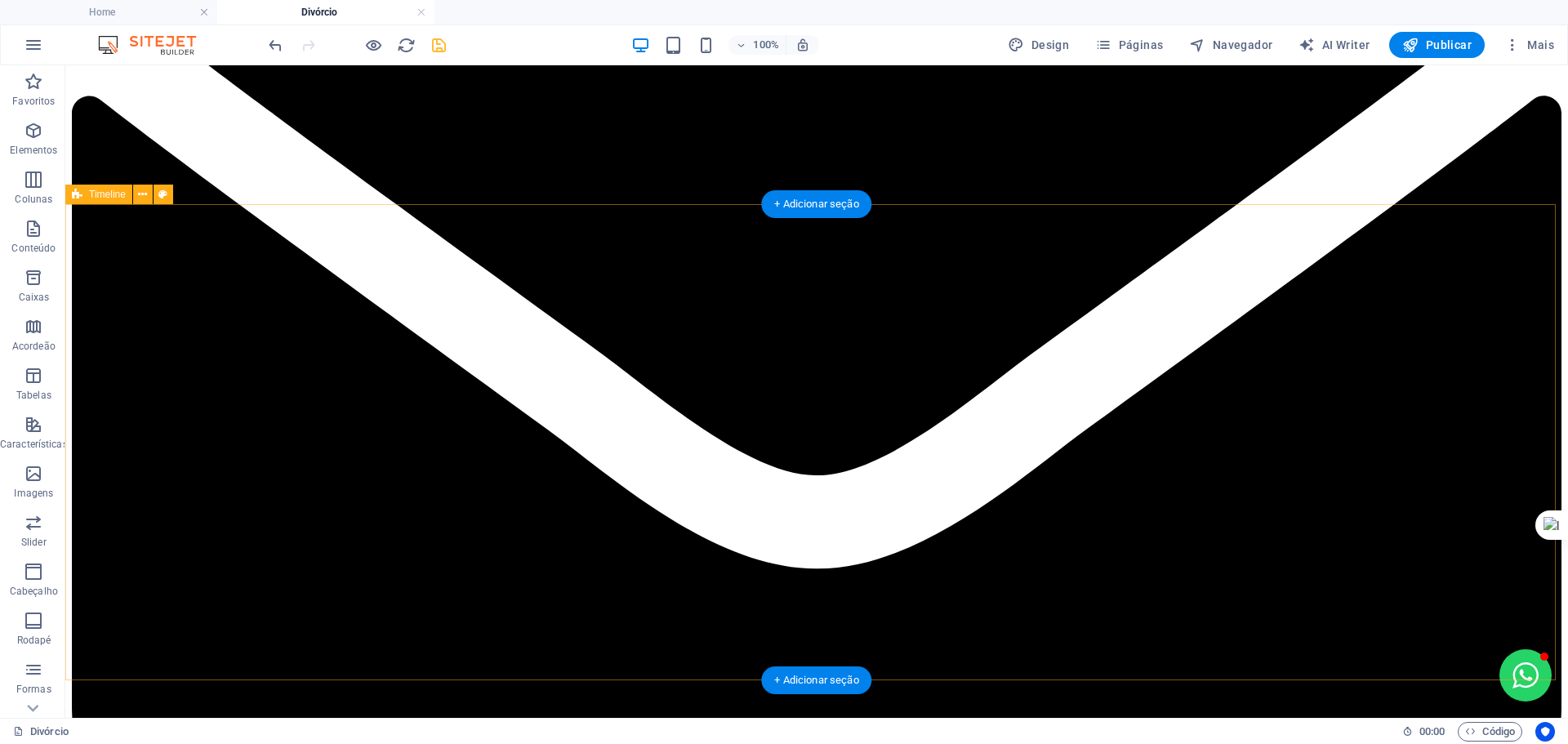
scroll to position [495, 0]
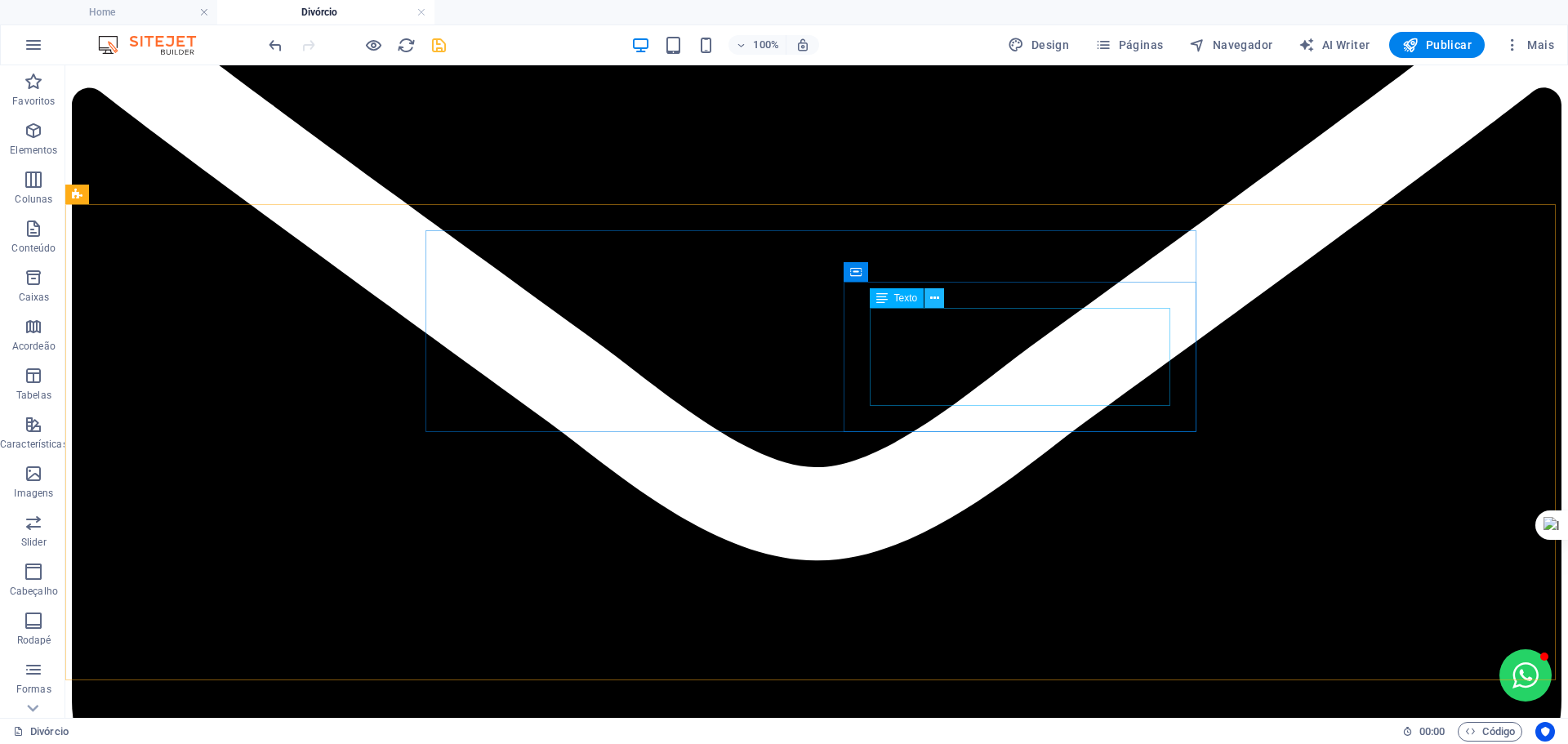
click at [933, 297] on icon at bounding box center [934, 298] width 9 height 17
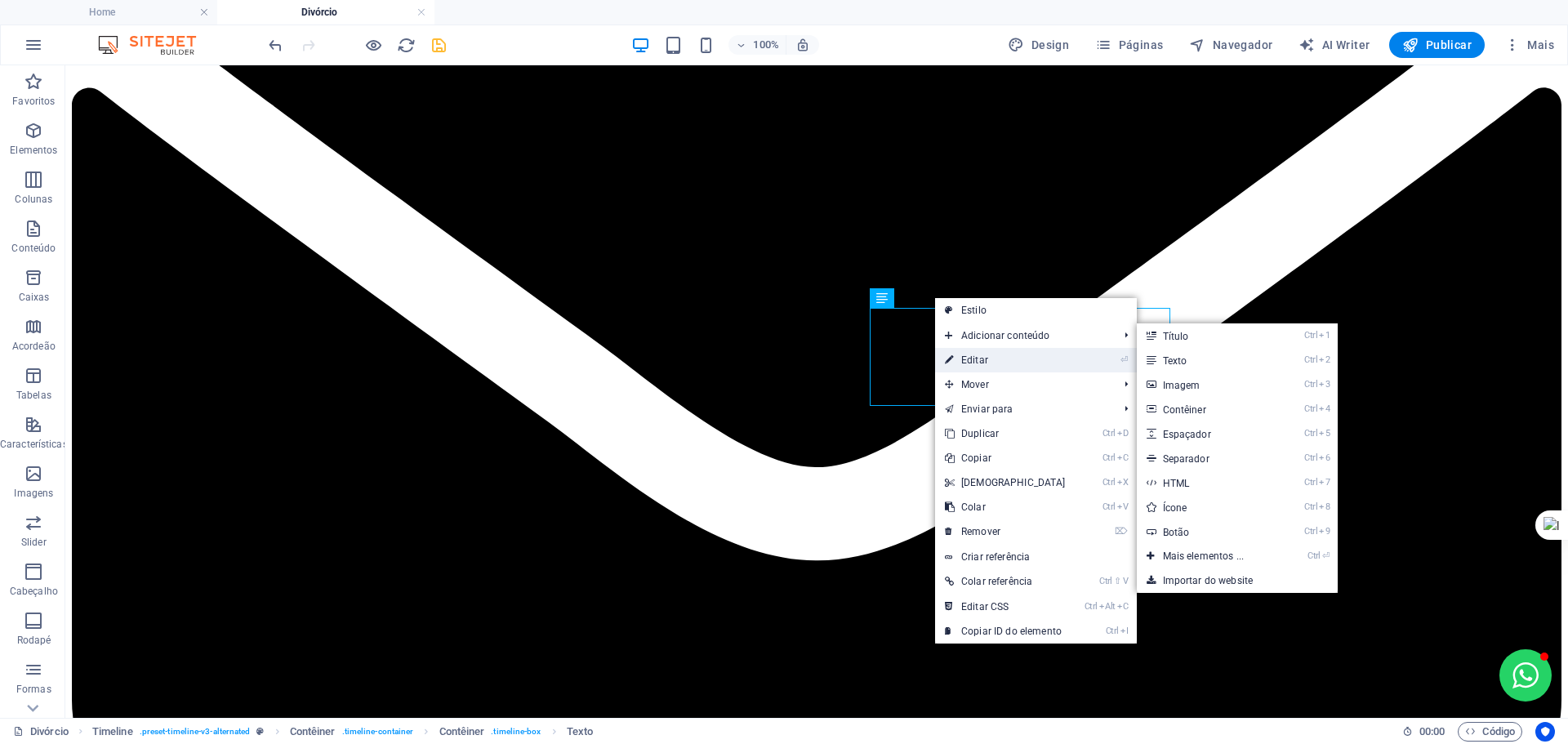
drag, startPoint x: 629, startPoint y: 296, endPoint x: 982, endPoint y: 363, distance: 359.3
click at [982, 363] on link "⏎ Editar" at bounding box center [1006, 360] width 140 height 25
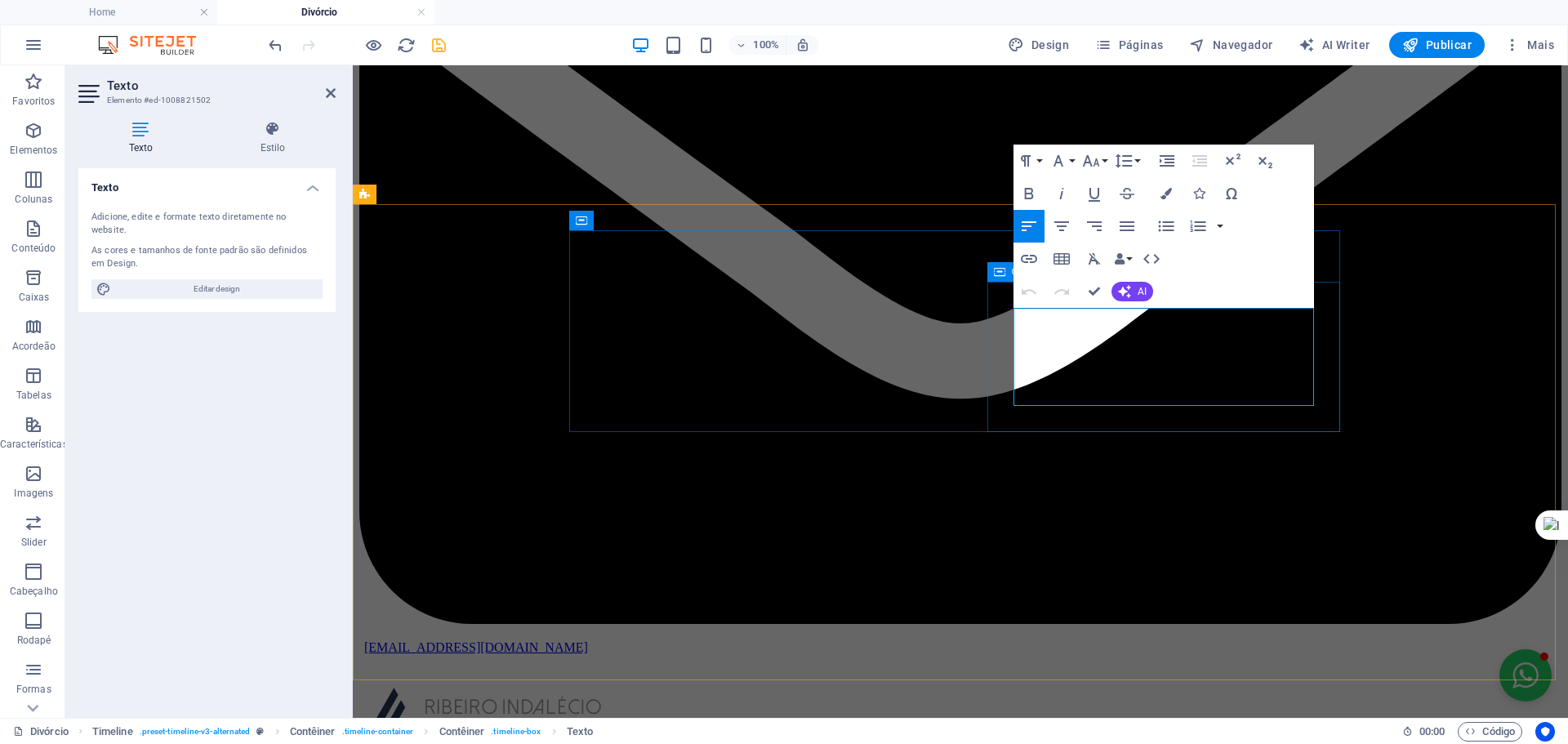
drag, startPoint x: 1095, startPoint y: 396, endPoint x: 995, endPoint y: 297, distance: 140.7
click at [1165, 191] on icon "button" at bounding box center [1166, 193] width 12 height 12
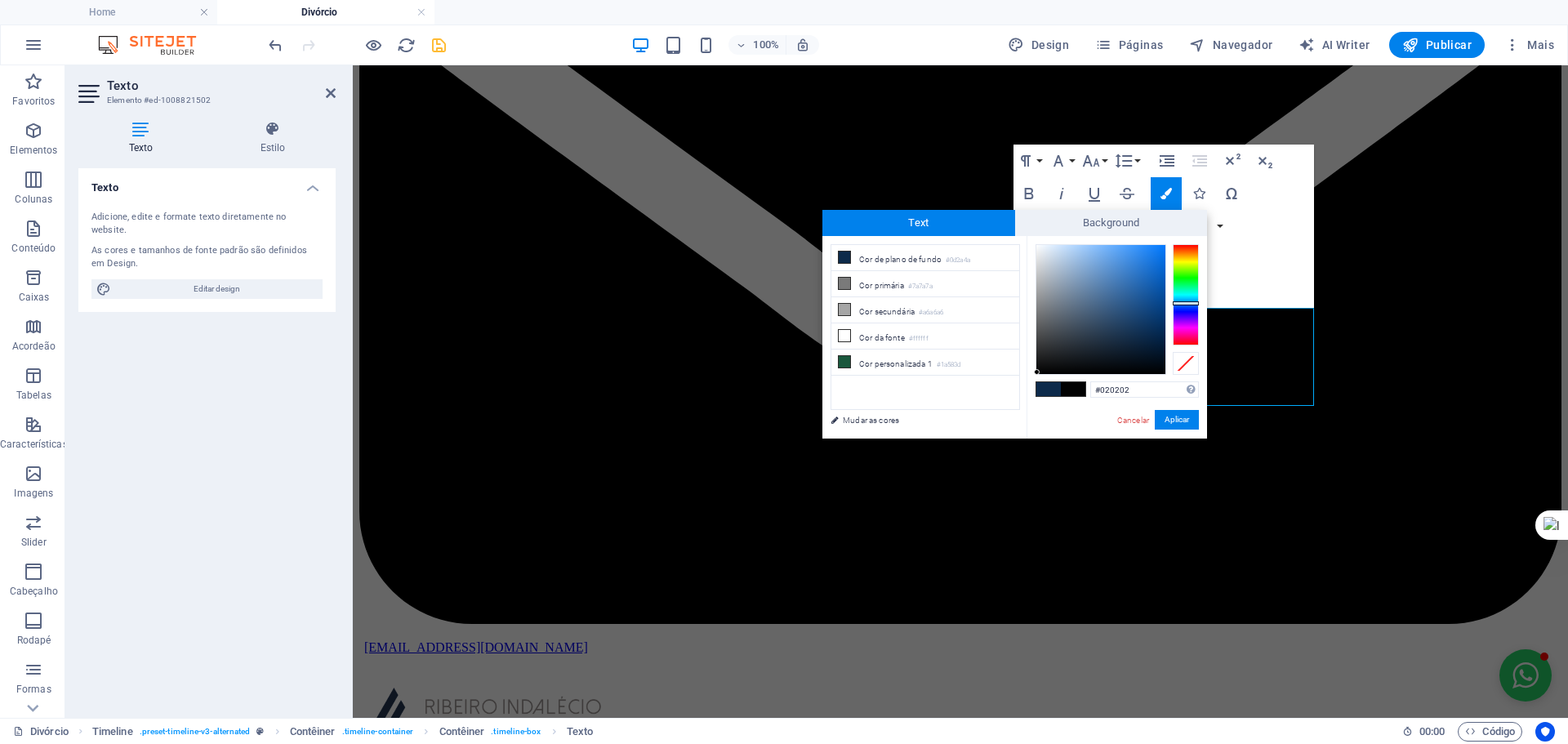
type input "#000000"
drag, startPoint x: 1047, startPoint y: 363, endPoint x: 1034, endPoint y: 377, distance: 19.1
click at [1034, 377] on div "#000000 Formatos suportados #0852ed rgb(8, 82, 237) rgba(8, 82, 237, 90%) hsv(2…" at bounding box center [1117, 455] width 181 height 439
click at [1194, 417] on button "Aplicar" at bounding box center [1177, 420] width 44 height 20
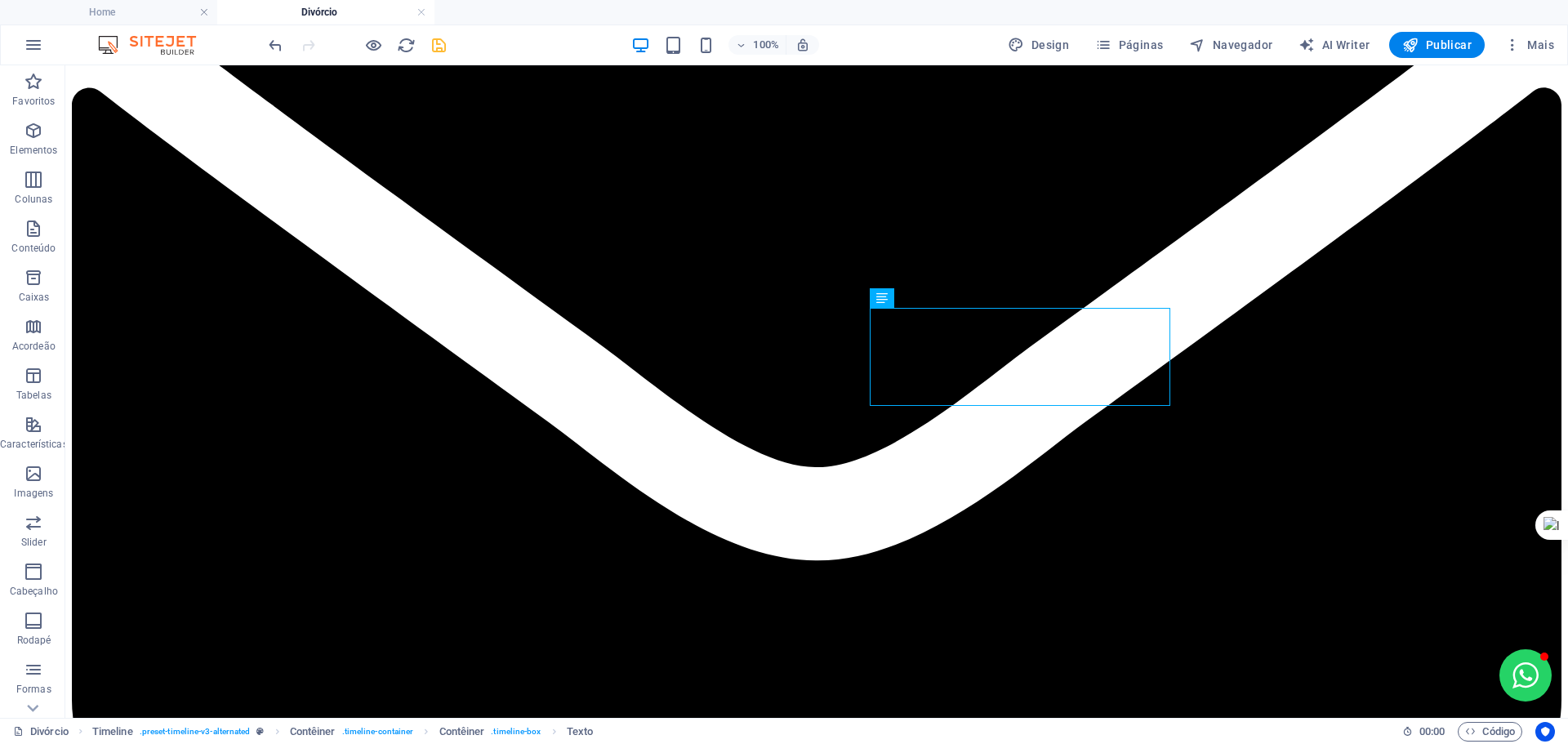
click at [1317, 382] on div "Arraste aqui para substituir o conteúdo existente. Pressione “Ctrl” se quiser c…" at bounding box center [816, 391] width 1503 height 652
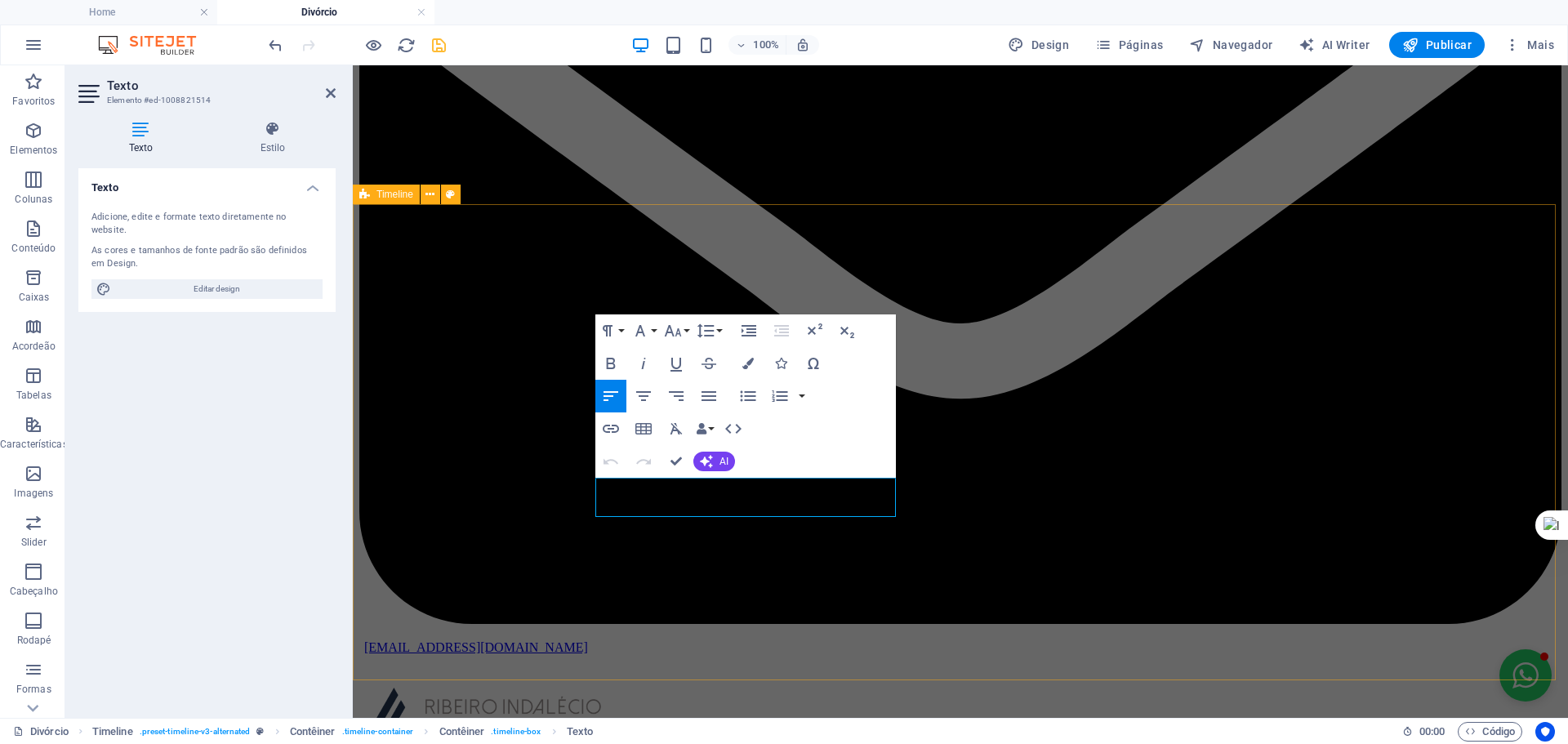
drag, startPoint x: 718, startPoint y: 504, endPoint x: 585, endPoint y: 459, distance: 140.4
click at [740, 360] on button "Colors" at bounding box center [748, 363] width 31 height 33
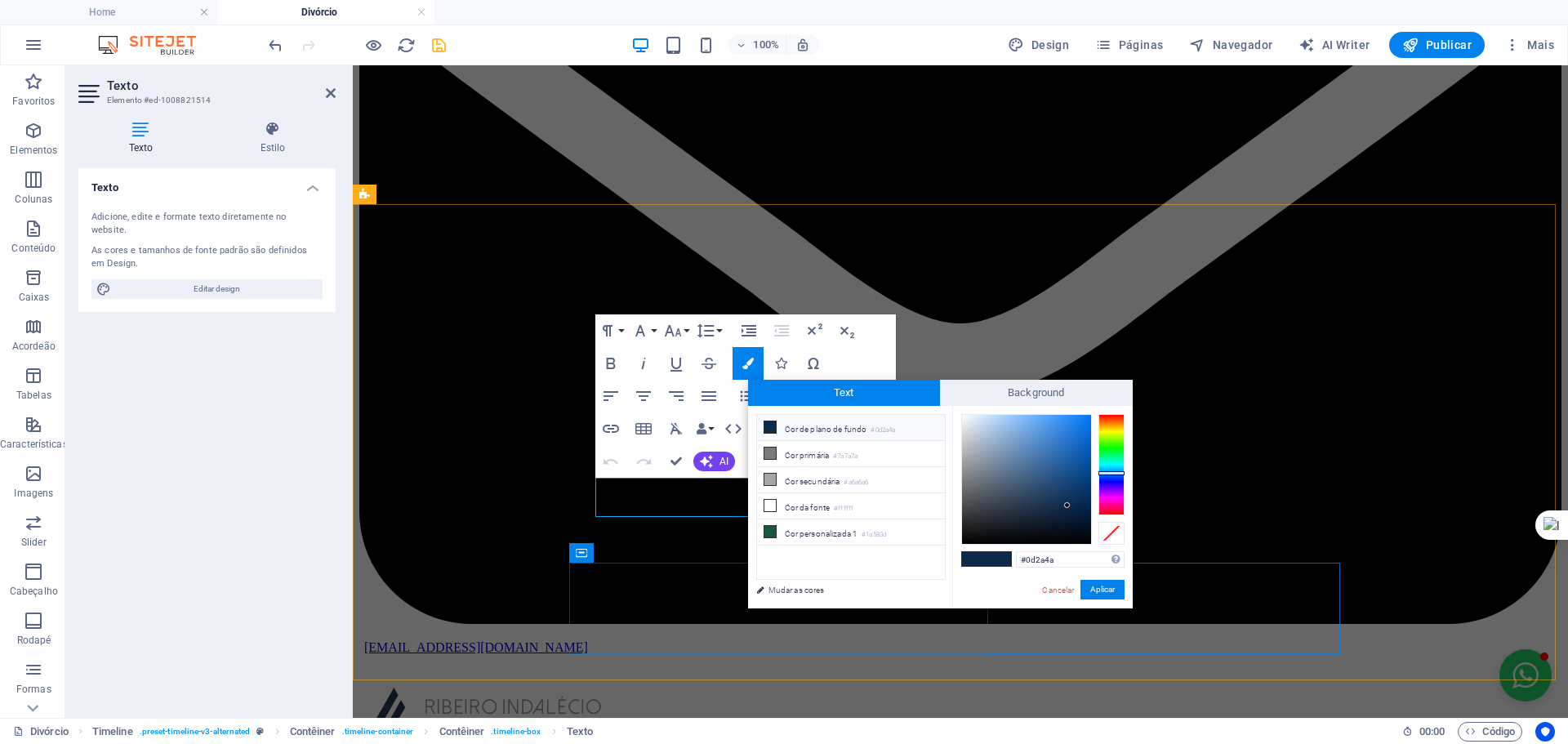
drag, startPoint x: 1377, startPoint y: 625, endPoint x: 1141, endPoint y: 558, distance: 245.3
type input "#000000"
drag, startPoint x: 977, startPoint y: 514, endPoint x: 964, endPoint y: 544, distance: 32.7
click at [964, 544] on div at bounding box center [1026, 480] width 129 height 129
click at [1097, 587] on button "Aplicar" at bounding box center [1102, 590] width 44 height 20
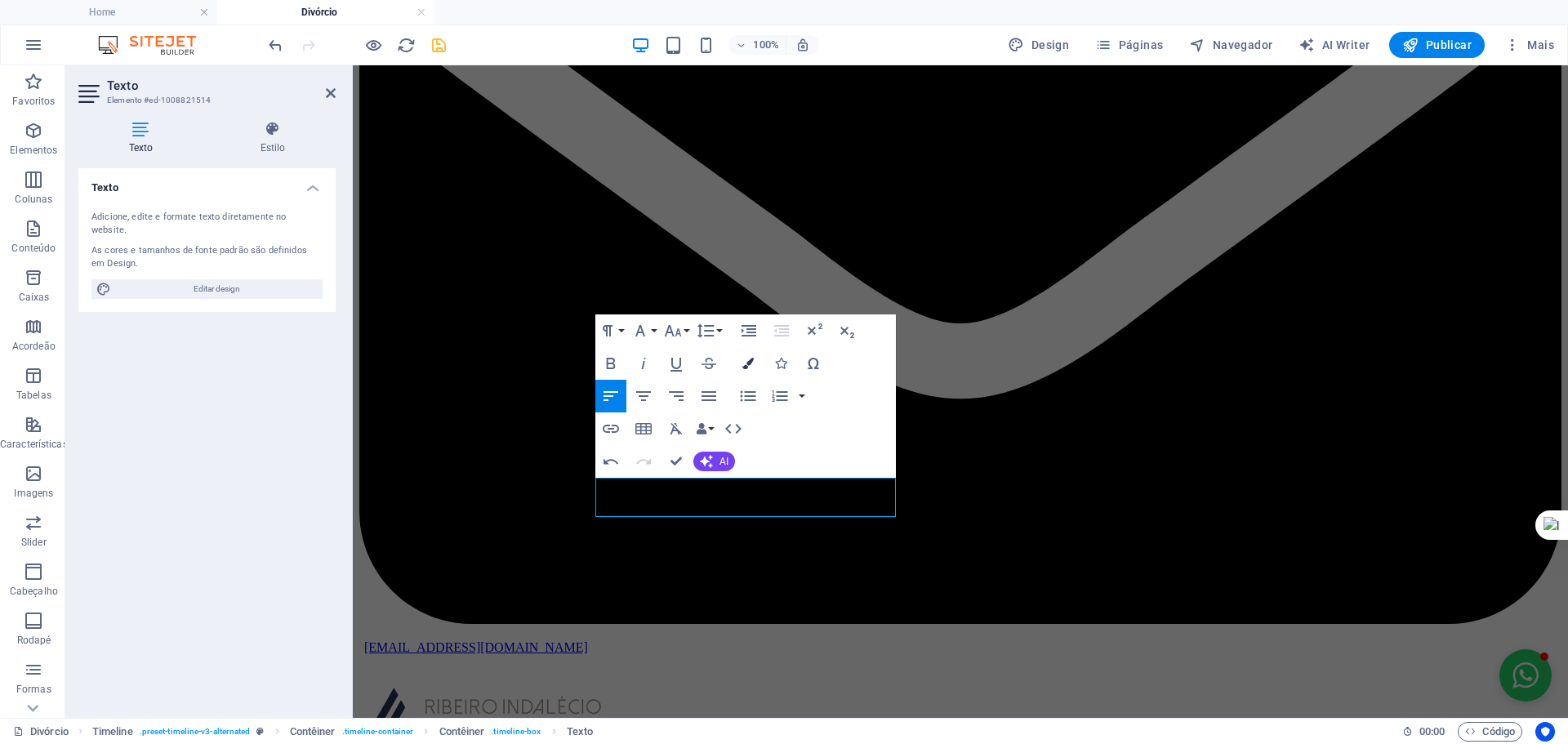
click at [747, 361] on icon "button" at bounding box center [749, 364] width 12 height 12
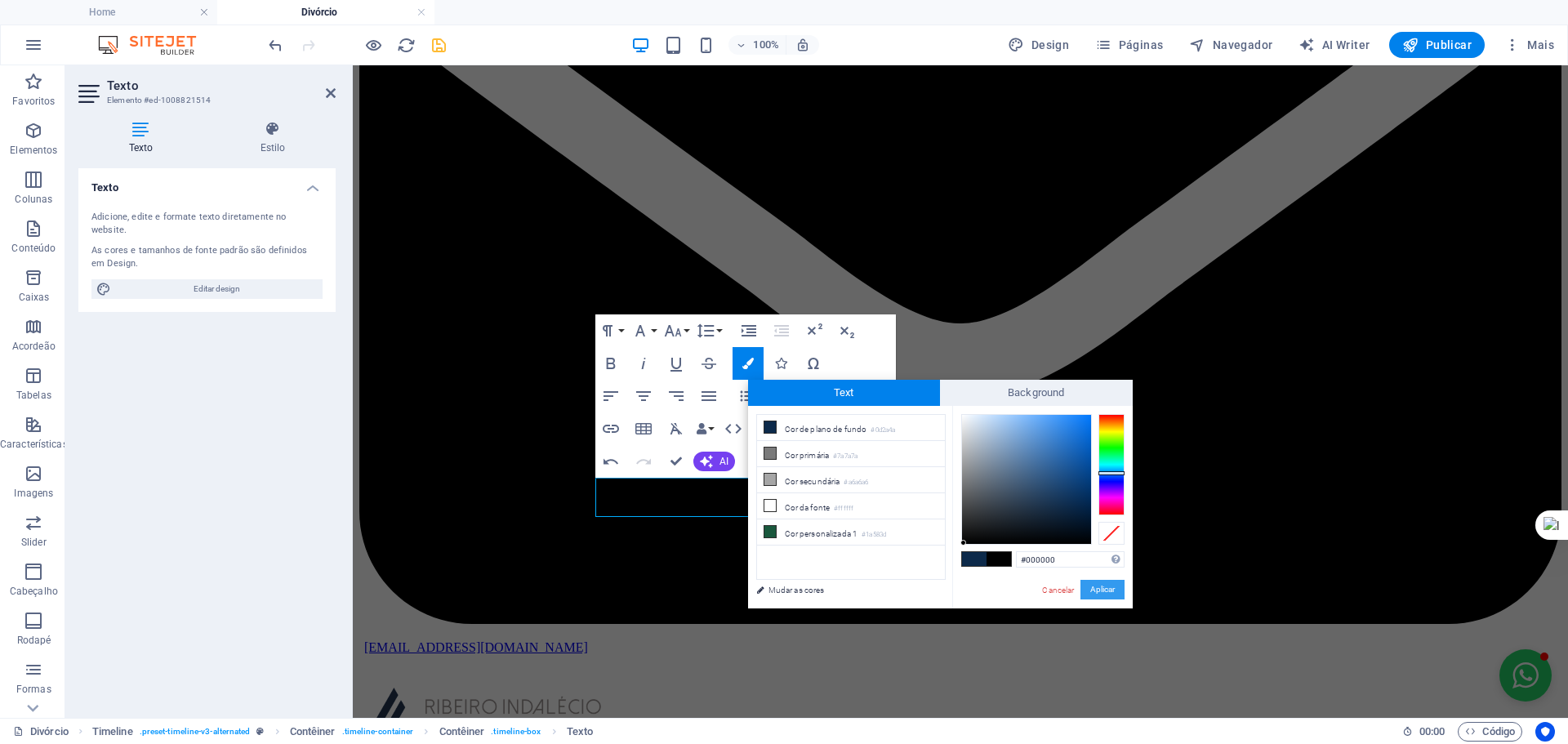
click at [1097, 591] on button "Aplicar" at bounding box center [1102, 590] width 44 height 20
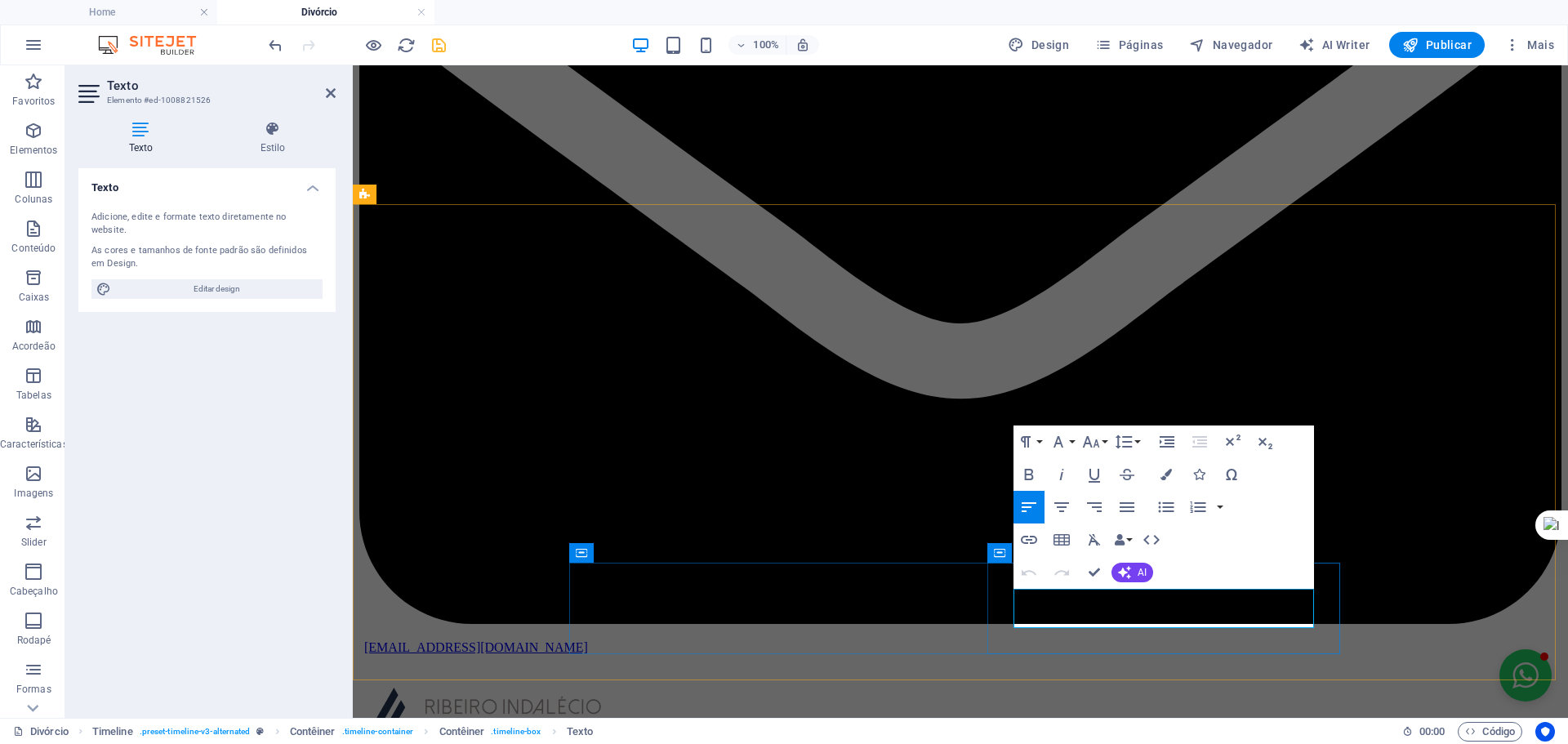
drag, startPoint x: 1008, startPoint y: 611, endPoint x: 1284, endPoint y: 596, distance: 276.4
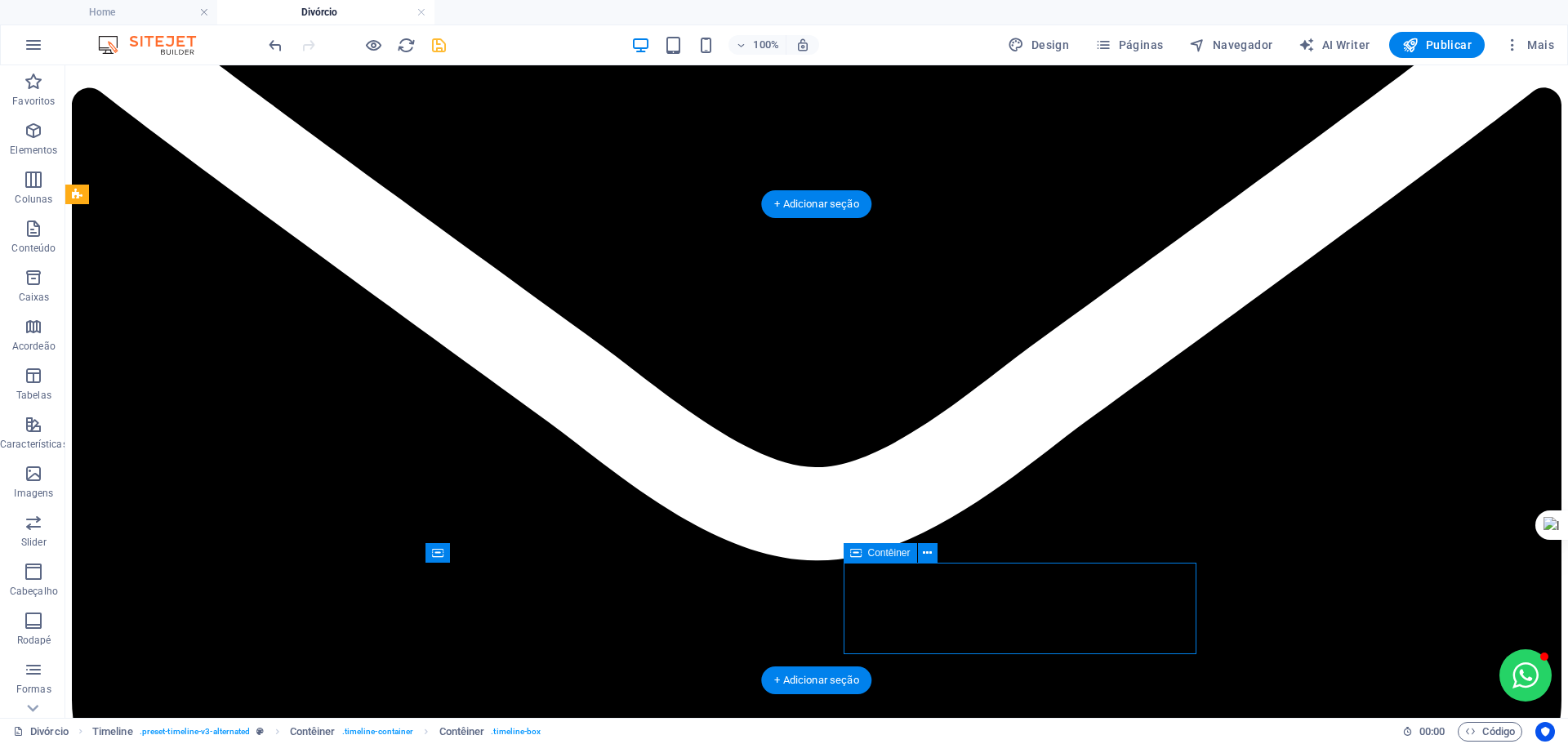
drag, startPoint x: 997, startPoint y: 596, endPoint x: 709, endPoint y: 595, distance: 288.0
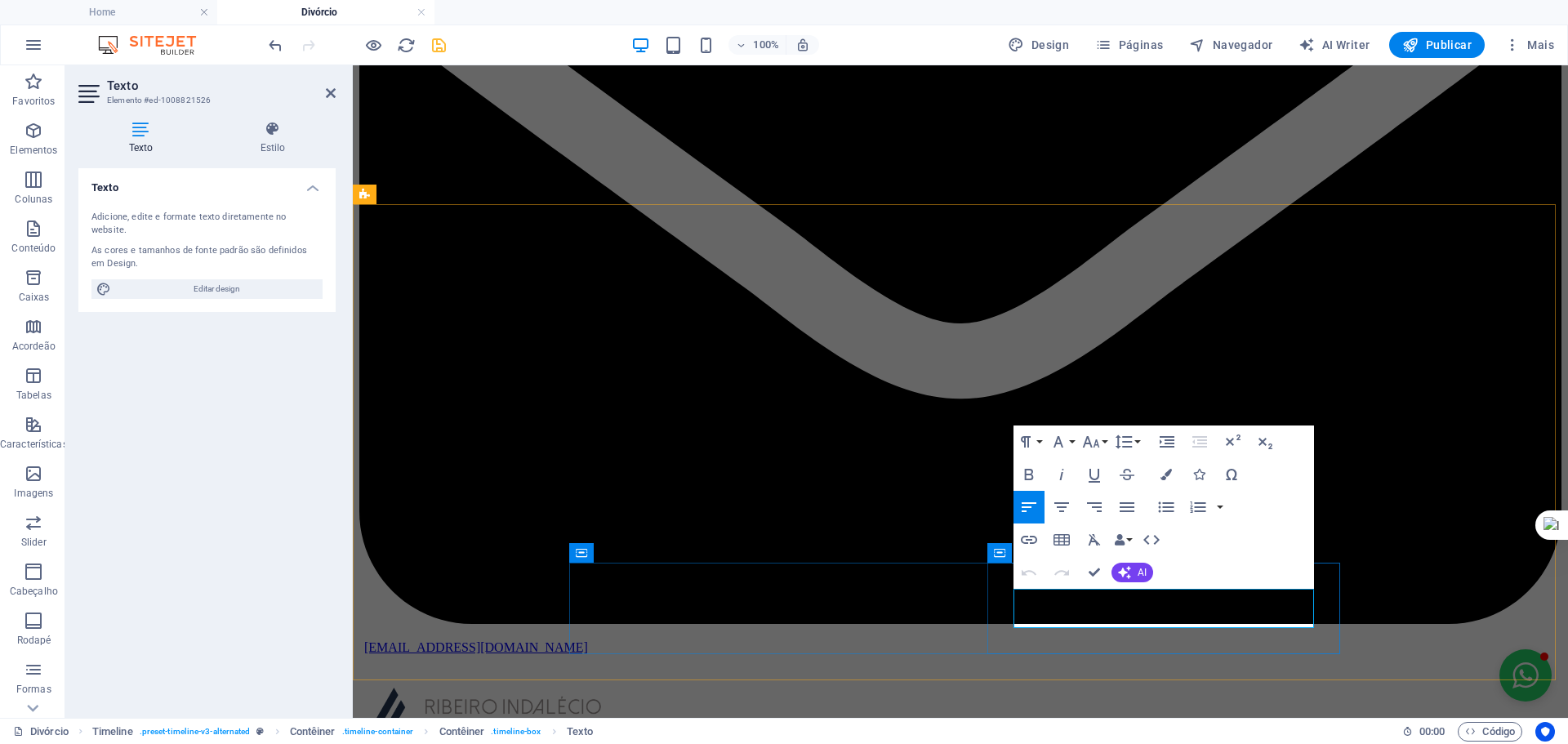
drag, startPoint x: 1113, startPoint y: 619, endPoint x: 1027, endPoint y: 586, distance: 92.1
drag, startPoint x: 1027, startPoint y: 586, endPoint x: 1014, endPoint y: 591, distance: 13.9
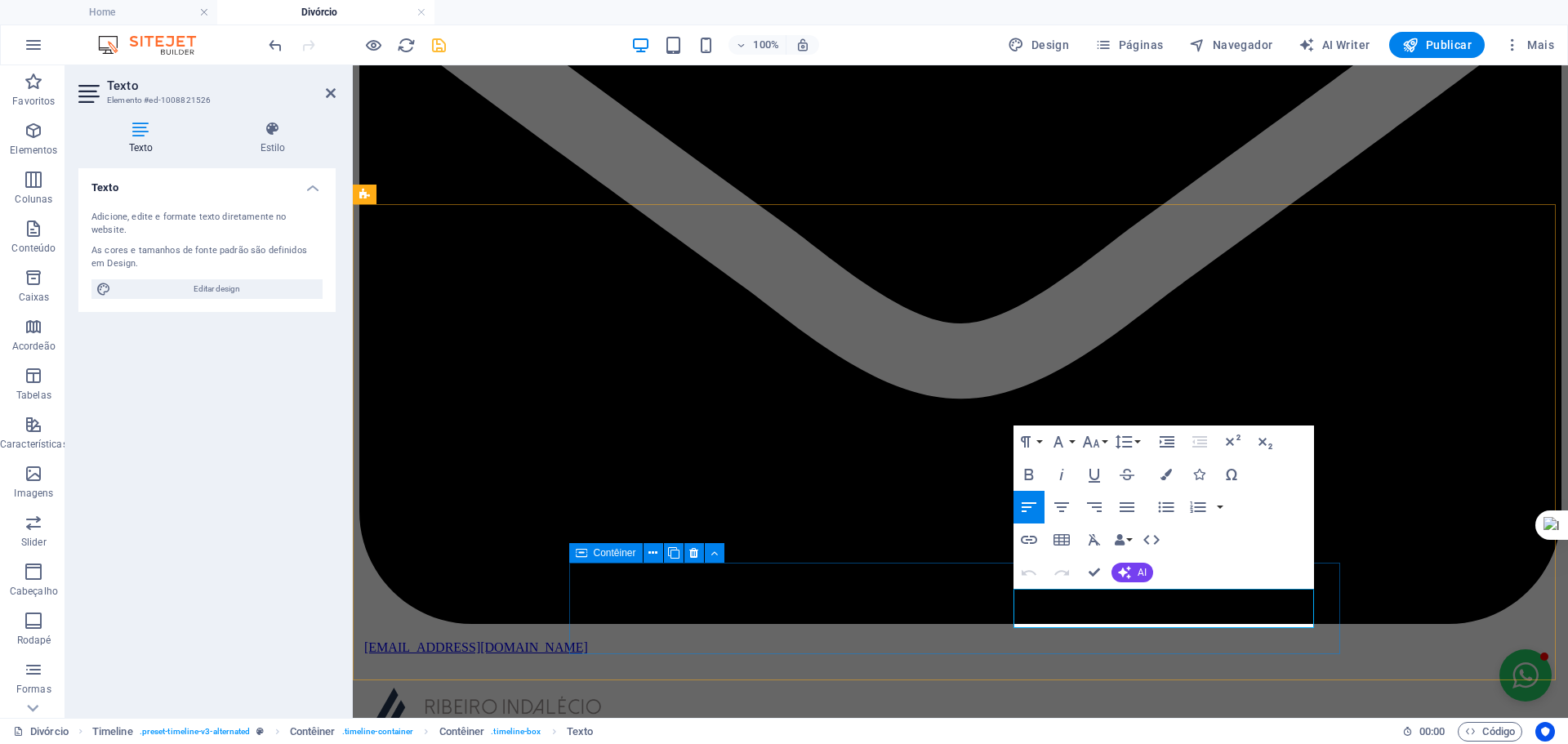
drag, startPoint x: 1104, startPoint y: 623, endPoint x: 995, endPoint y: 585, distance: 115.4
click at [1166, 475] on icon "button" at bounding box center [1166, 475] width 12 height 12
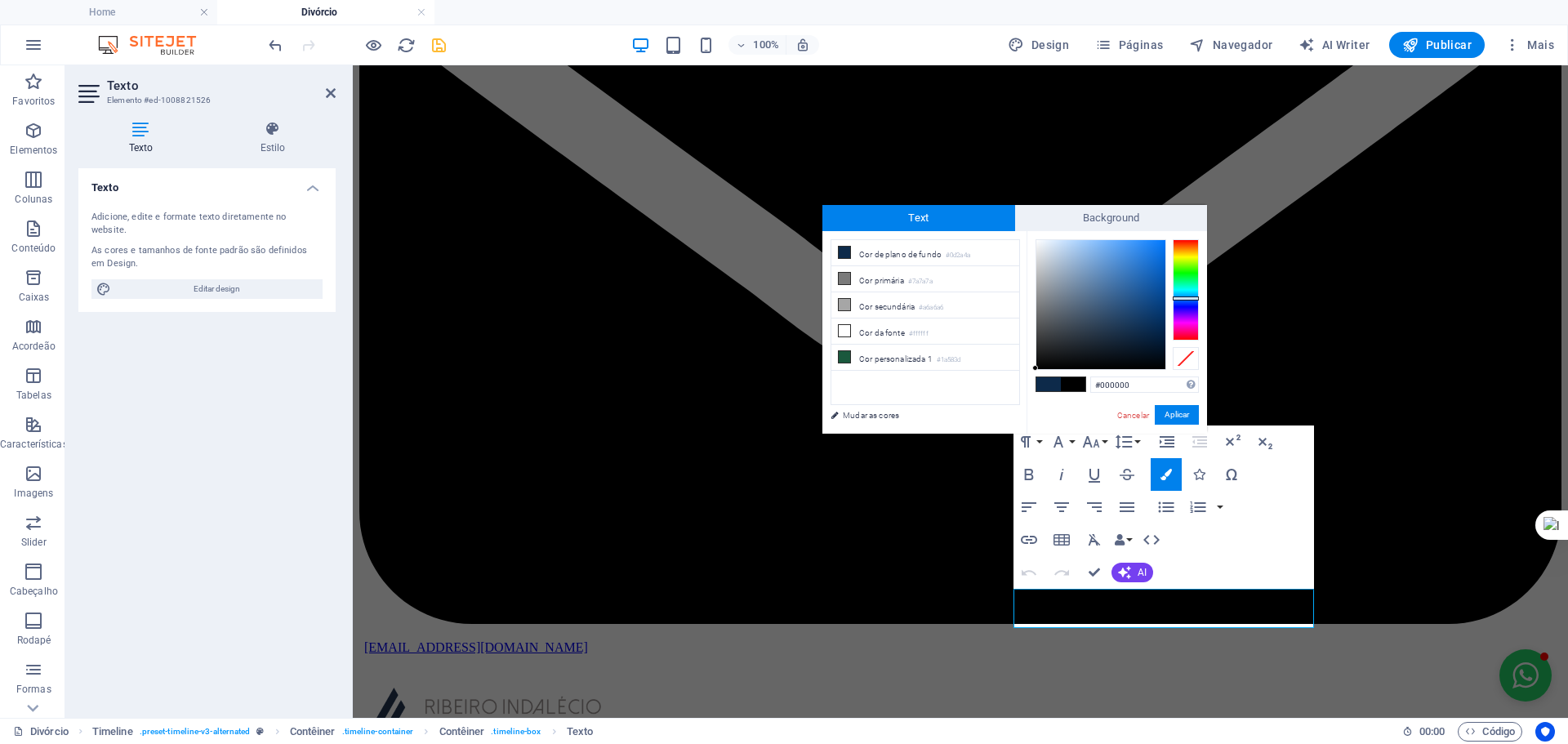
drag, startPoint x: 1143, startPoint y: 330, endPoint x: 1032, endPoint y: 368, distance: 117.3
click at [1032, 368] on div "#000000 Formatos suportados #0852ed rgb(8, 82, 237) rgba(8, 82, 237, 90%) hsv(2…" at bounding box center [1117, 450] width 181 height 439
click at [1008, 377] on ul "Cor de plano de fundo #0d2a4a Cor primária #7a7a7a Cor secundária #a6a6a6 Cor d…" at bounding box center [926, 323] width 189 height 166
click at [1036, 367] on div at bounding box center [1035, 366] width 6 height 6
type input "#000000"
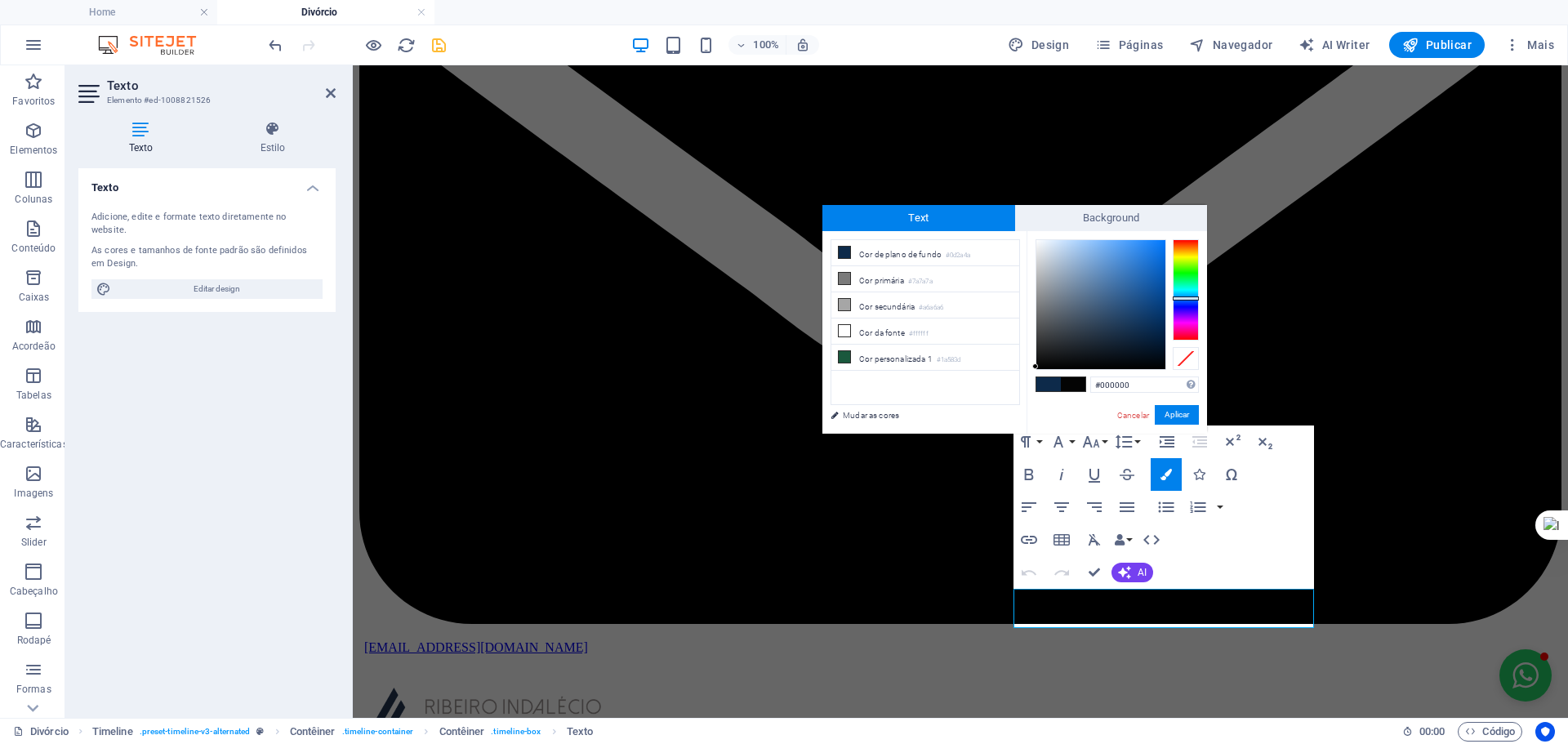
click at [1036, 369] on div at bounding box center [1035, 366] width 6 height 6
click at [1036, 369] on div at bounding box center [1035, 368] width 6 height 6
click at [1170, 409] on button "Aplicar" at bounding box center [1177, 415] width 44 height 20
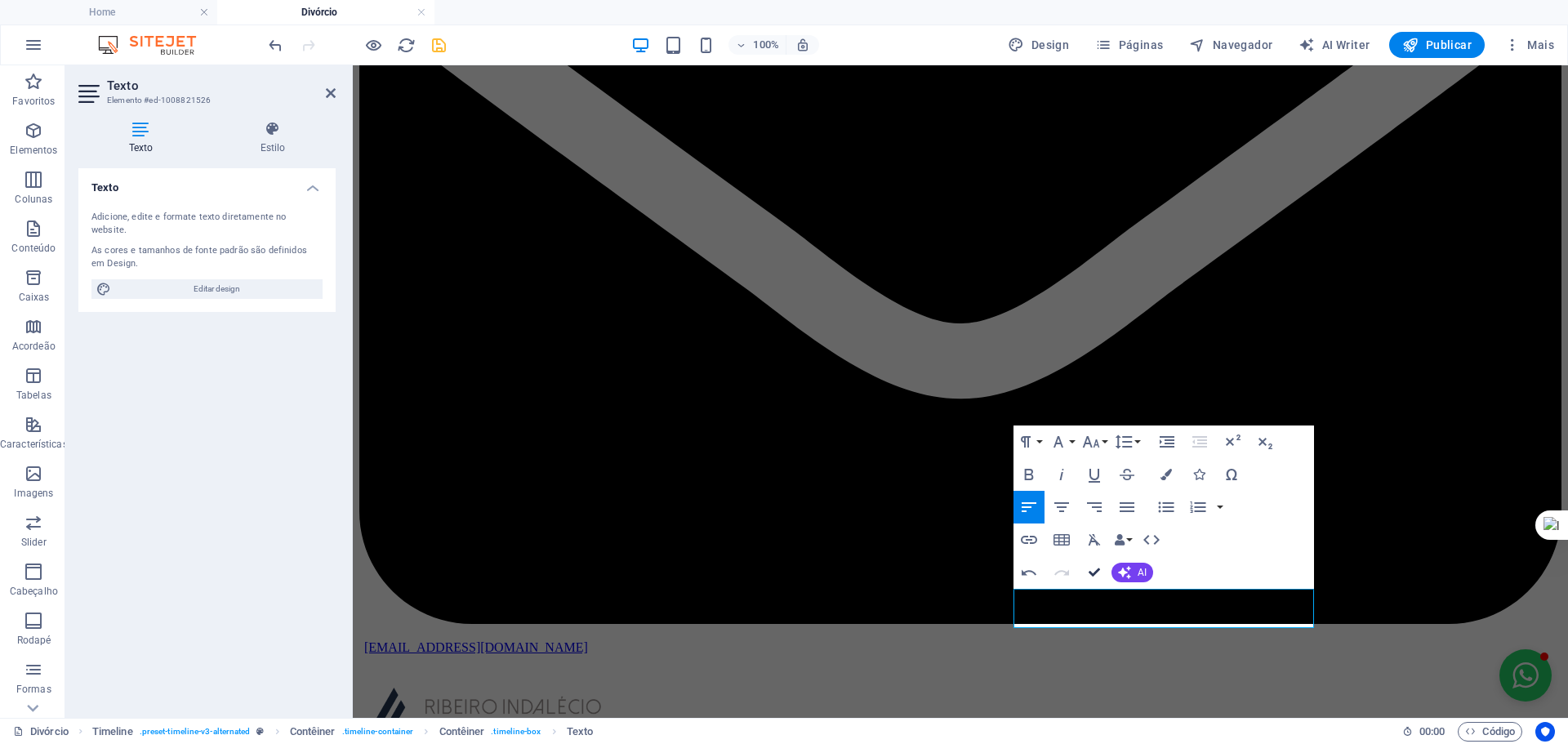
drag, startPoint x: 1094, startPoint y: 580, endPoint x: 1020, endPoint y: 512, distance: 100.5
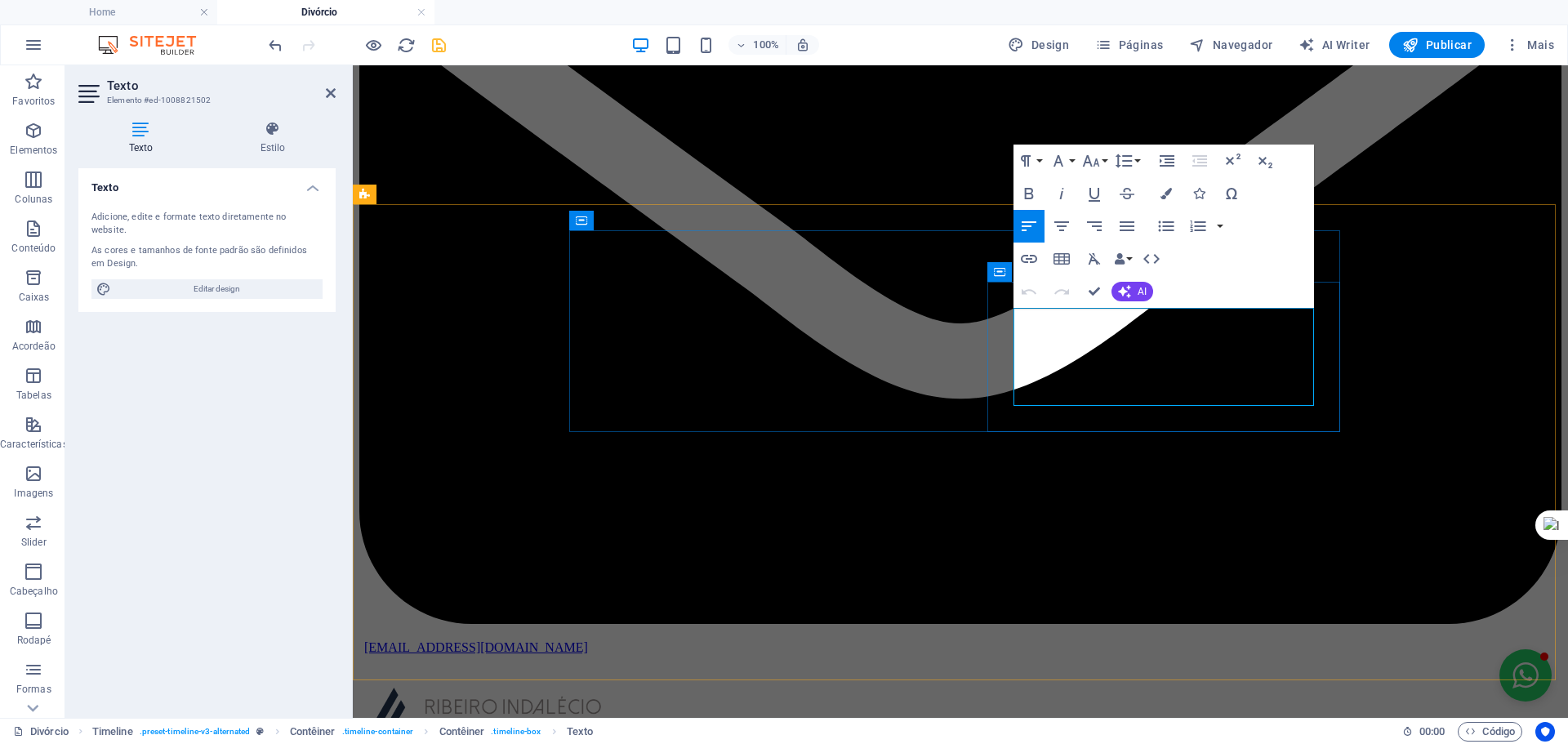
drag, startPoint x: 1089, startPoint y: 392, endPoint x: 1013, endPoint y: 368, distance: 79.7
drag, startPoint x: 1017, startPoint y: 317, endPoint x: 1018, endPoint y: 339, distance: 22.0
drag, startPoint x: 1286, startPoint y: 392, endPoint x: 1300, endPoint y: 394, distance: 14.1
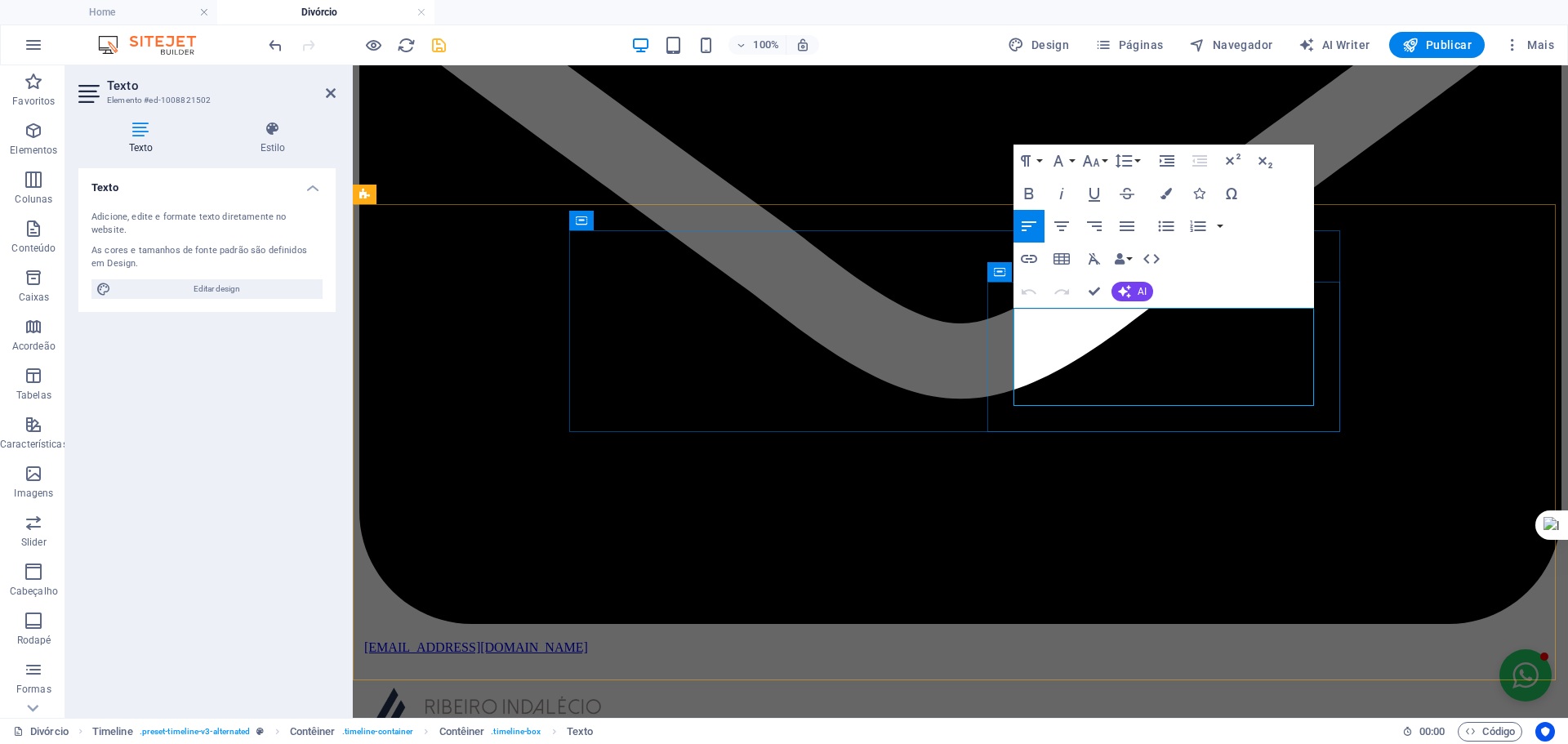
drag, startPoint x: 1086, startPoint y: 343, endPoint x: 1279, endPoint y: 311, distance: 195.6
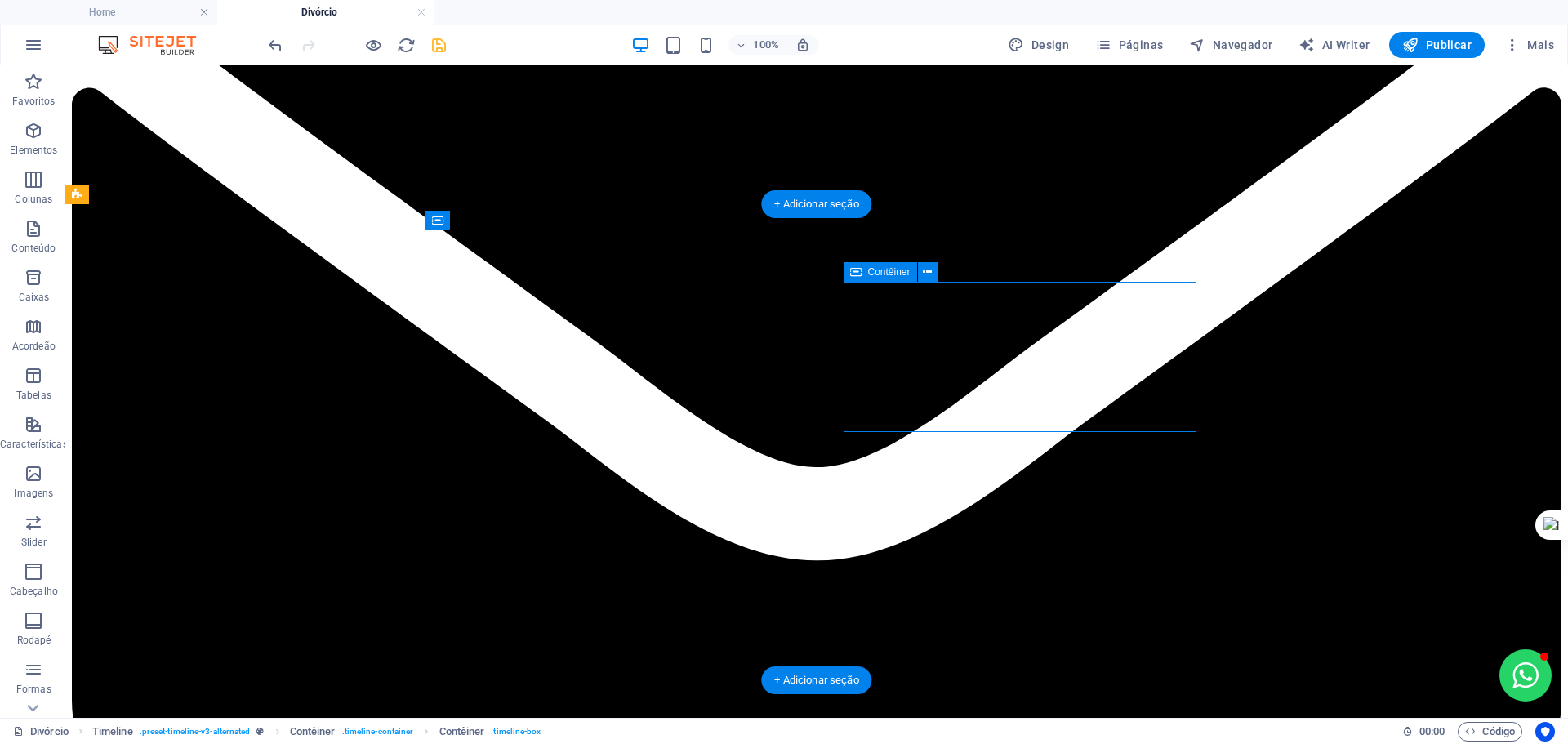
drag, startPoint x: 992, startPoint y: 311, endPoint x: 955, endPoint y: 343, distance: 48.9
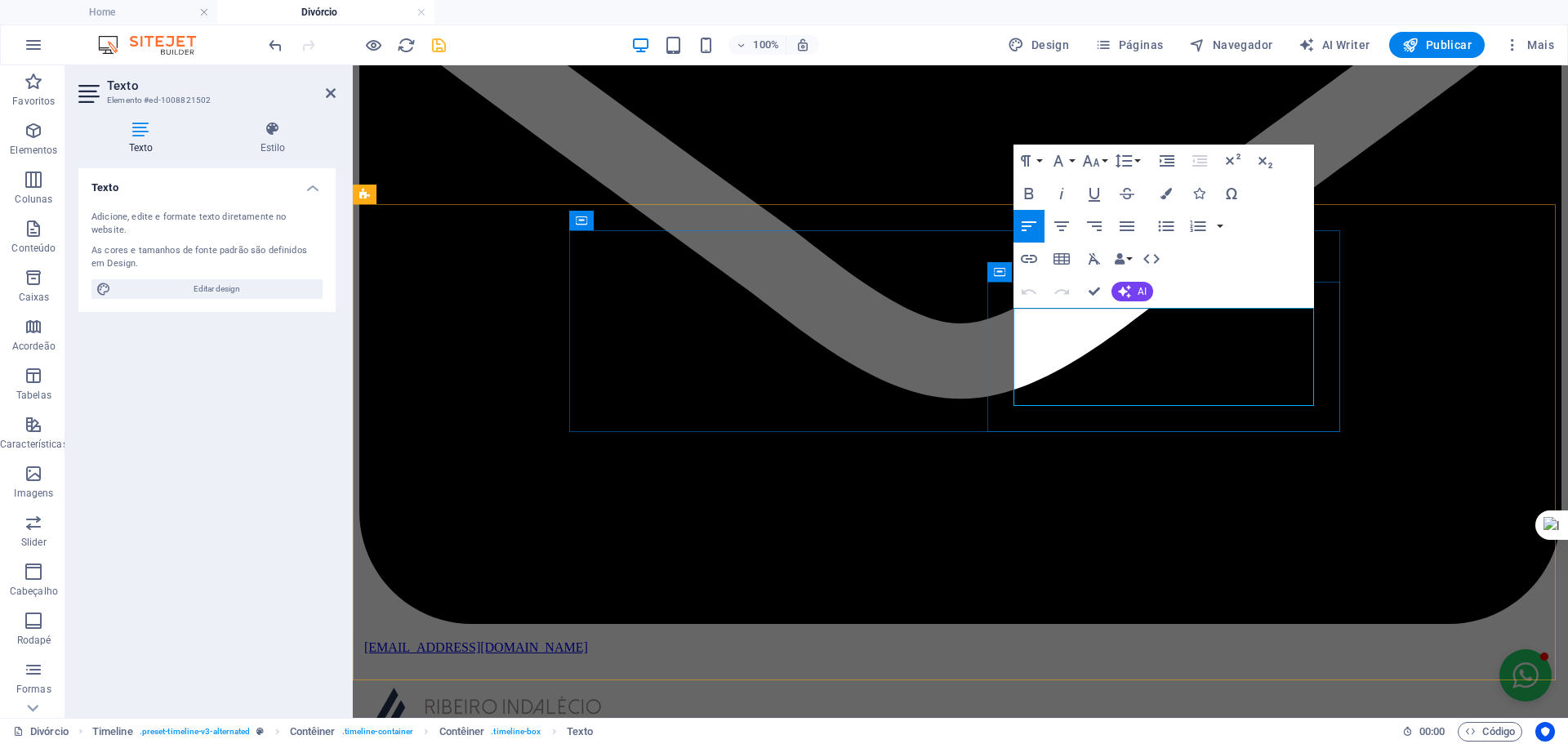
drag, startPoint x: 1083, startPoint y: 348, endPoint x: 1040, endPoint y: 330, distance: 46.6
drag, startPoint x: 1040, startPoint y: 330, endPoint x: 1003, endPoint y: 324, distance: 37.5
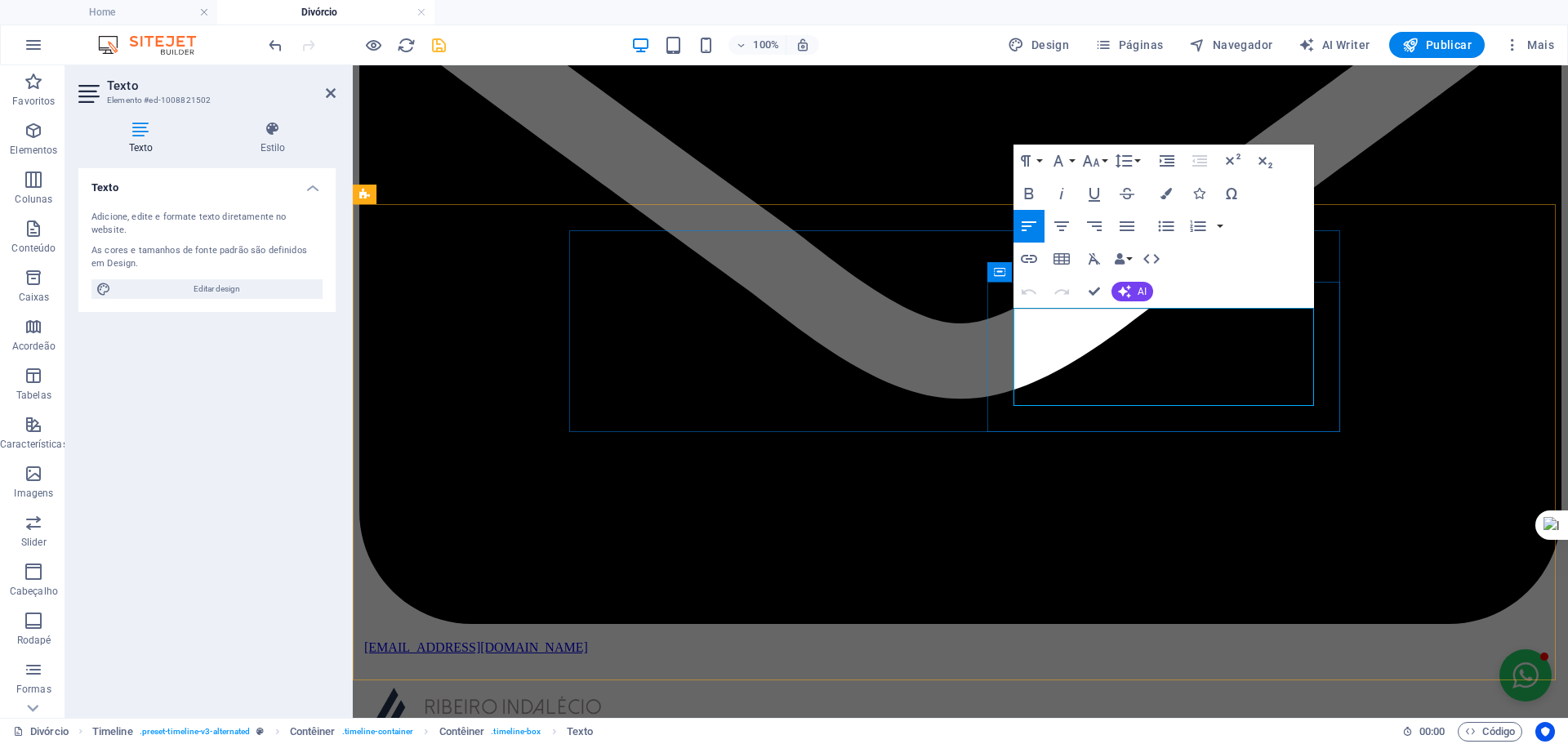
drag, startPoint x: 1084, startPoint y: 338, endPoint x: 1018, endPoint y: 318, distance: 69.0
click at [1030, 192] on icon "button" at bounding box center [1029, 193] width 20 height 20
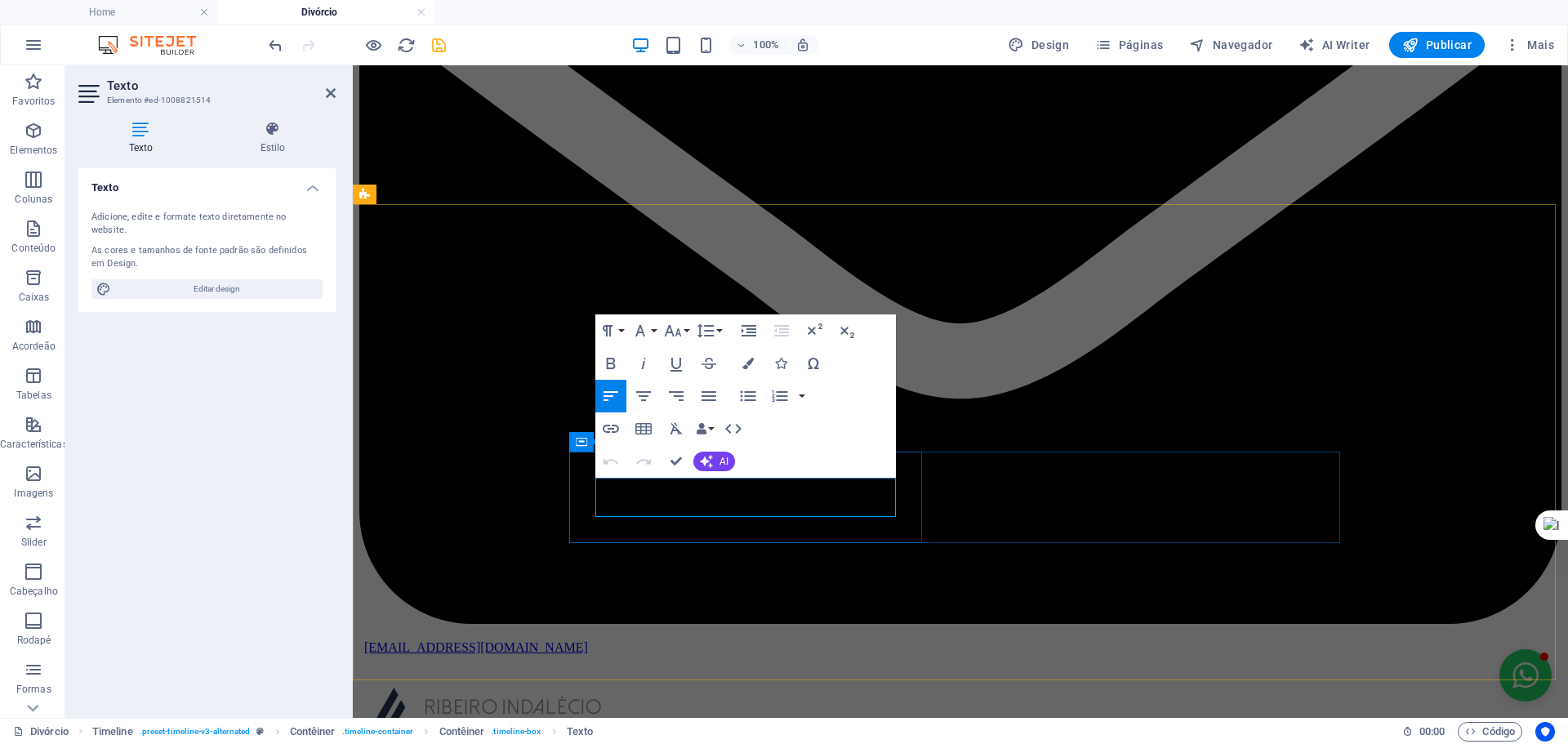
drag, startPoint x: 656, startPoint y: 505, endPoint x: 594, endPoint y: 482, distance: 66.1
click at [621, 363] on button "Bold" at bounding box center [611, 363] width 31 height 33
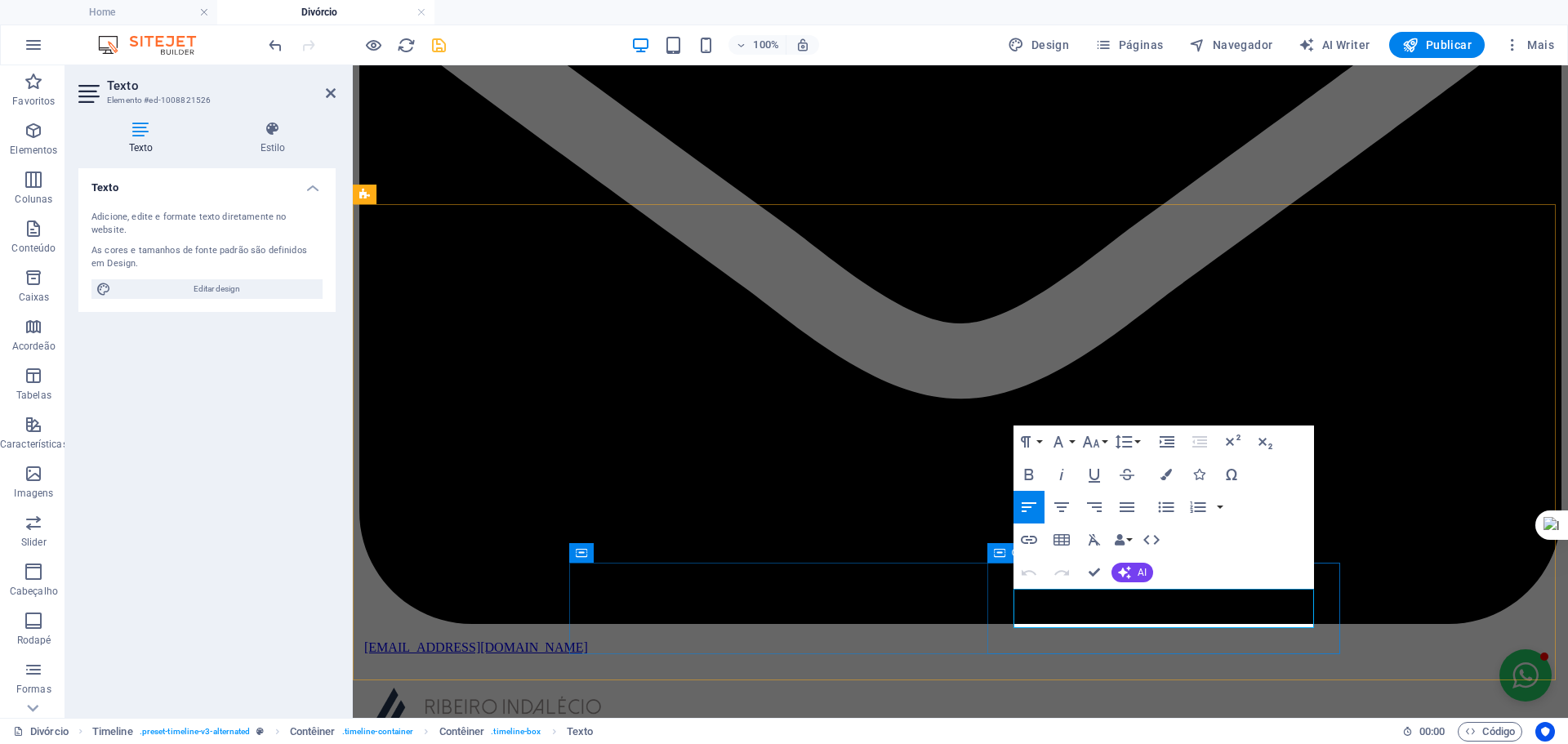
drag, startPoint x: 1108, startPoint y: 619, endPoint x: 1011, endPoint y: 600, distance: 98.8
click at [1023, 476] on icon "button" at bounding box center [1029, 475] width 20 height 20
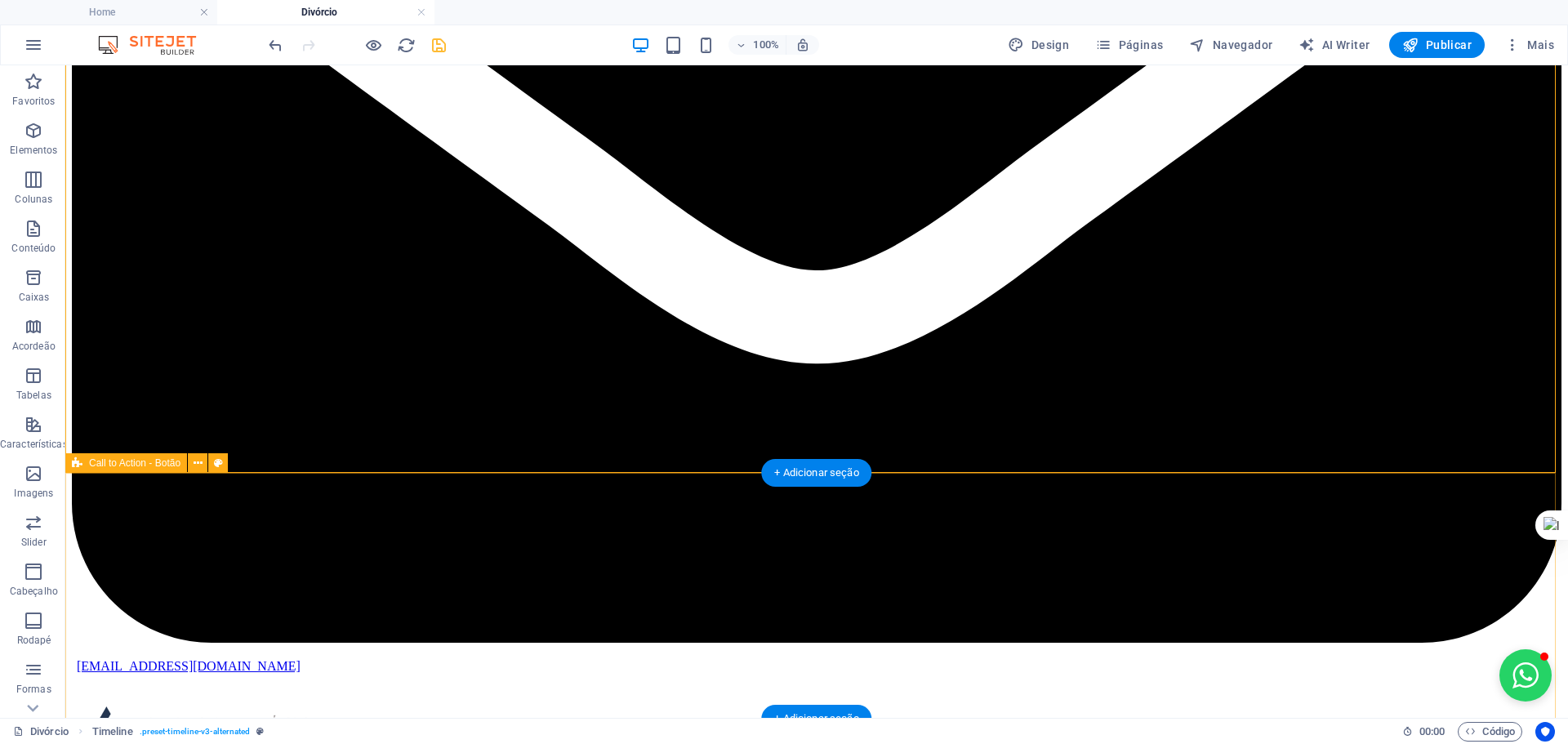
scroll to position [795, 0]
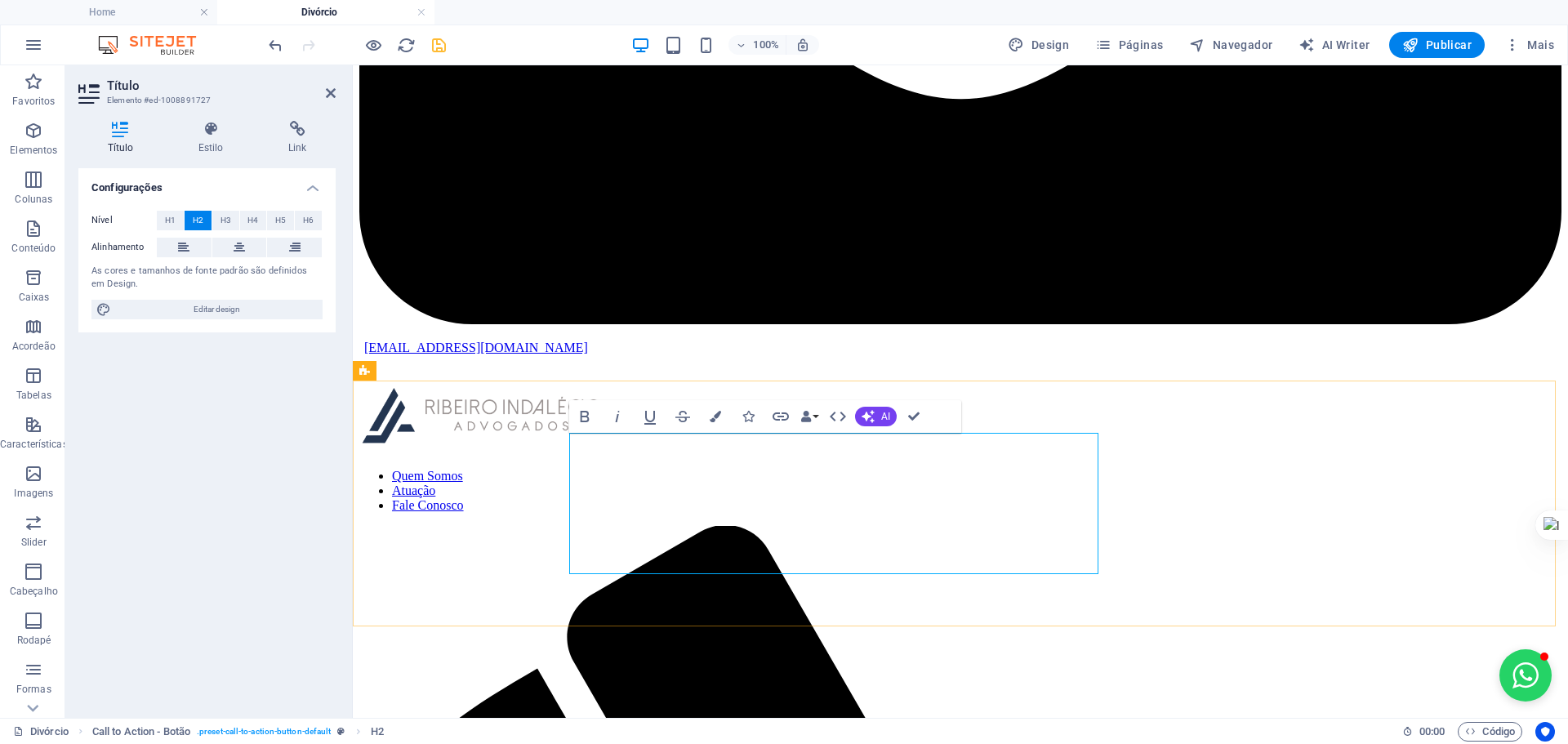
drag, startPoint x: 828, startPoint y: 488, endPoint x: 765, endPoint y: 472, distance: 65.0
drag, startPoint x: 765, startPoint y: 472, endPoint x: 761, endPoint y: 458, distance: 14.6
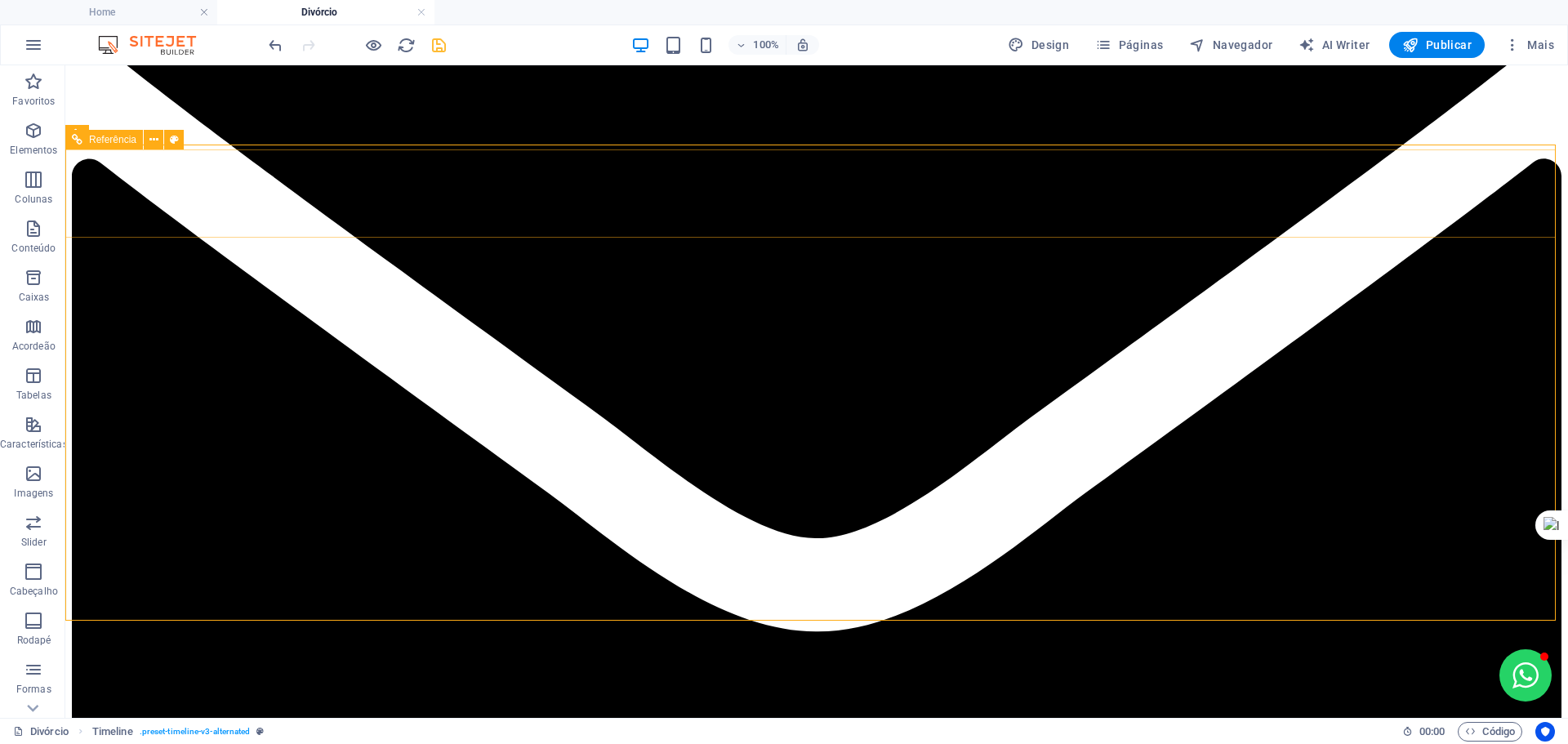
scroll to position [420, 0]
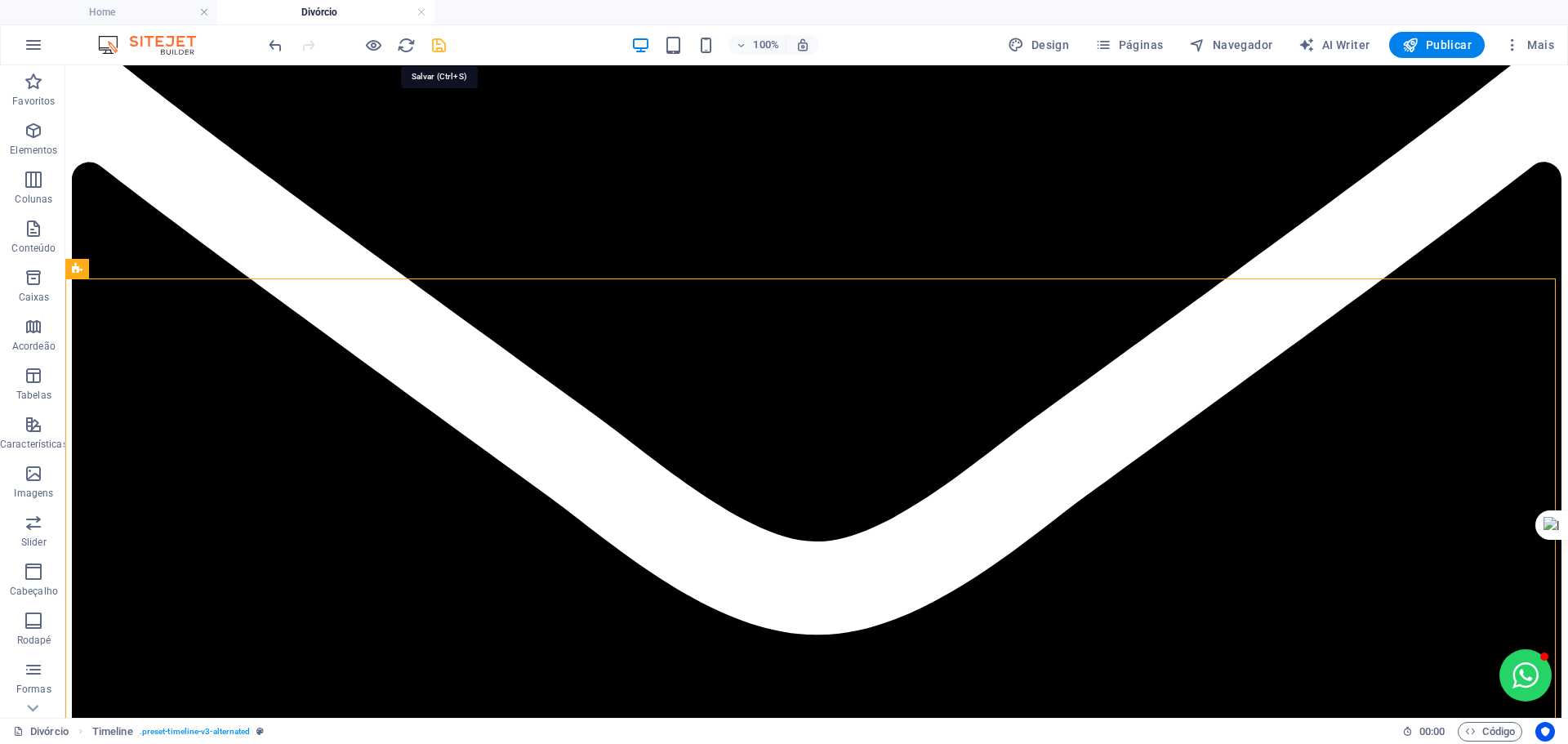
click at [439, 46] on icon "save" at bounding box center [438, 44] width 19 height 19
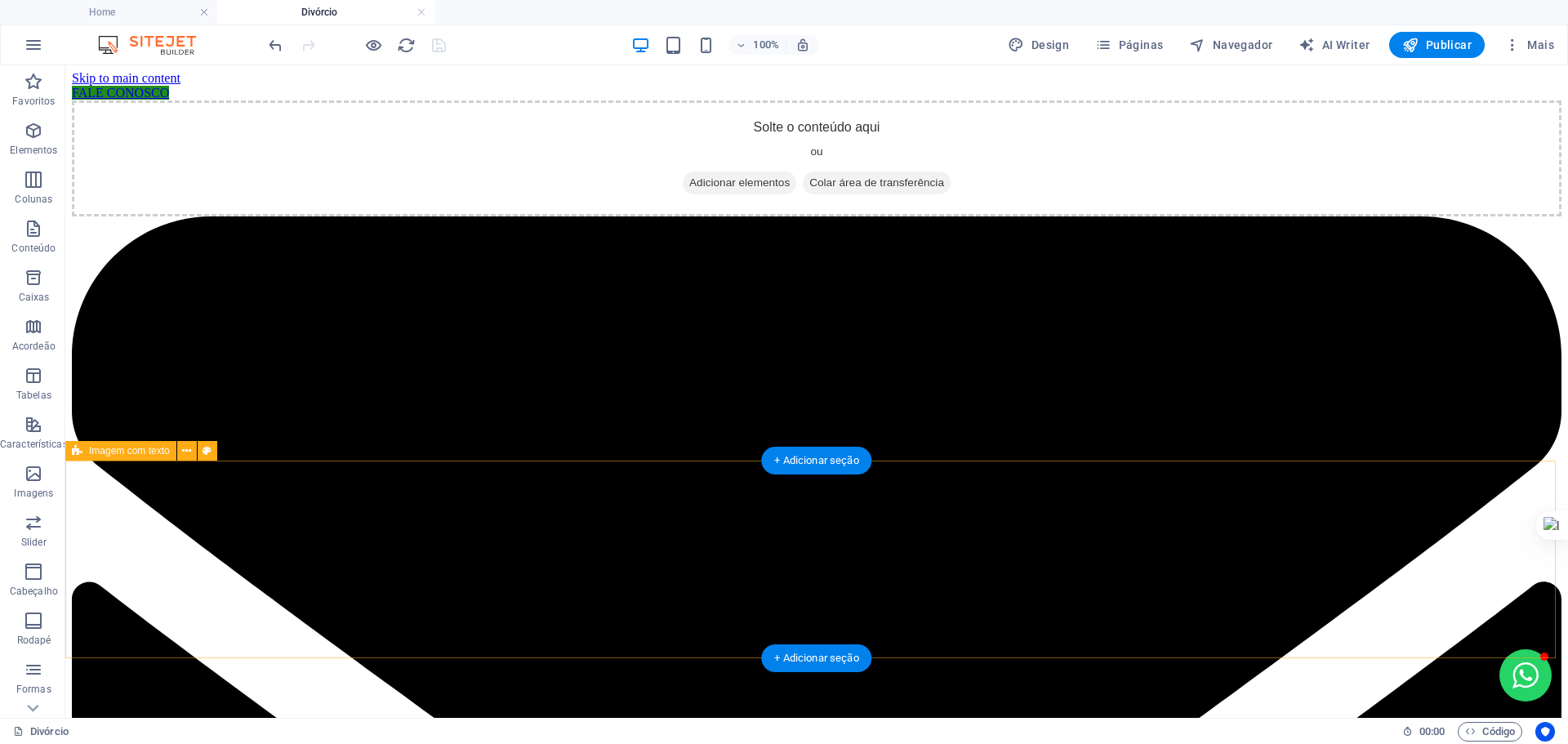
scroll to position [0, 0]
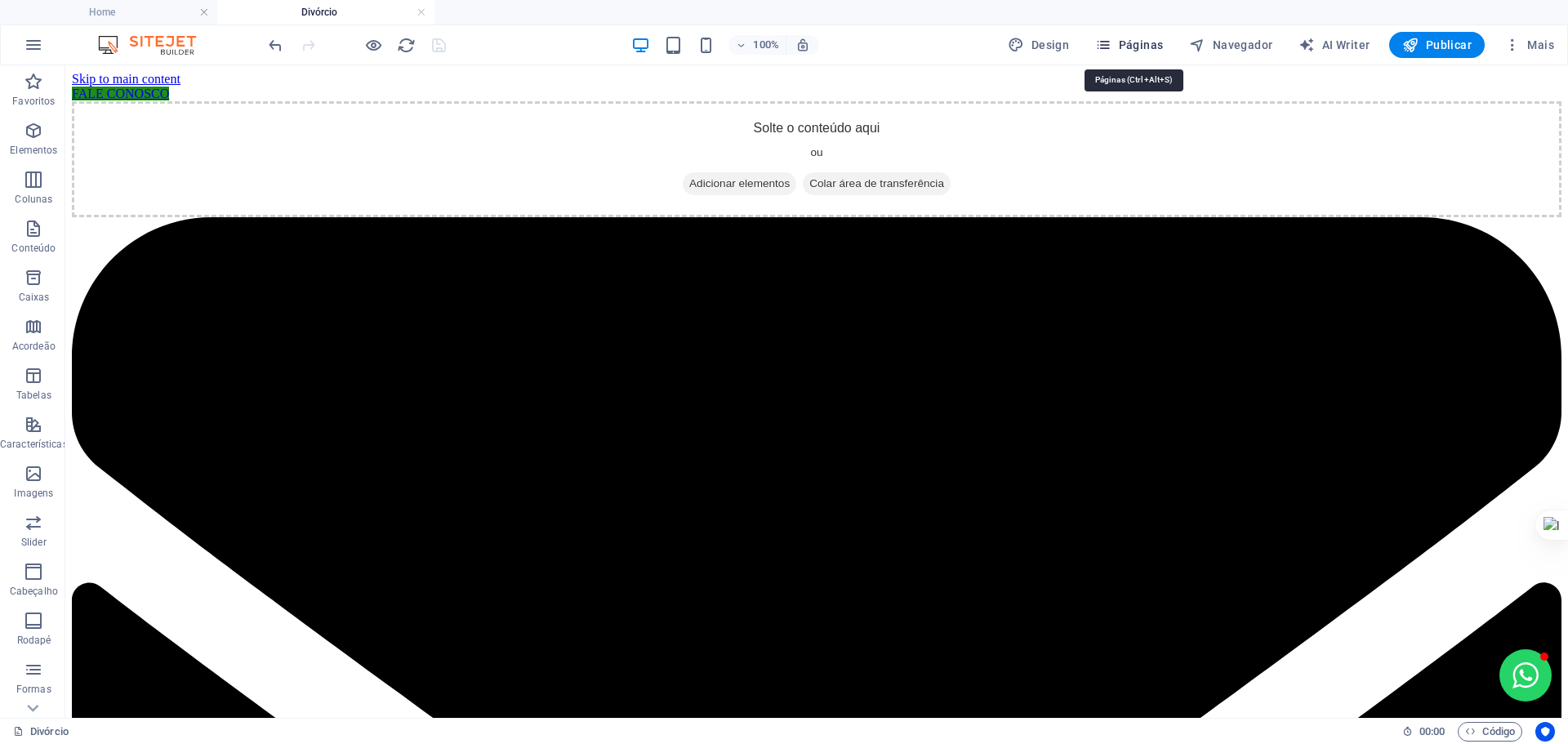
click at [1147, 46] on span "Páginas" at bounding box center [1129, 44] width 68 height 17
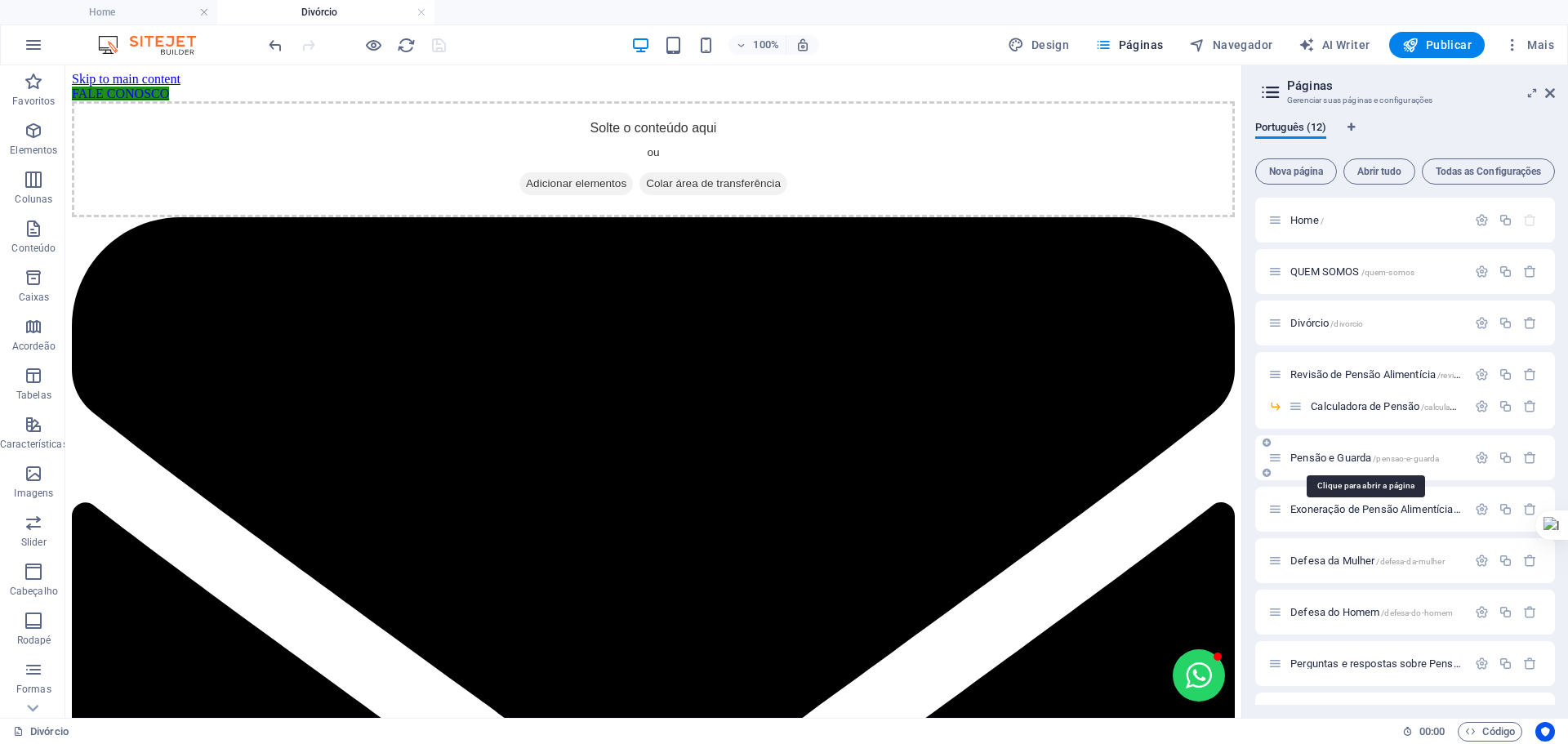
click at [1311, 456] on span "Pensão e Guarda /pensao-e-guarda" at bounding box center [1365, 458] width 149 height 12
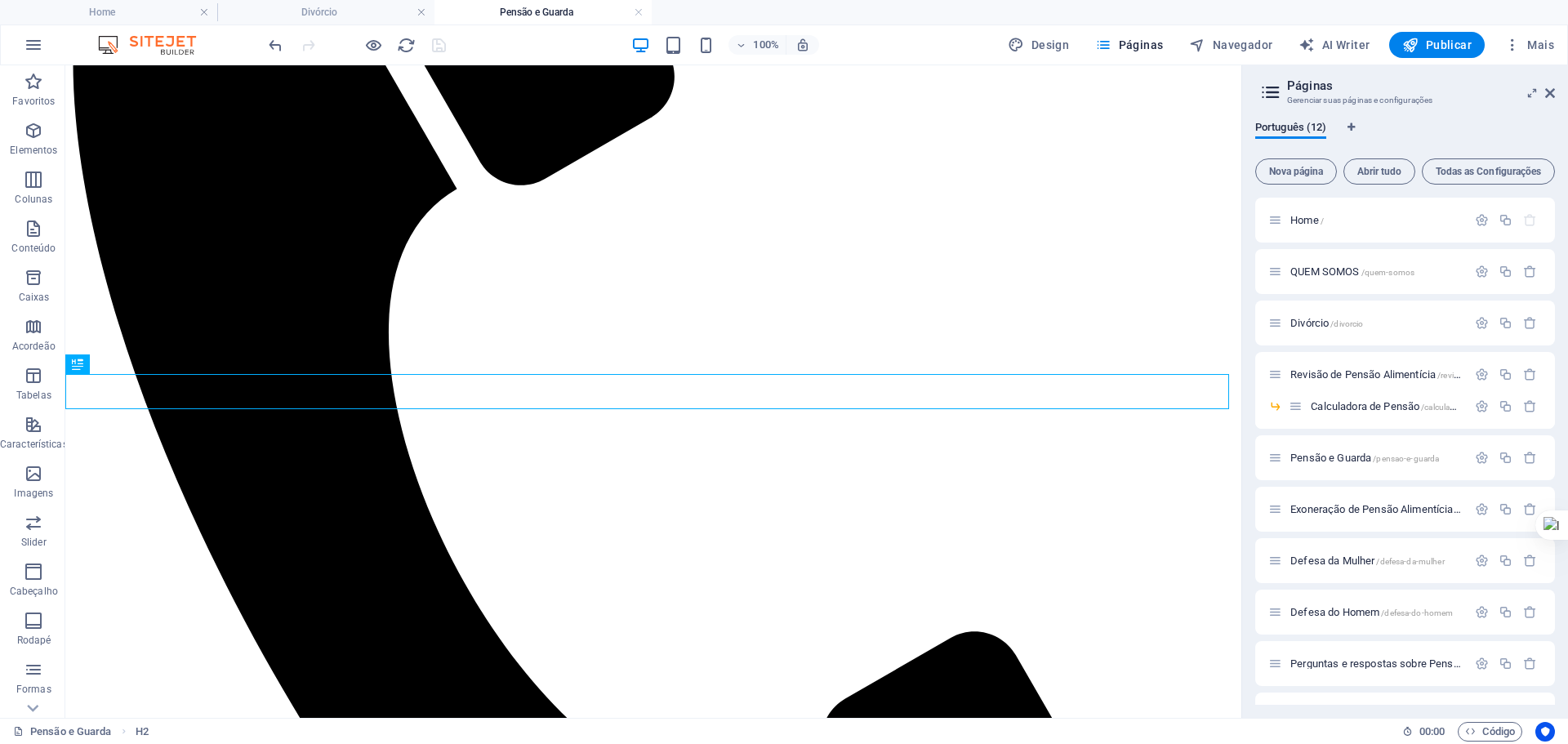
drag, startPoint x: 422, startPoint y: 9, endPoint x: 398, endPoint y: 1, distance: 25.3
click at [422, 9] on link at bounding box center [421, 13] width 10 height 16
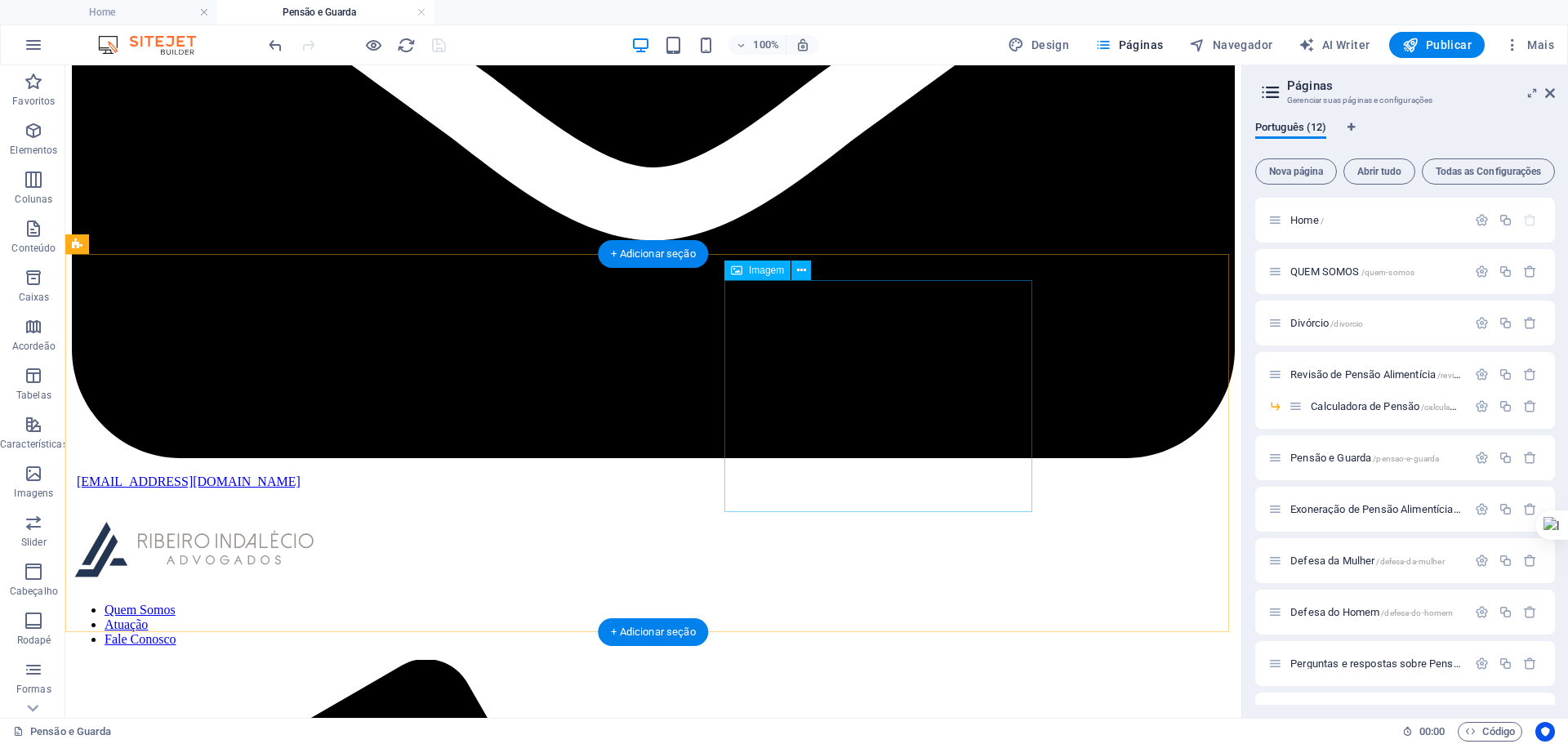
scroll to position [548, 0]
